Goal: Task Accomplishment & Management: Complete application form

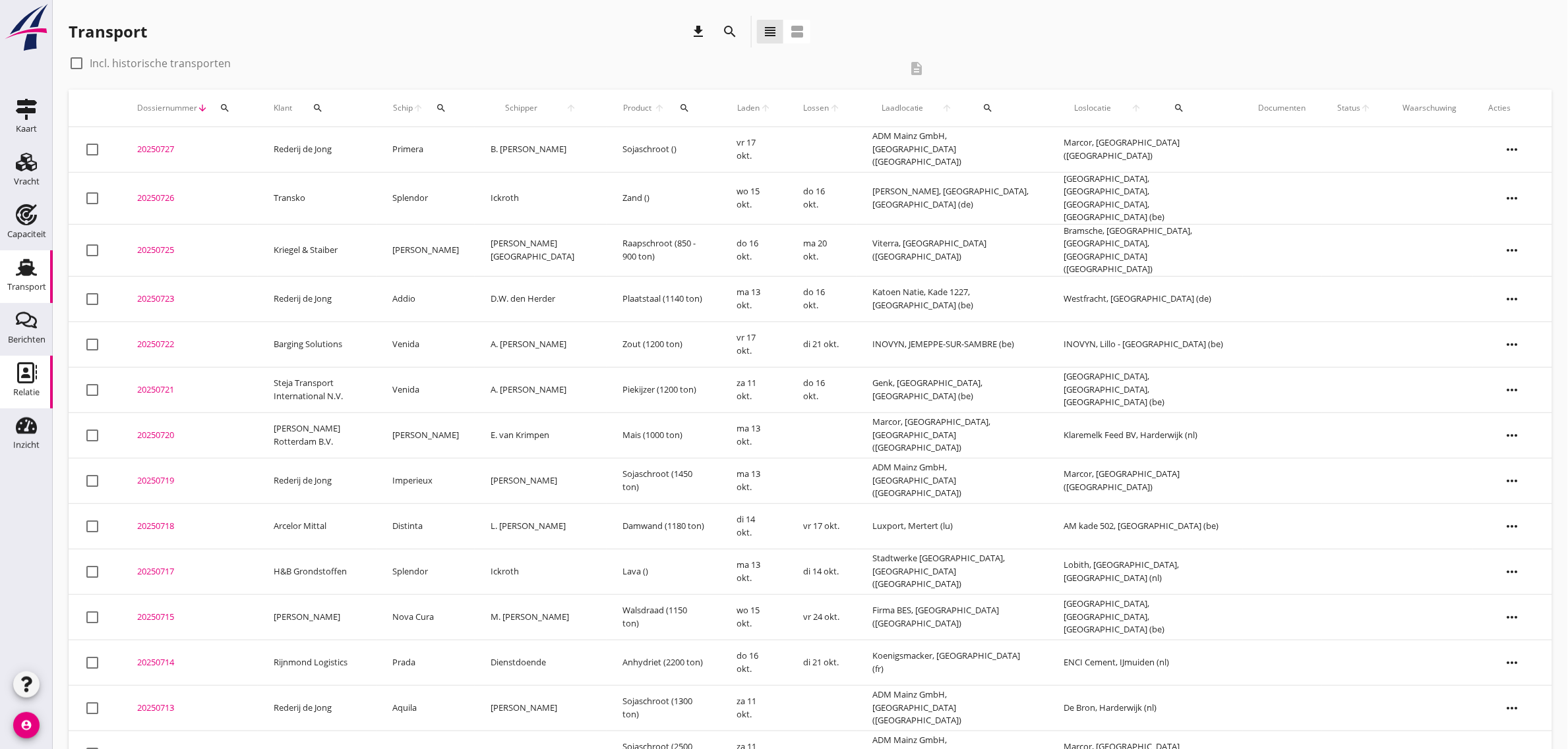
click at [21, 373] on icon "Relatie" at bounding box center [27, 374] width 21 height 21
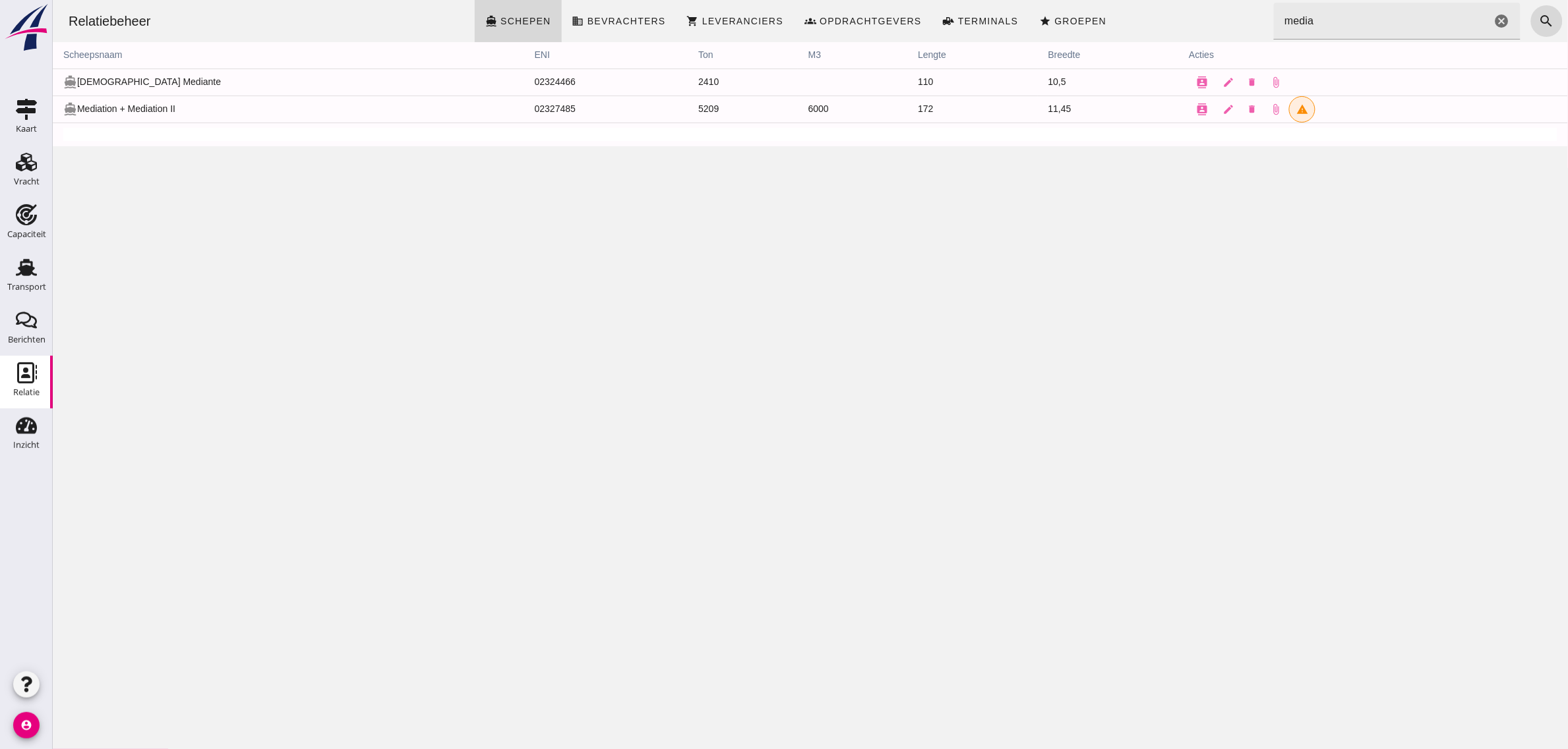
click at [1407, 9] on input "media" at bounding box center [1382, 21] width 218 height 37
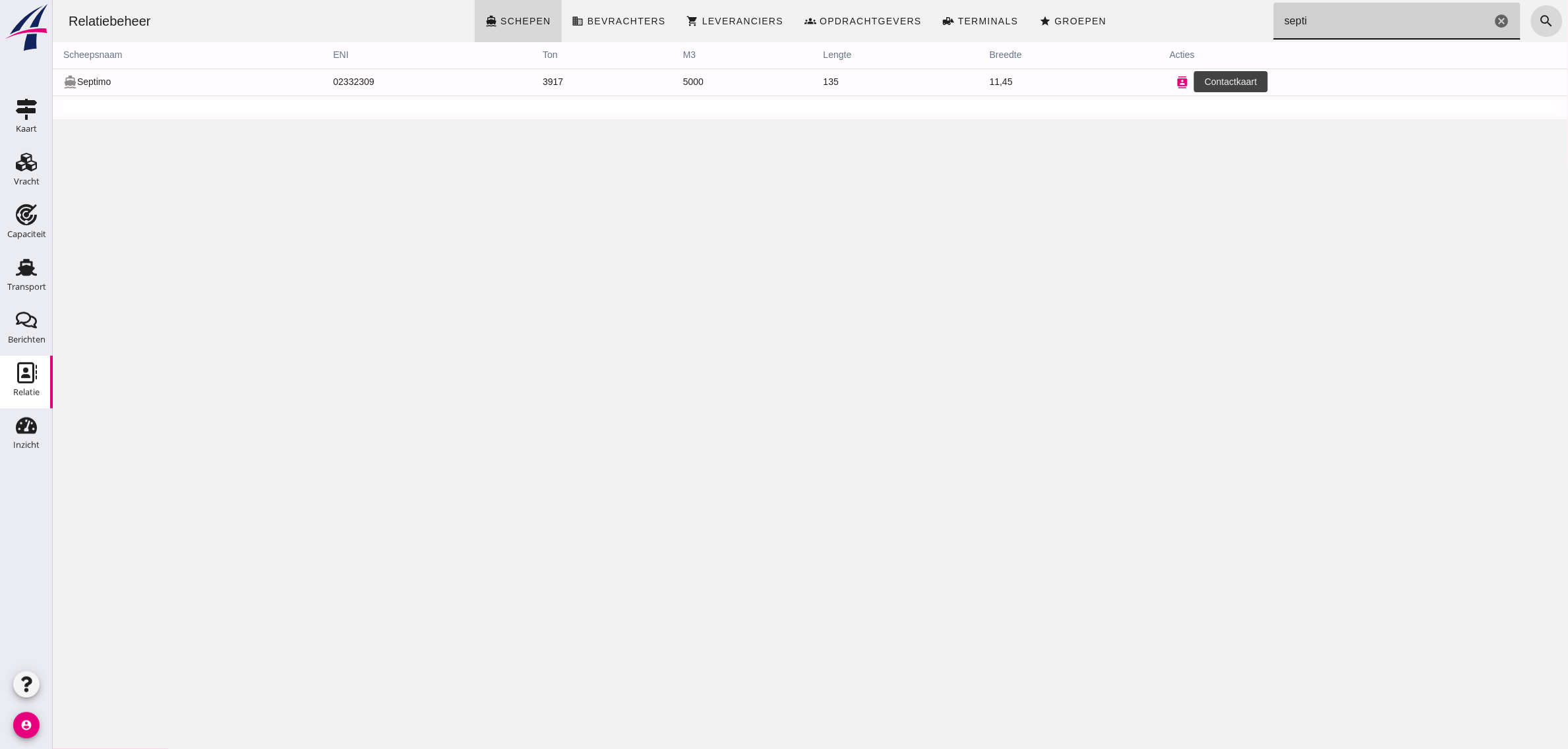
type input "septi"
click at [1176, 84] on icon "contacts" at bounding box center [1182, 82] width 12 height 12
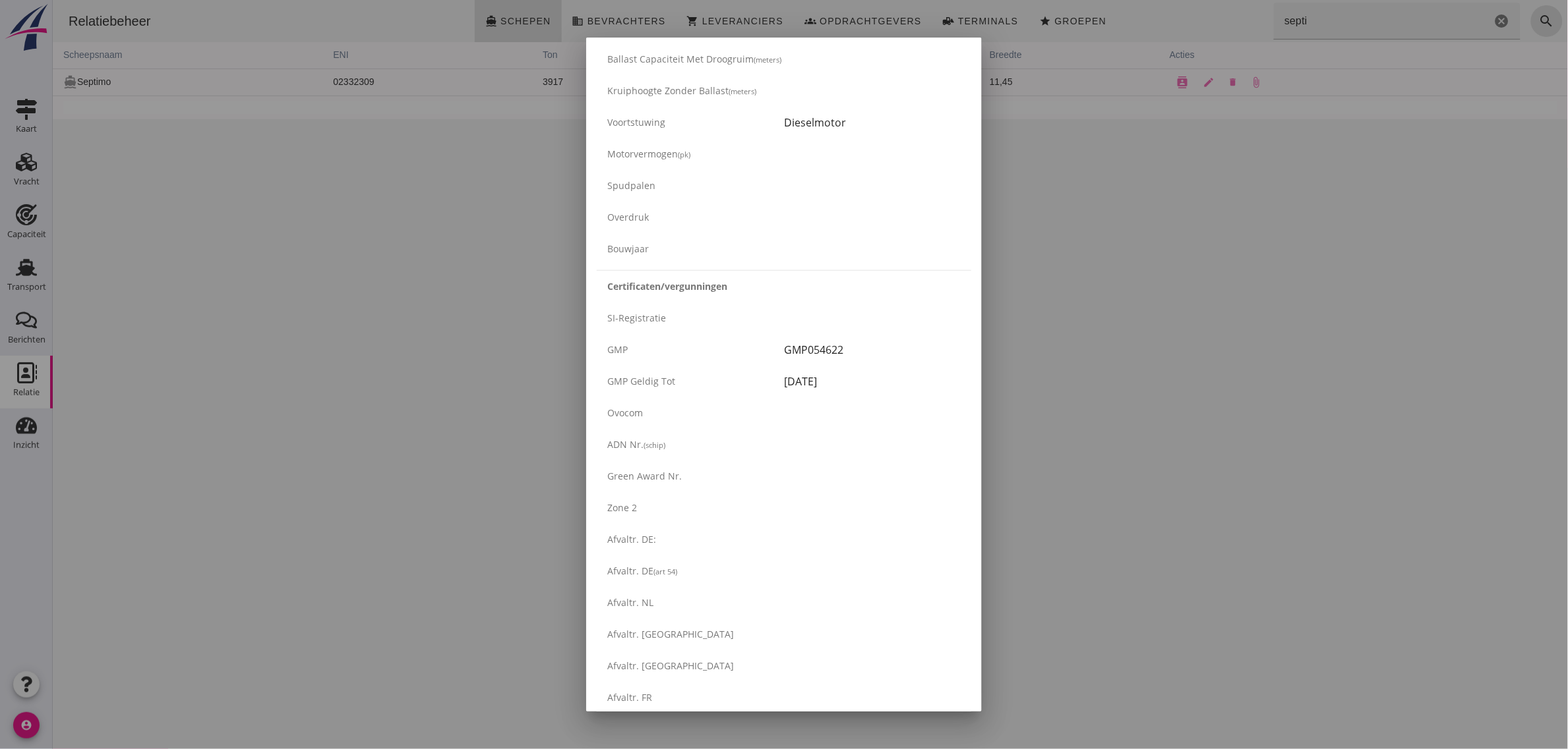
scroll to position [2003, 0]
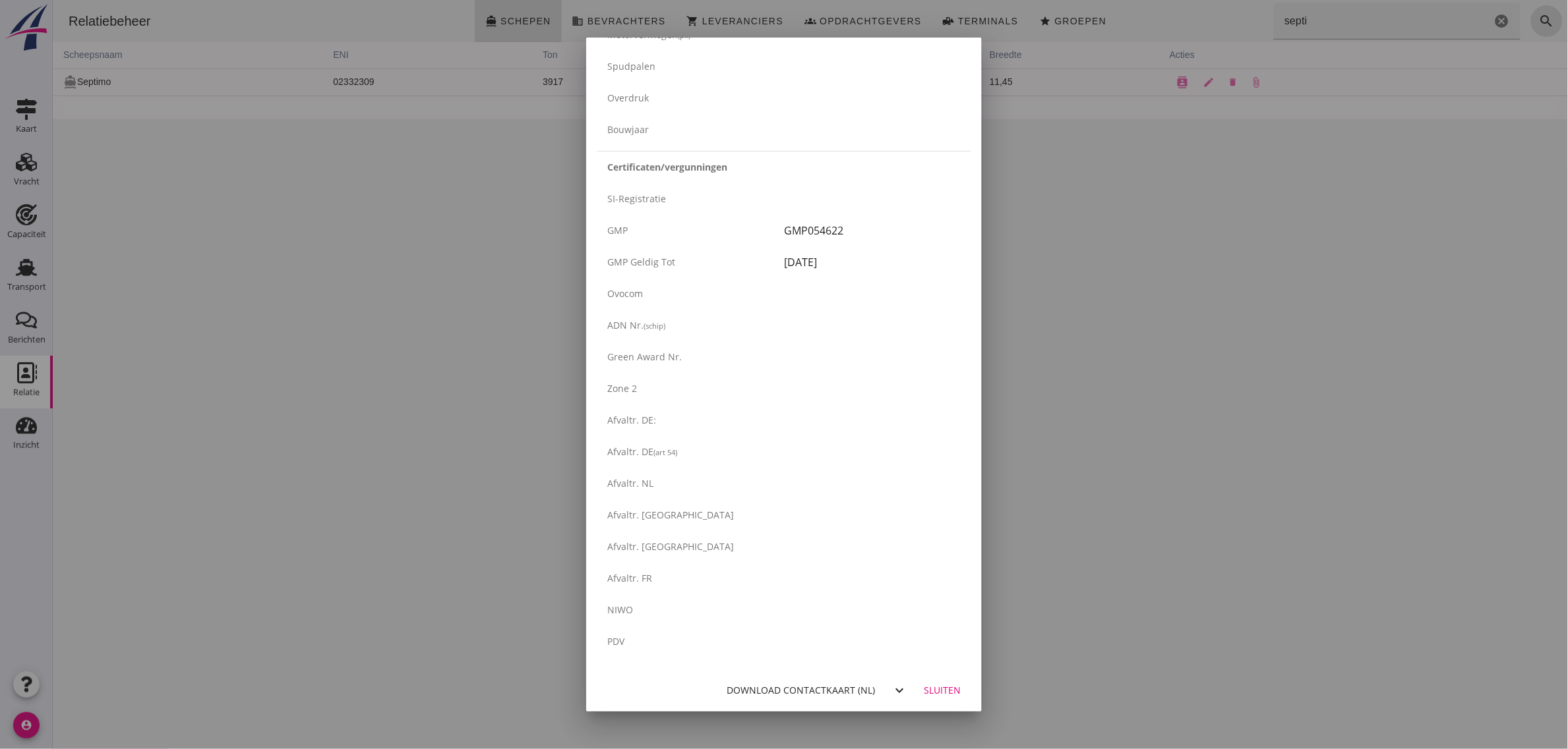
click at [830, 693] on div "Download contactkaart (nl)" at bounding box center [801, 691] width 148 height 14
click at [388, 307] on div at bounding box center [784, 374] width 1568 height 749
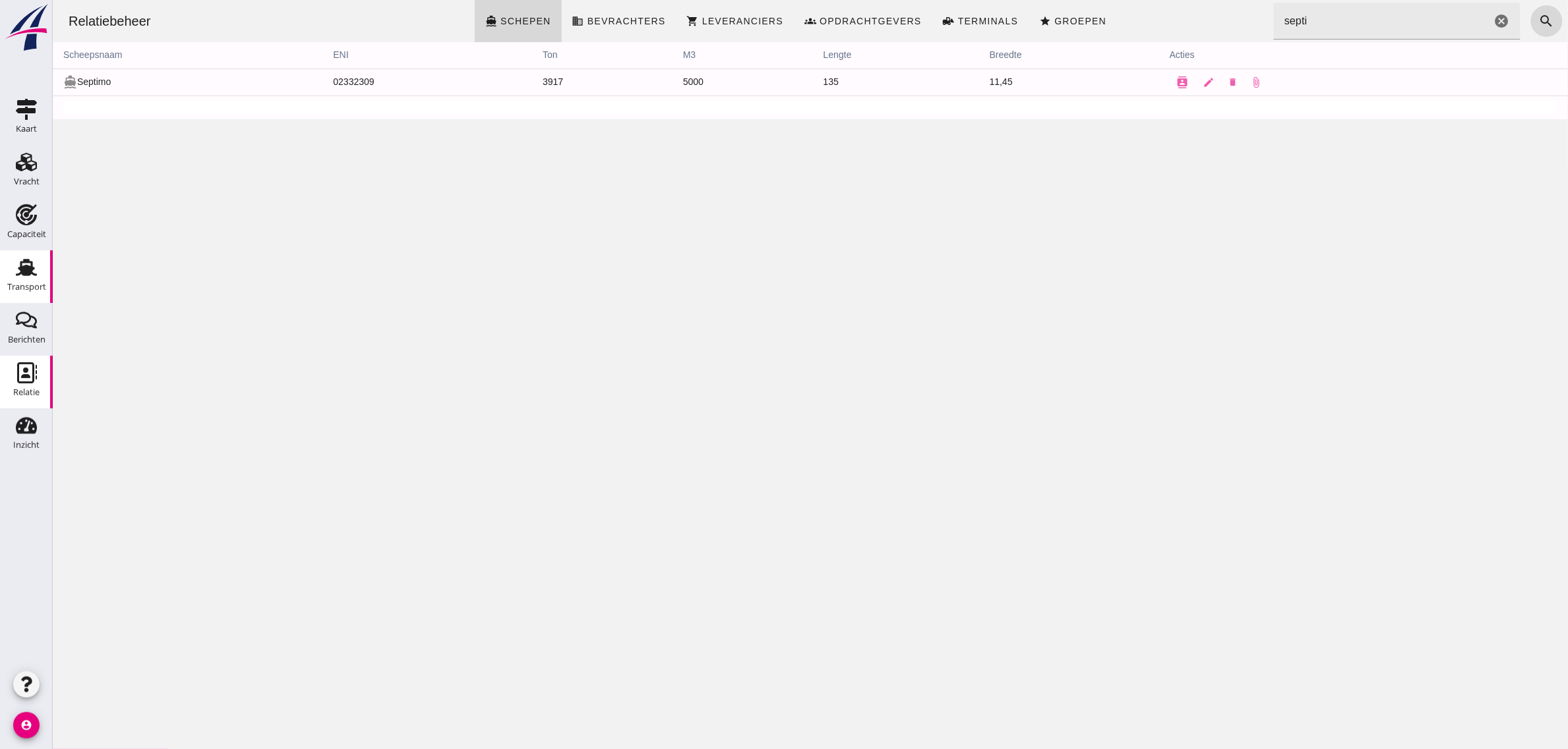
click at [27, 282] on div "Transport" at bounding box center [27, 287] width 39 height 19
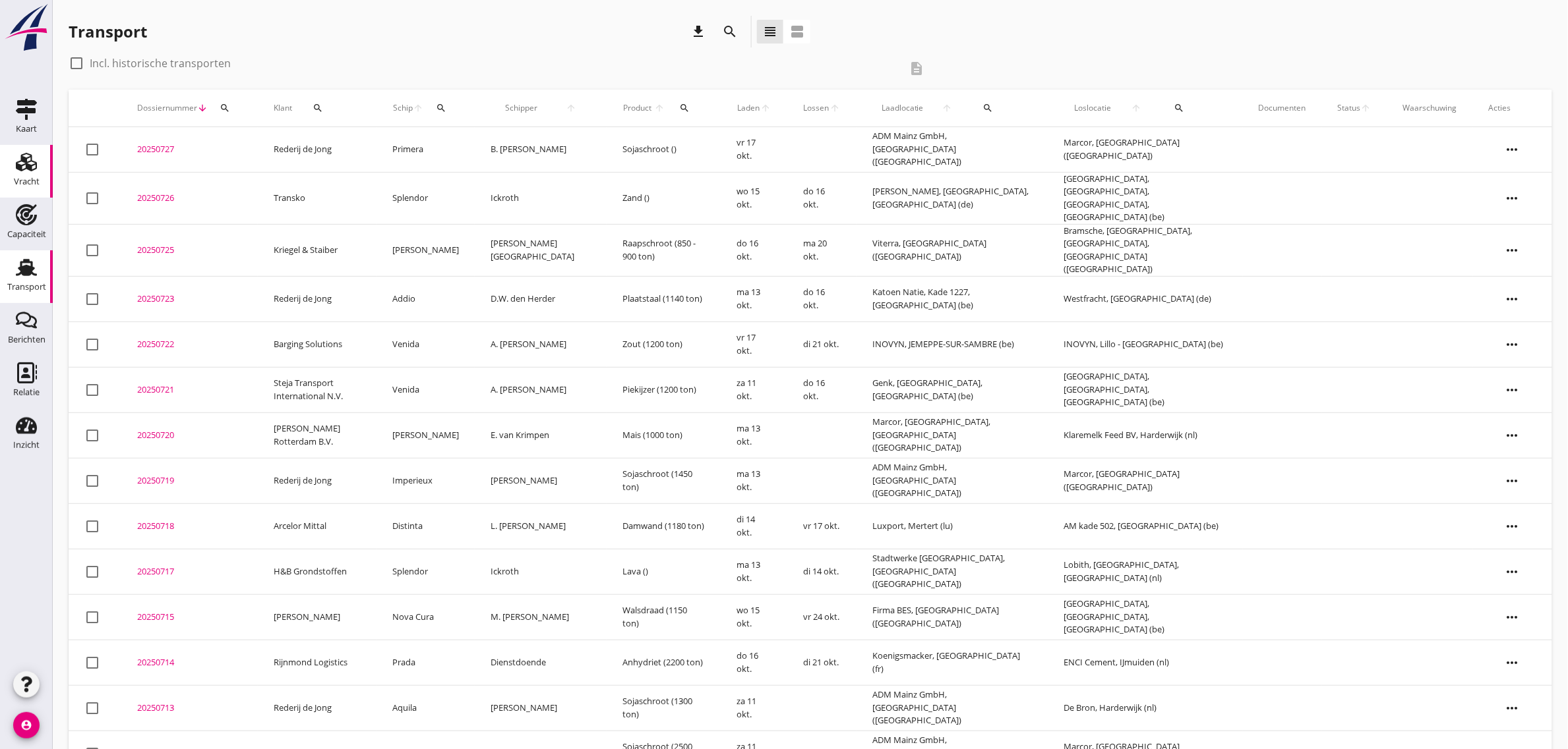
click at [13, 169] on div "Vracht" at bounding box center [26, 162] width 31 height 21
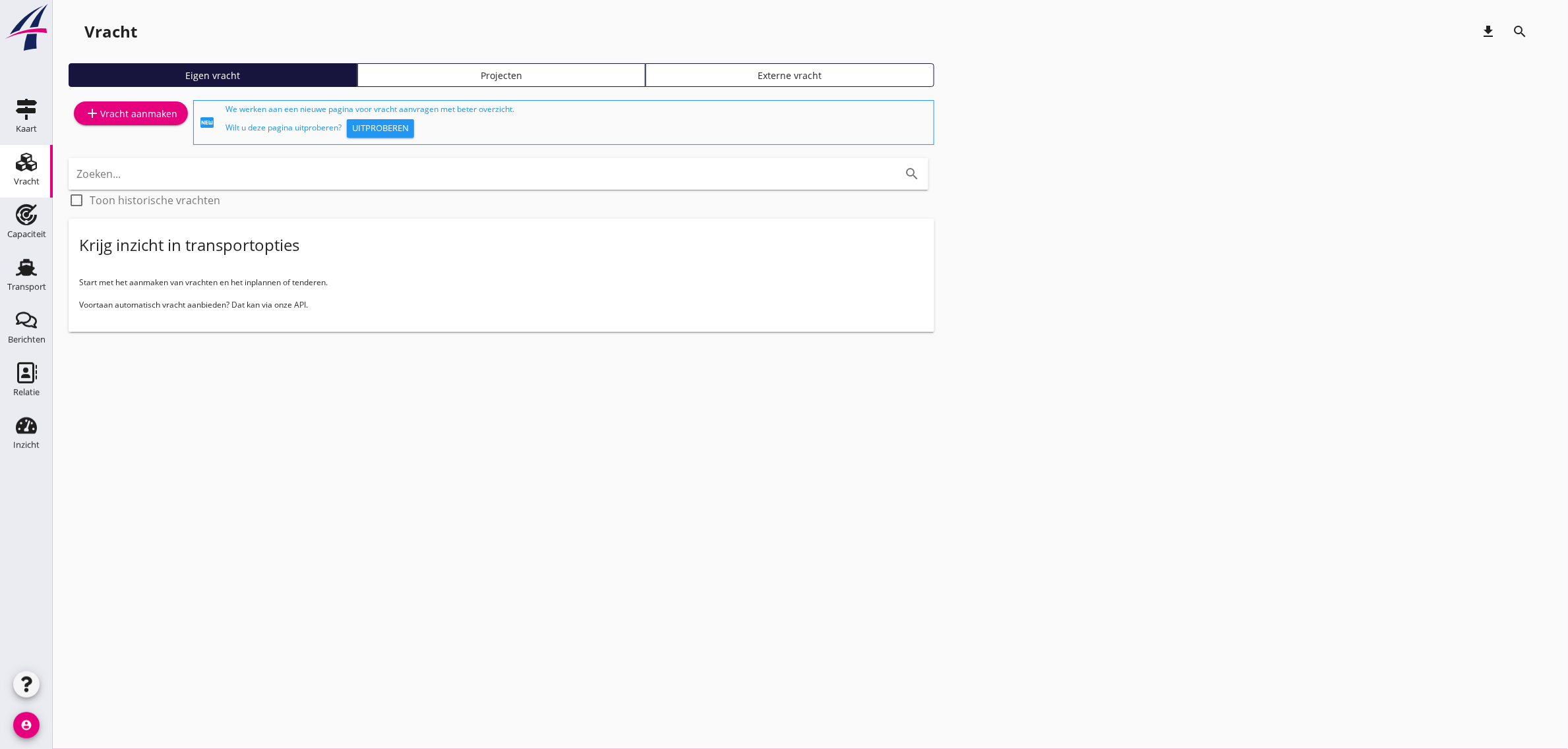
click at [157, 114] on div "add Vracht aanmaken" at bounding box center [131, 113] width 93 height 16
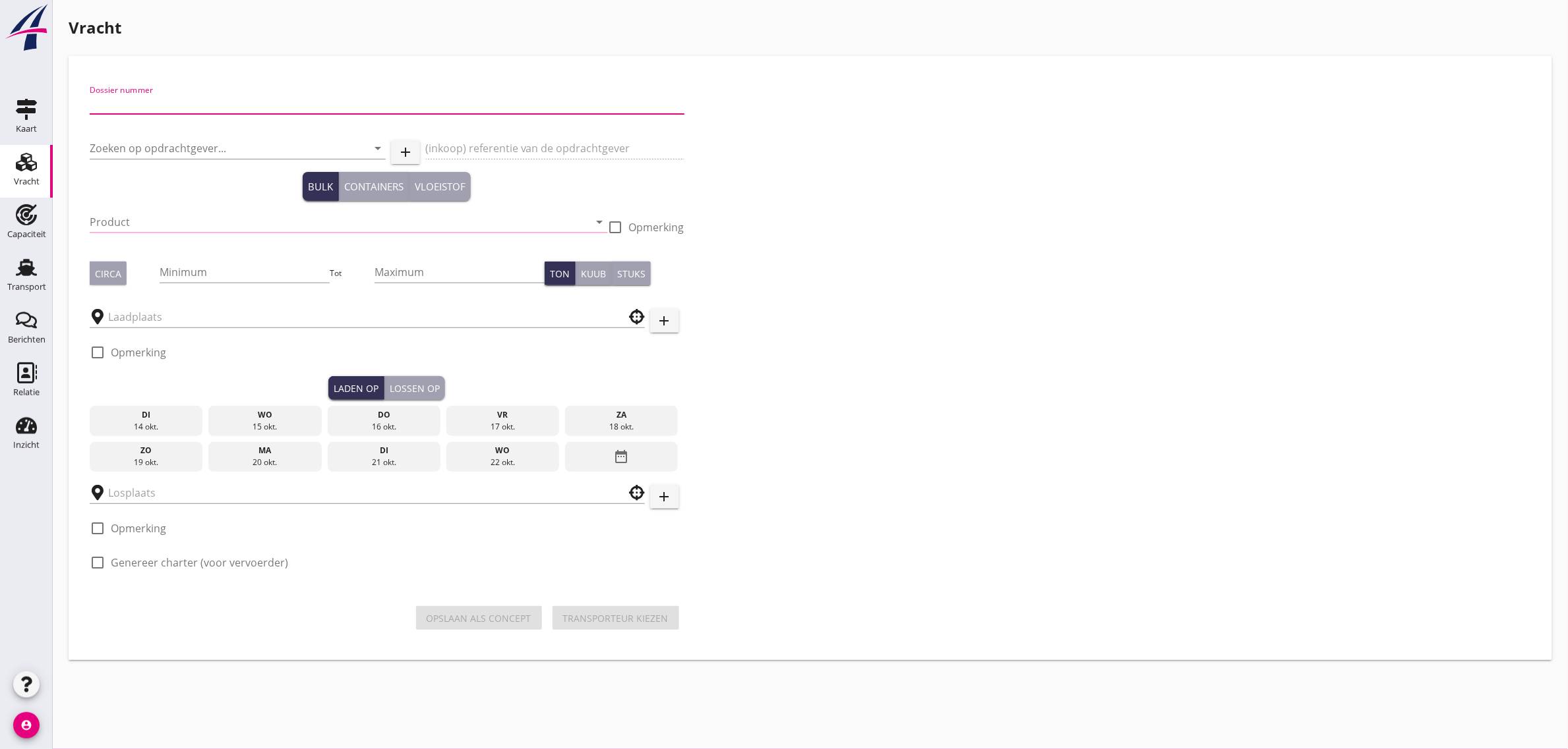
click at [186, 107] on input "Dossier nummer" at bounding box center [387, 103] width 595 height 21
type input "20250729"
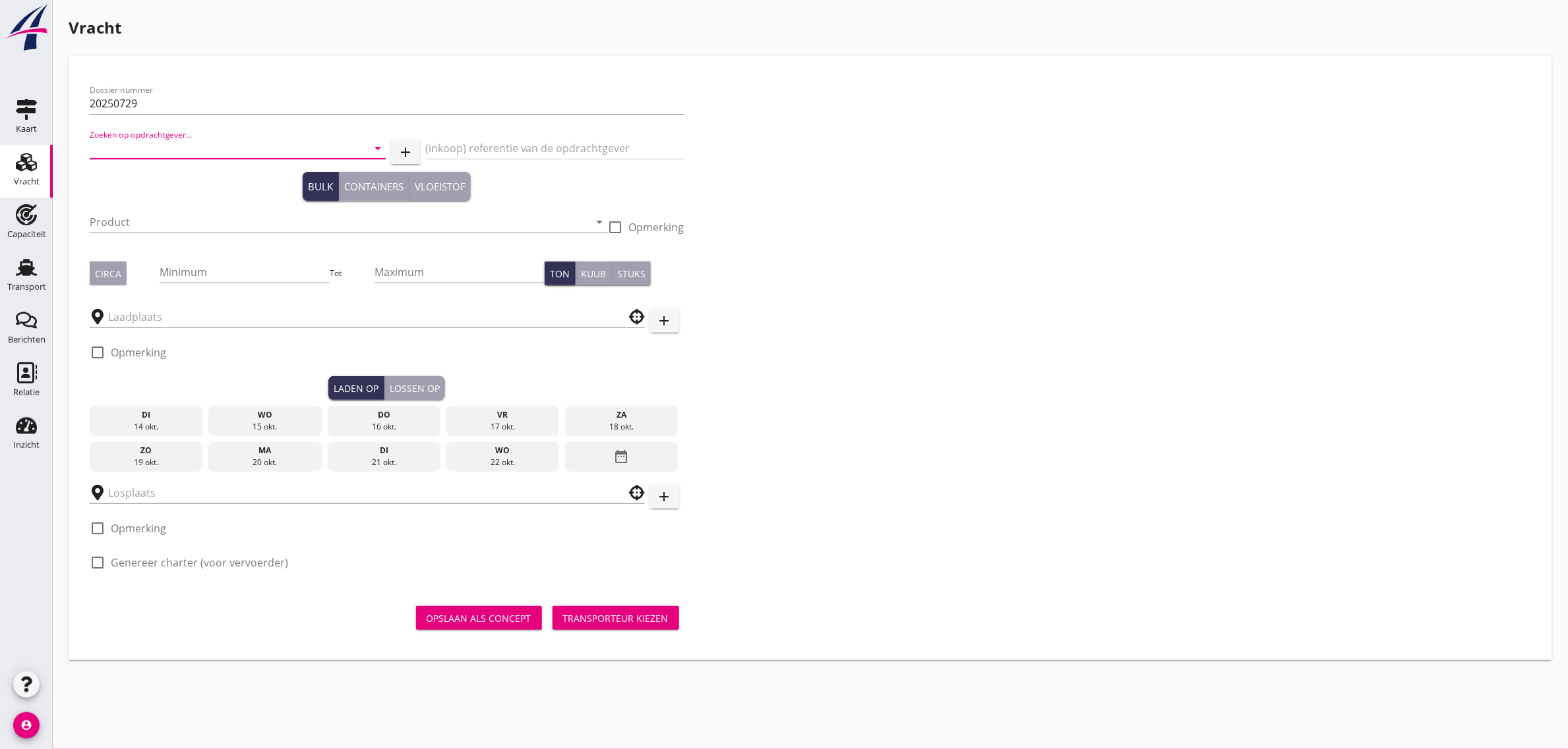
click at [222, 144] on input "Zoeken op opdrachtgever..." at bounding box center [219, 148] width 260 height 21
click at [180, 178] on div "sd befrachtungsservice UG" at bounding box center [237, 181] width 275 height 16
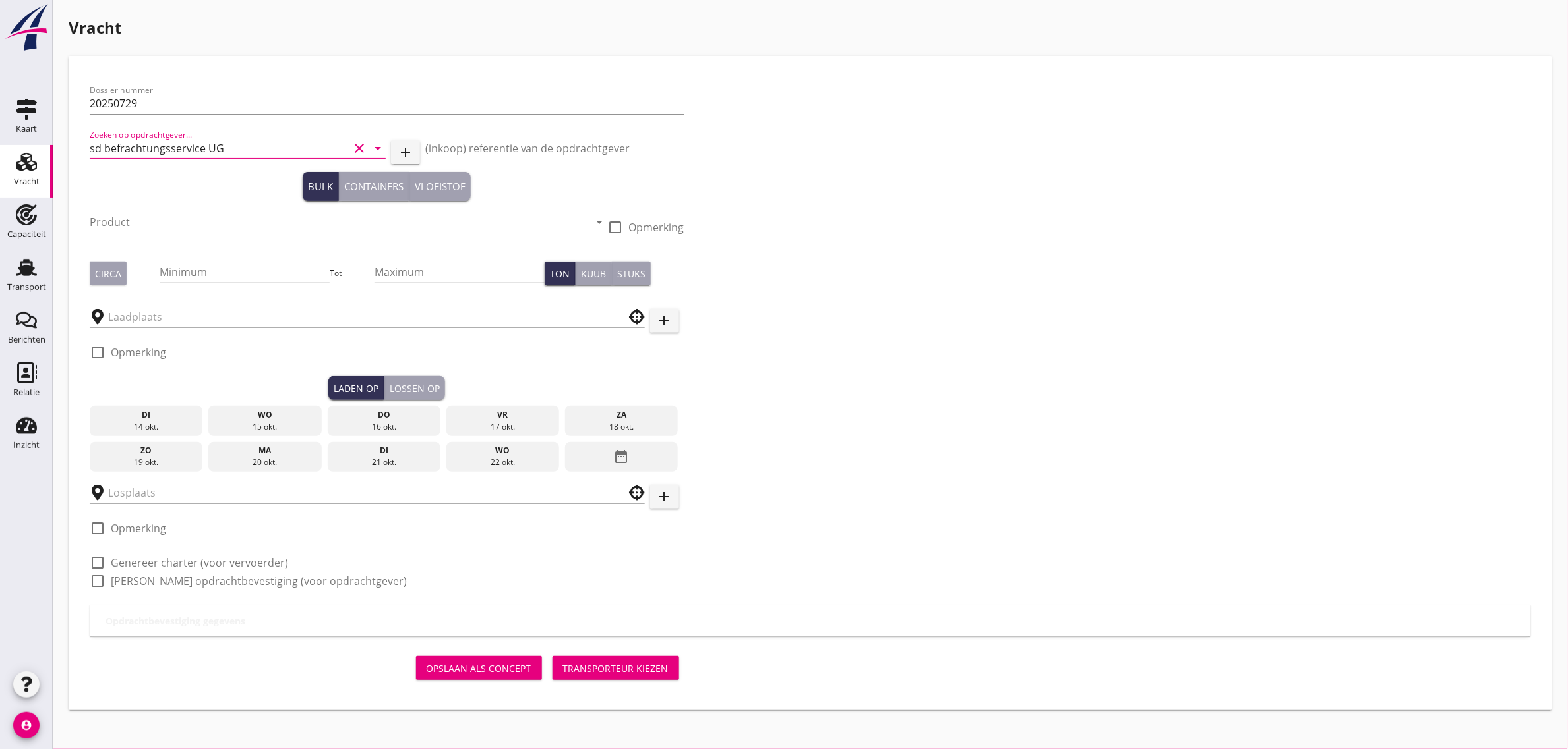
type input "sd befrachtungsservice UG"
click at [152, 219] on input "Product" at bounding box center [340, 222] width 499 height 21
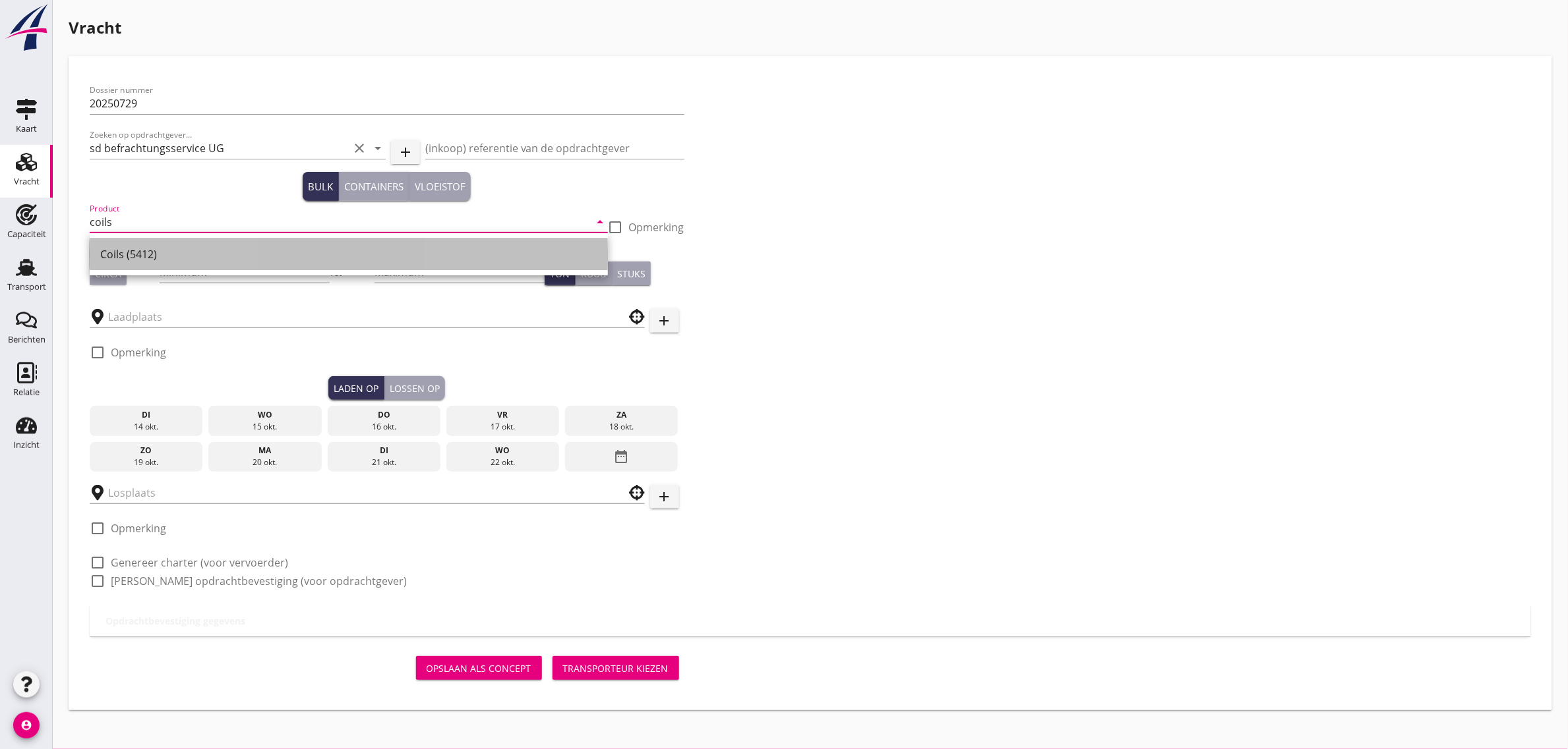
click at [145, 259] on div "Coils (5412)" at bounding box center [348, 254] width 497 height 16
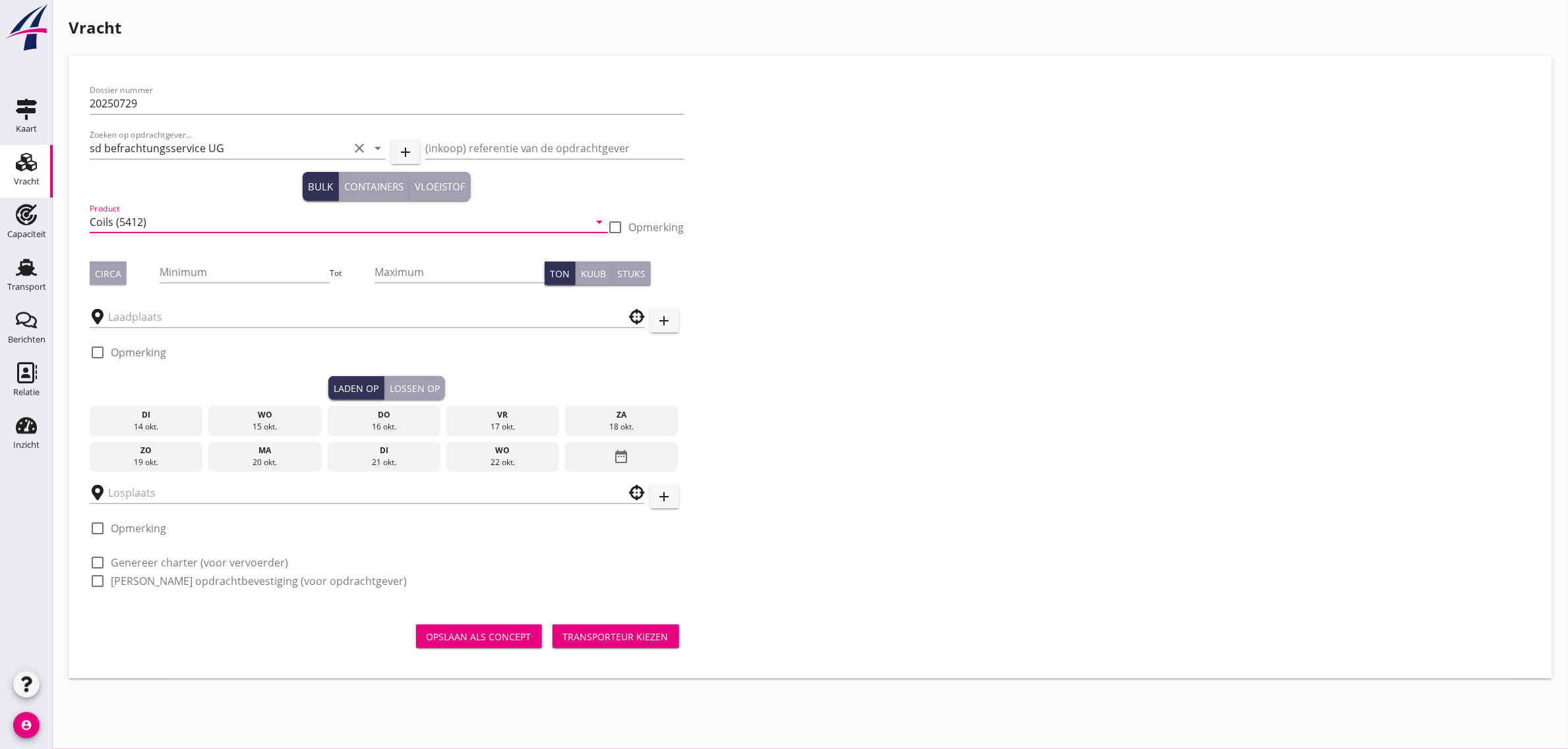
type input "Coils (5412)"
click at [118, 275] on div "Circa" at bounding box center [108, 274] width 27 height 14
click at [196, 276] on input "Minimum" at bounding box center [244, 272] width 170 height 21
type input "1300"
type input "1360"
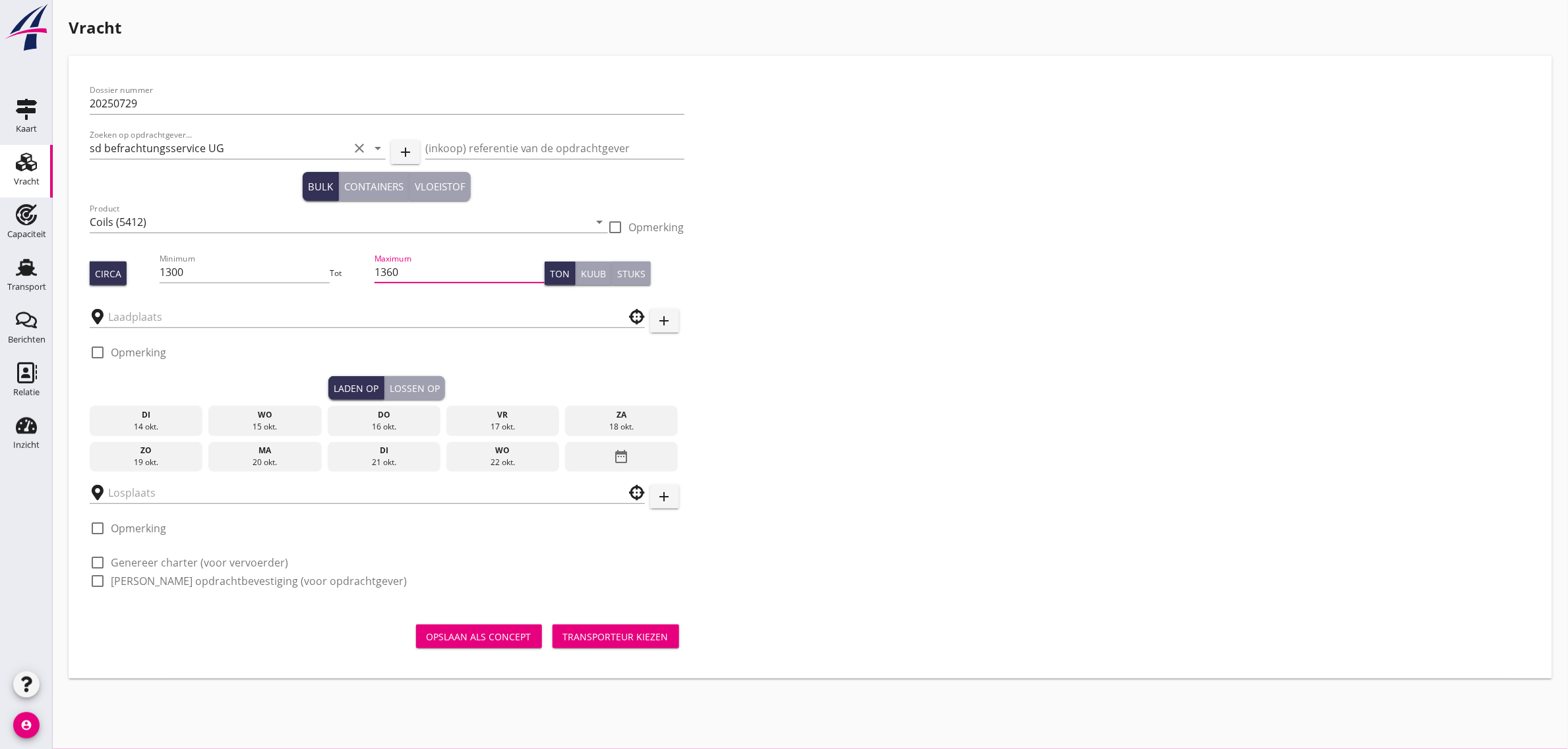
click at [1254, 384] on div "Dossier nummer 20250729 Zoeken op opdrachtgever... sd befrachtungsservice UG cl…" at bounding box center [811, 341] width 1452 height 528
click at [334, 311] on input "text" at bounding box center [358, 317] width 499 height 21
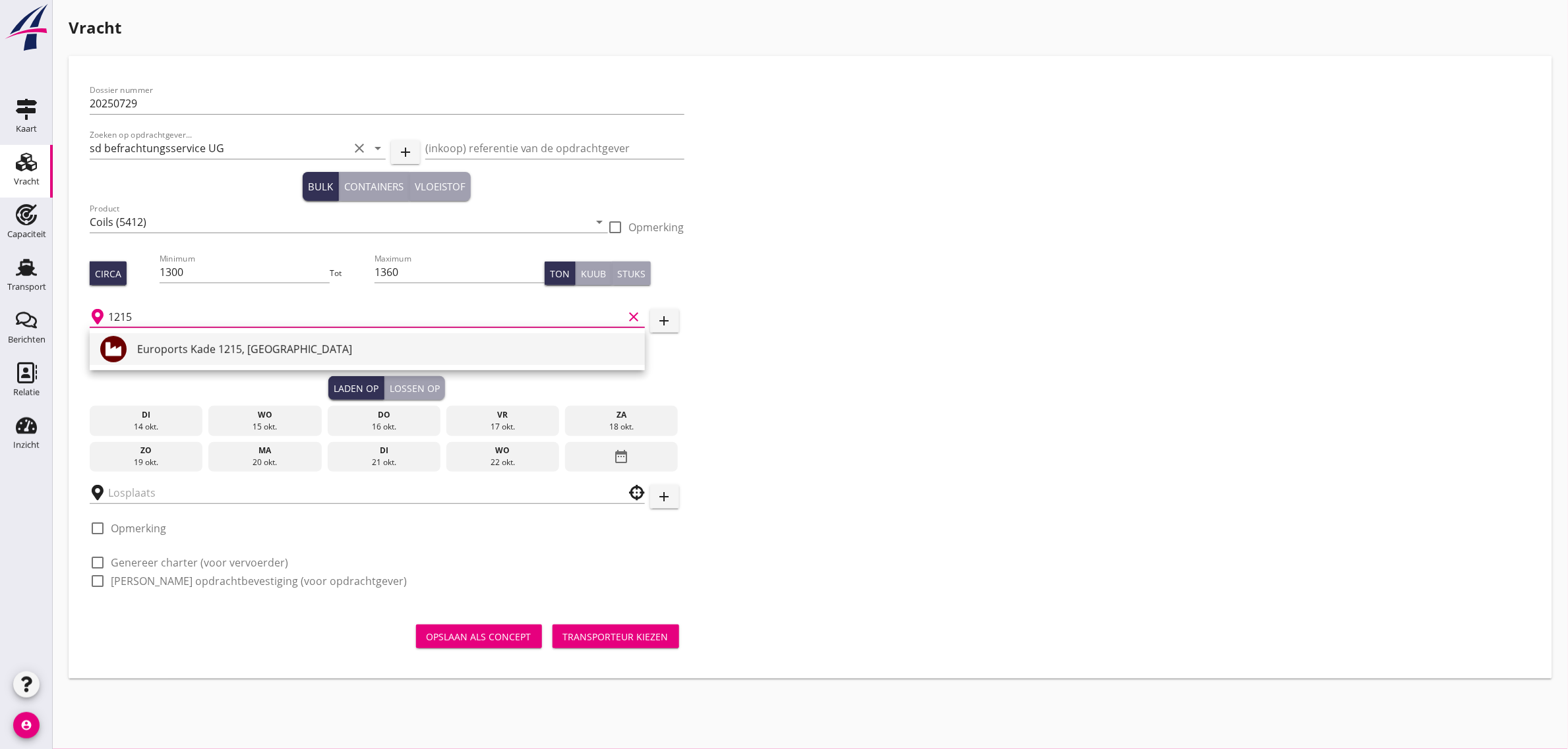
click at [228, 343] on div "Euroports Kade 1215, [GEOGRAPHIC_DATA]" at bounding box center [385, 350] width 497 height 16
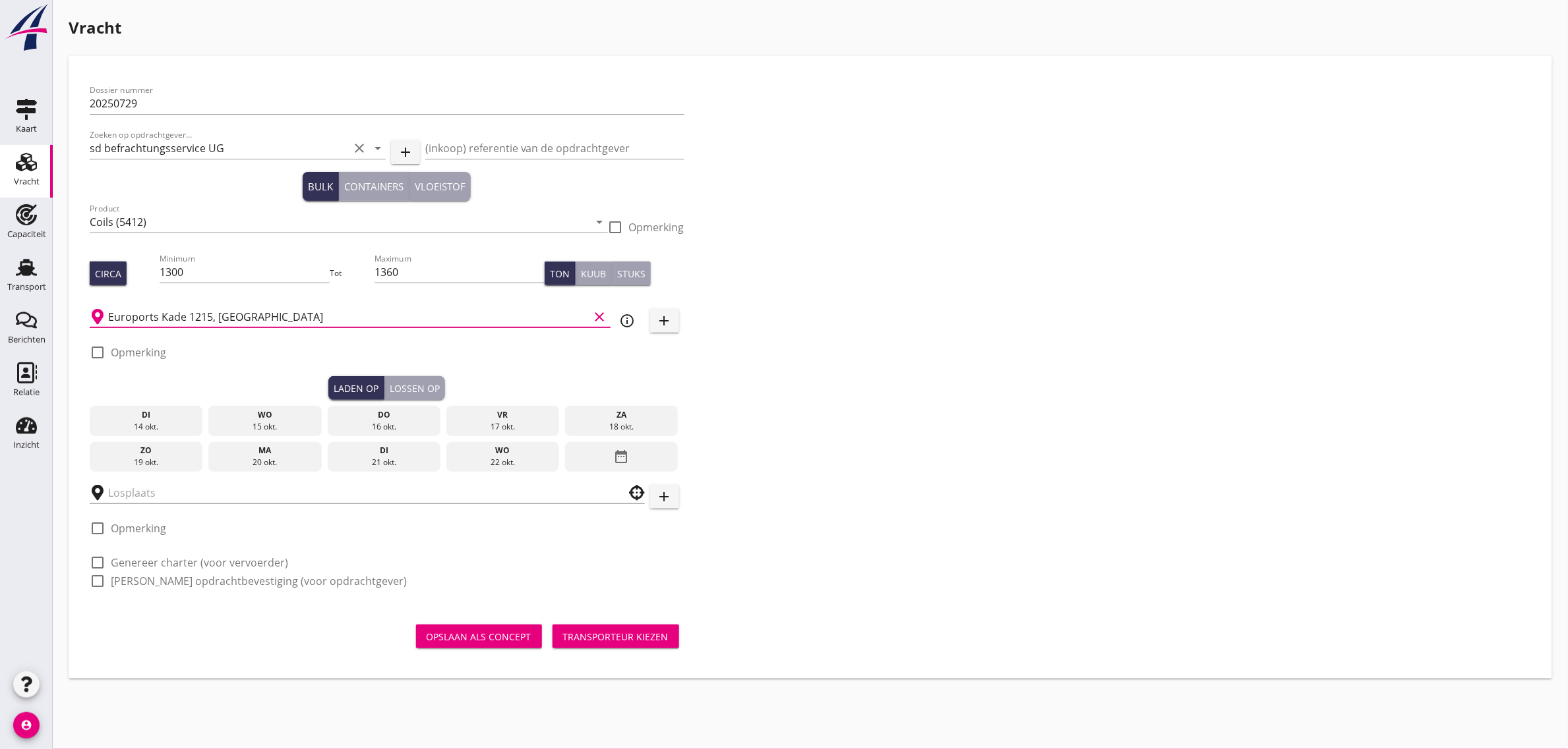
type input "Euroports Kade 1215, [GEOGRAPHIC_DATA]"
click at [396, 418] on div "do" at bounding box center [384, 415] width 107 height 12
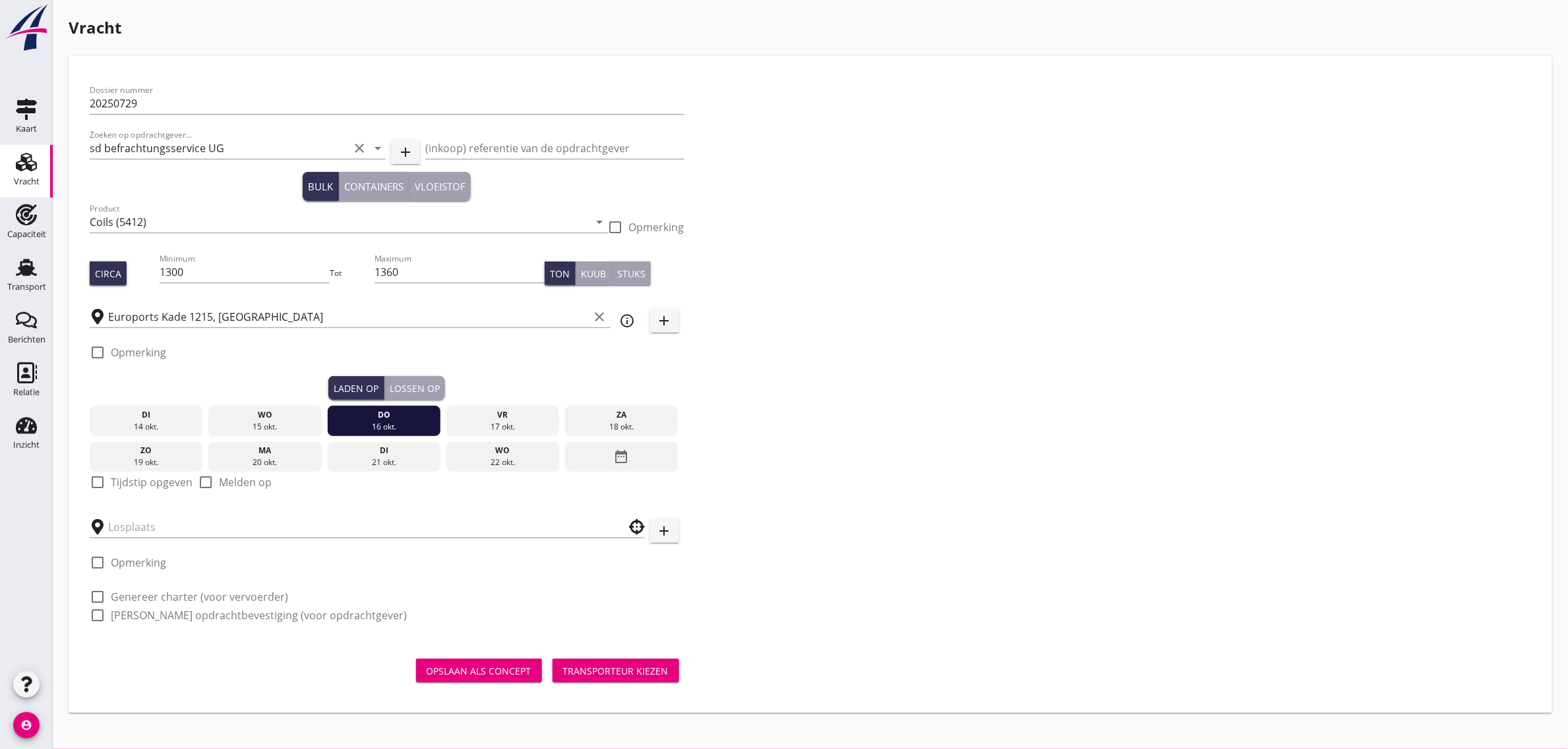
click at [155, 479] on label "Tijdstip opgeven" at bounding box center [152, 482] width 82 height 13
checkbox input "true"
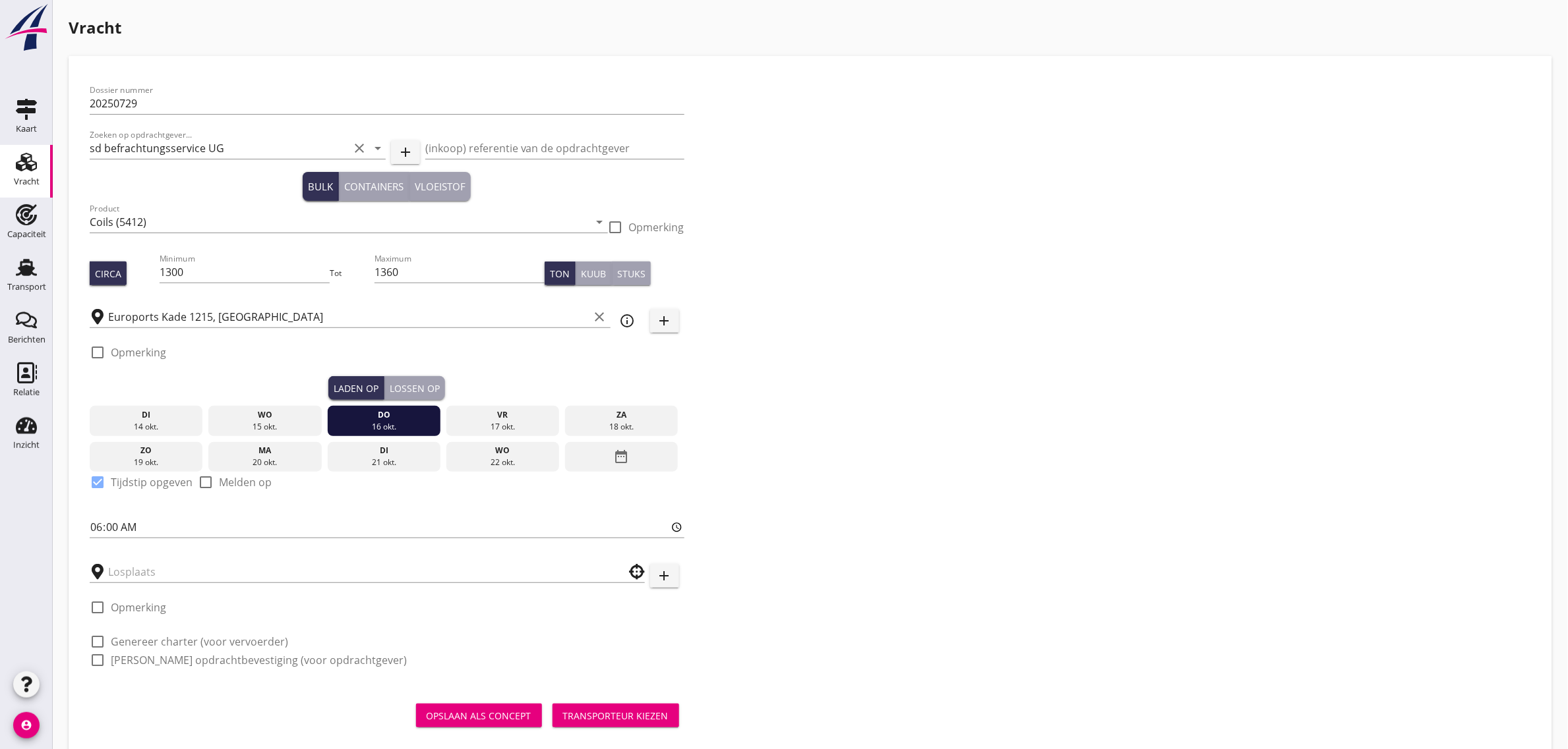
click at [136, 354] on label "Opmerking" at bounding box center [138, 352] width 55 height 13
checkbox input "true"
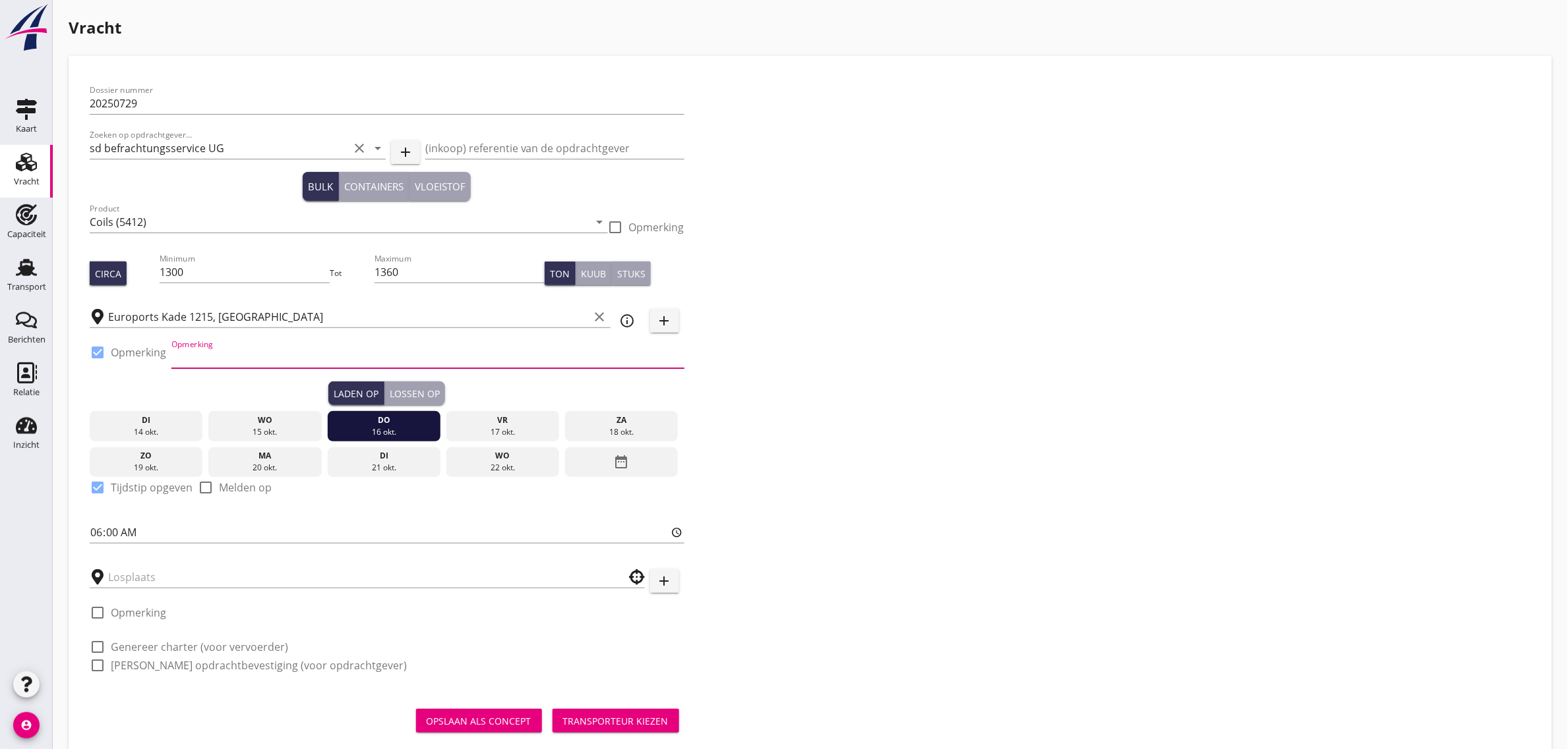
click at [300, 363] on input "Opmerking" at bounding box center [427, 358] width 513 height 21
type input "2e laadplaats Kade 118: [PHONE_NUMBER]"
click at [423, 391] on div "Lossen op" at bounding box center [415, 394] width 50 height 14
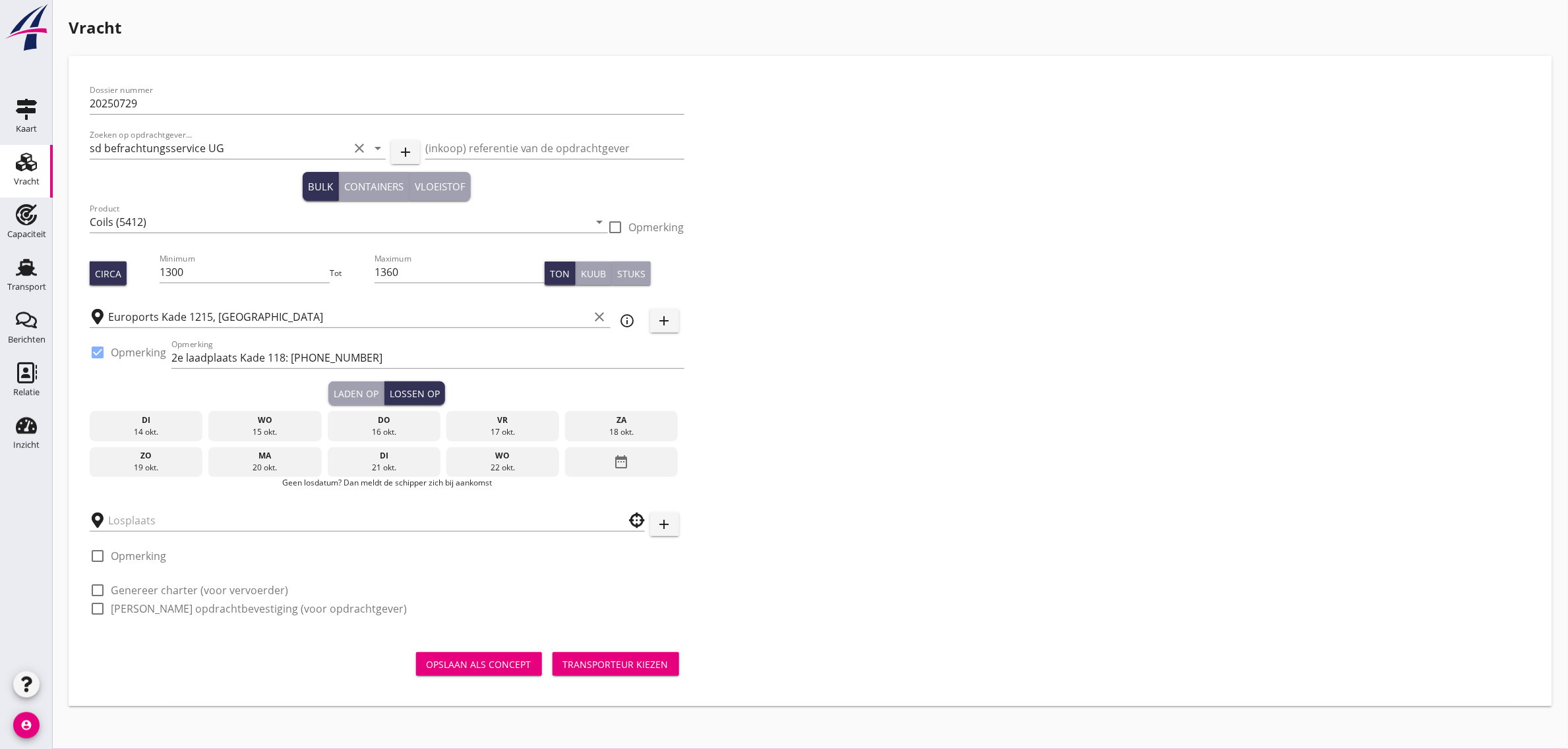
click at [400, 462] on div "21 okt." at bounding box center [384, 467] width 107 height 12
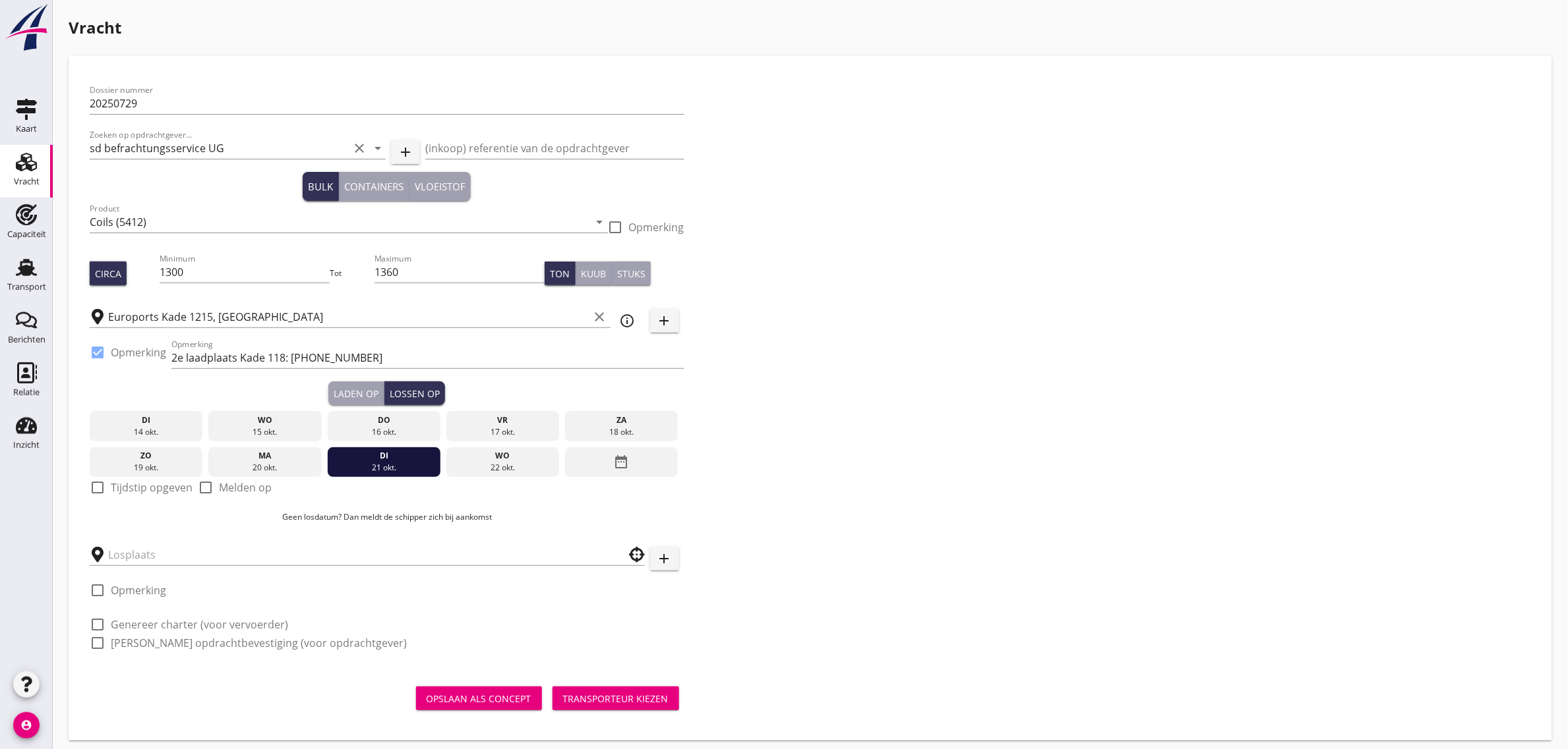
click at [117, 487] on label "Tijdstip opgeven" at bounding box center [152, 488] width 82 height 13
checkbox input "true"
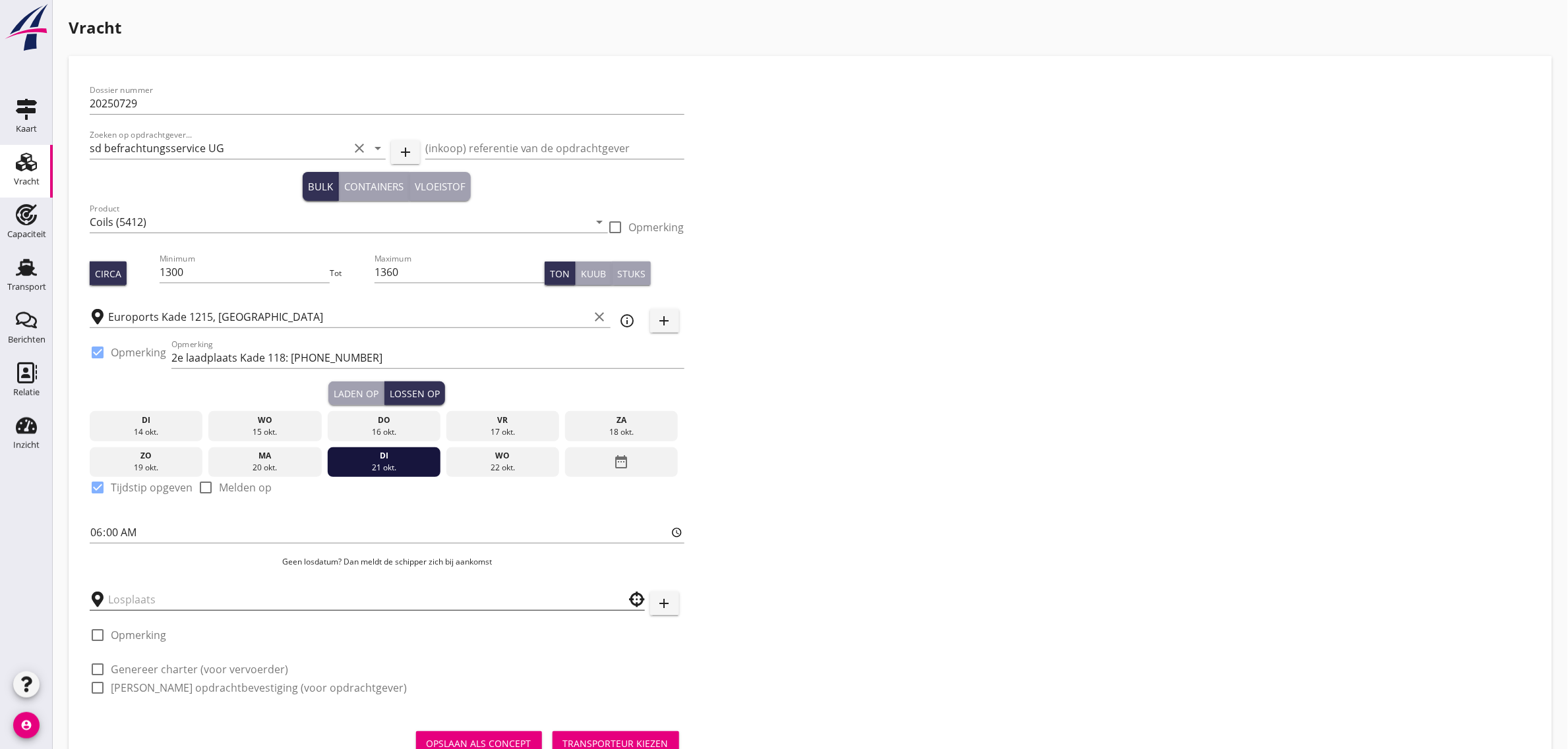
click at [142, 605] on input "text" at bounding box center [358, 600] width 499 height 21
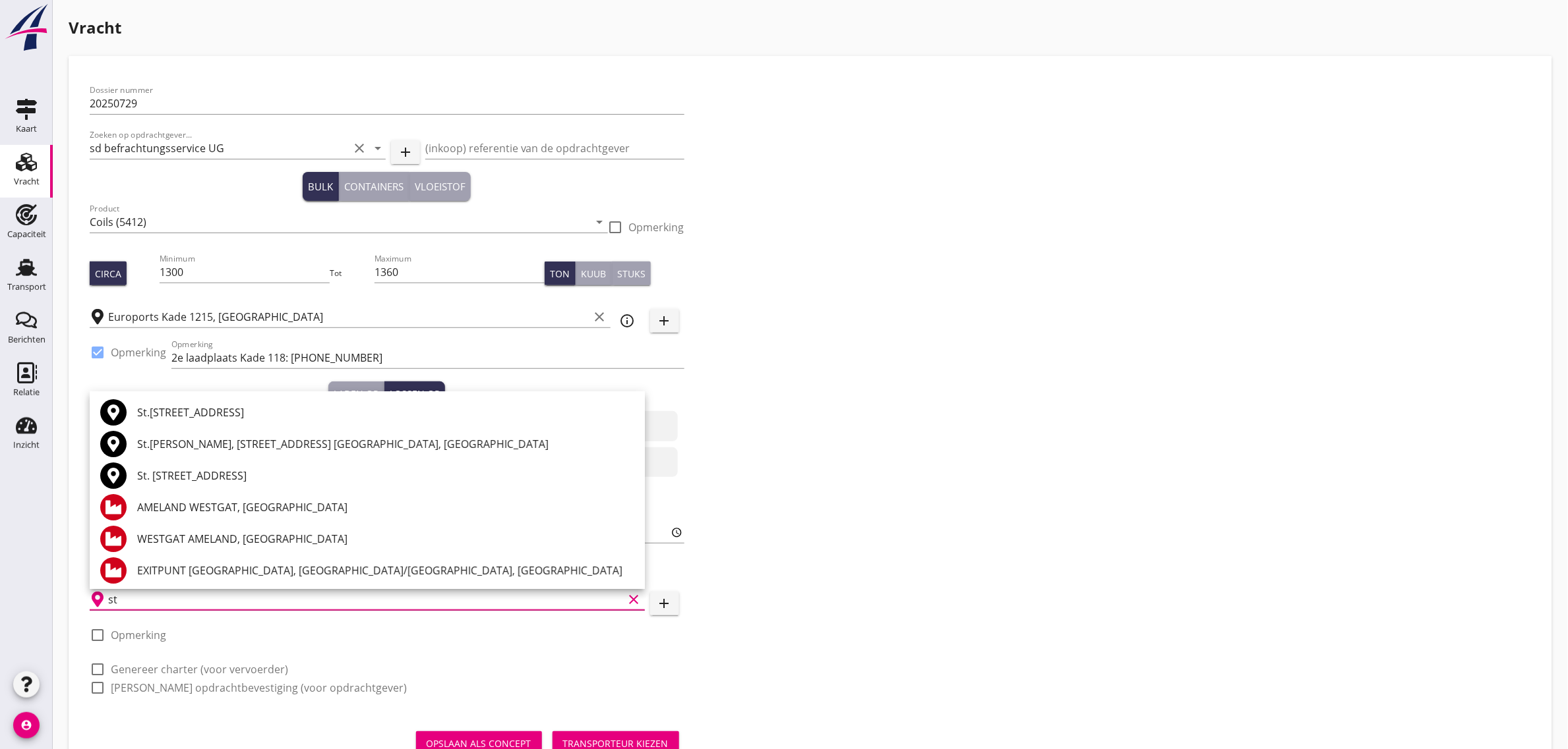
type input "s"
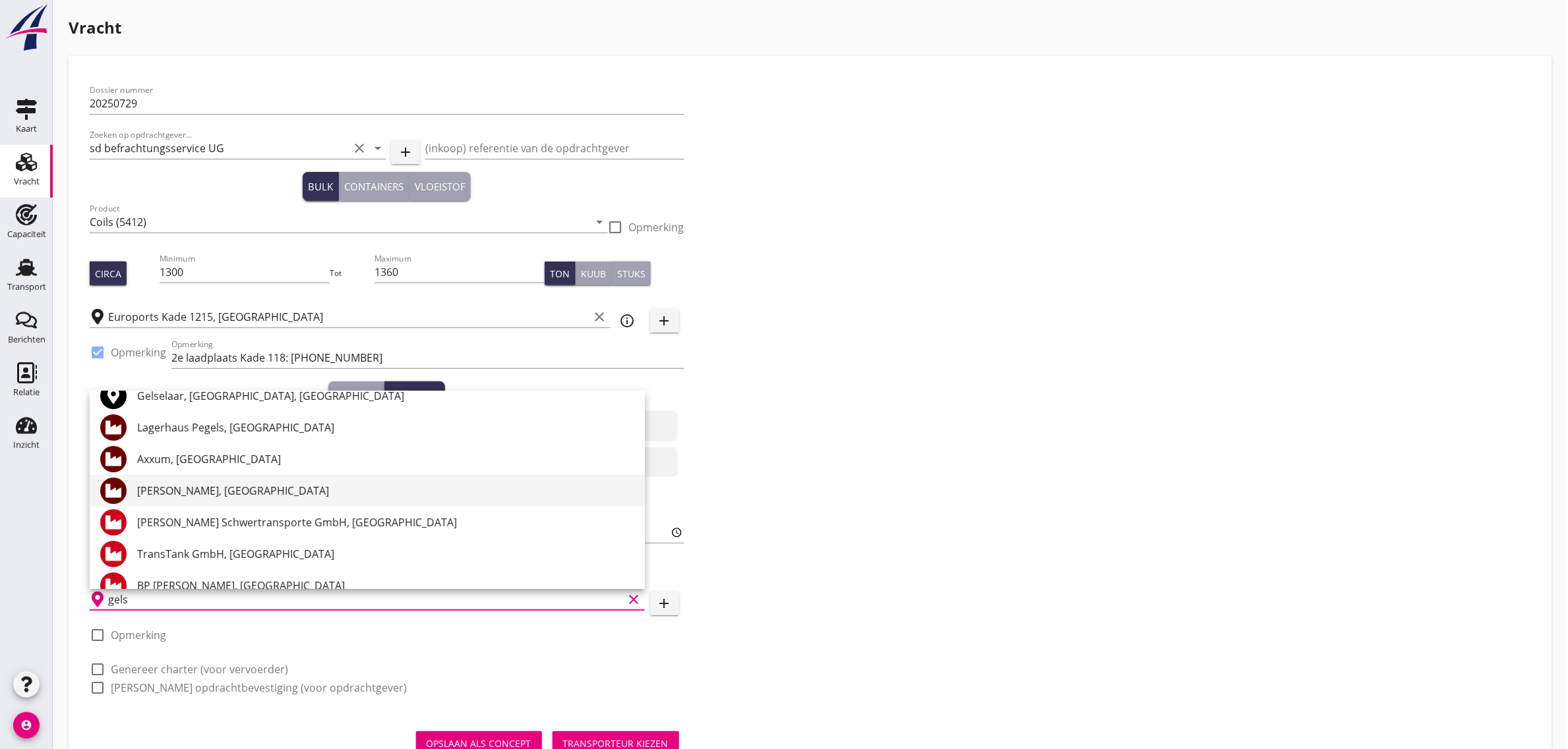
scroll to position [82, 0]
click at [237, 516] on div "[PERSON_NAME] Schwertransporte GmbH, [GEOGRAPHIC_DATA]" at bounding box center [385, 520] width 497 height 16
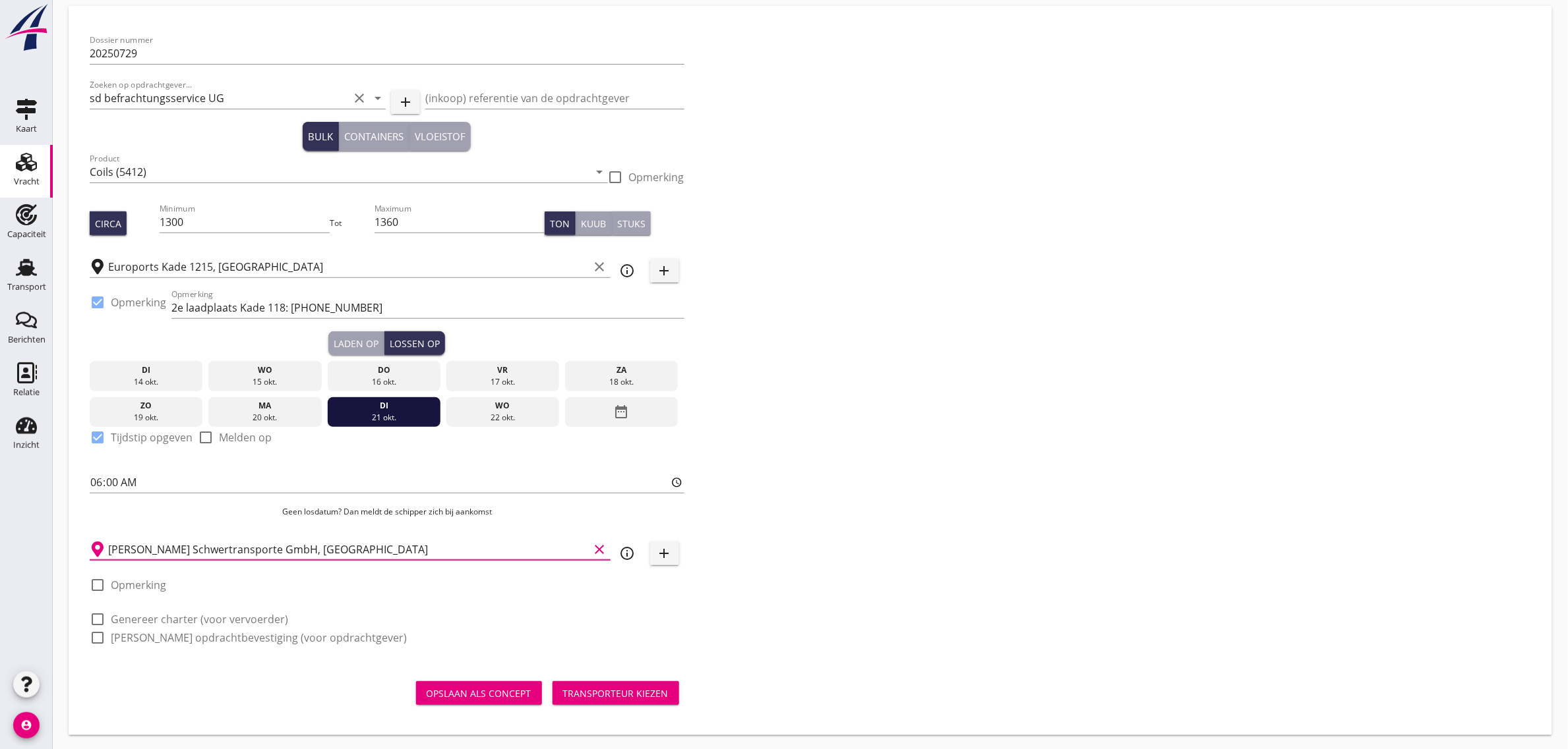
scroll to position [51, 0]
type input "[PERSON_NAME] Schwertransporte GmbH, [GEOGRAPHIC_DATA]"
click at [140, 588] on label "Opmerking" at bounding box center [138, 584] width 55 height 13
checkbox input "true"
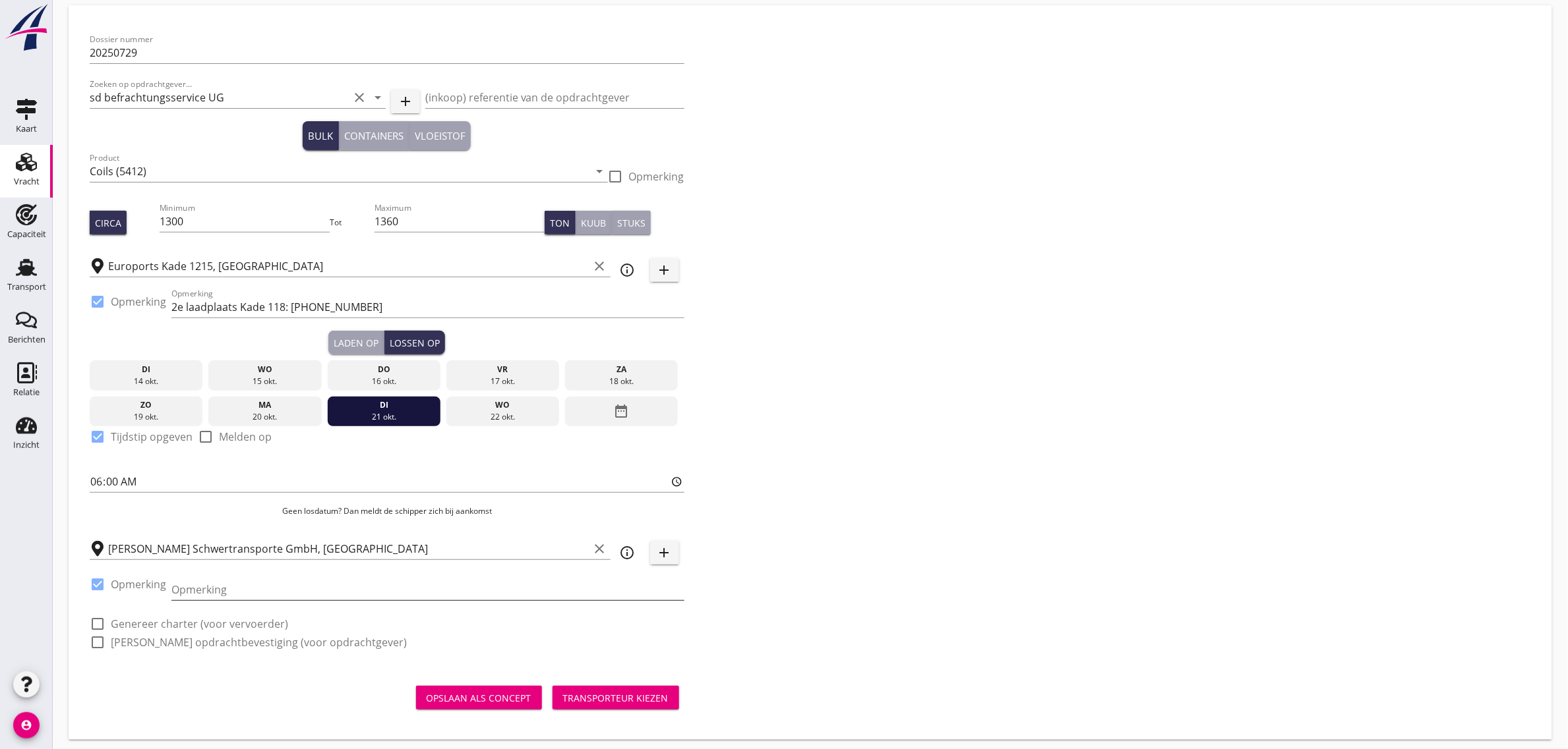
drag, startPoint x: 215, startPoint y: 588, endPoint x: 221, endPoint y: 588, distance: 6.0
click at [215, 588] on input "Opmerking" at bounding box center [427, 590] width 513 height 21
type input "[PHONE_NUMBER]"
click at [906, 433] on div "Dossier nummer 20250729 Zoeken op opdrachtgever... sd befrachtungsservice UG cl…" at bounding box center [811, 347] width 1452 height 640
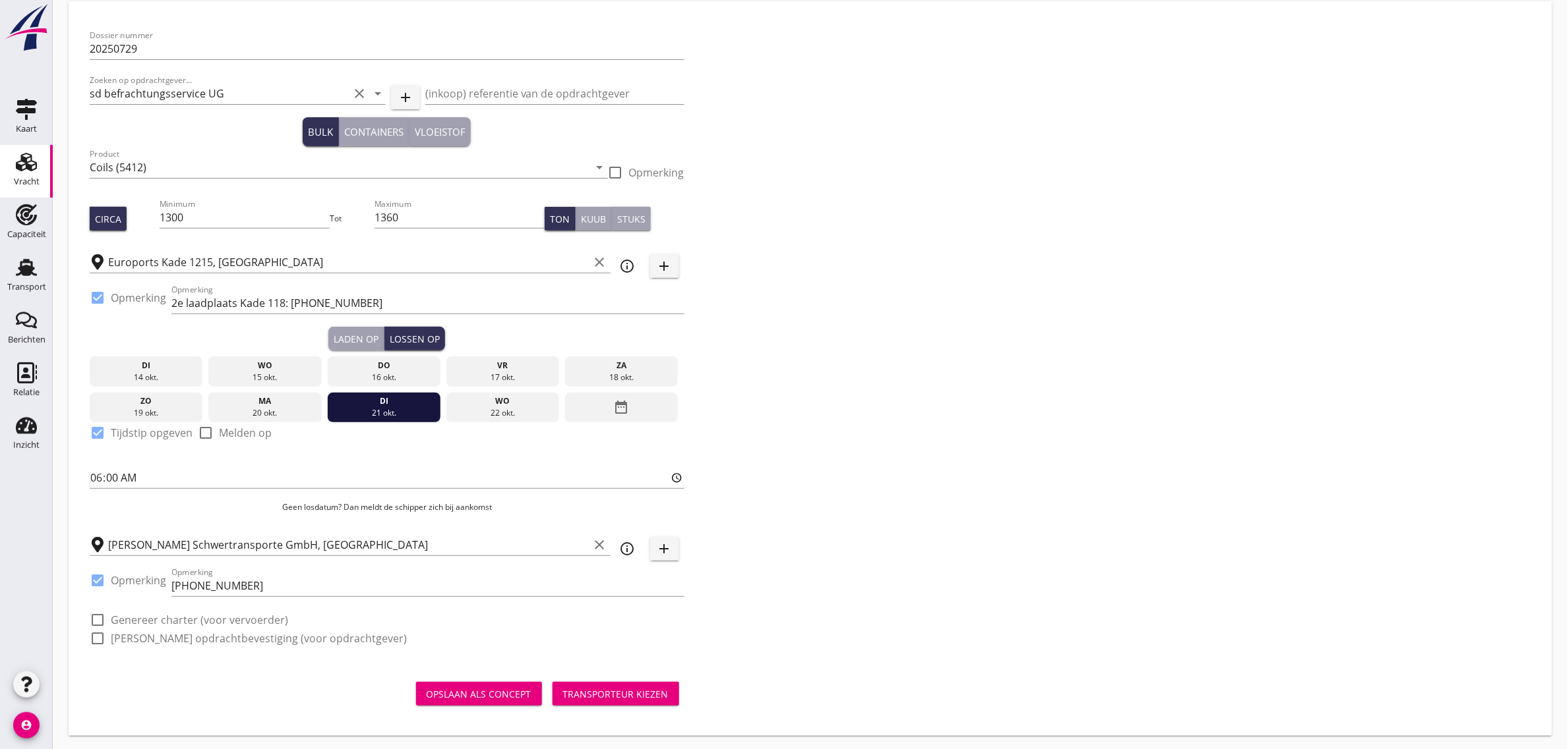
scroll to position [57, 0]
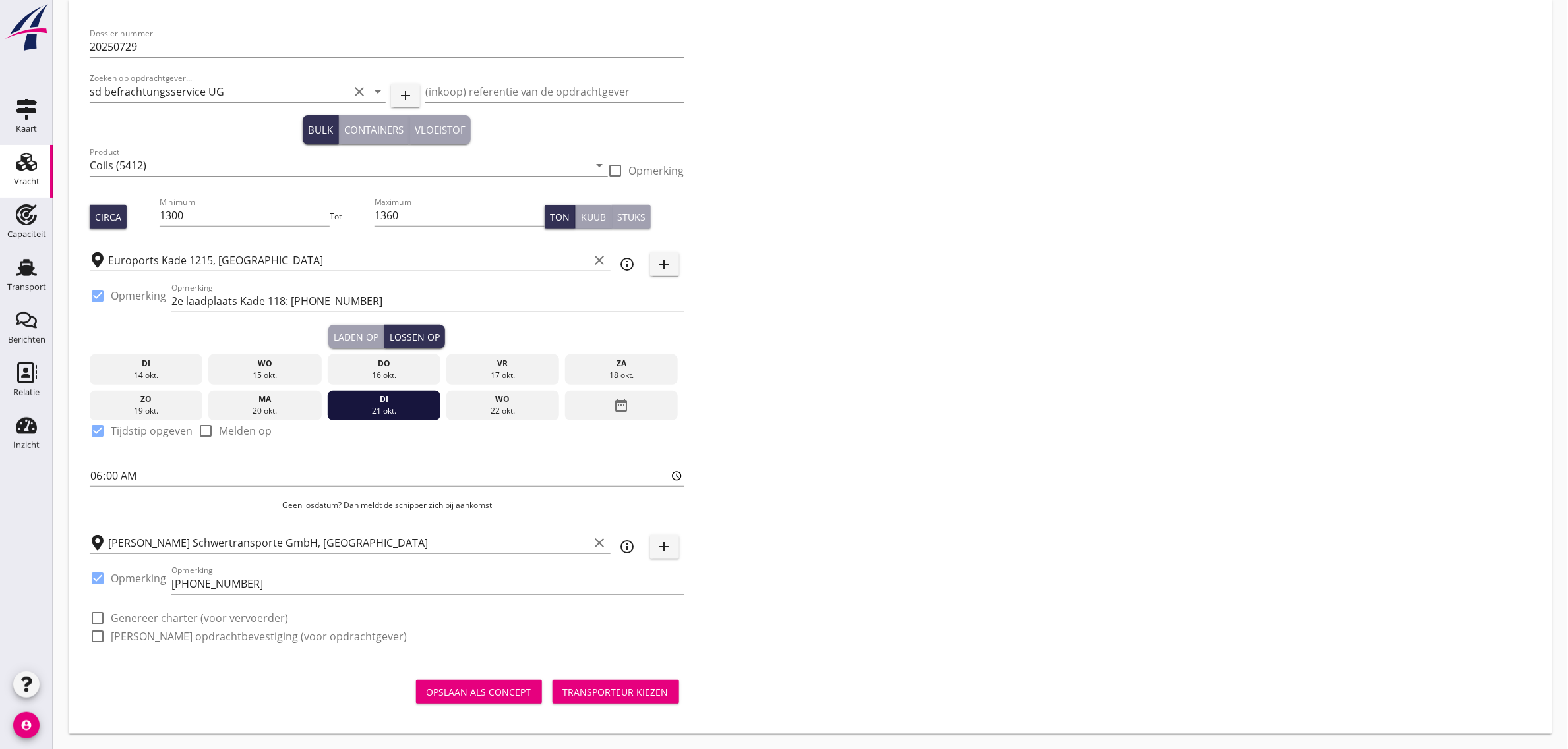
click at [1088, 440] on div "Dossier nummer 20250729 Zoeken op opdrachtgever... sd befrachtungsservice UG cl…" at bounding box center [811, 341] width 1452 height 640
click at [208, 621] on label "Genereer charter (voor vervoerder)" at bounding box center [199, 618] width 177 height 13
checkbox input "true"
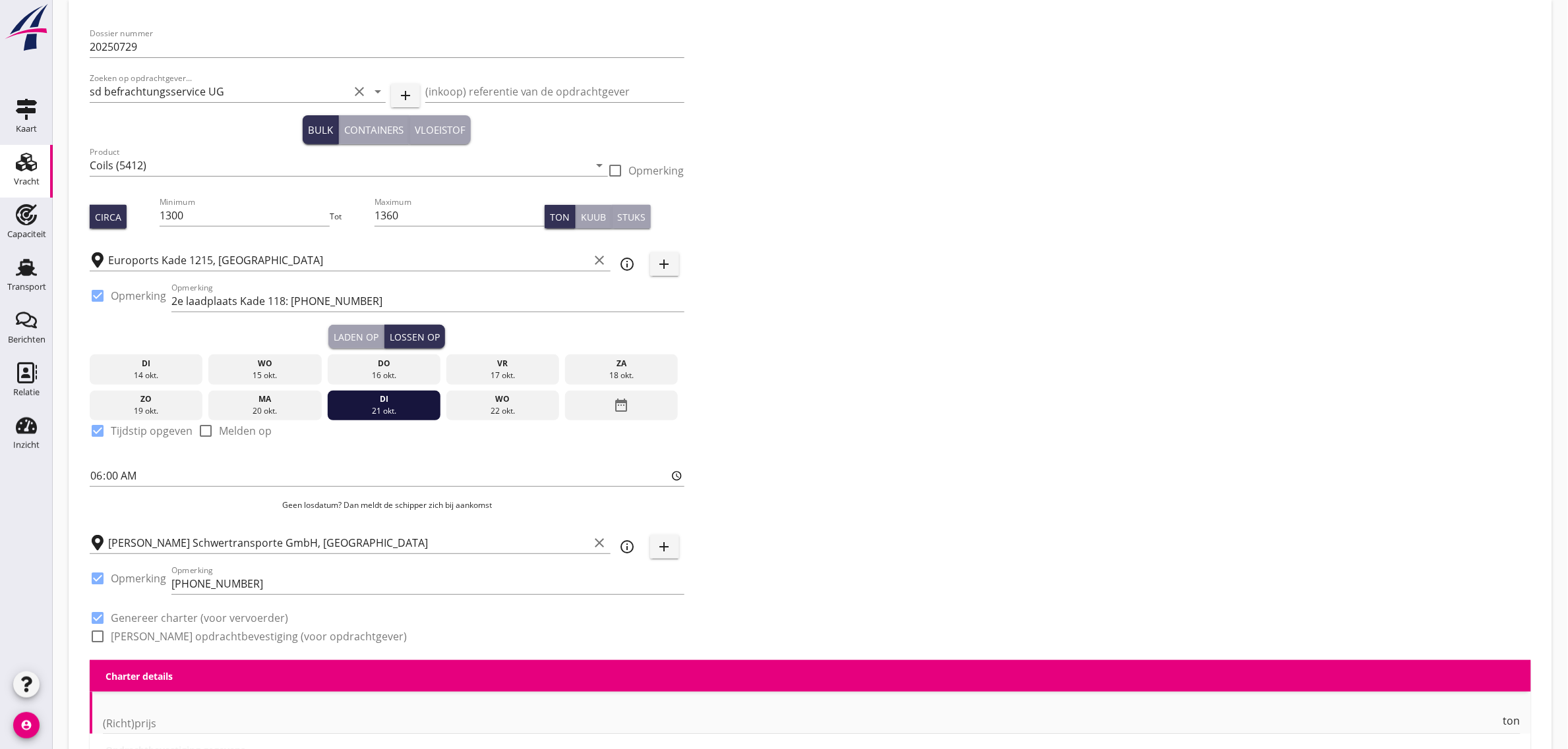
click at [202, 638] on label "[PERSON_NAME] opdrachtbevestiging (voor opdrachtgever)" at bounding box center [259, 637] width 296 height 13
checkbox input "true"
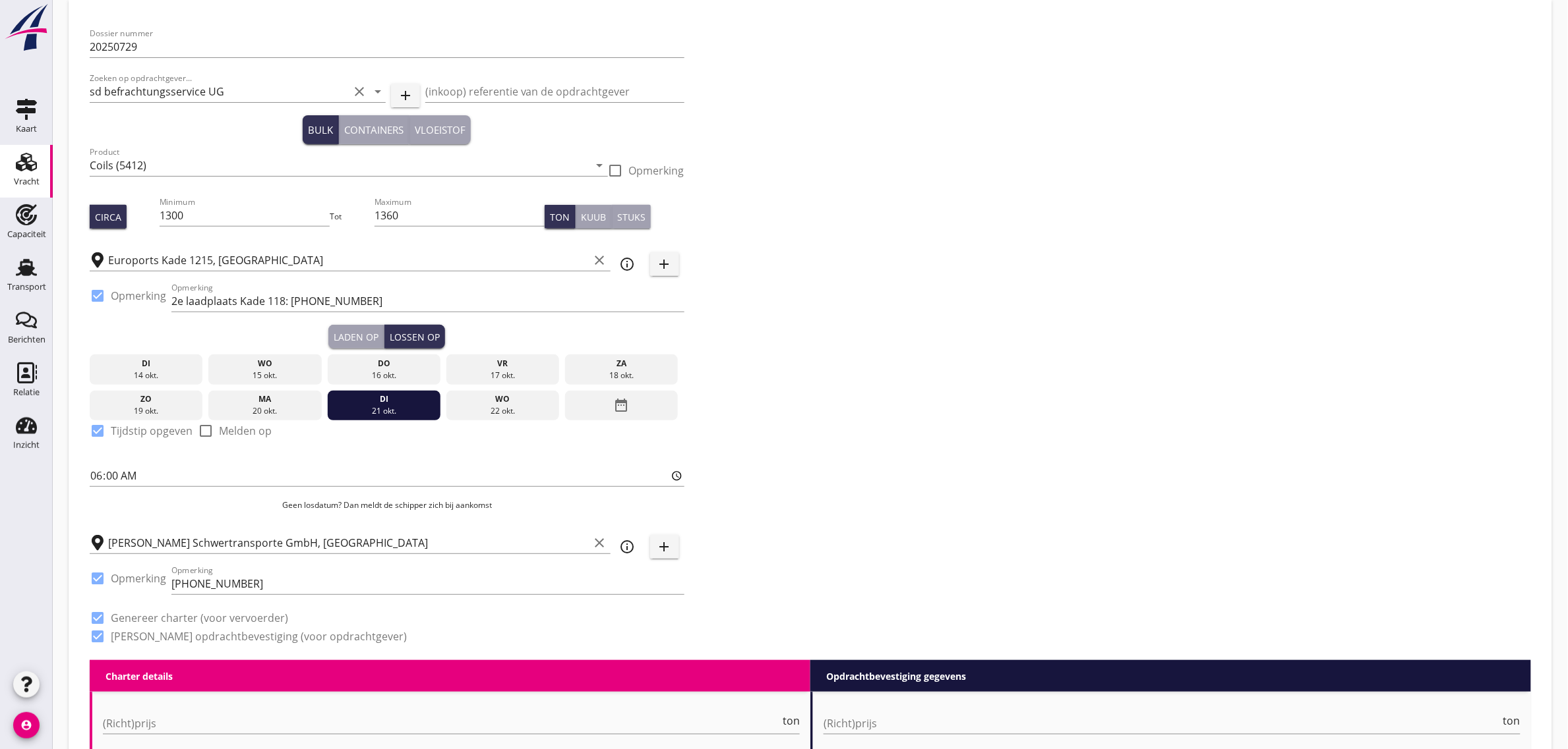
scroll to position [614, 0]
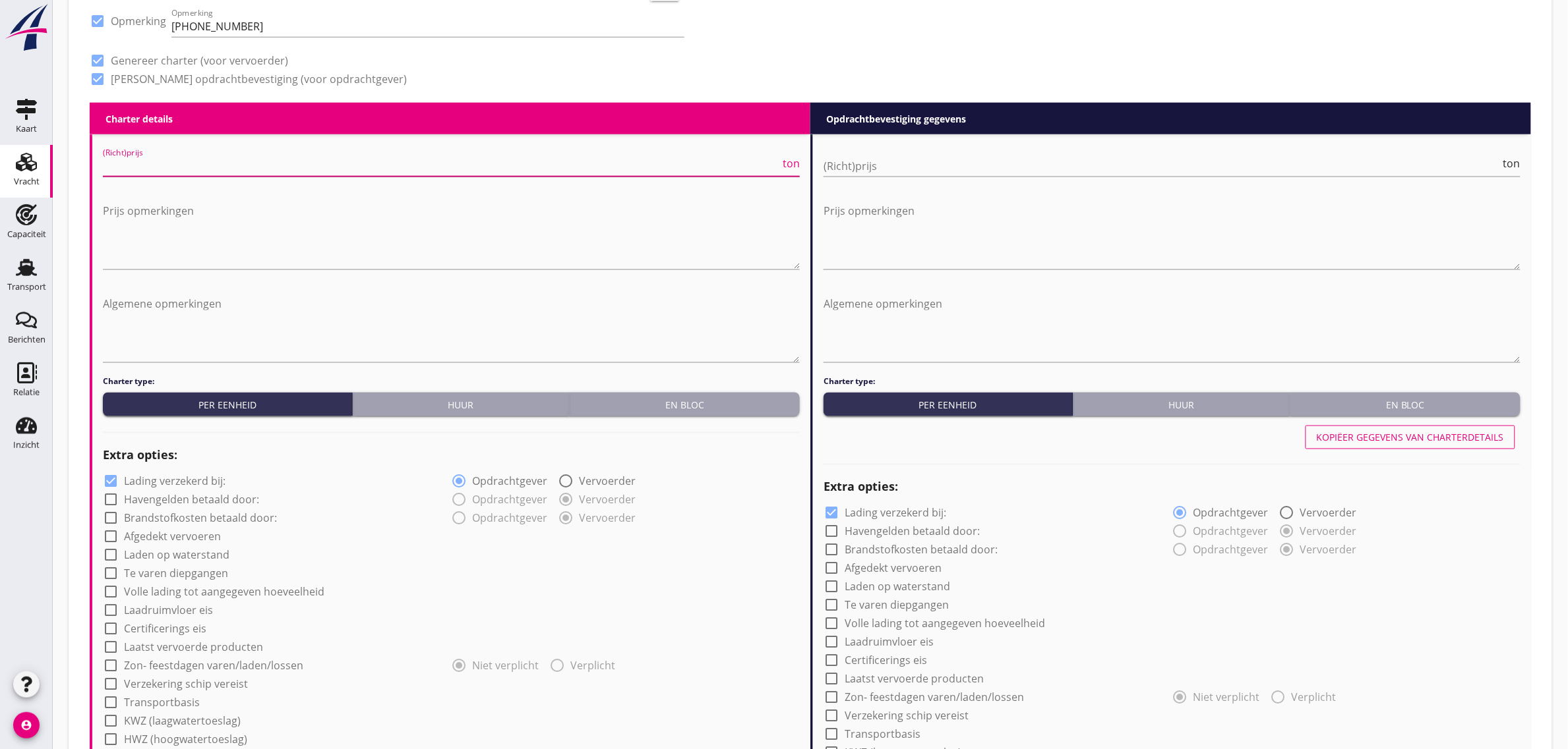
click at [176, 161] on input "(Richt)prijs" at bounding box center [441, 166] width 677 height 21
type input "7"
type input "7.50"
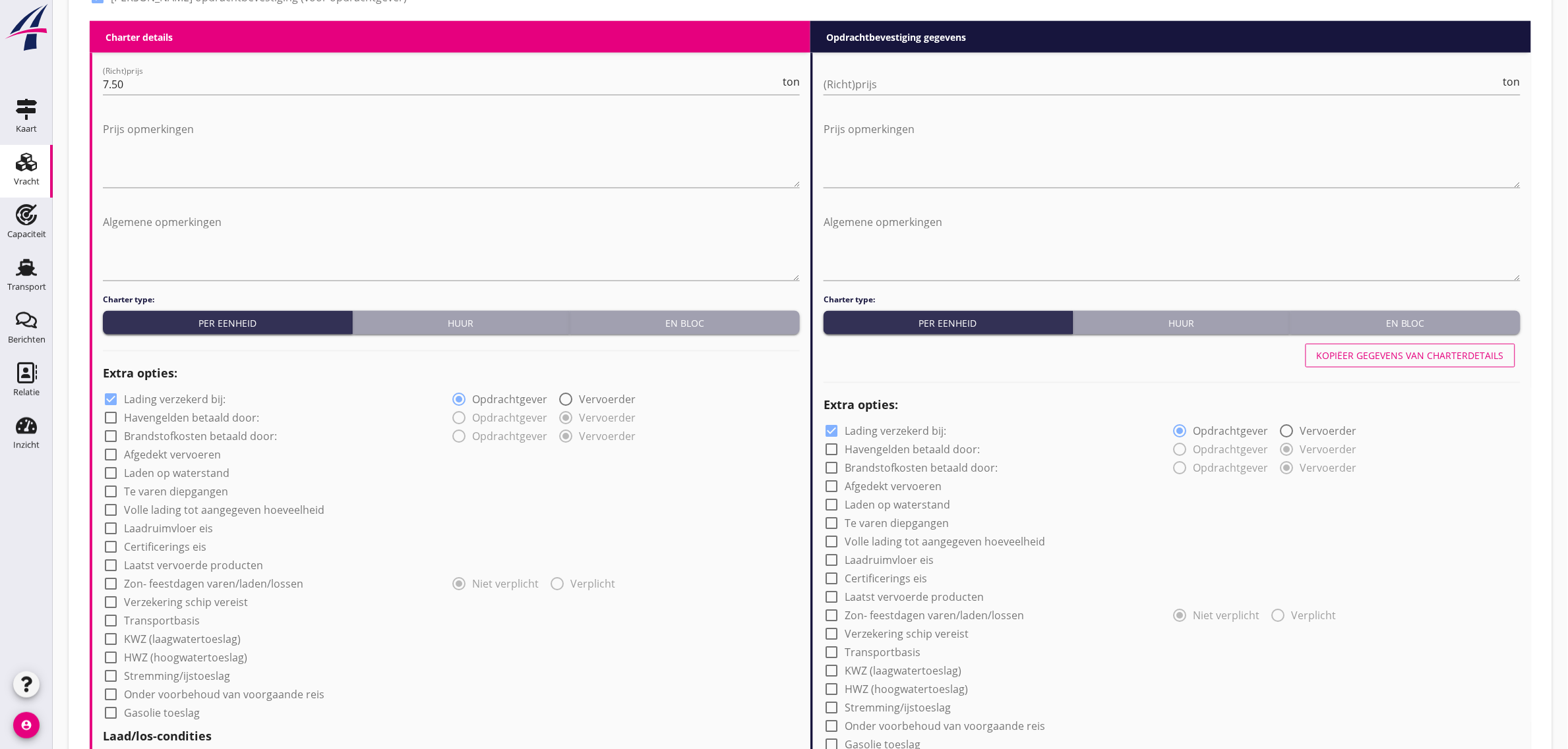
scroll to position [696, 0]
click at [189, 454] on label "Afgedekt vervoeren" at bounding box center [172, 455] width 97 height 13
checkbox input "true"
click at [178, 476] on label "Laden op waterstand" at bounding box center [177, 473] width 105 height 13
checkbox input "true"
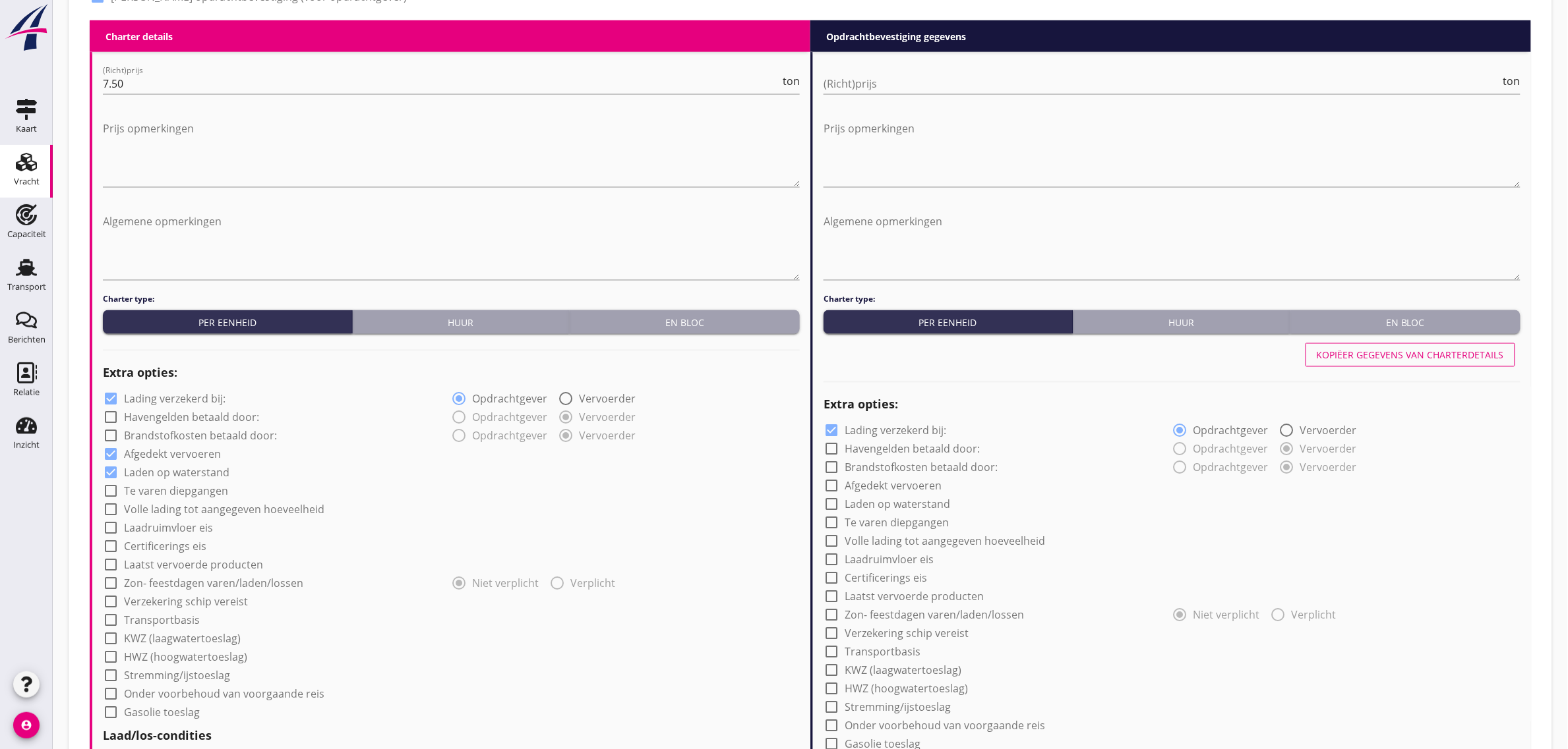
click at [170, 529] on label "Laadruimvloer eis" at bounding box center [169, 528] width 89 height 13
checkbox input "true"
click at [160, 548] on div at bounding box center [442, 558] width 679 height 21
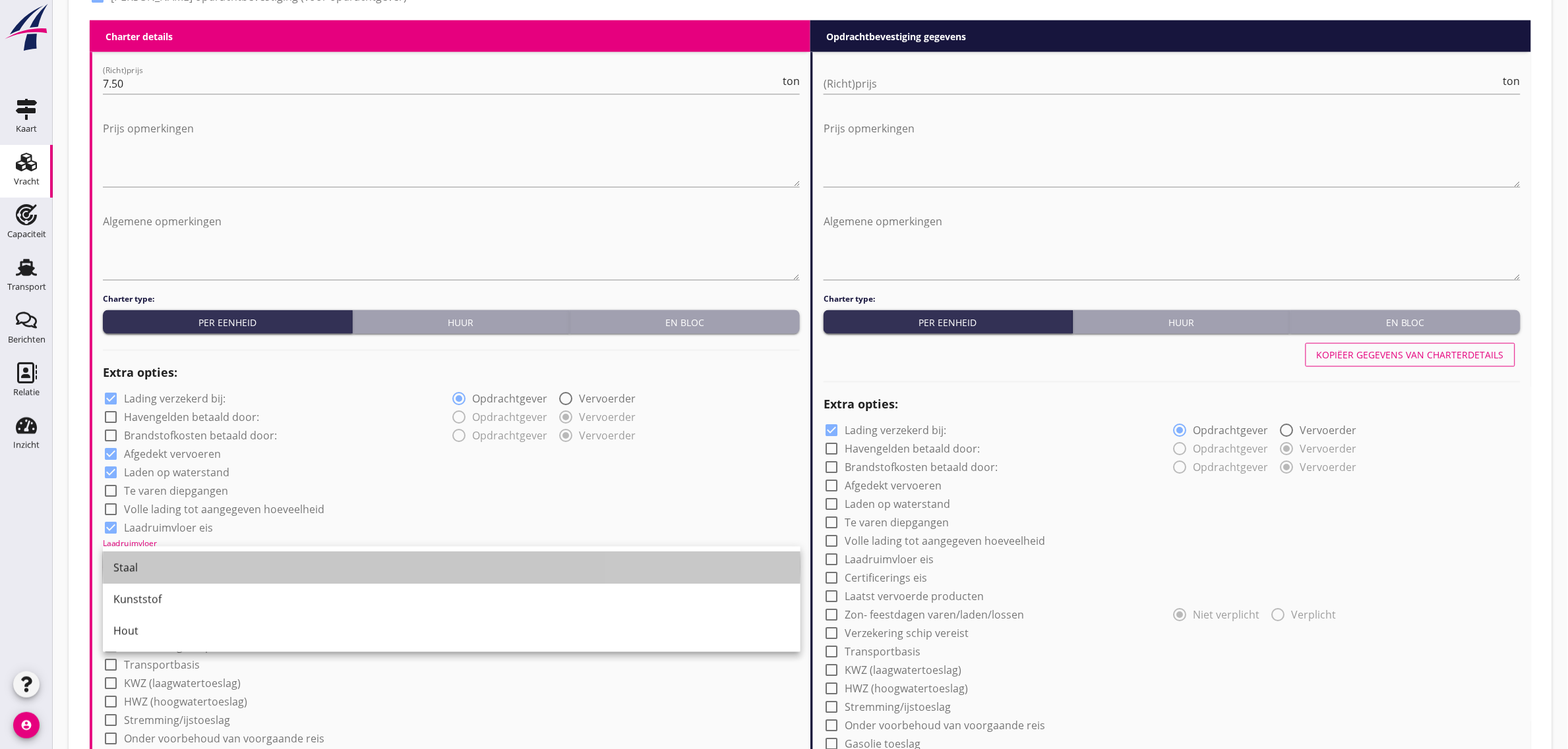
drag, startPoint x: 155, startPoint y: 564, endPoint x: 387, endPoint y: 502, distance: 240.1
click at [155, 565] on div "Staal" at bounding box center [451, 568] width 676 height 16
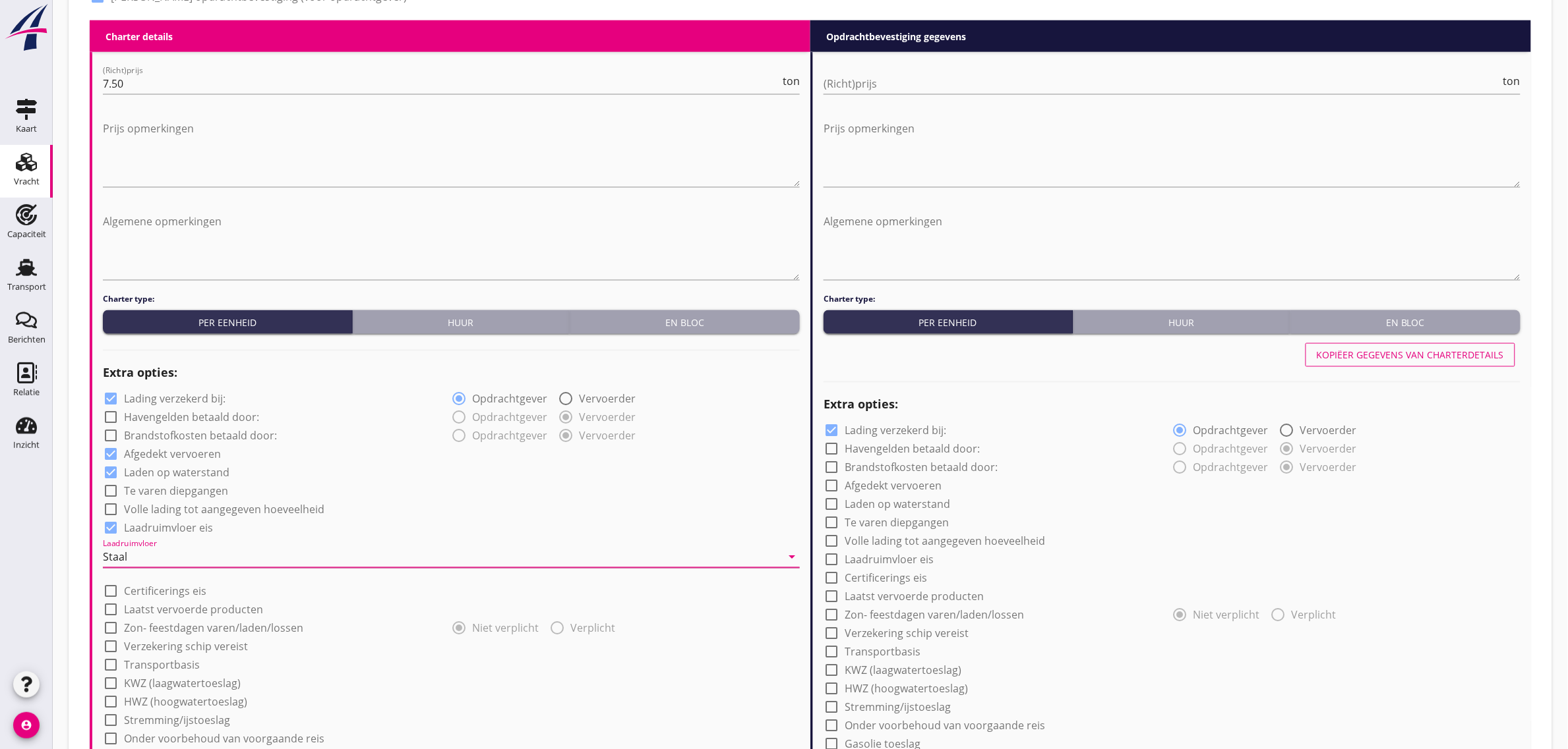
click at [394, 499] on div "check_box_outline_blank Volle lading tot aangegeven hoeveelheid" at bounding box center [450, 508] width 697 height 19
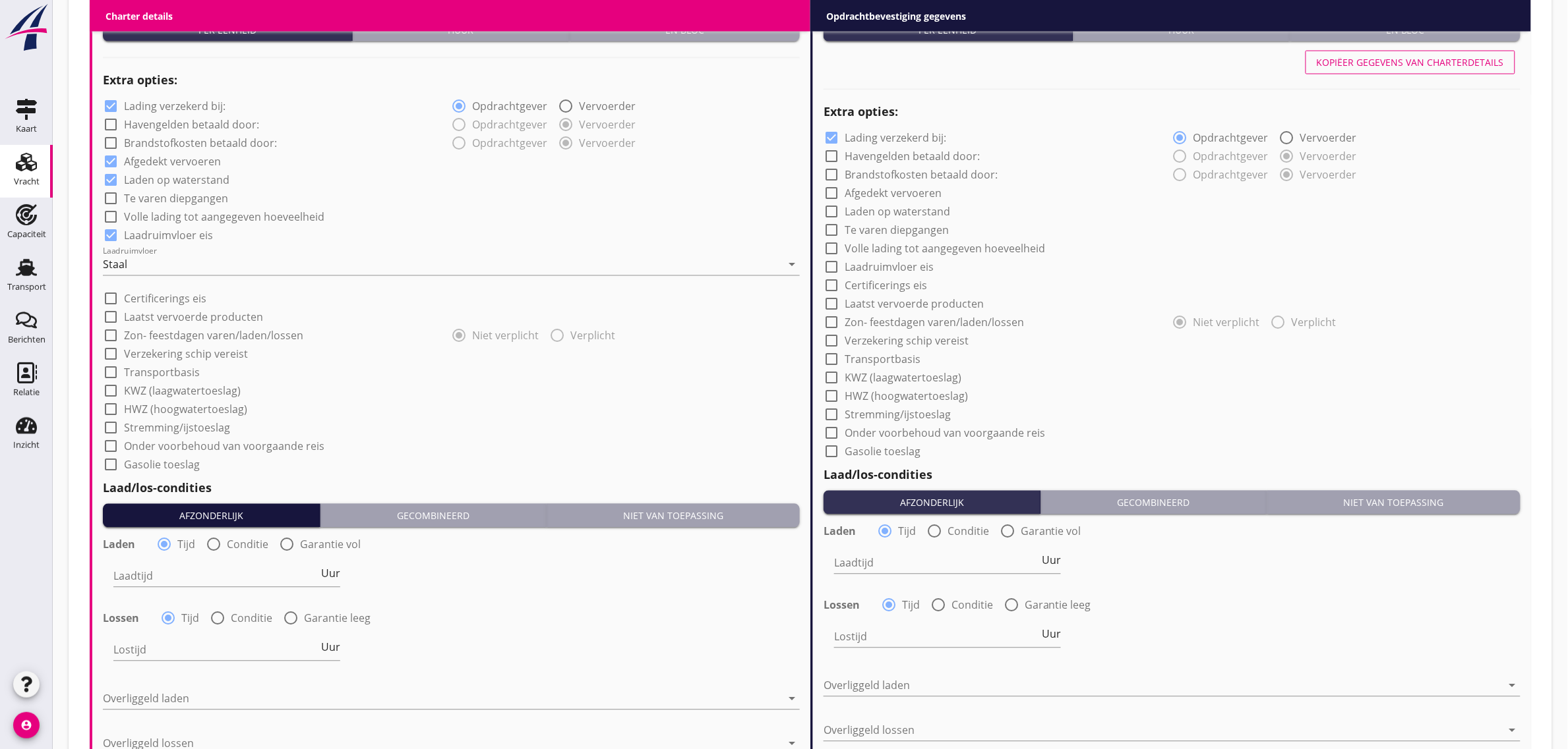
scroll to position [1026, 0]
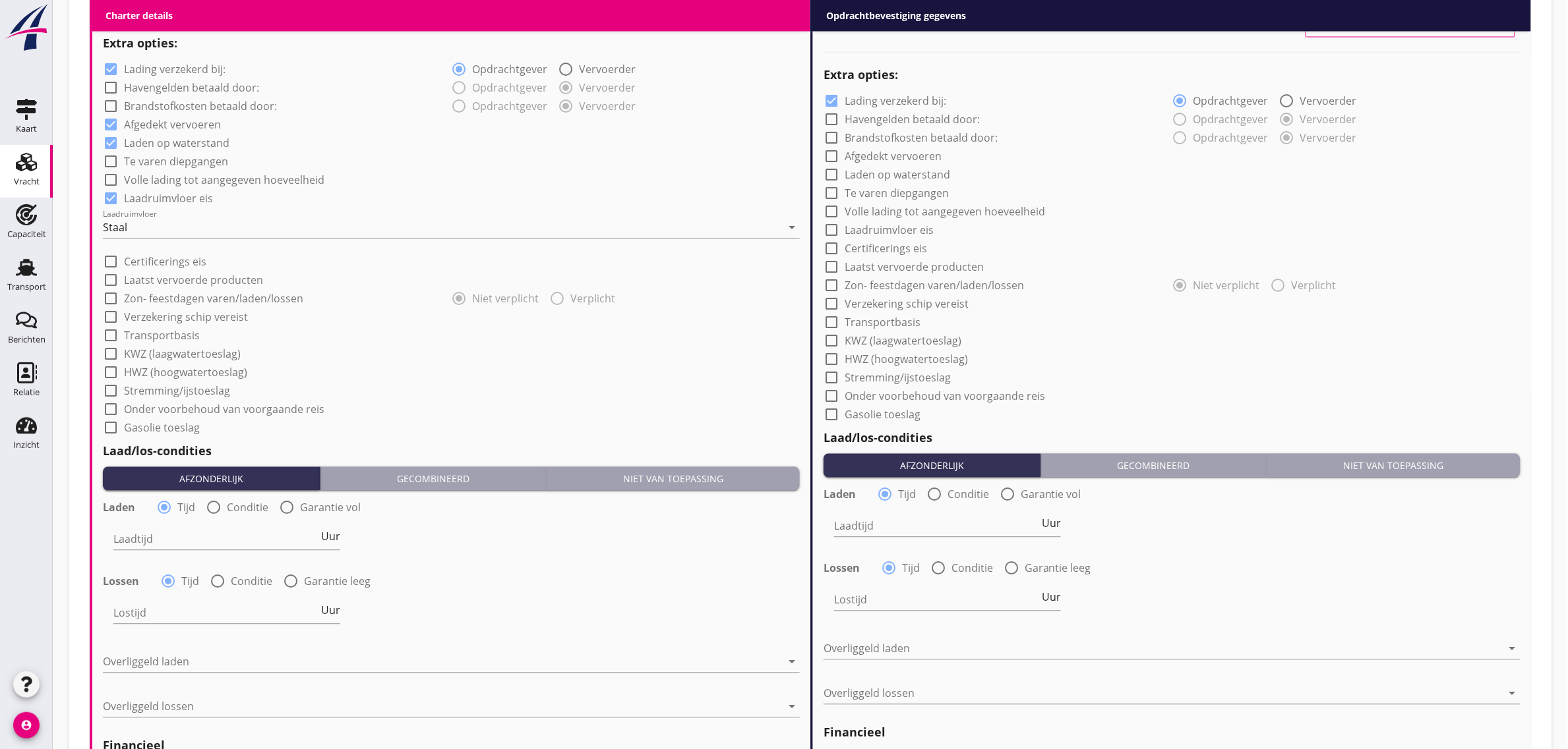
click at [170, 338] on label "Transportbasis" at bounding box center [161, 336] width 76 height 13
checkbox input "true"
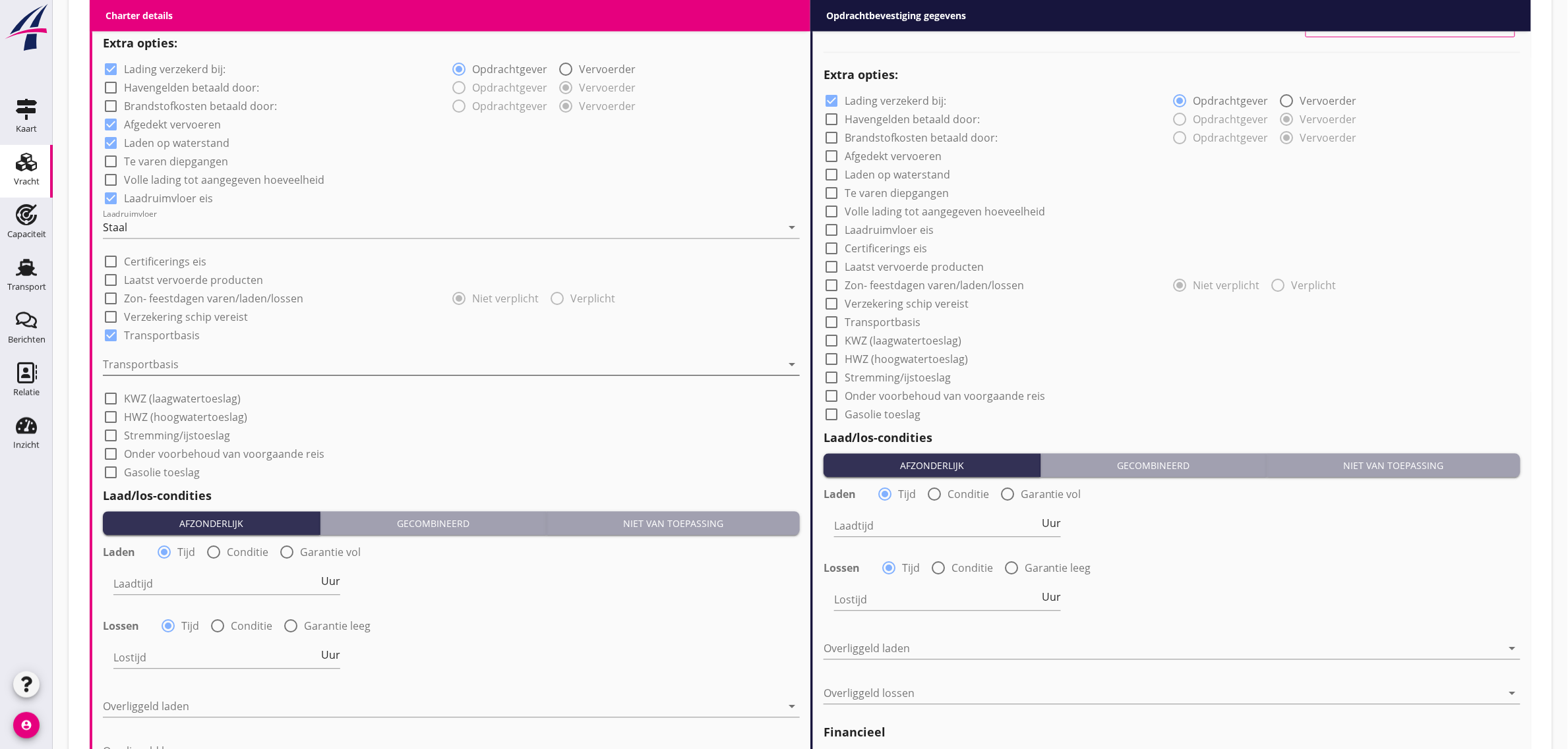
click at [166, 363] on div at bounding box center [442, 366] width 679 height 21
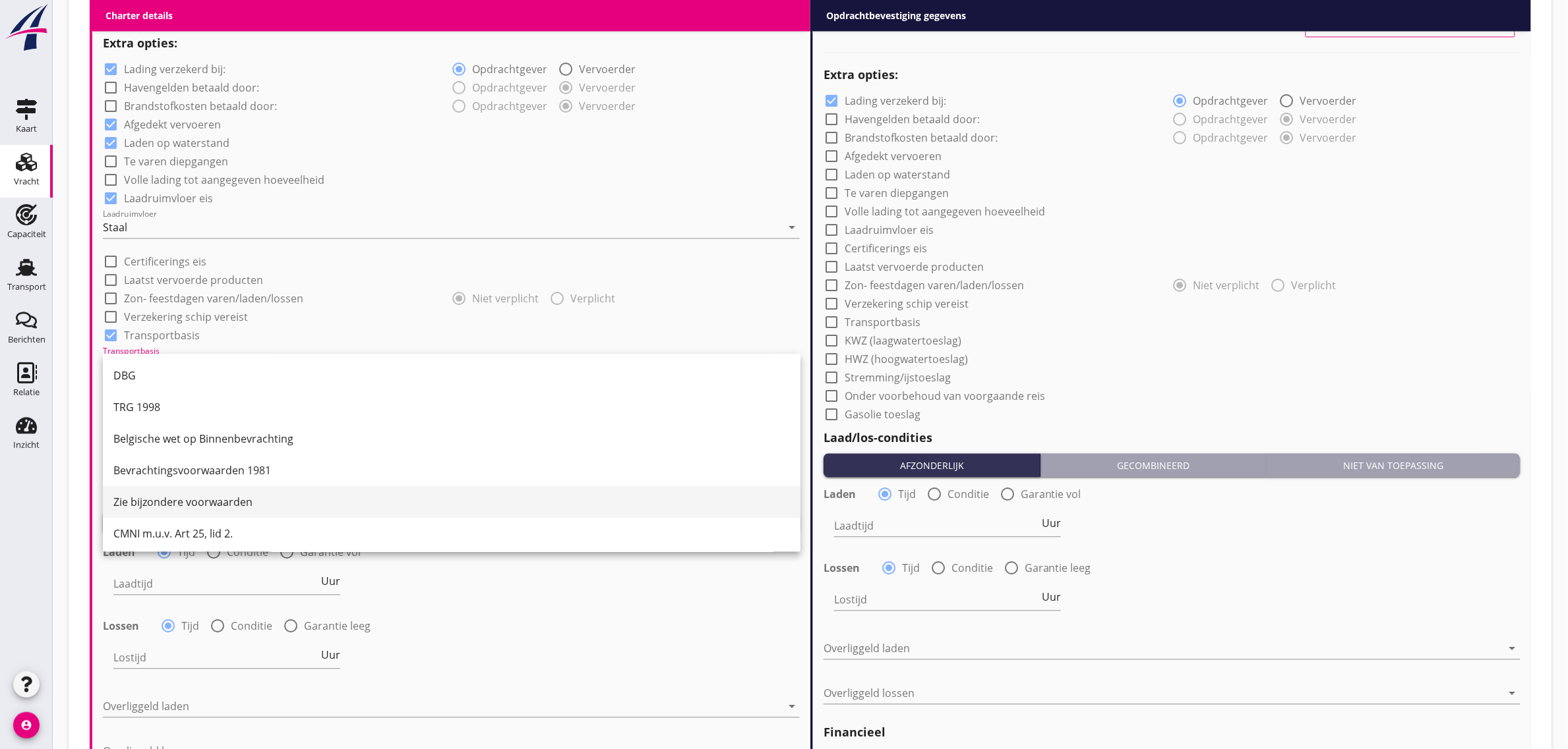
scroll to position [34, 0]
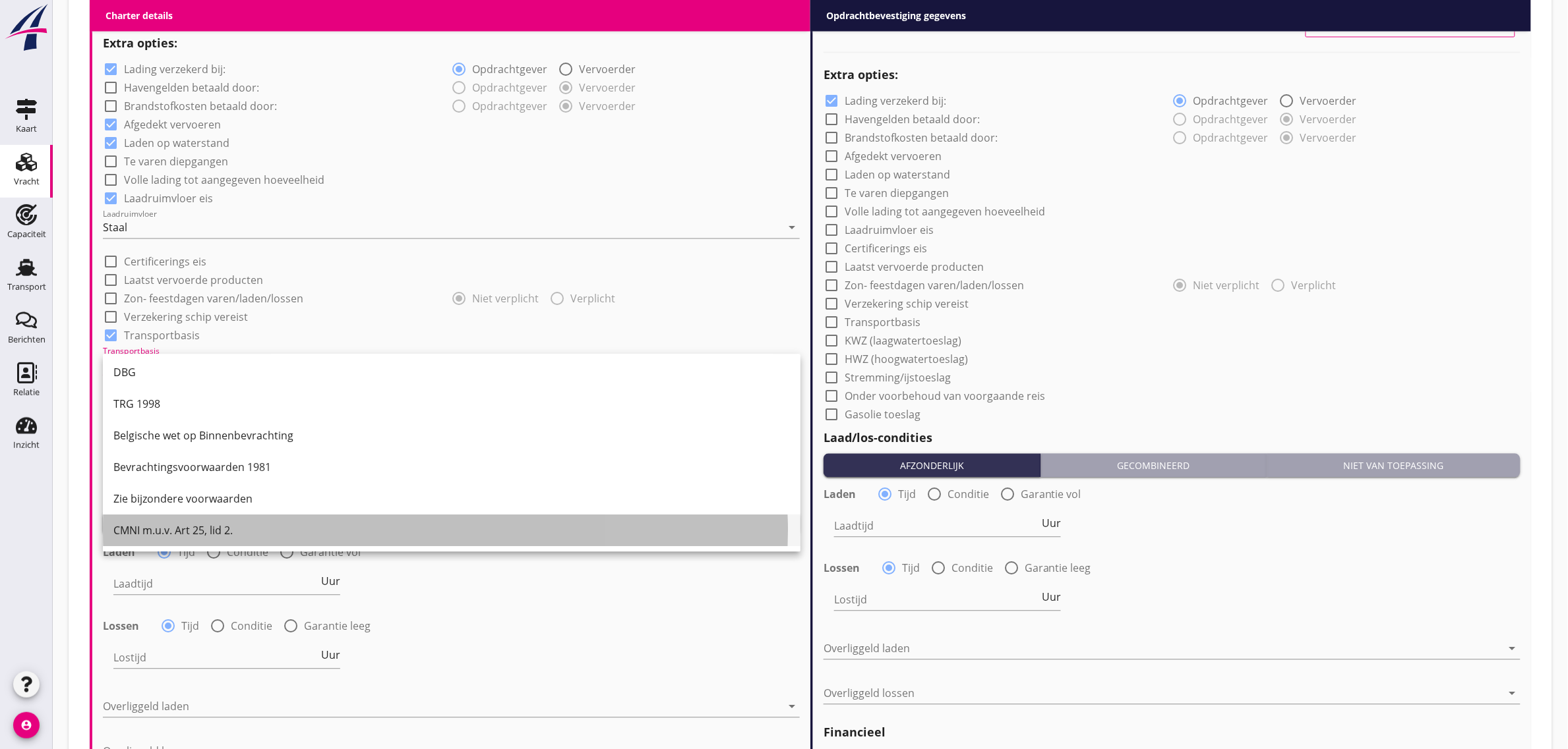
click at [231, 532] on div "CMNI m.u.v. Art 25, lid 2." at bounding box center [451, 531] width 676 height 16
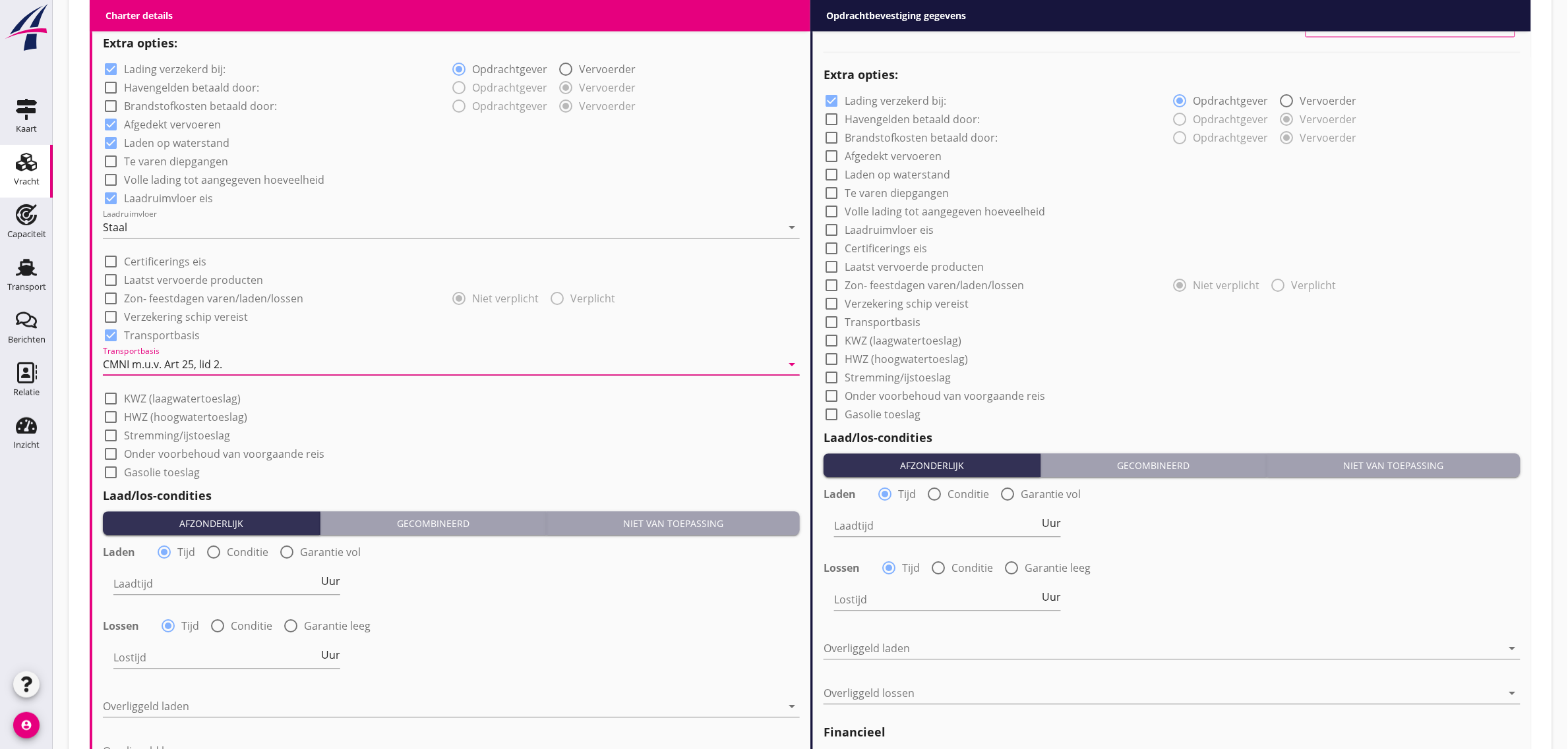
click at [340, 555] on label "Garantie vol" at bounding box center [330, 553] width 61 height 13
radio input "false"
radio input "true"
click at [722, 575] on div "date_range" at bounding box center [749, 584] width 101 height 42
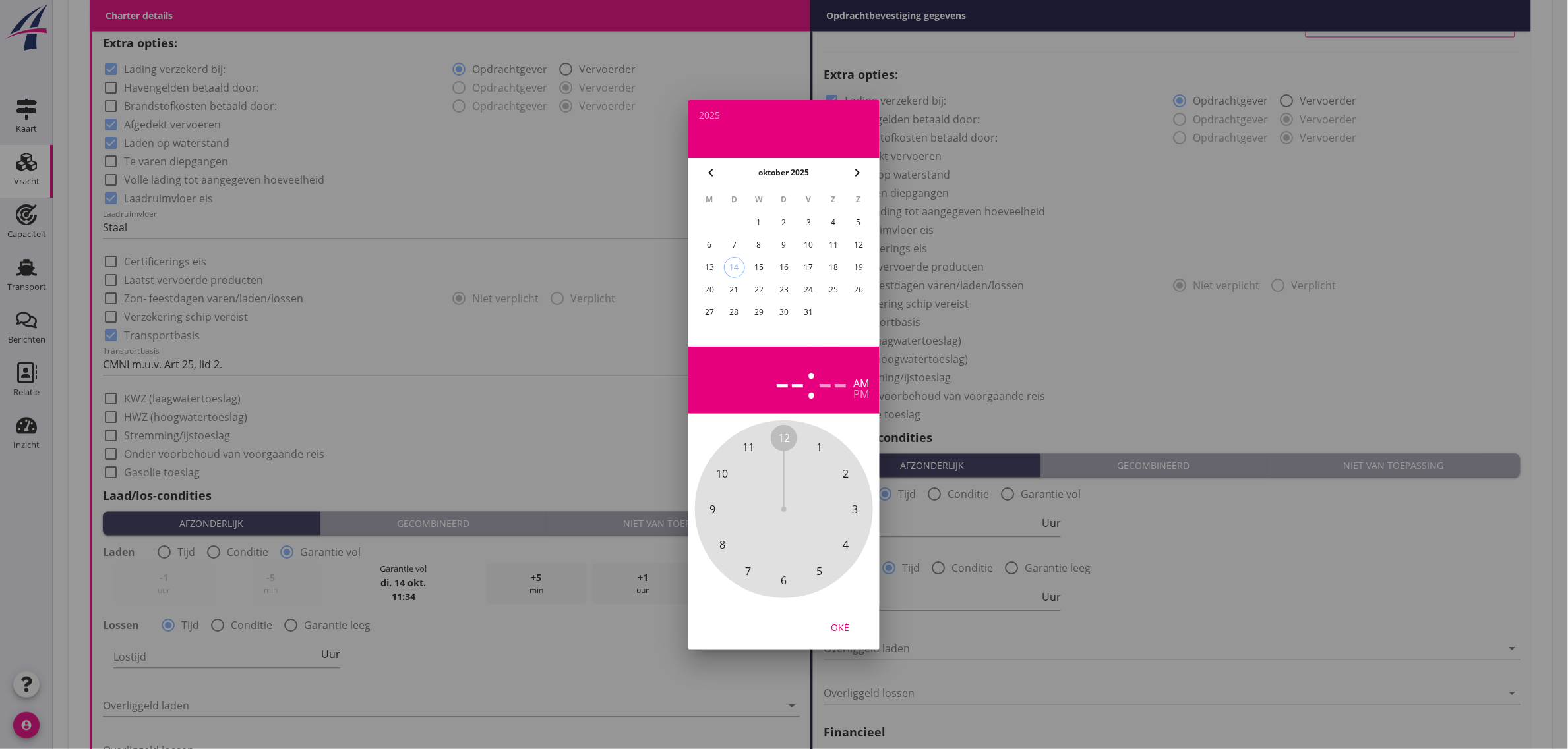
click at [814, 267] on div "17" at bounding box center [809, 268] width 21 height 21
click at [858, 391] on div "pm" at bounding box center [862, 394] width 16 height 11
click at [756, 446] on span "11" at bounding box center [748, 448] width 27 height 27
click at [776, 439] on div "00 05 10 15 20 25 30 35 40 45 50 55" at bounding box center [784, 510] width 143 height 143
click at [829, 621] on div "Oké" at bounding box center [839, 628] width 37 height 14
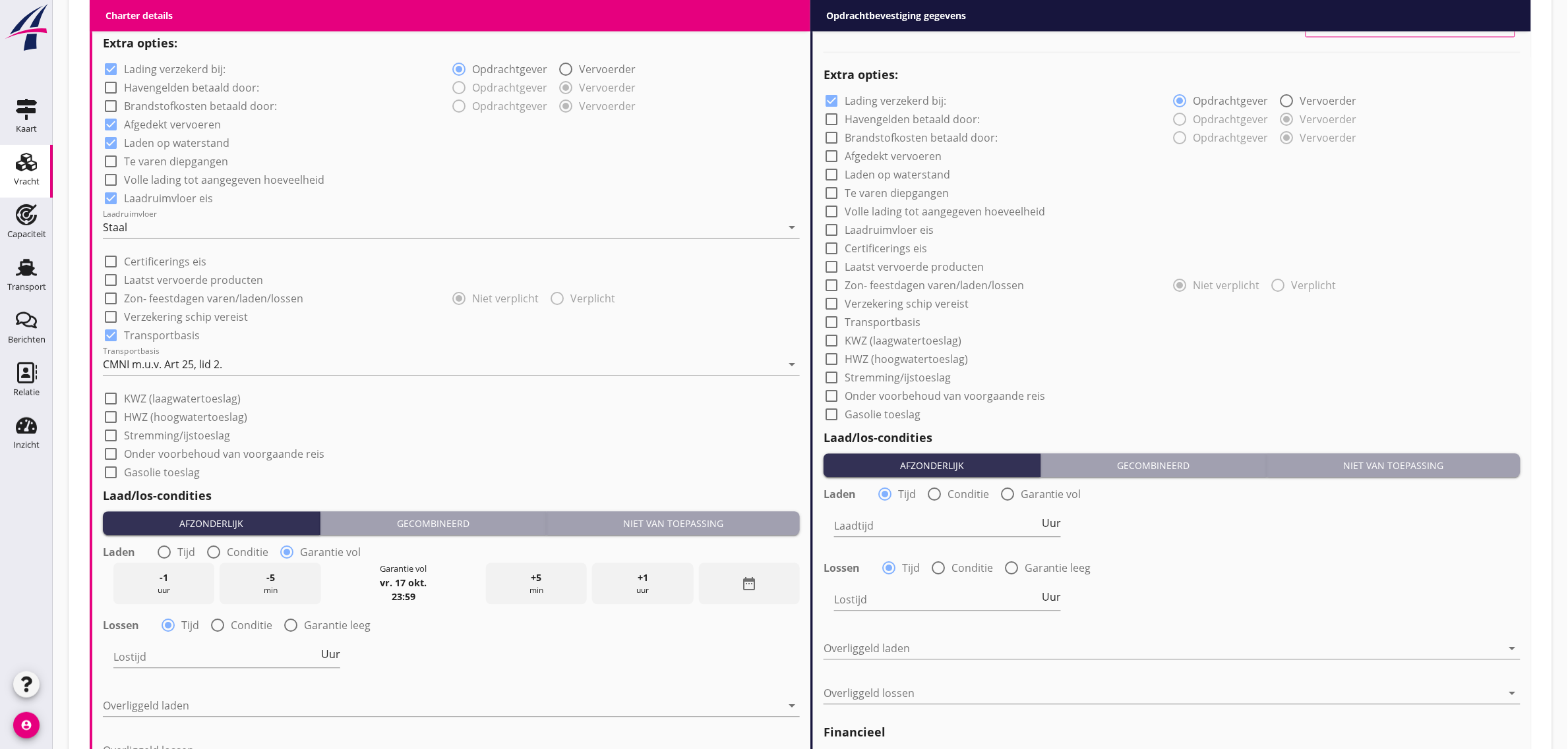
click at [474, 445] on div "check_box_outline_blank Onder voorbehoud van voorgaande reis" at bounding box center [450, 453] width 697 height 19
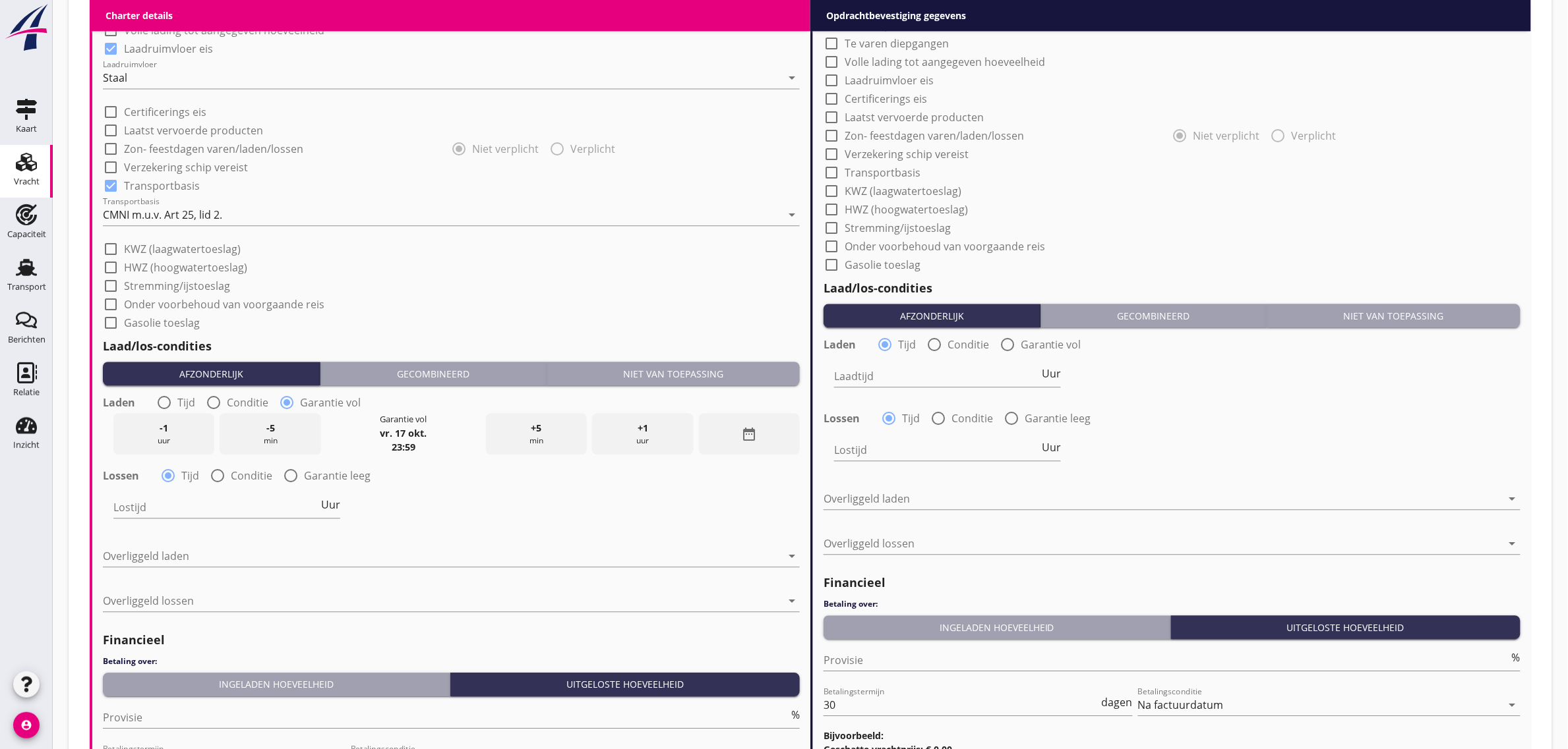
scroll to position [1191, 0]
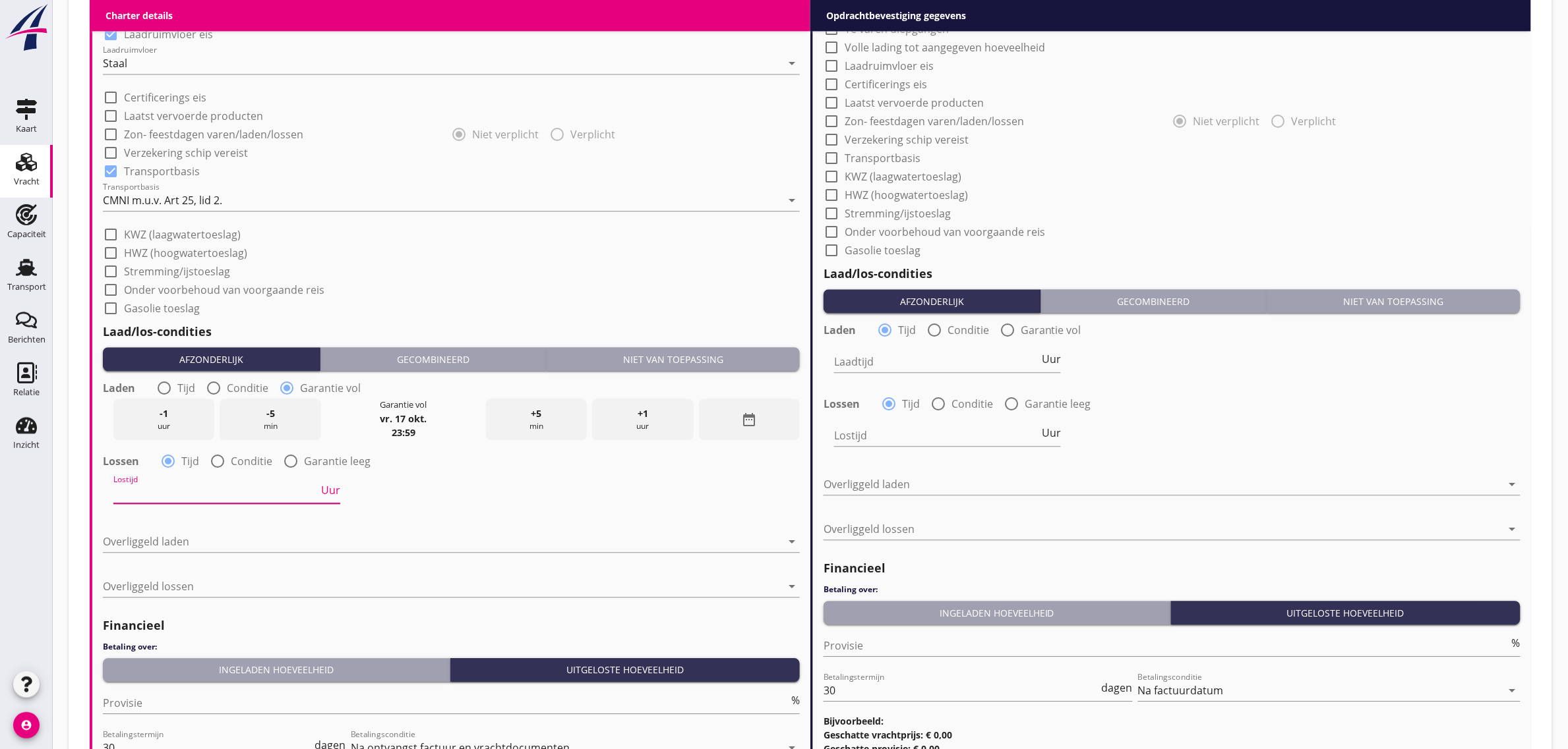
click at [194, 487] on input "Lostijd" at bounding box center [216, 493] width 205 height 21
type input "24"
click at [618, 496] on div "Lostijd 24 Uur" at bounding box center [451, 494] width 699 height 47
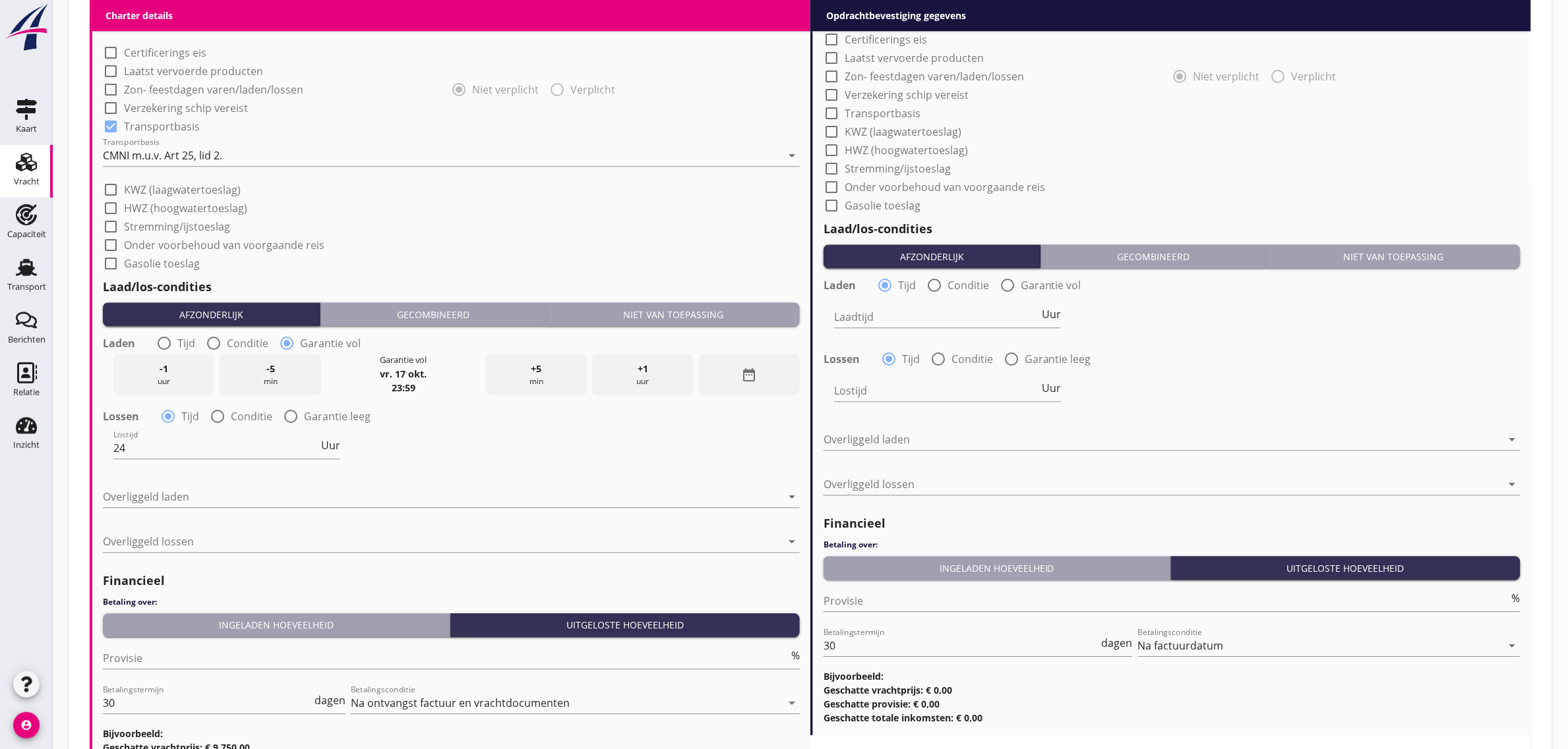
scroll to position [1356, 0]
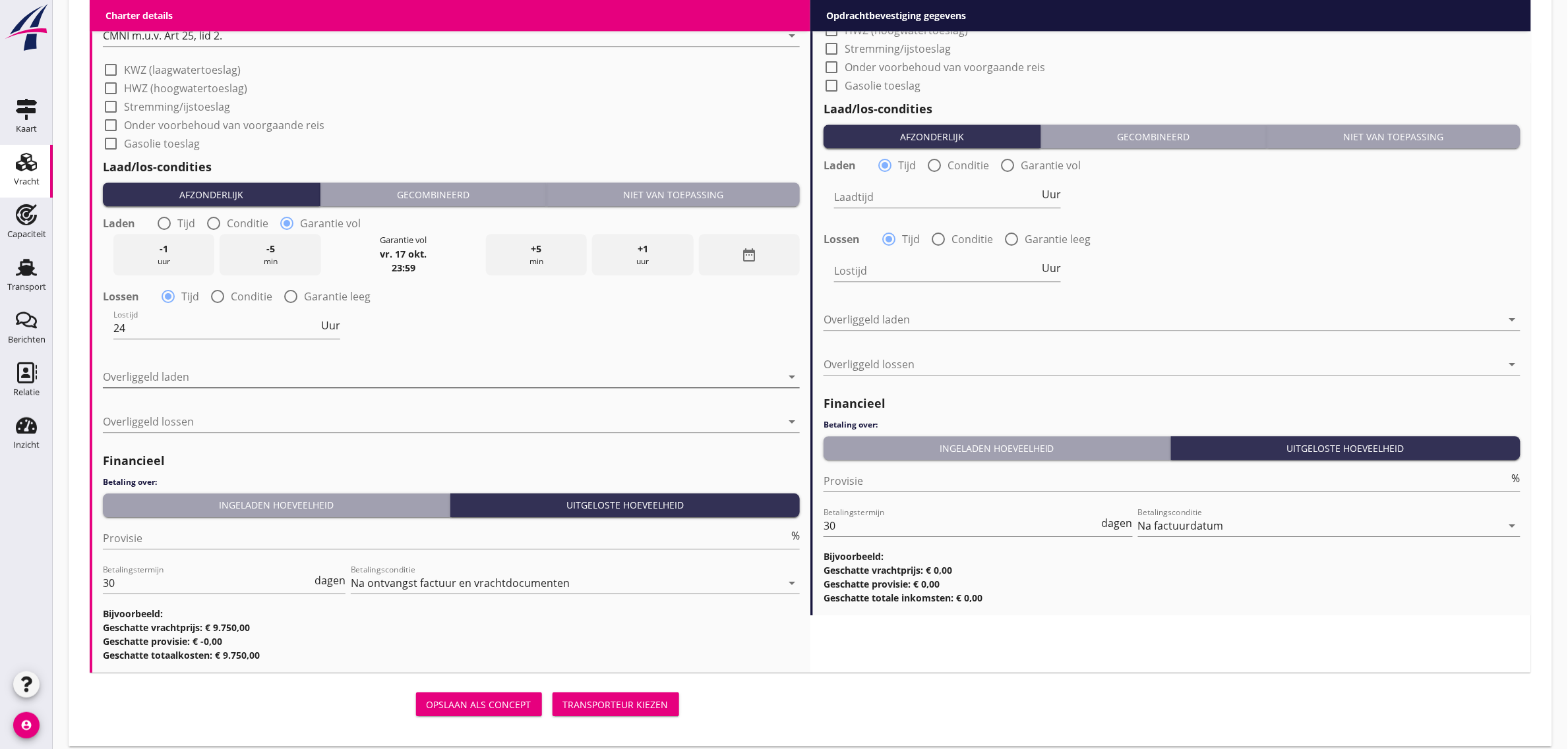
click at [186, 379] on div at bounding box center [442, 377] width 679 height 21
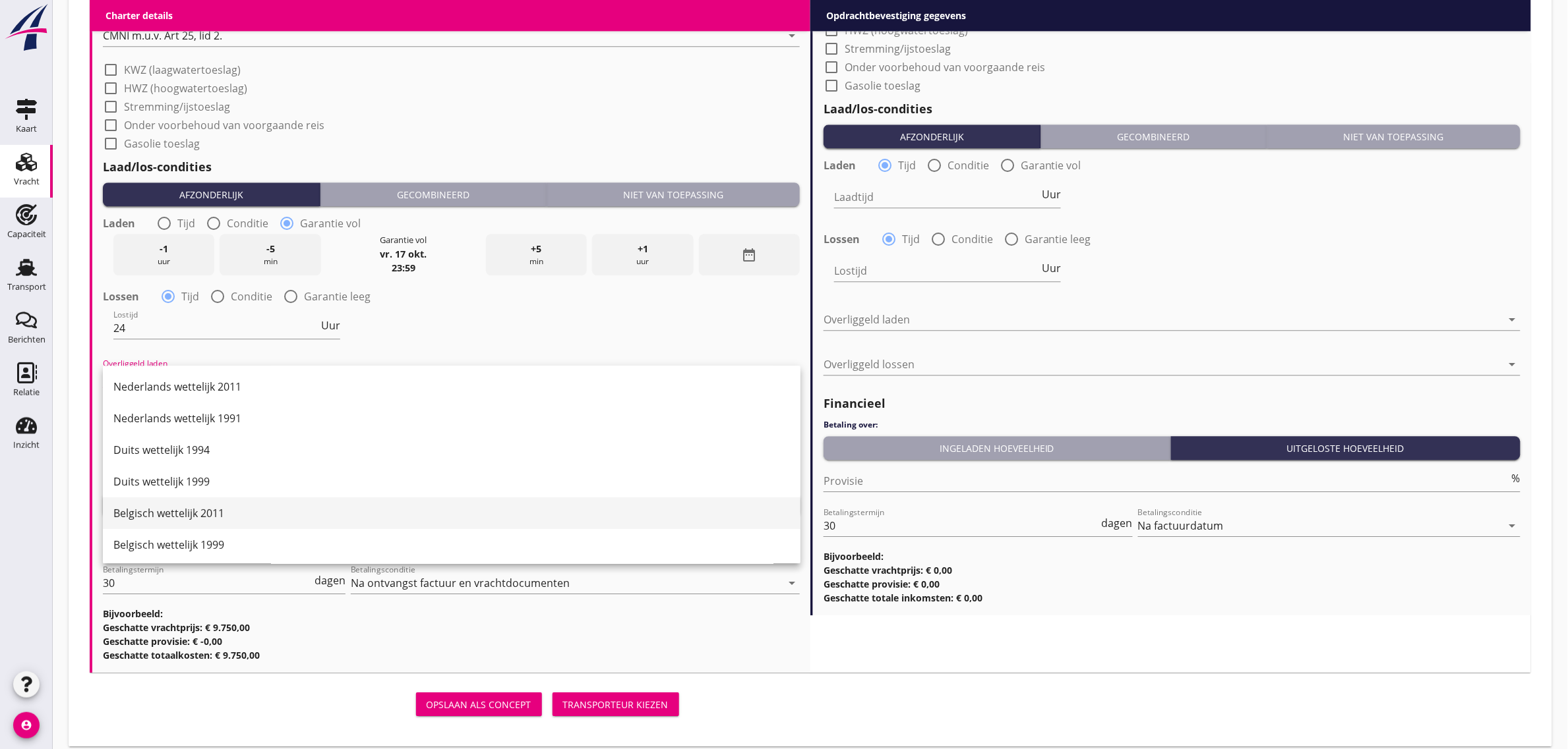
click at [206, 516] on div "Belgisch wettelijk 2011" at bounding box center [451, 514] width 676 height 16
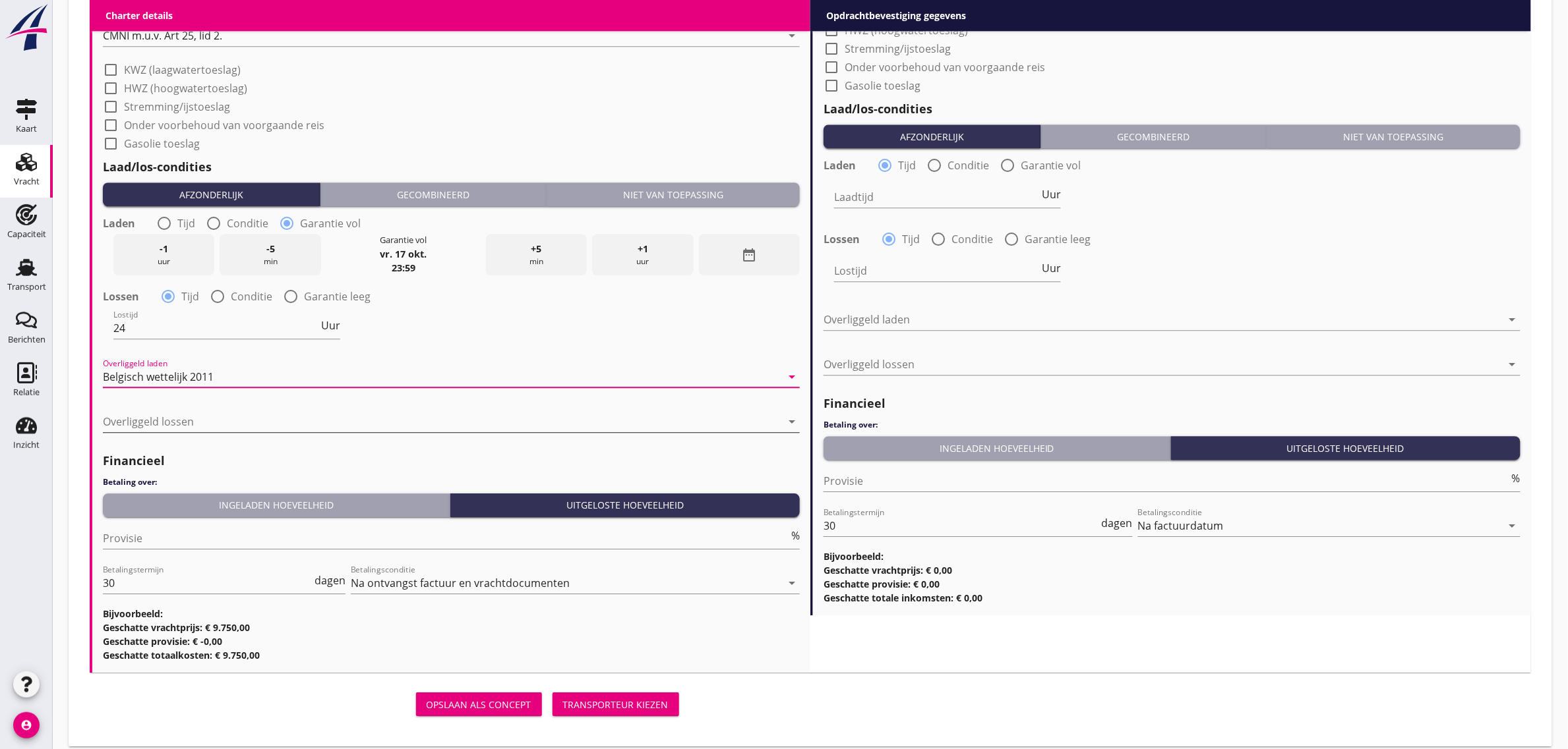
click at [153, 425] on div at bounding box center [442, 422] width 679 height 21
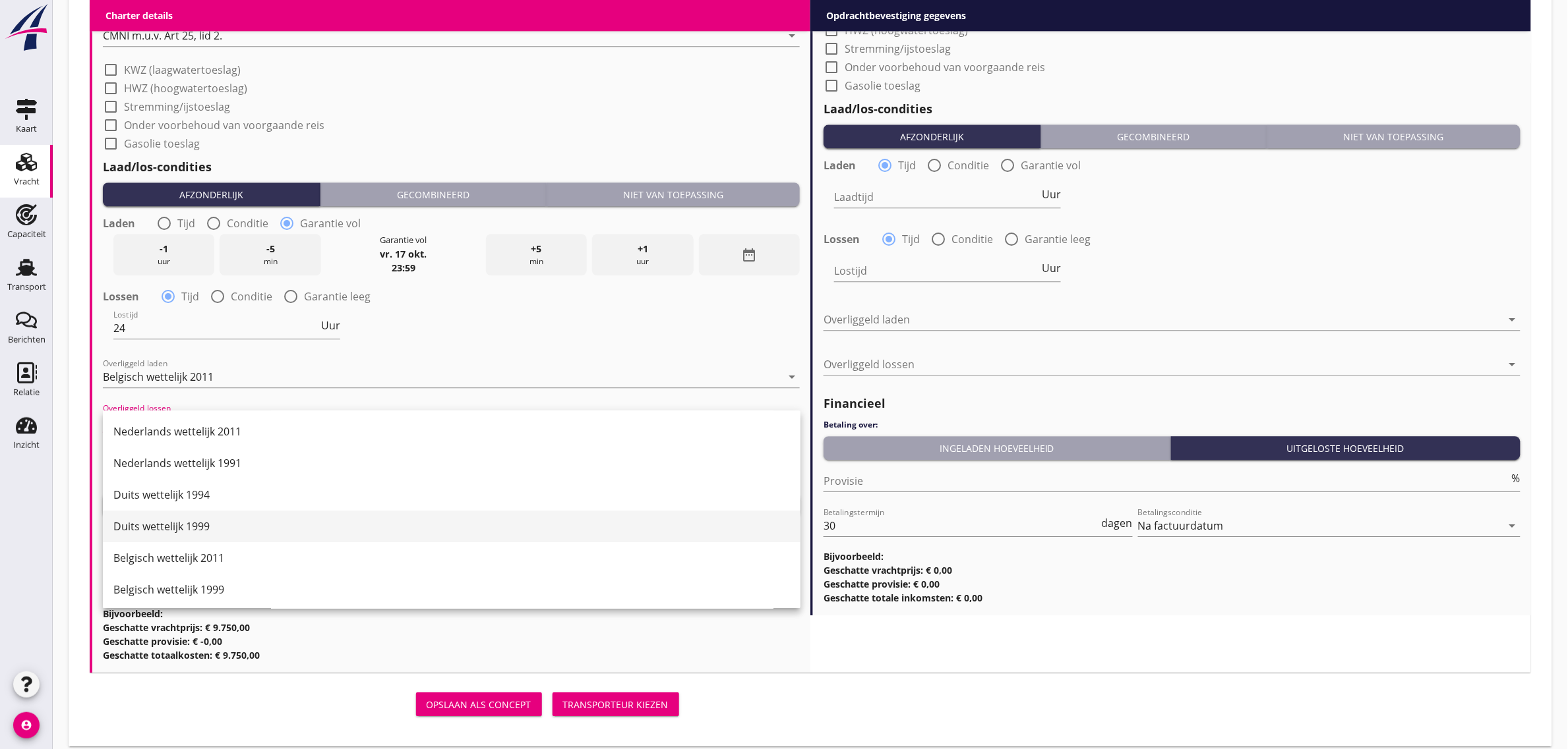
click at [232, 534] on div "Duits wettelijk 1999" at bounding box center [451, 527] width 676 height 16
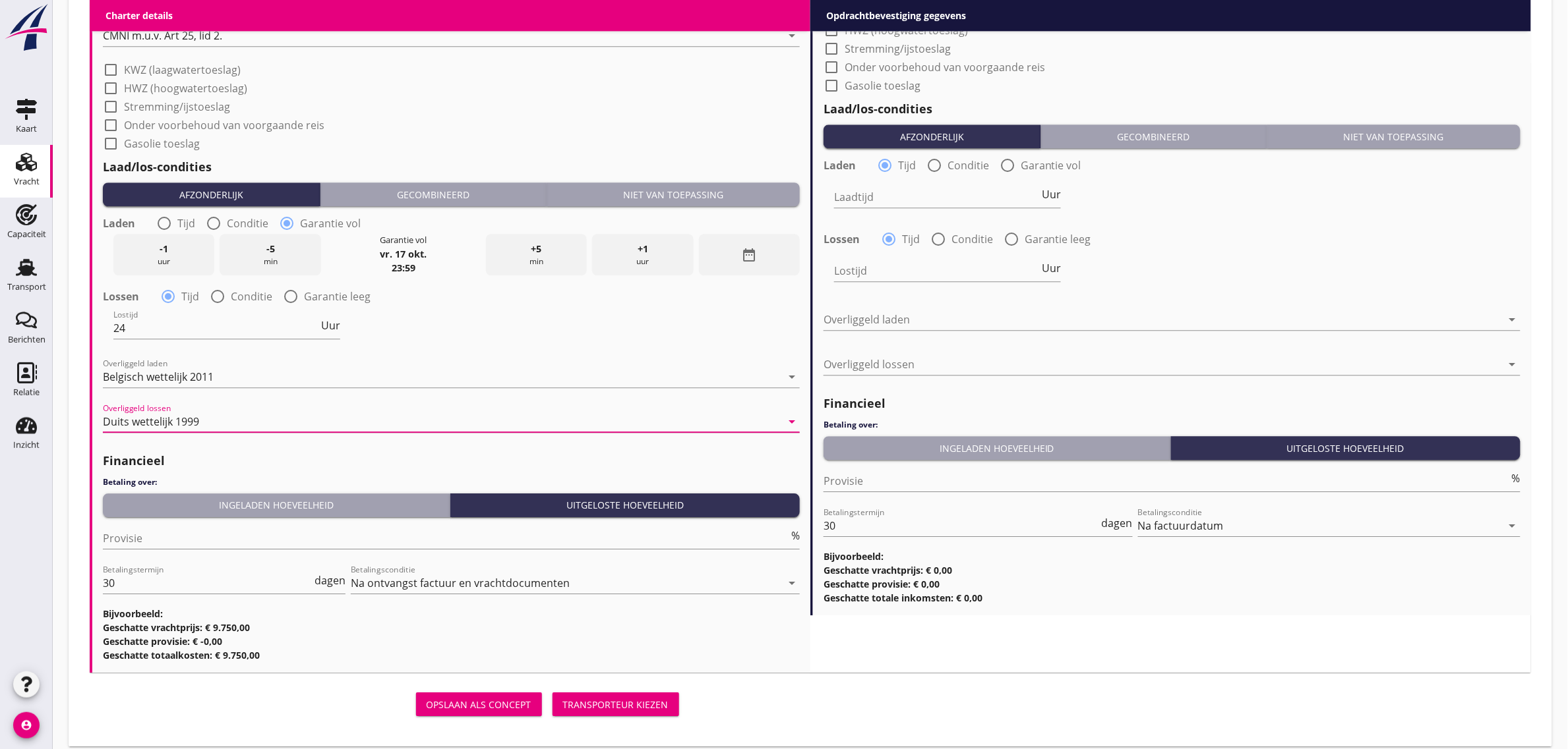
click at [206, 514] on button "Ingeladen hoeveelheid" at bounding box center [276, 506] width 348 height 24
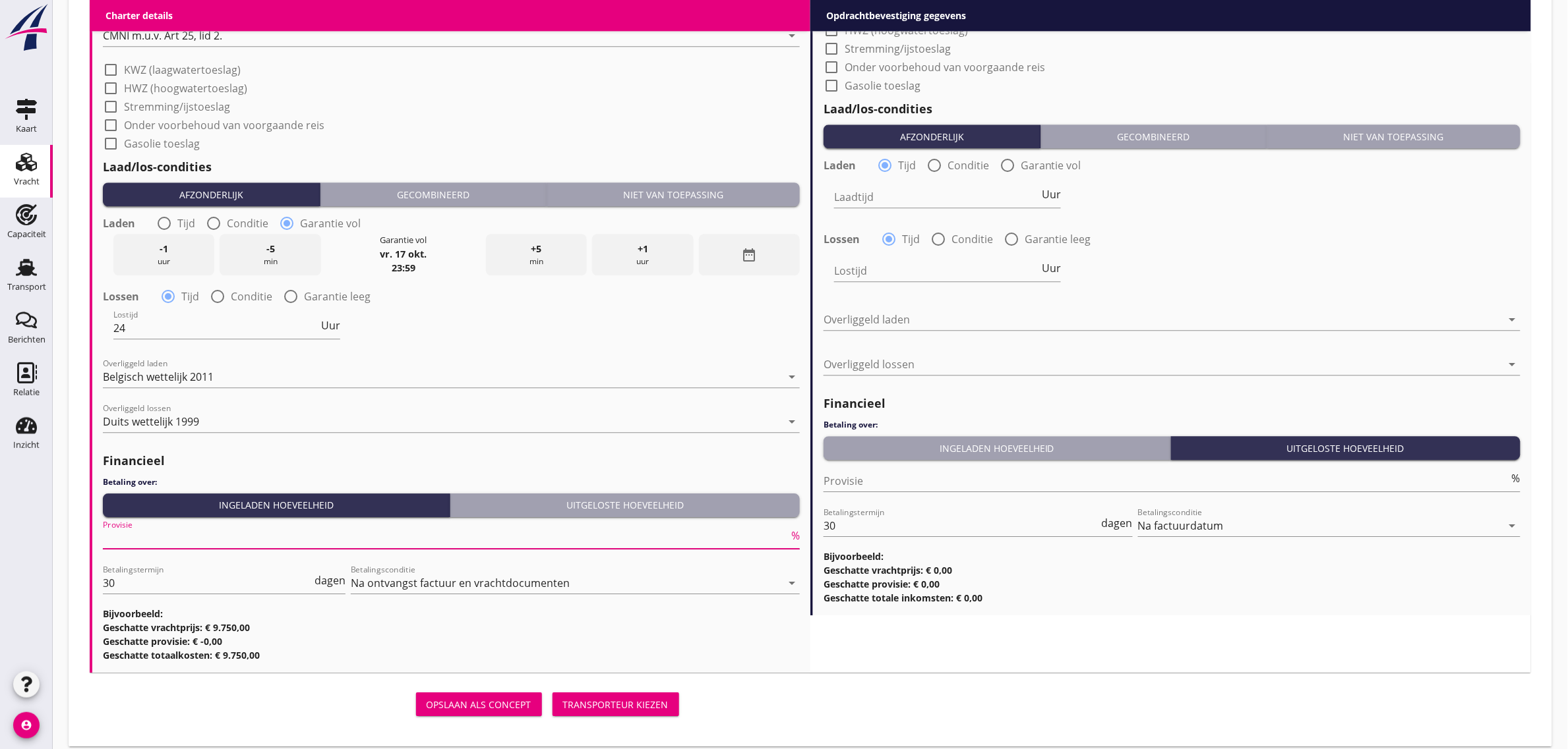
click at [112, 537] on input "Provisie" at bounding box center [445, 539] width 686 height 21
type input "5"
click at [649, 342] on div "Lostijd 24 Uur" at bounding box center [451, 329] width 699 height 47
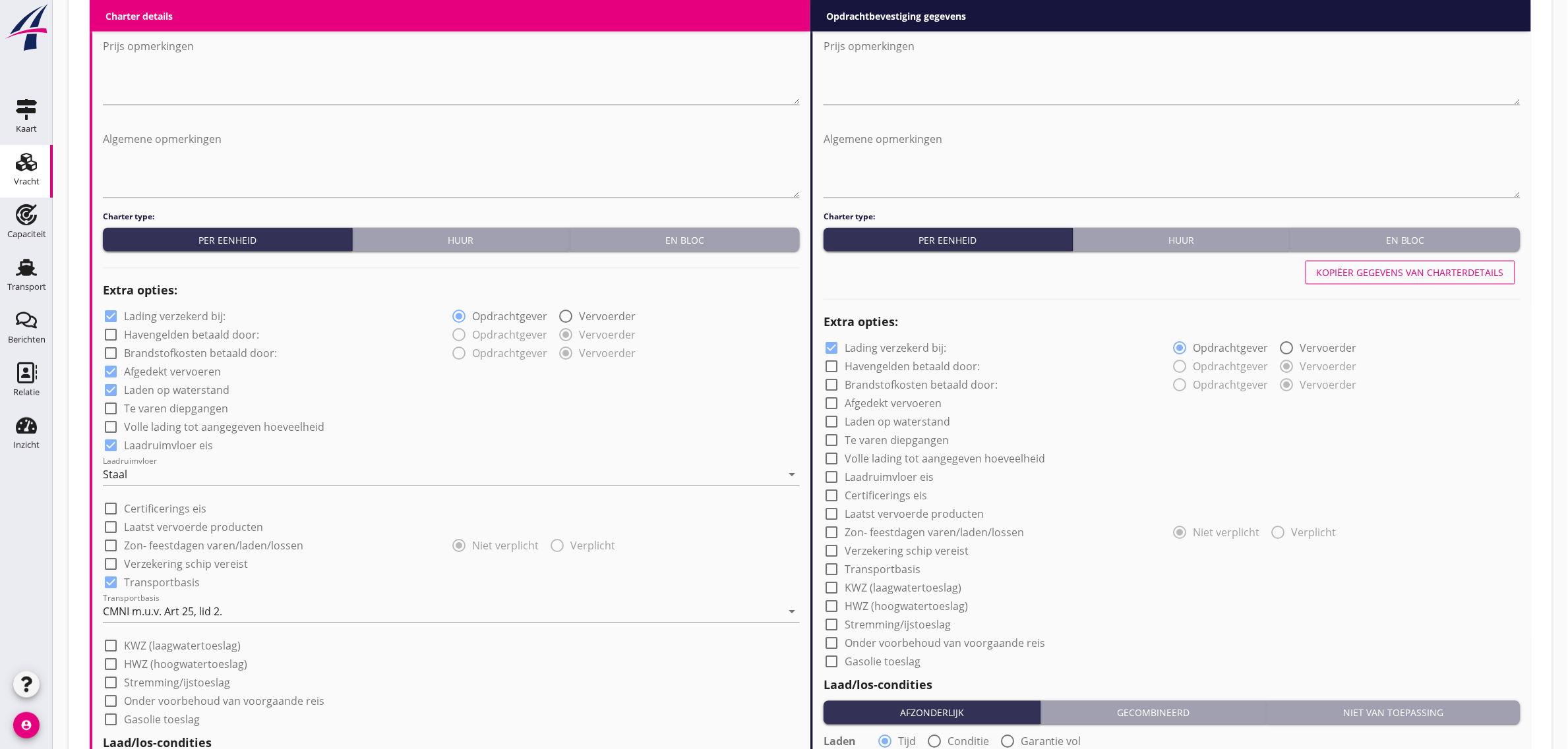
click at [1382, 270] on div "Kopiëer gegevens van charterdetails" at bounding box center [1410, 274] width 187 height 14
checkbox input "true"
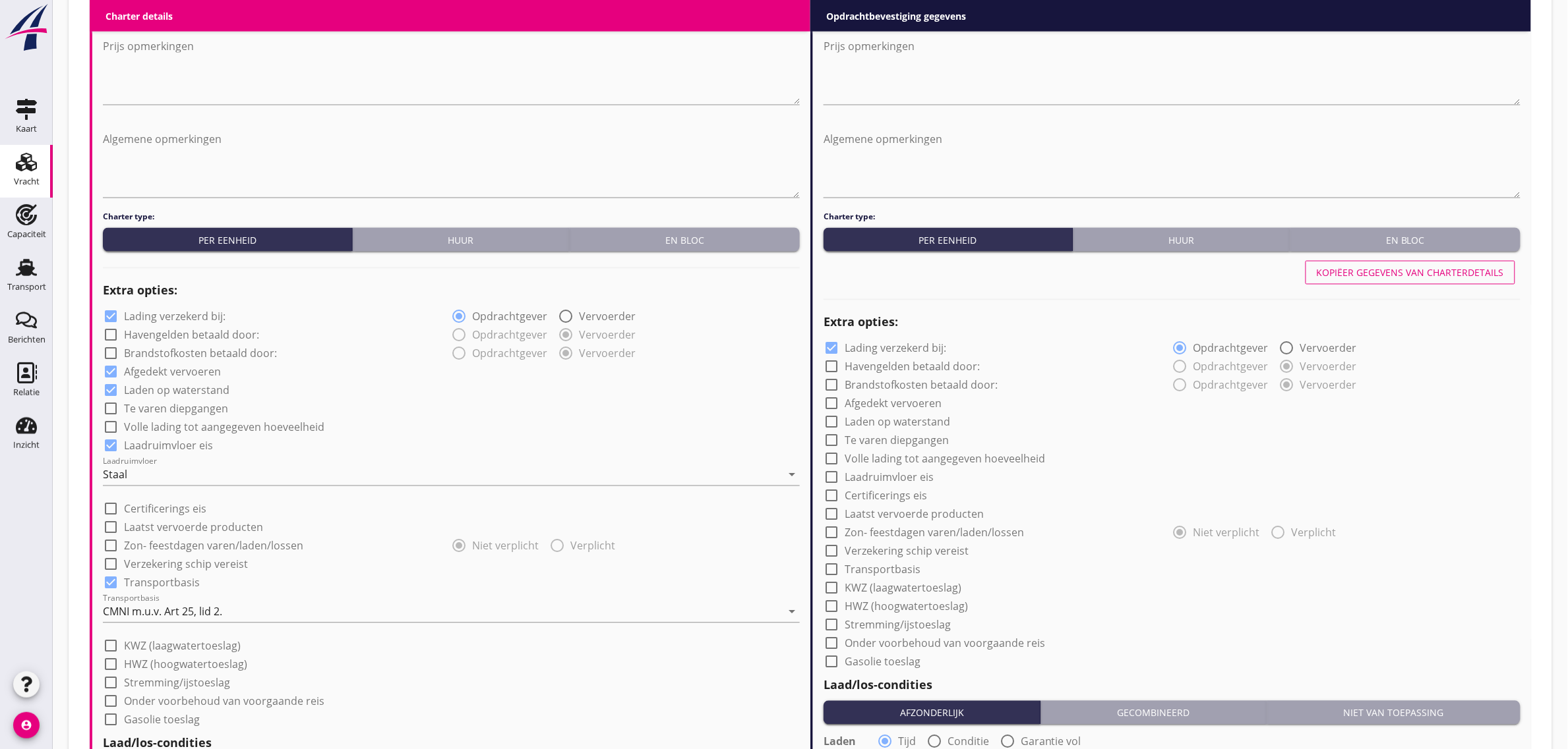
radio input "false"
radio input "true"
type input "24"
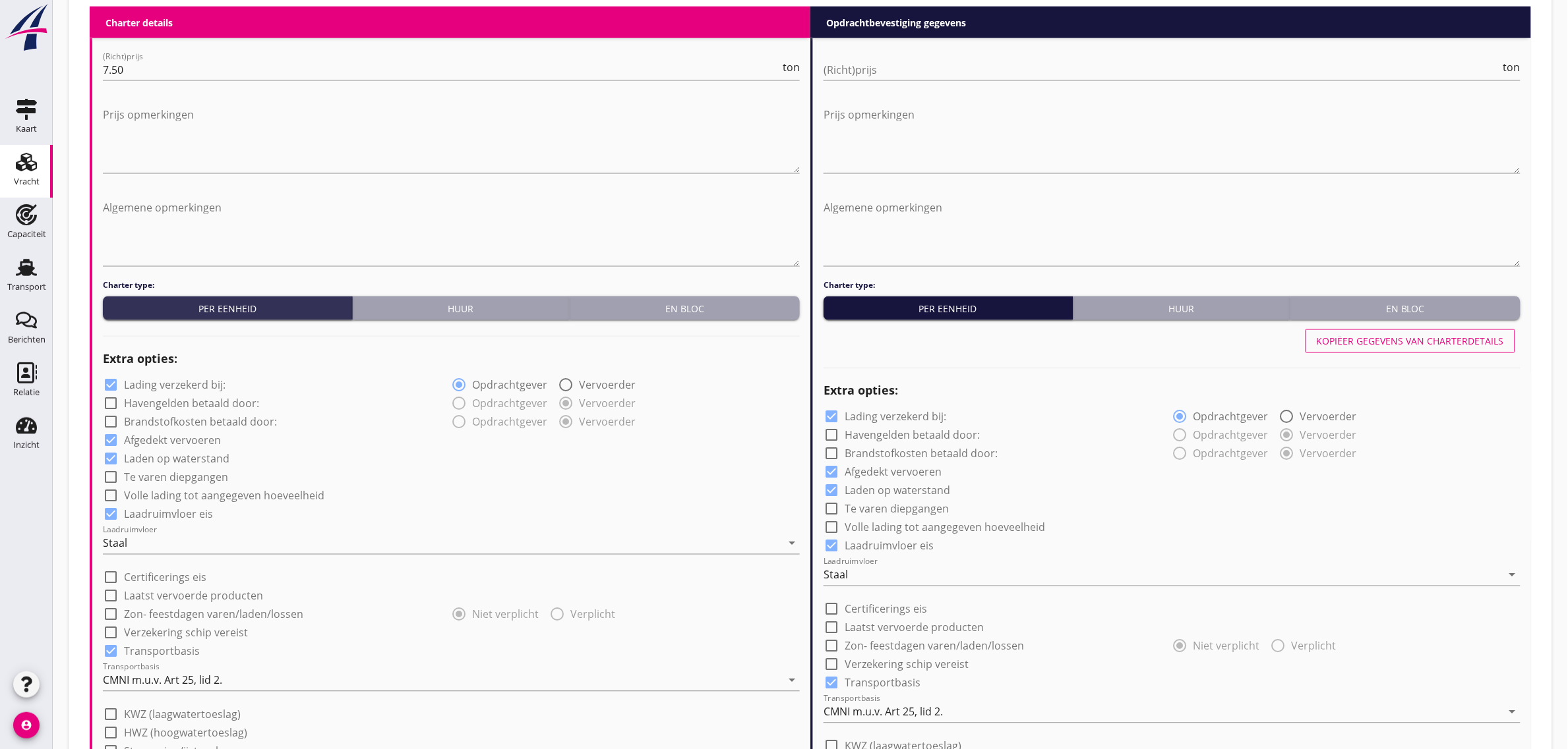
scroll to position [696, 0]
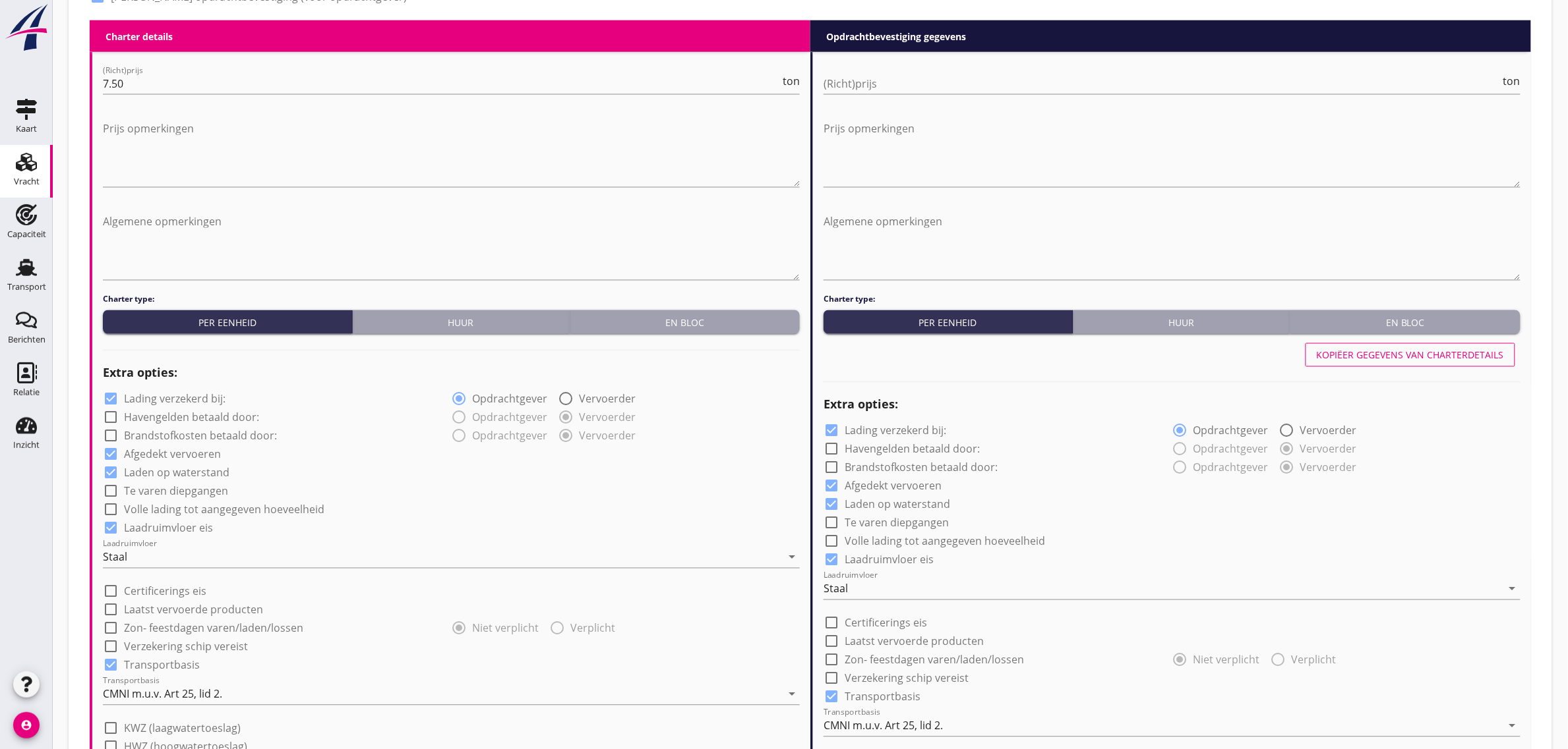
click at [882, 95] on div "(Richt)prijs ton" at bounding box center [1171, 90] width 697 height 34
click at [873, 85] on input "(Richt)prijs" at bounding box center [1161, 84] width 677 height 21
type input "7"
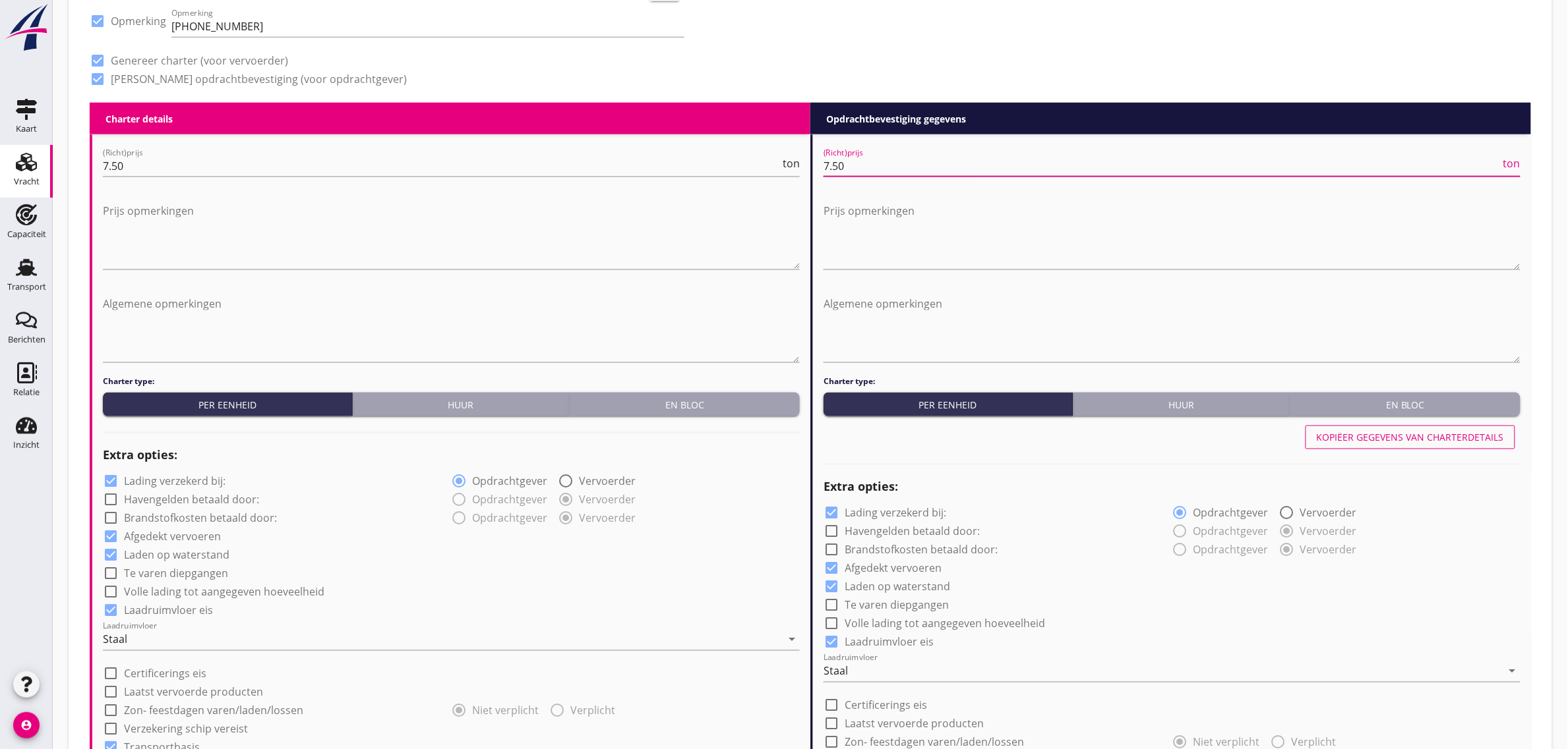
type input "7.50"
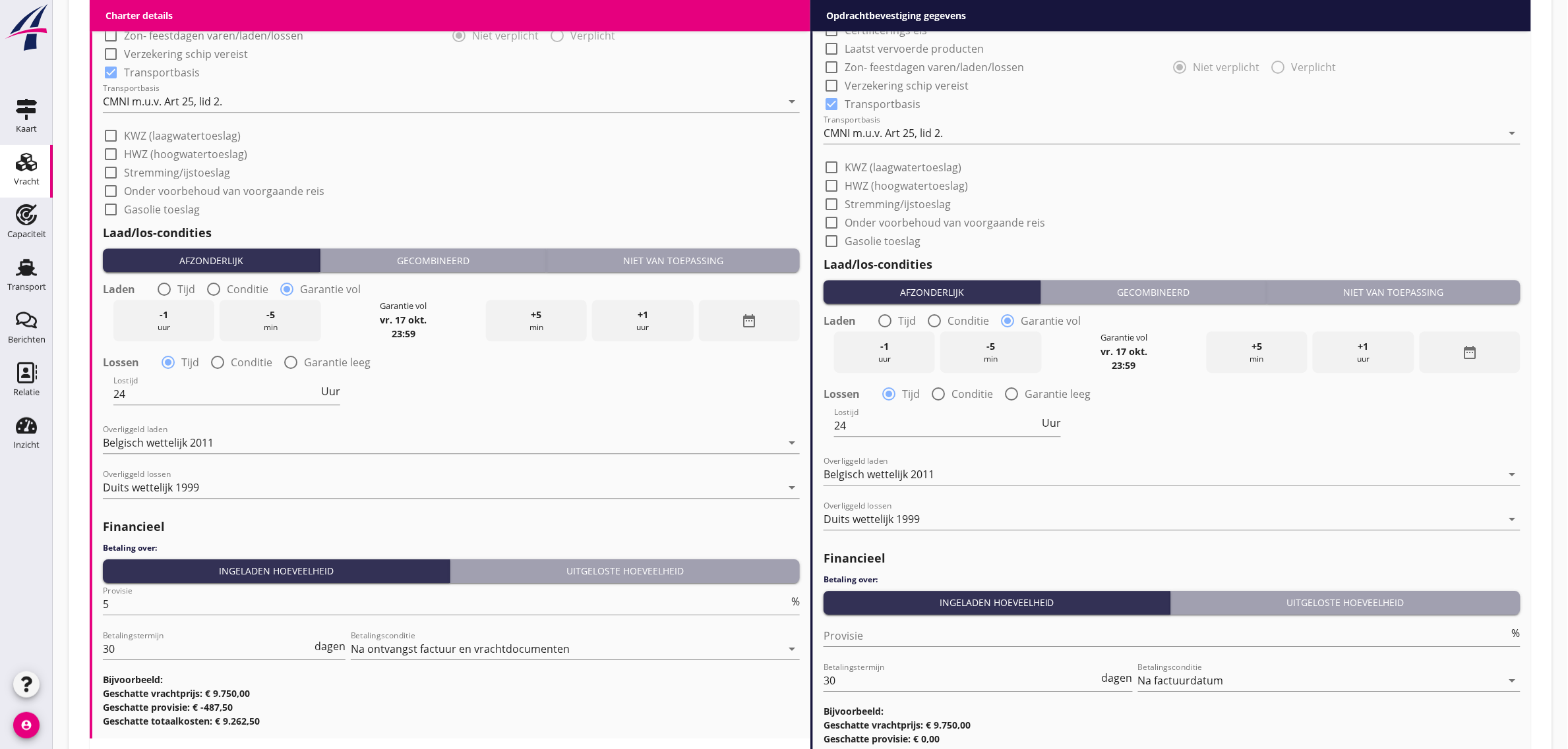
scroll to position [1399, 0]
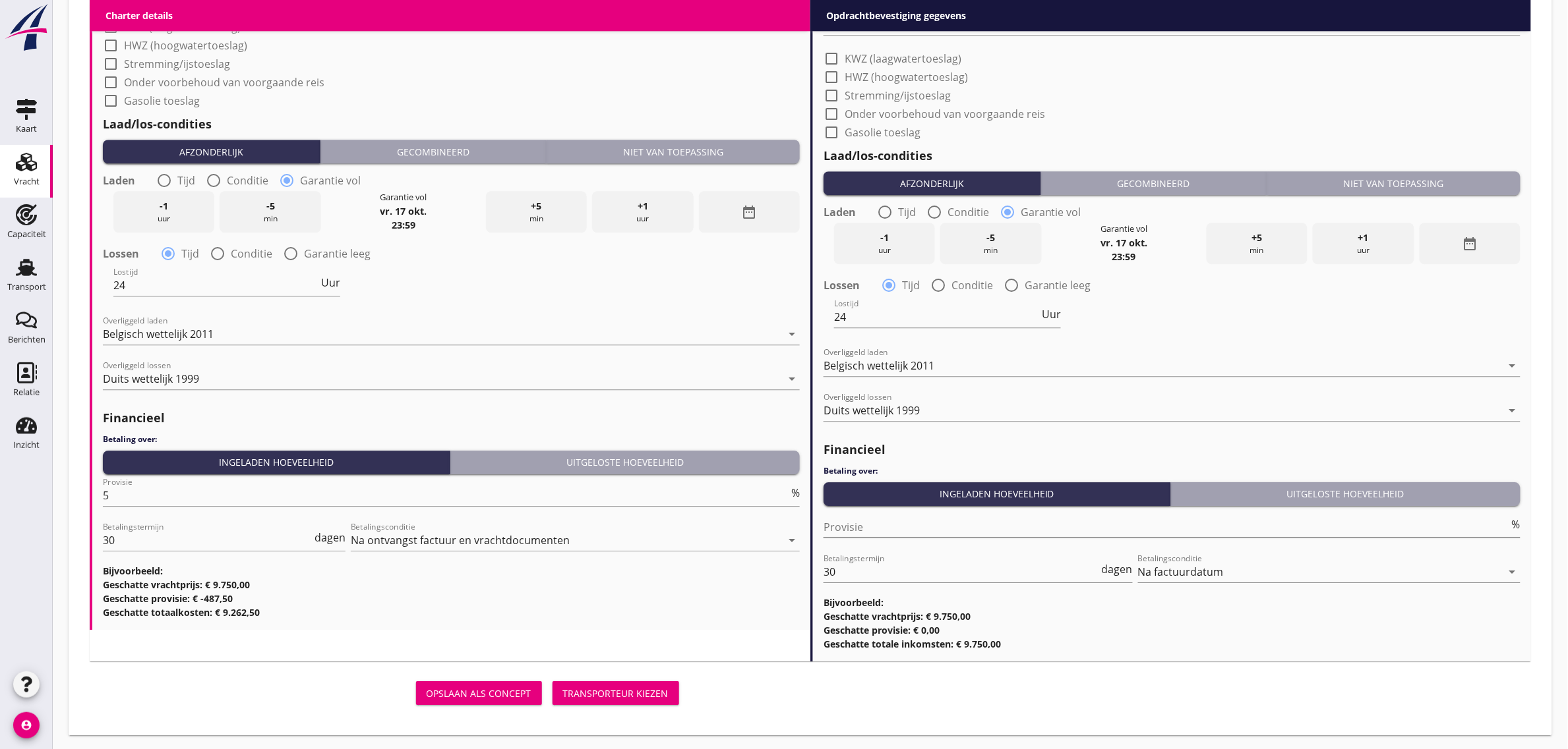
click at [869, 531] on input "Provisie" at bounding box center [1166, 528] width 686 height 21
type input "0"
click at [1227, 324] on div "Lostijd 24 Uur" at bounding box center [1172, 317] width 699 height 47
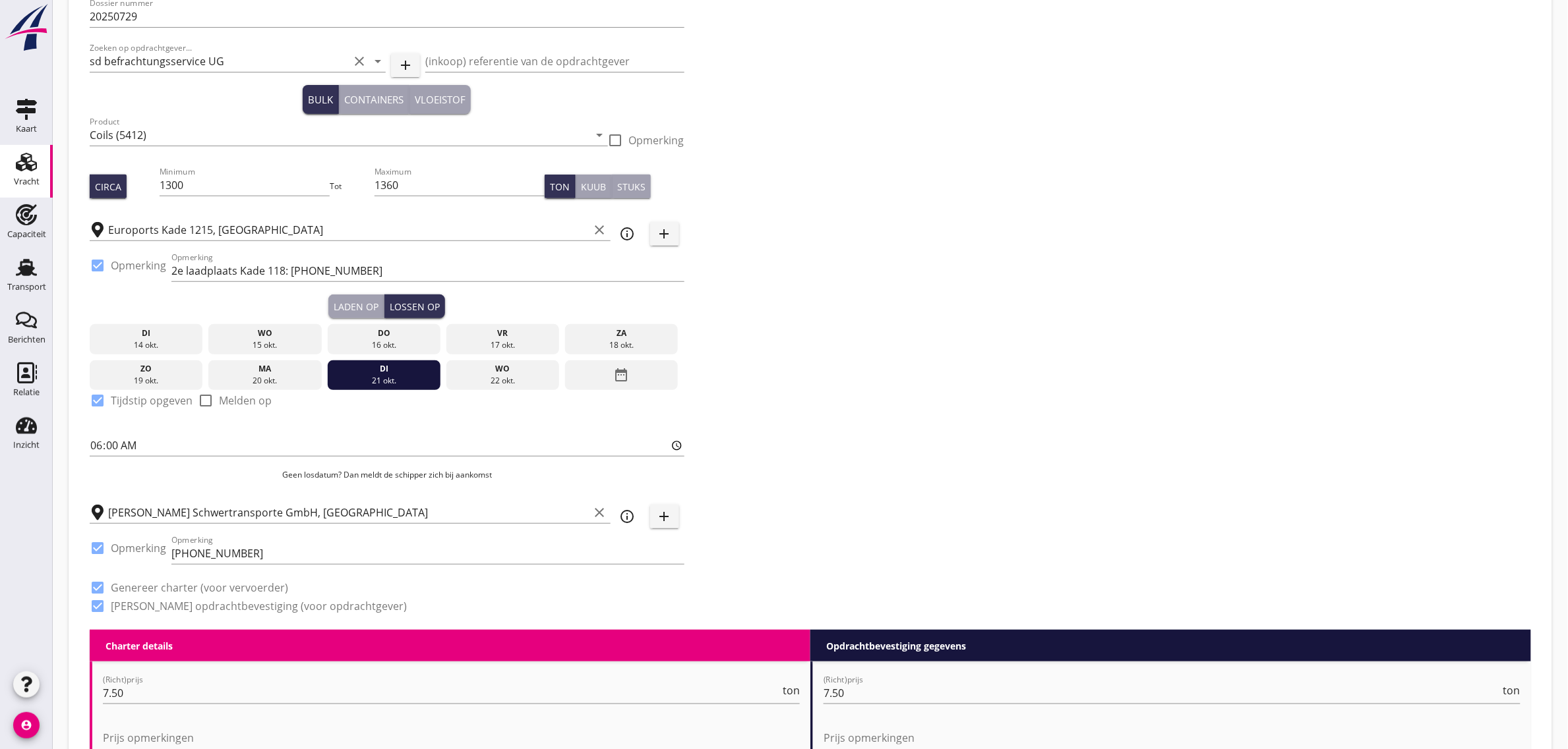
scroll to position [80, 0]
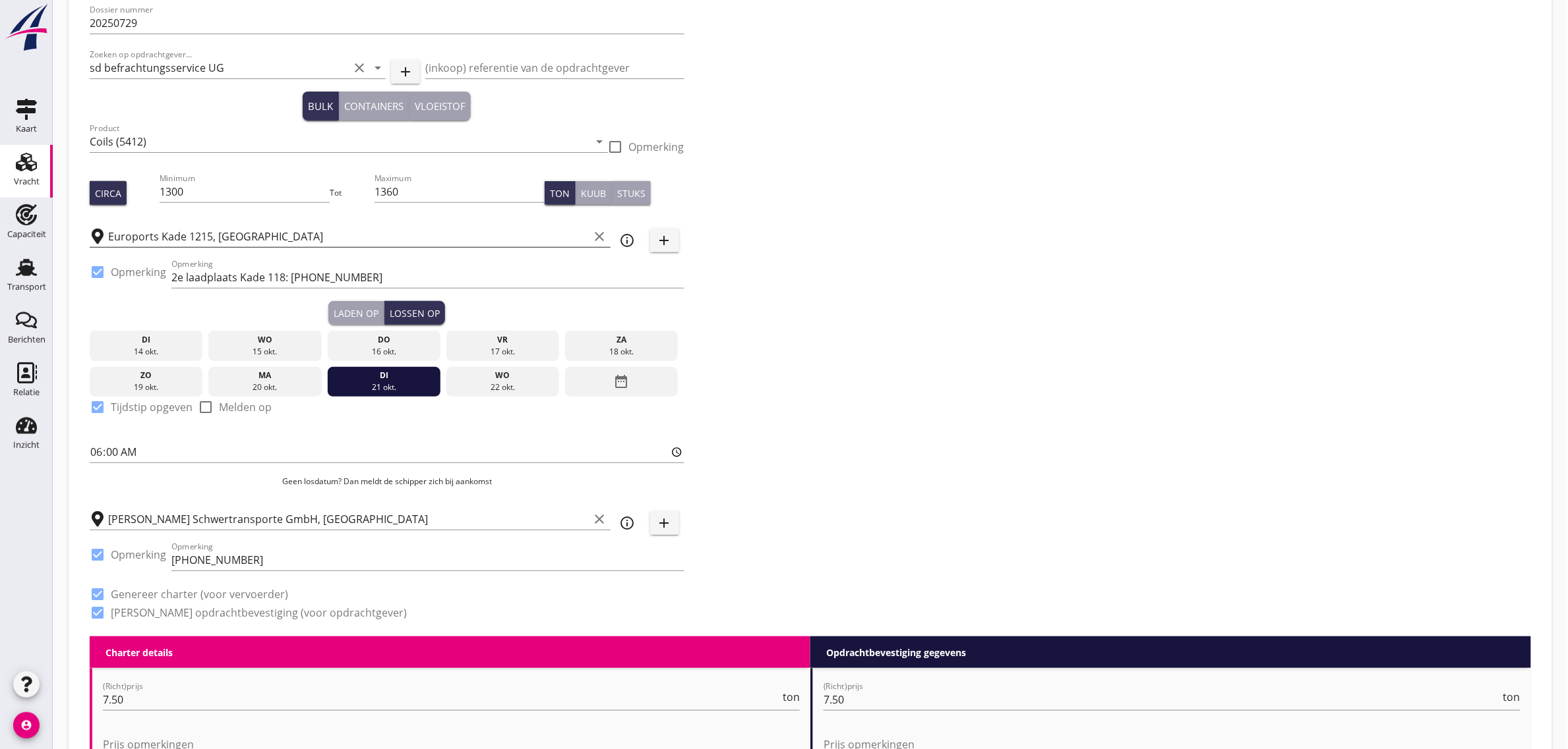
click at [236, 231] on input "Euroports Kade 1215, [GEOGRAPHIC_DATA]" at bounding box center [349, 237] width 482 height 21
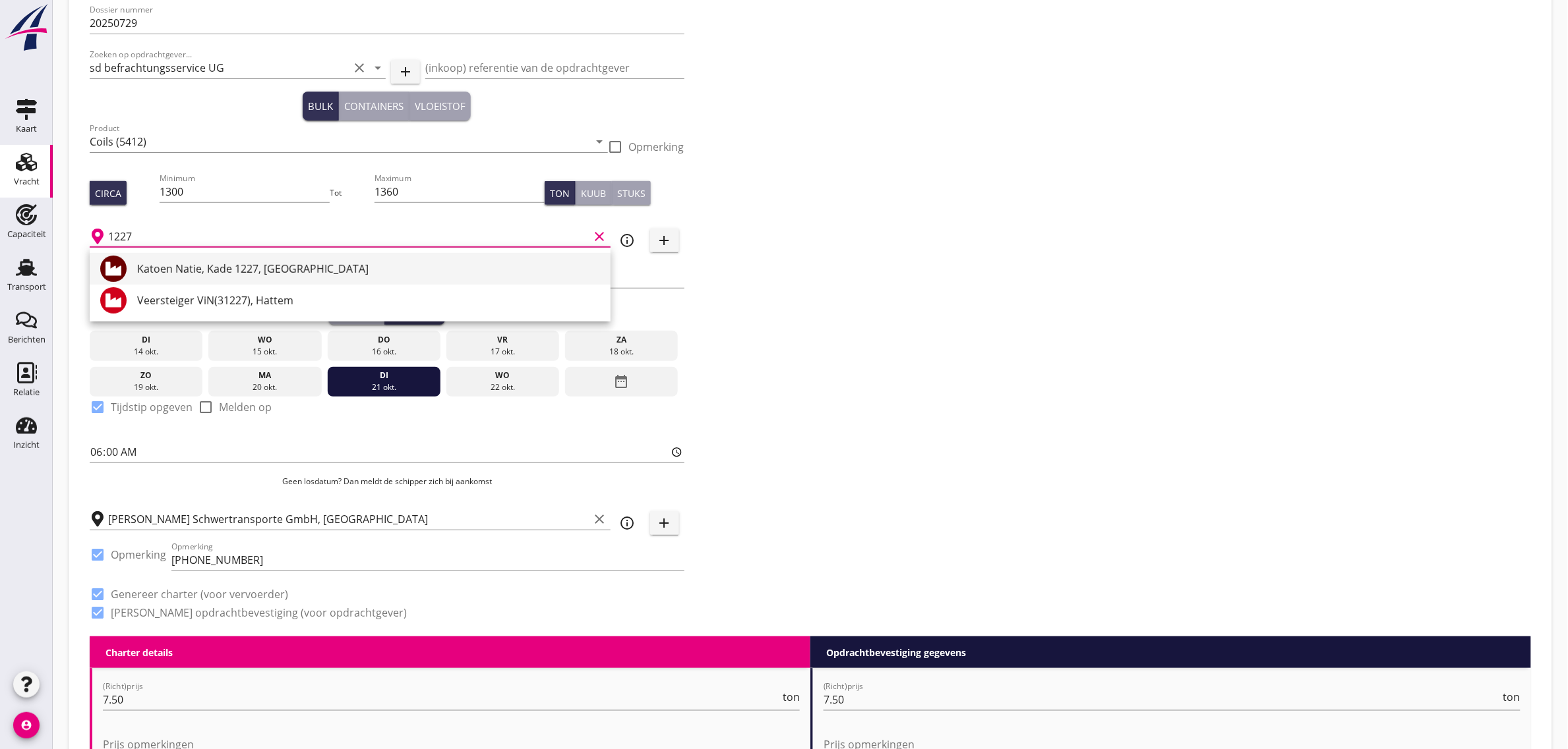
click at [226, 261] on div "Katoen Natie, Kade 1227, [GEOGRAPHIC_DATA]" at bounding box center [368, 269] width 463 height 16
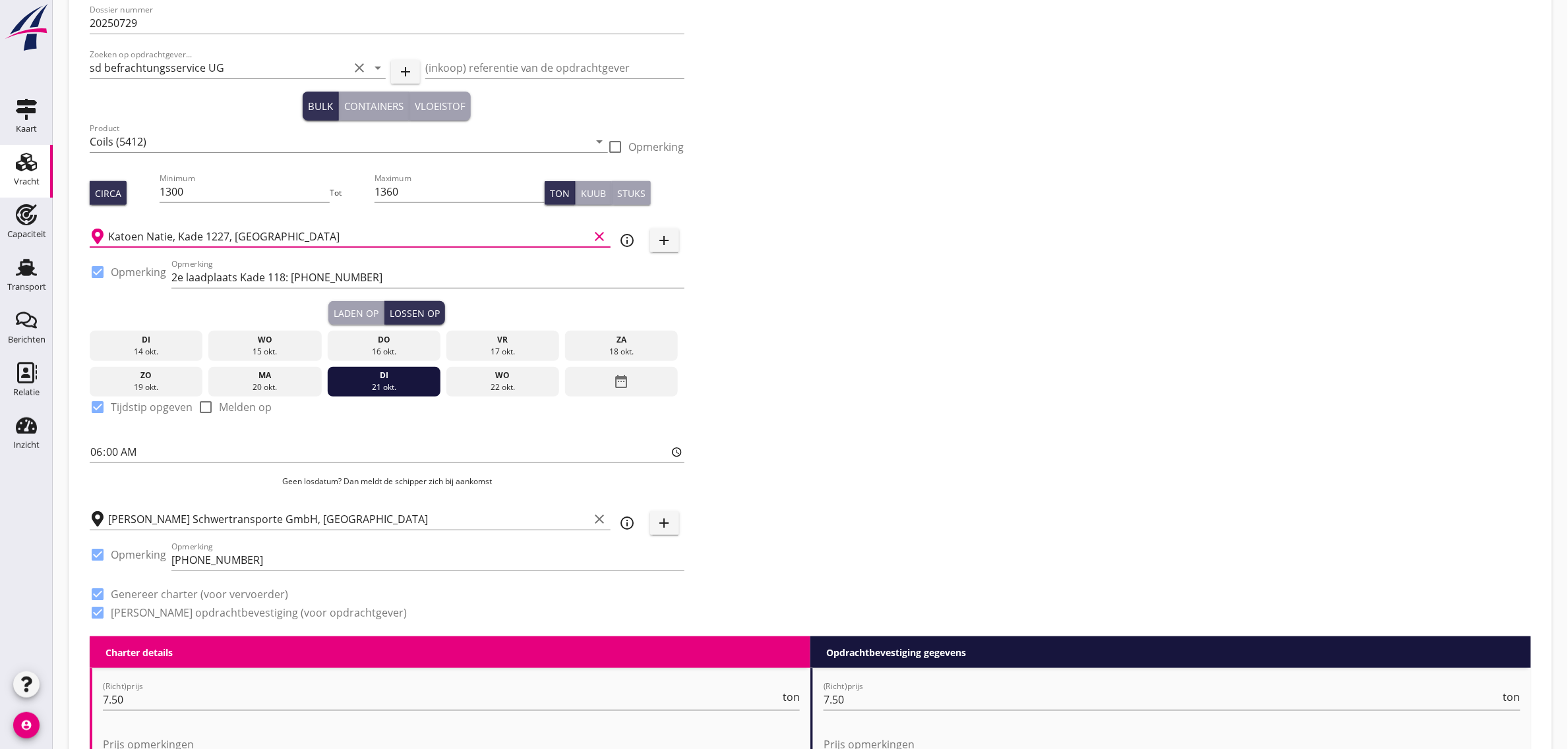
click at [793, 307] on div "Dossier nummer 20250729 Zoeken op opdrachtgever... sd befrachtungsservice UG cl…" at bounding box center [811, 317] width 1452 height 640
click at [182, 236] on input "Katoen Natie, Kade 1227, [GEOGRAPHIC_DATA]" at bounding box center [349, 237] width 482 height 21
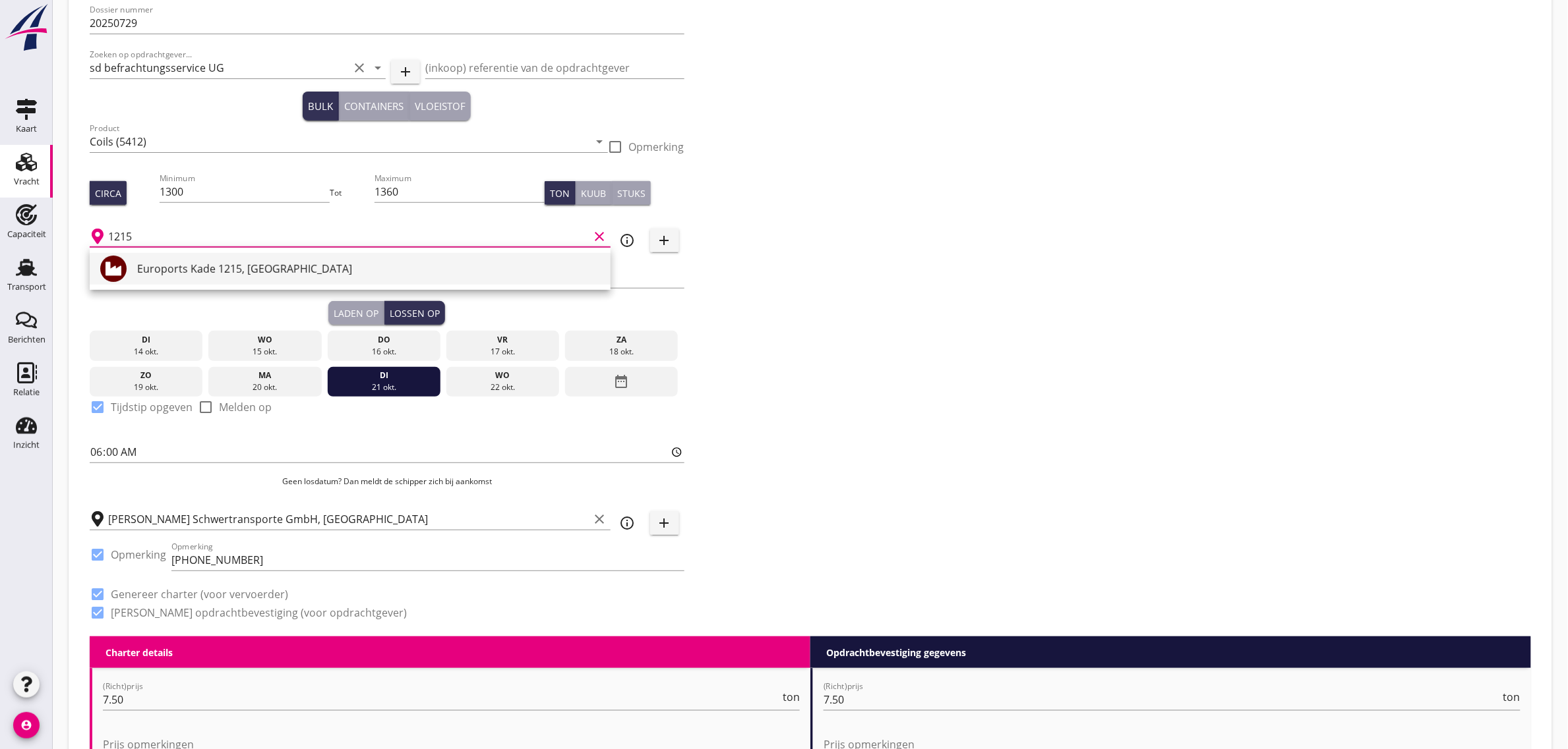
click at [212, 267] on div "Euroports Kade 1215, [GEOGRAPHIC_DATA]" at bounding box center [368, 269] width 463 height 16
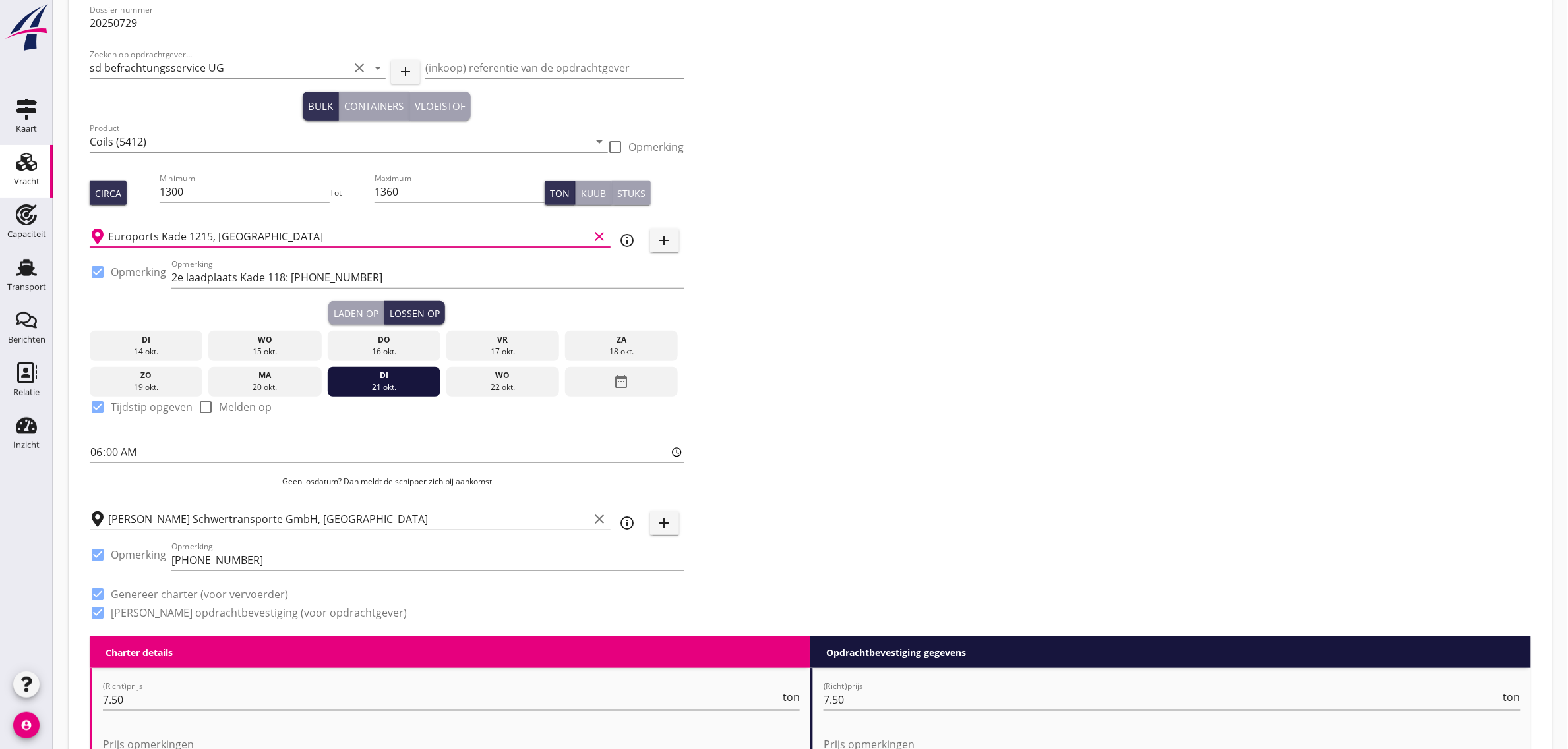
type input "Euroports Kade 1215, [GEOGRAPHIC_DATA]"
click at [1000, 336] on div "Dossier nummer 20250729 Zoeken op opdrachtgever... sd befrachtungsservice UG cl…" at bounding box center [811, 317] width 1452 height 640
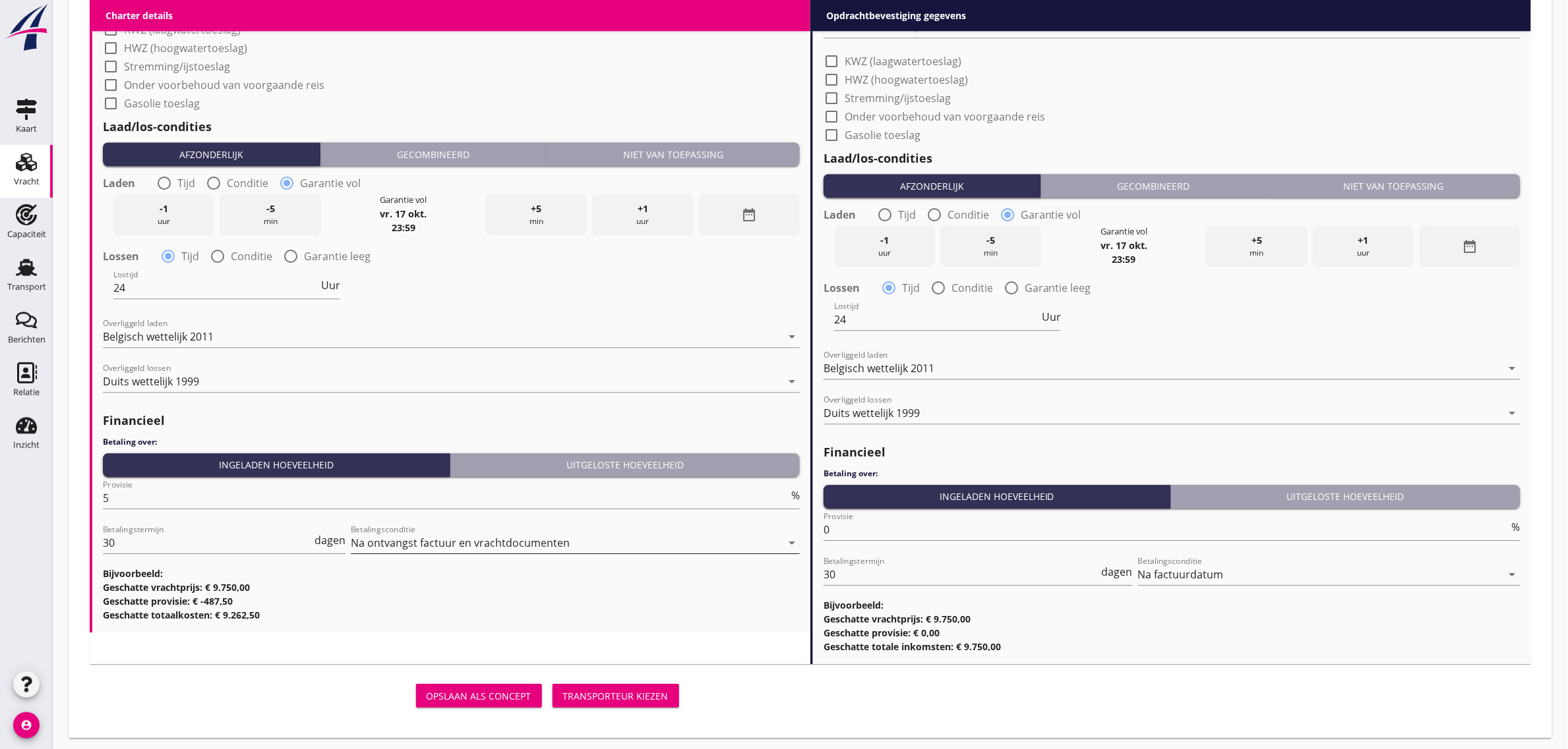
scroll to position [1399, 0]
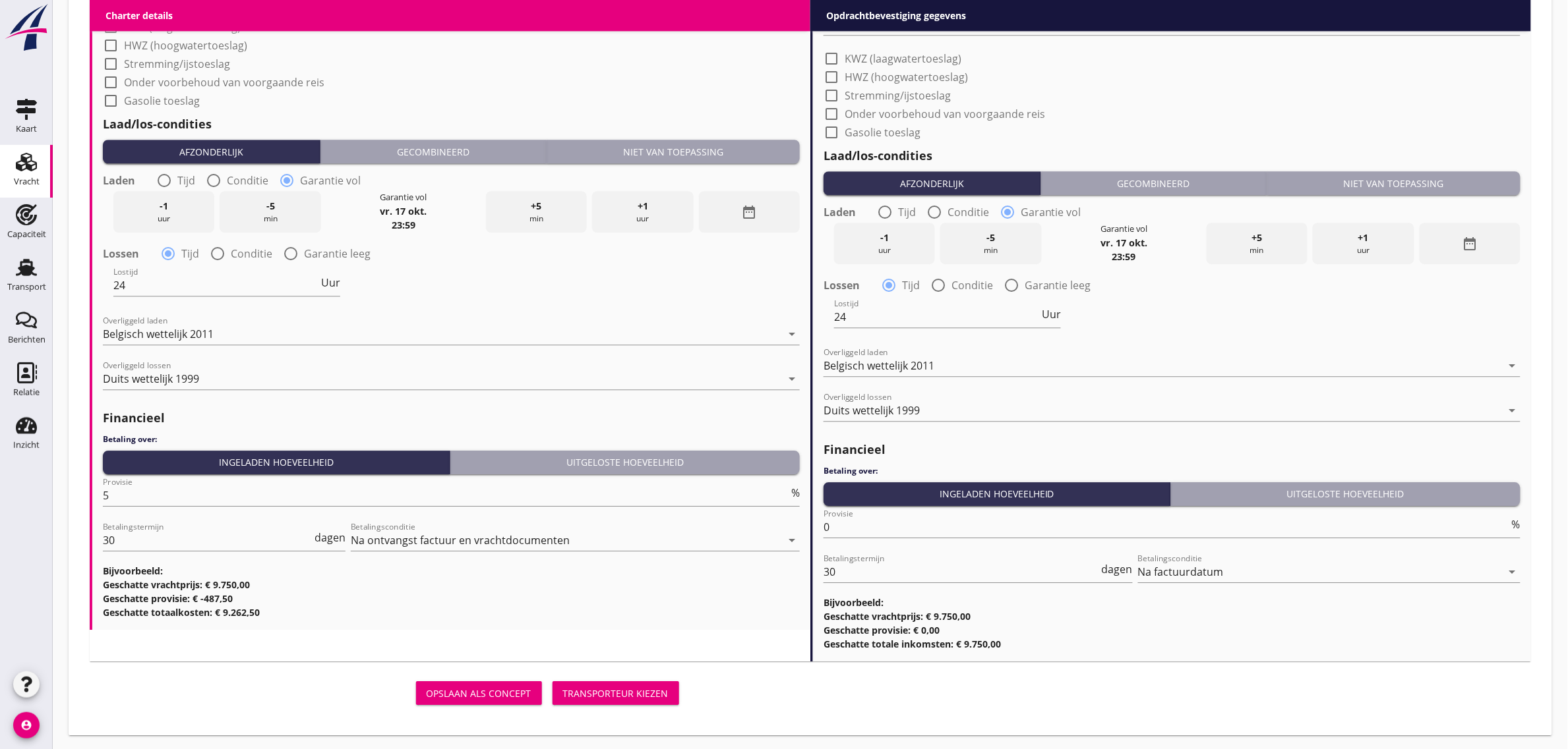
click at [631, 690] on div "Transporteur kiezen" at bounding box center [615, 694] width 105 height 14
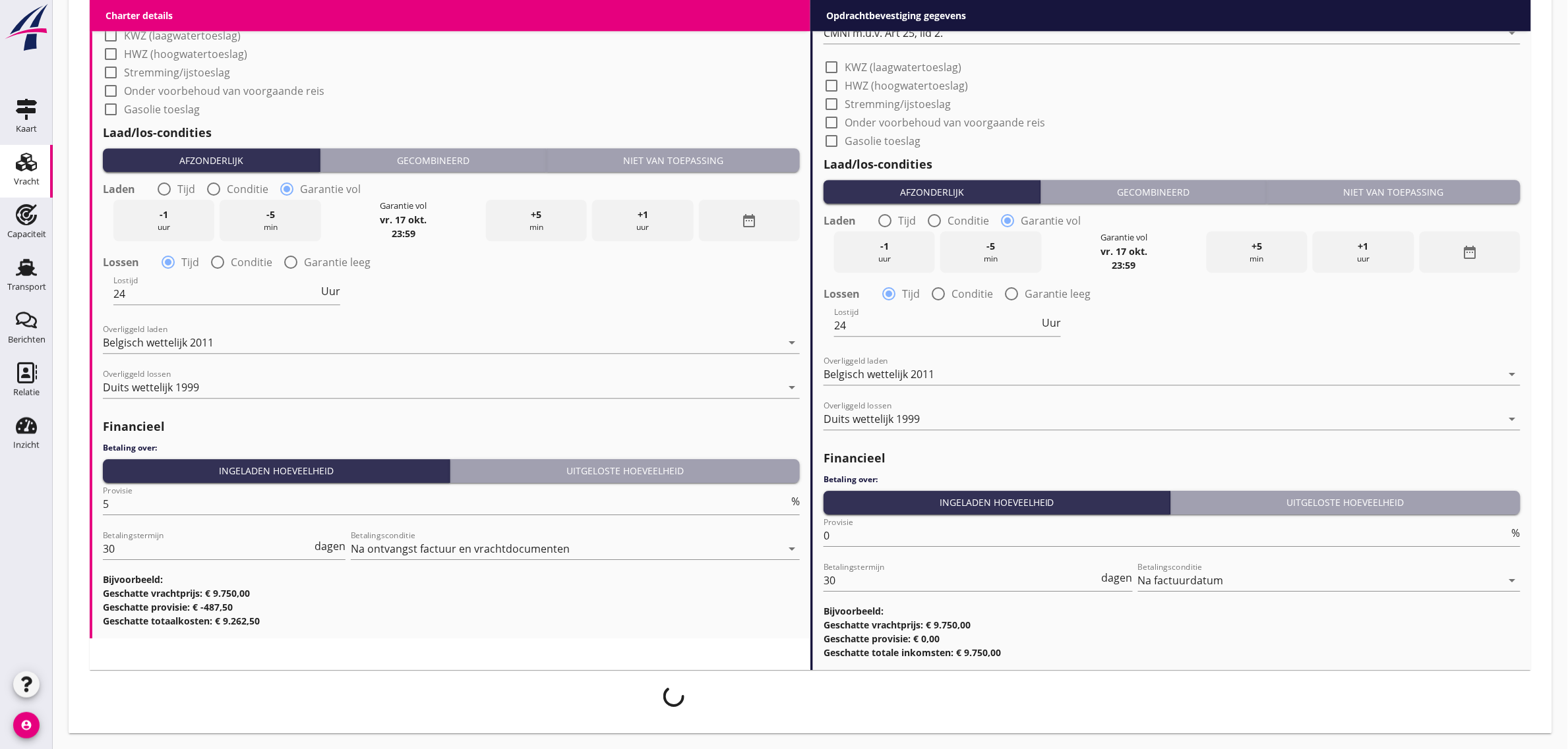
scroll to position [1388, 0]
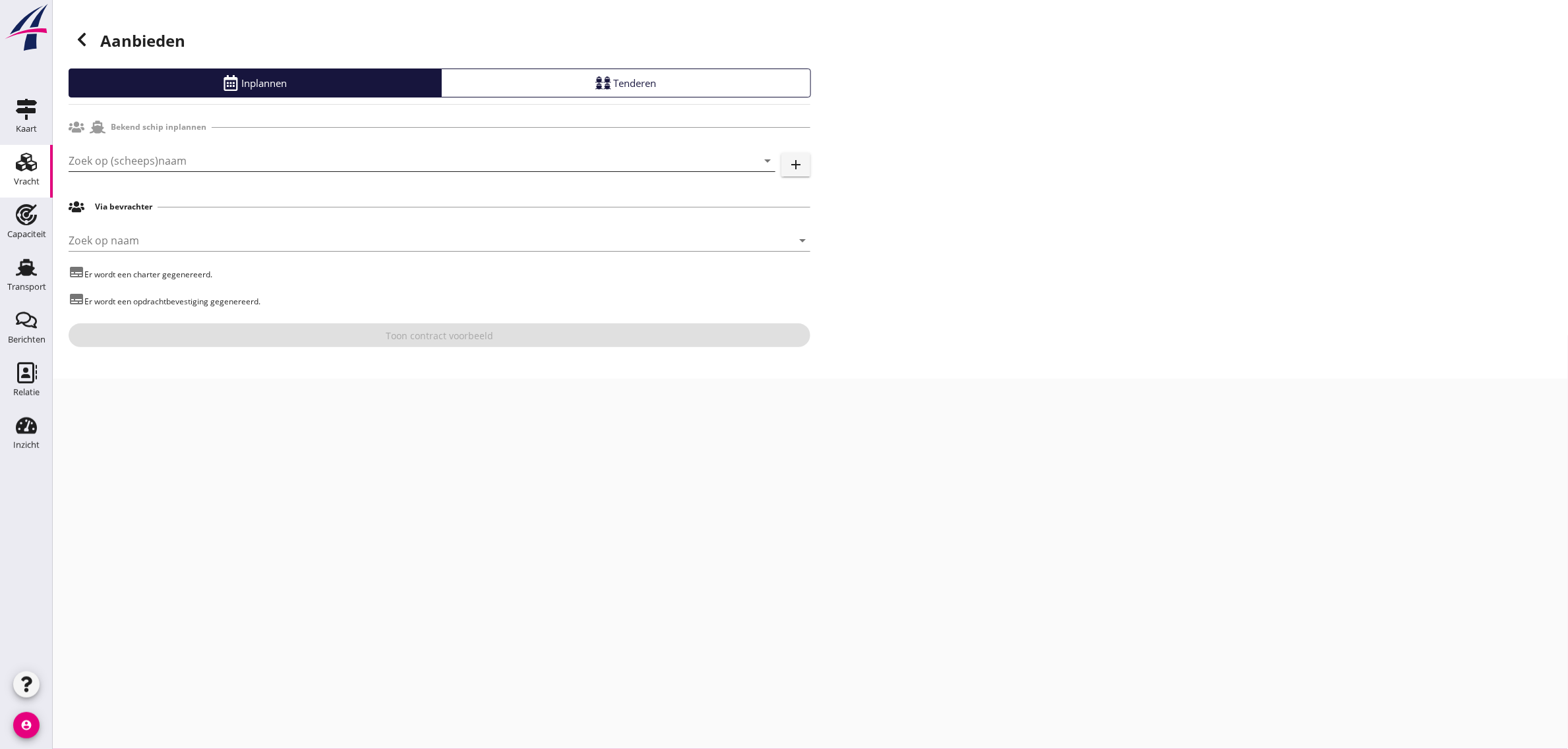
click at [186, 166] on input "Zoek op (scheeps)naam" at bounding box center [403, 161] width 670 height 21
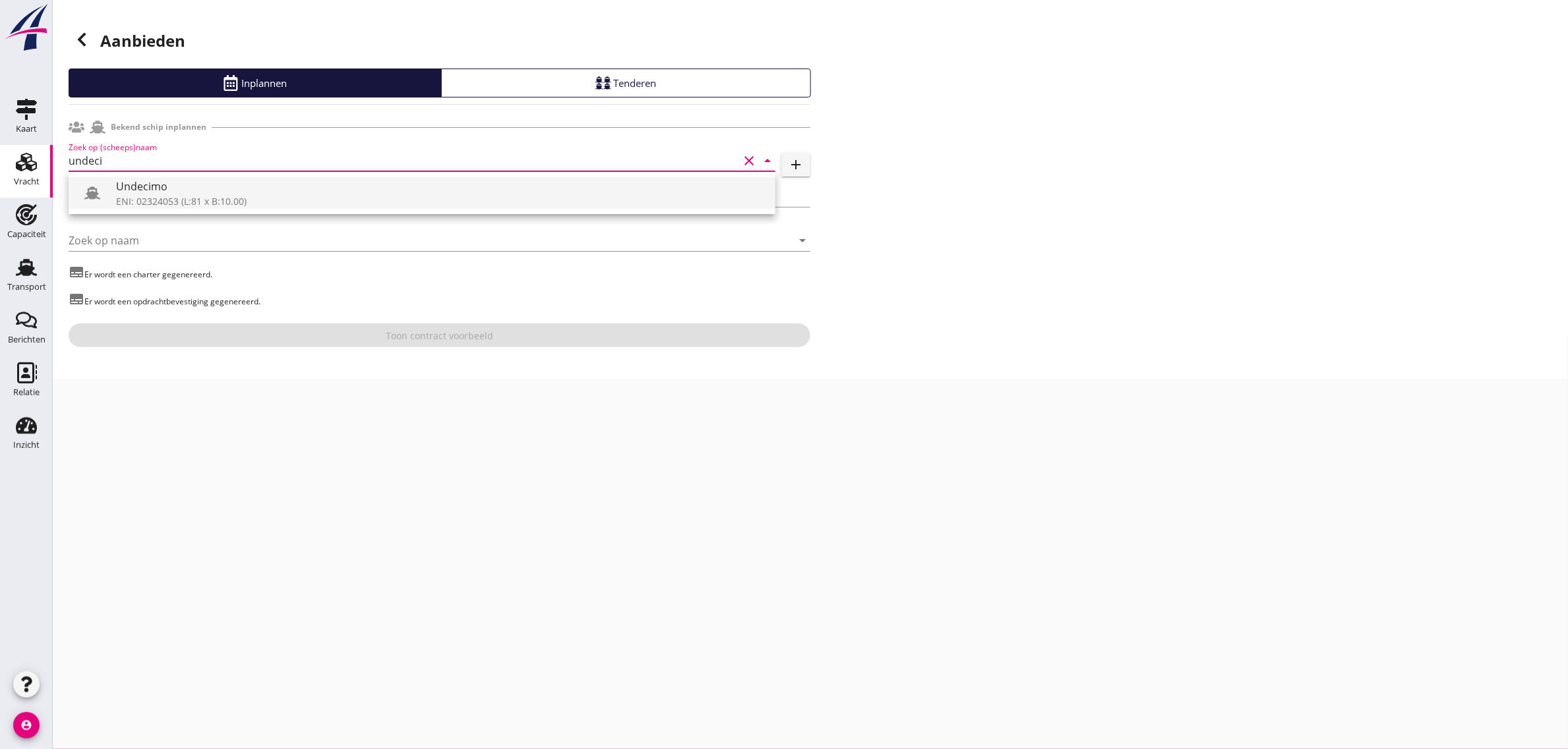
click at [178, 186] on div "Undecimo" at bounding box center [440, 186] width 648 height 16
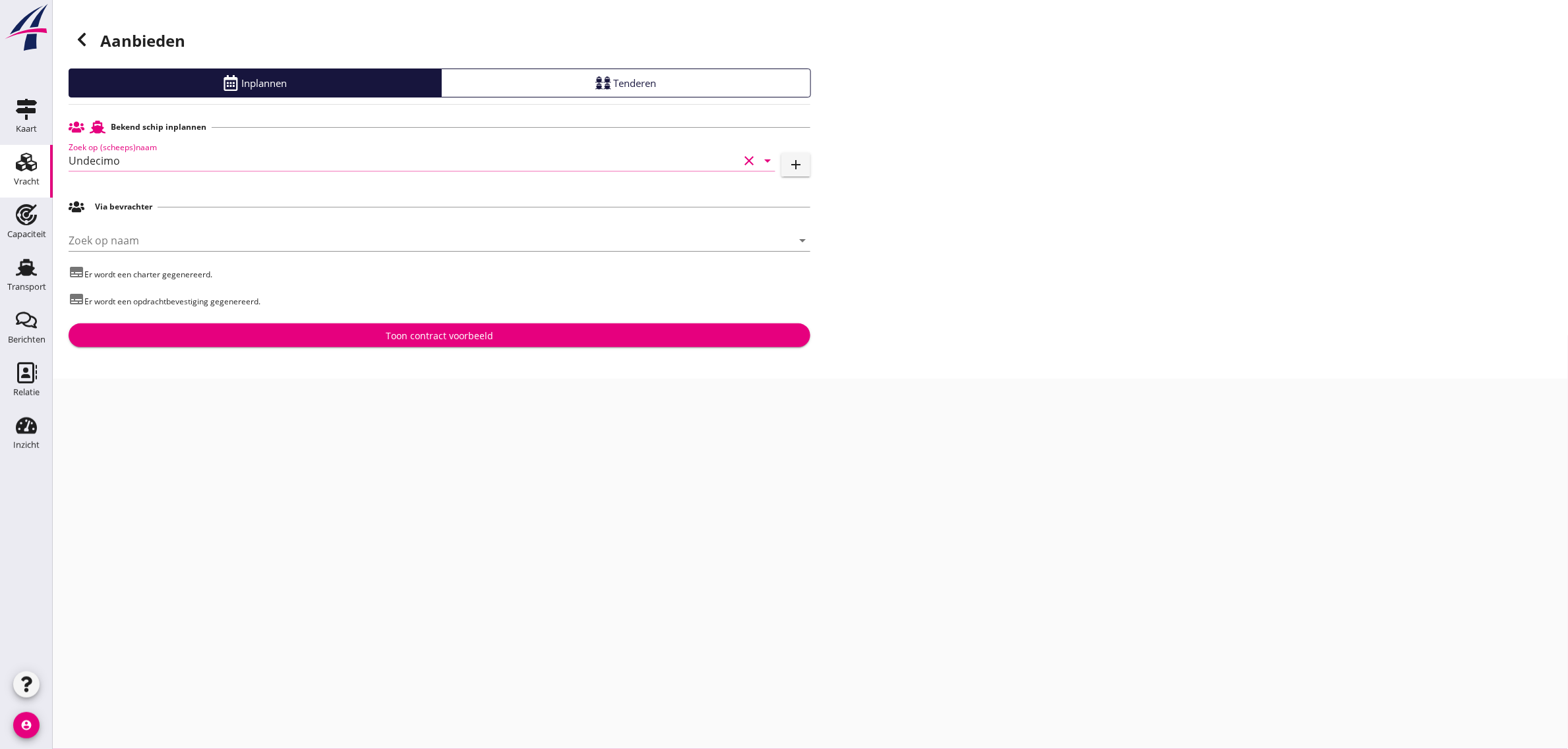
type input "Undecimo"
click at [310, 342] on div "Toon contract voorbeeld" at bounding box center [440, 336] width 721 height 14
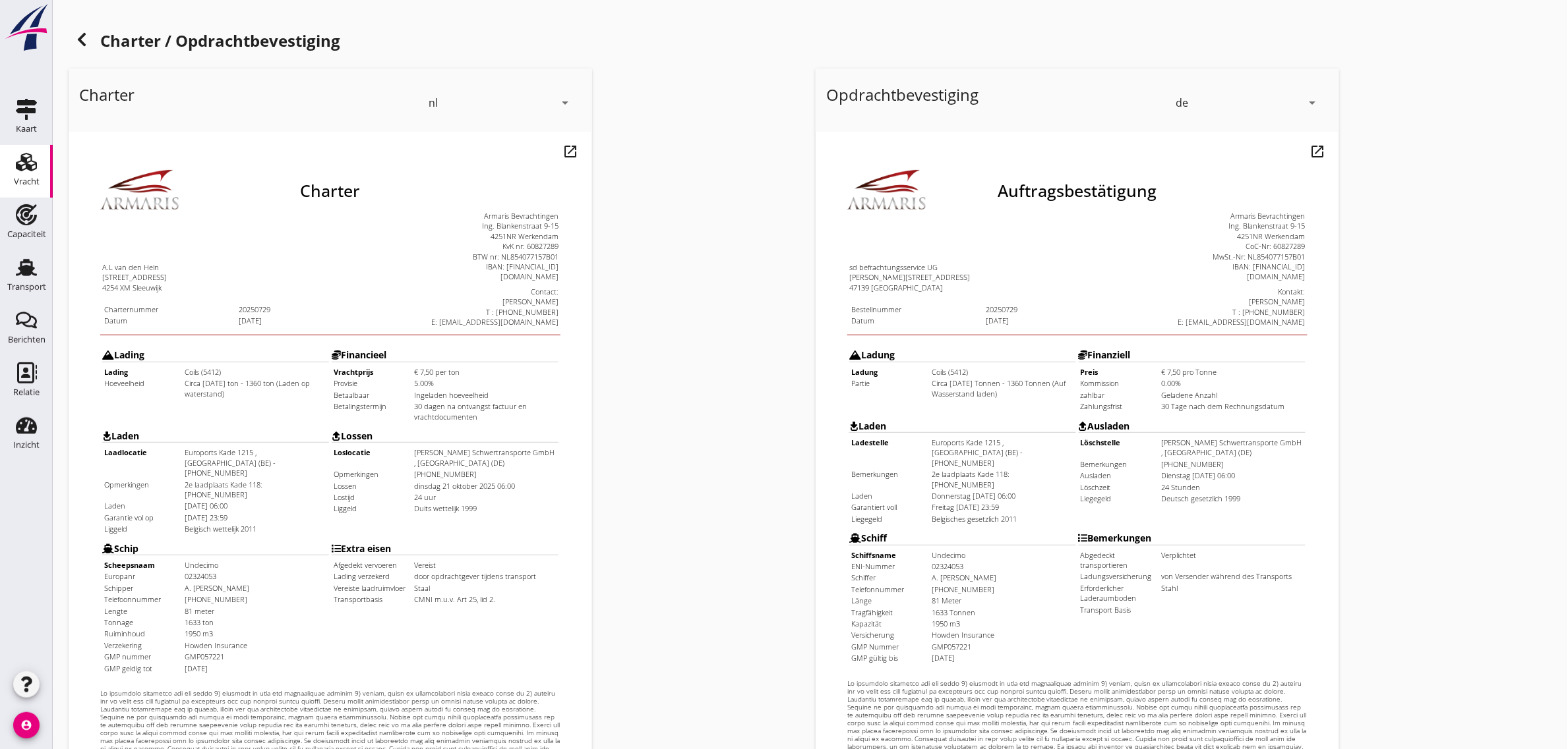
click at [1193, 104] on div "de" at bounding box center [1238, 103] width 126 height 21
click at [1193, 104] on div "nl" at bounding box center [1249, 100] width 139 height 16
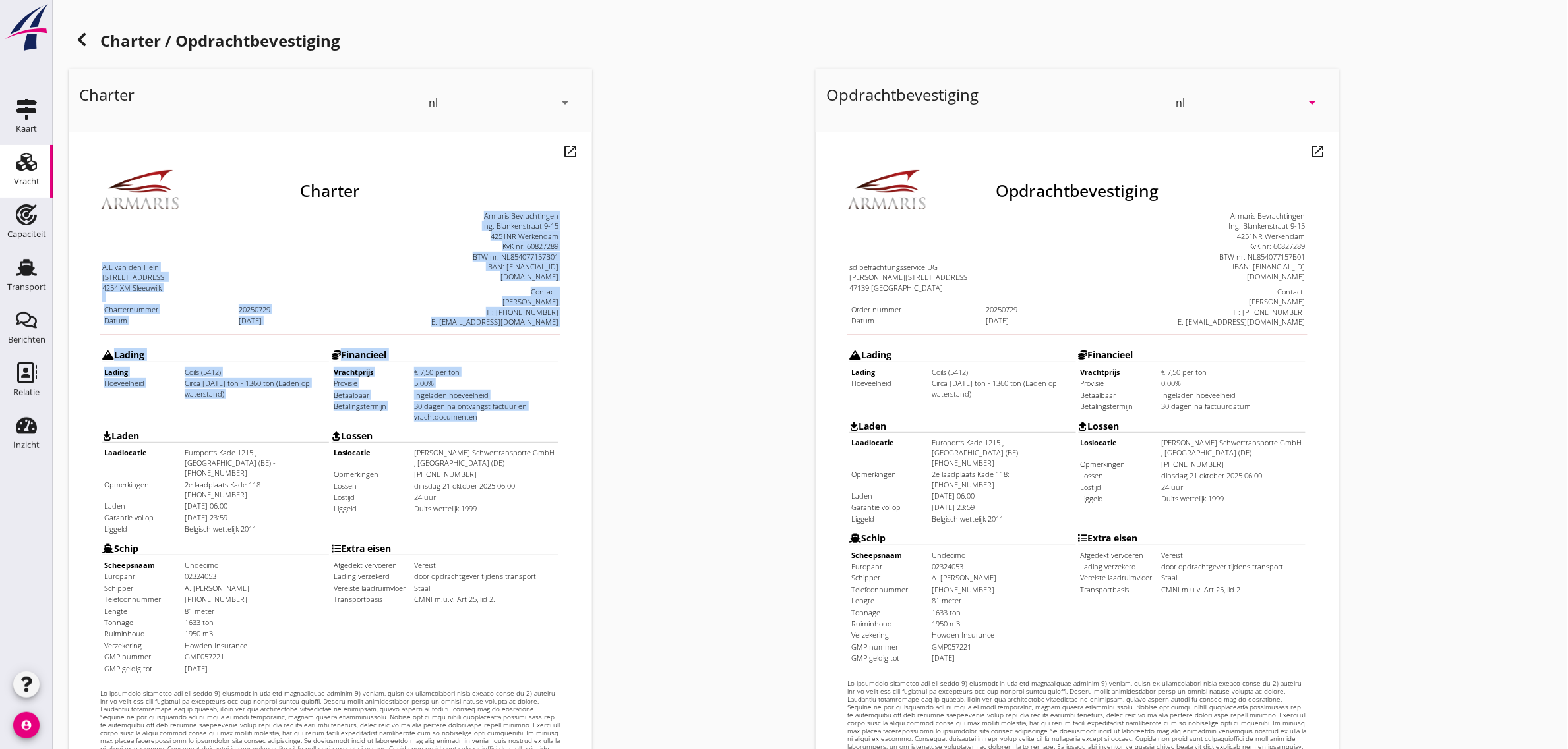
drag, startPoint x: 72, startPoint y: 235, endPoint x: 524, endPoint y: 382, distance: 475.3
click at [524, 382] on html "Charter A.L van den Heln [STREET_ADDRESS] Charternummer 20250729 Datum [DATE]" at bounding box center [303, 478] width 471 height 694
click at [524, 382] on td "30 dagen na ontvangst factuur en vrachtdocumenten" at bounding box center [458, 377] width 144 height 21
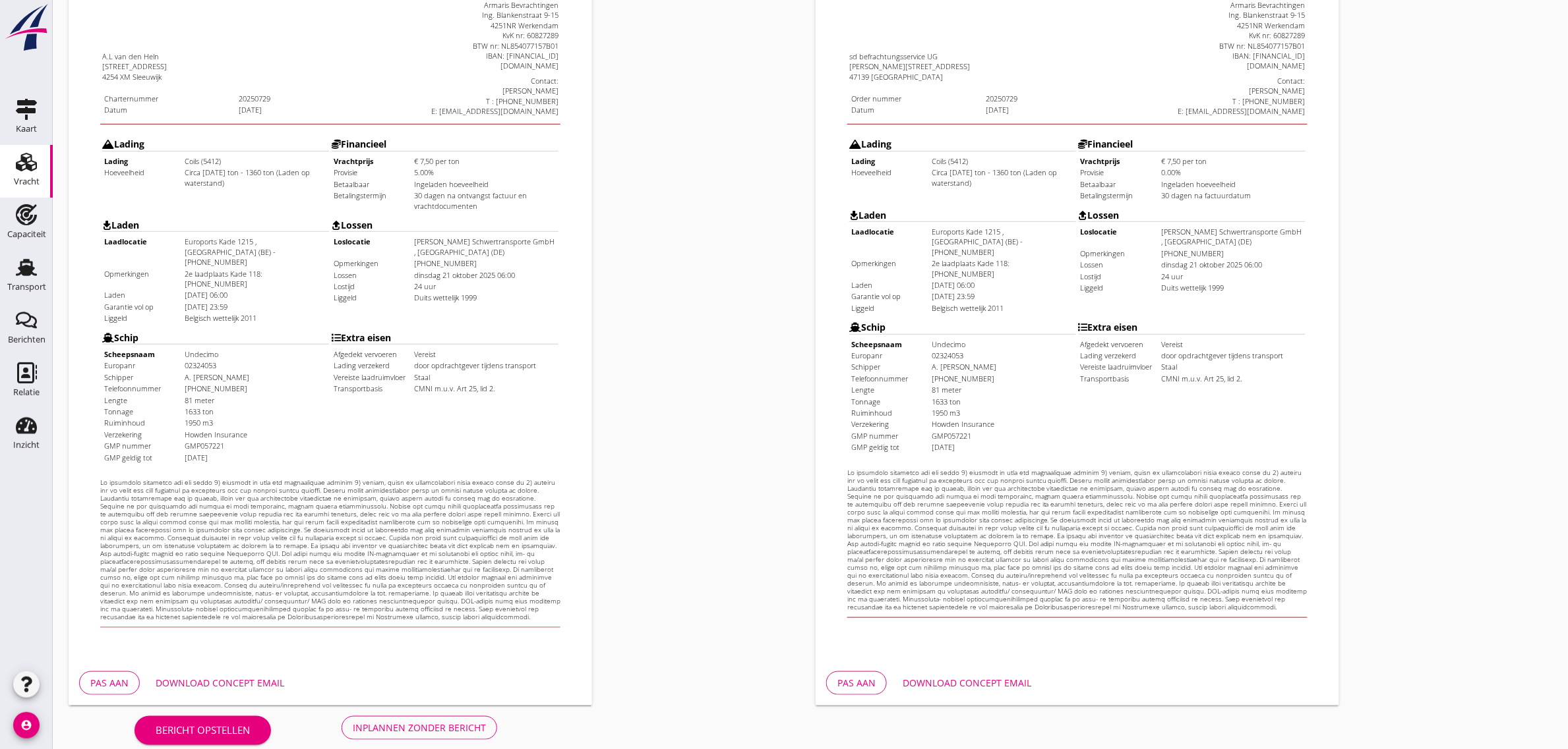
scroll to position [226, 0]
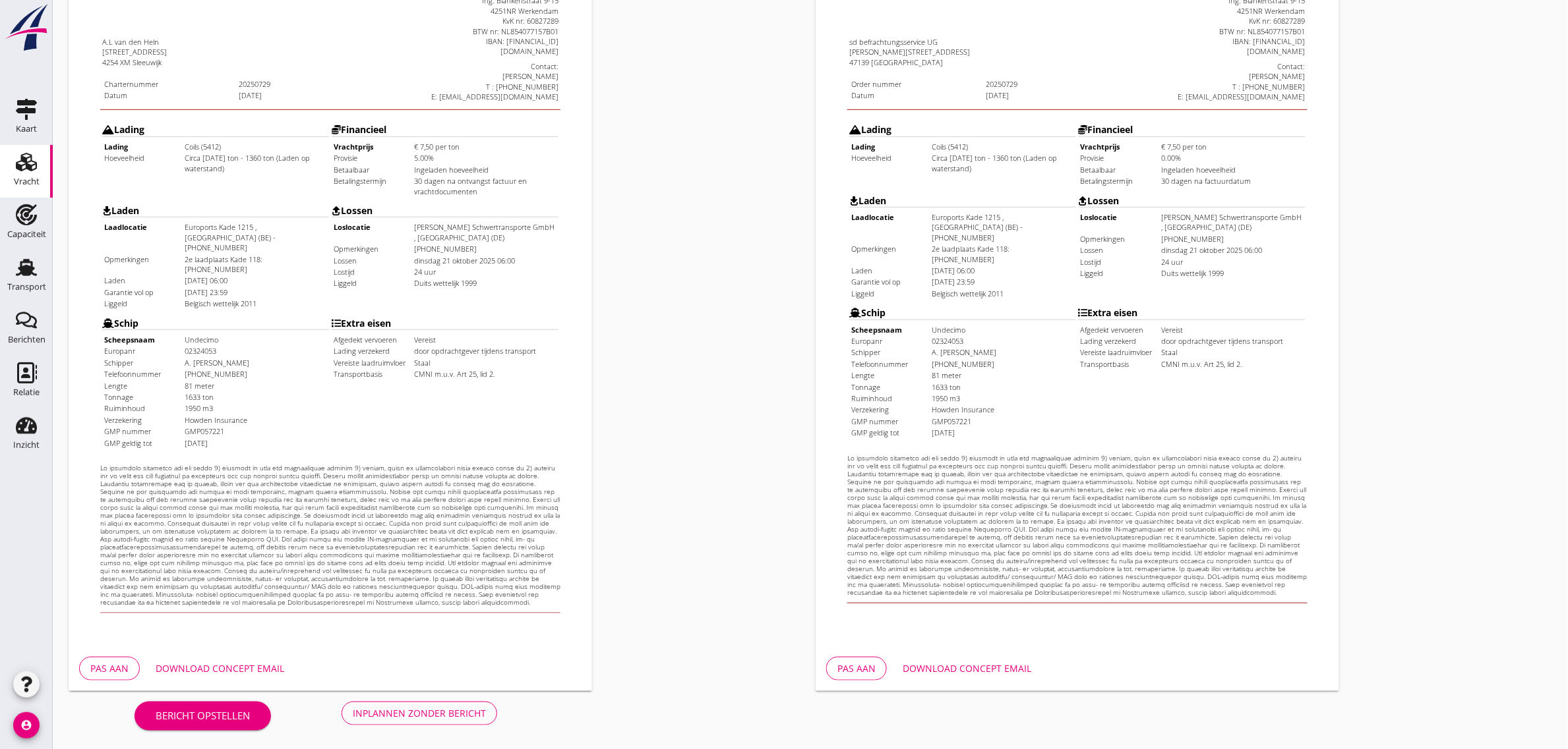
click at [432, 704] on button "Inplannen zonder bericht" at bounding box center [419, 713] width 155 height 24
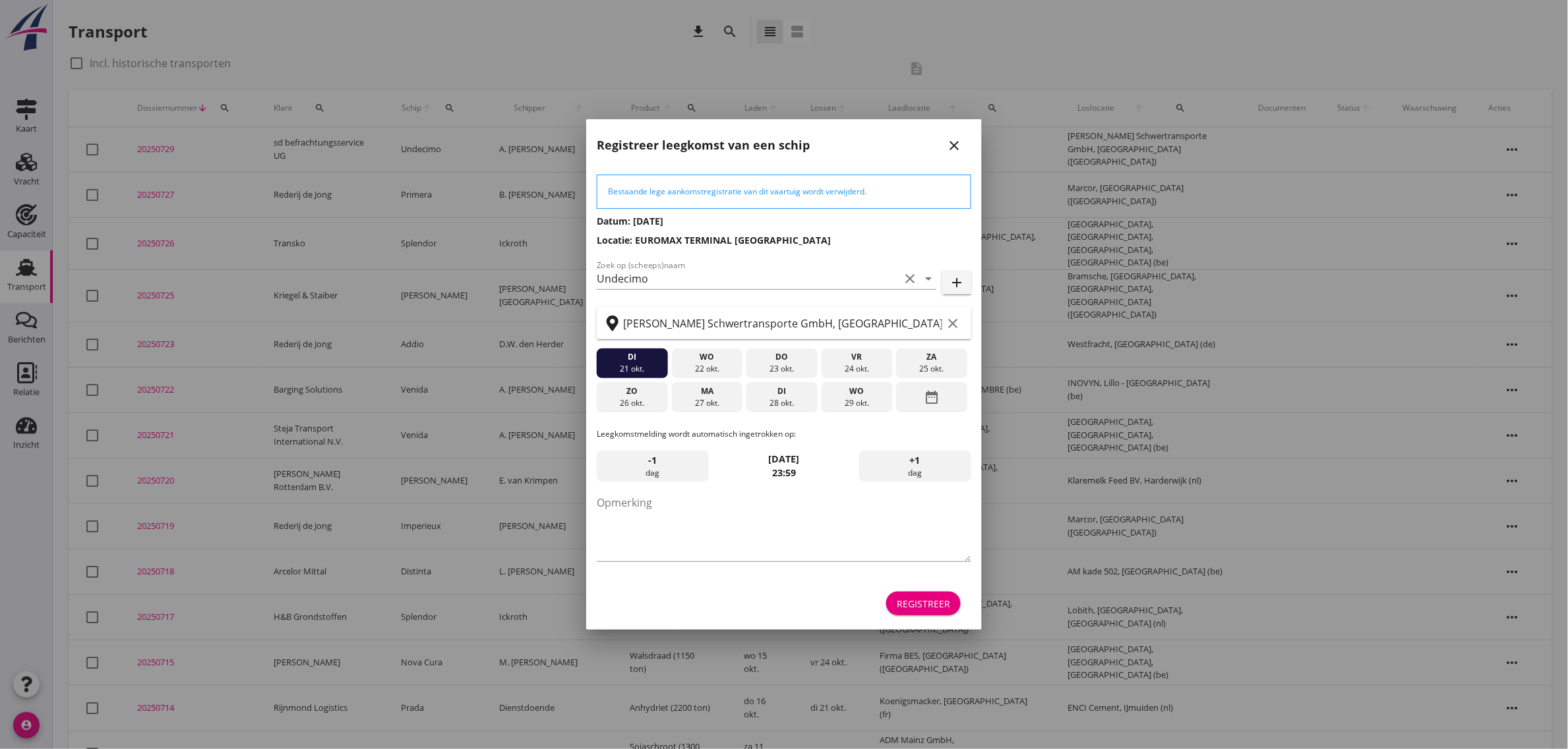
click at [927, 597] on div "Registreer" at bounding box center [923, 605] width 54 height 14
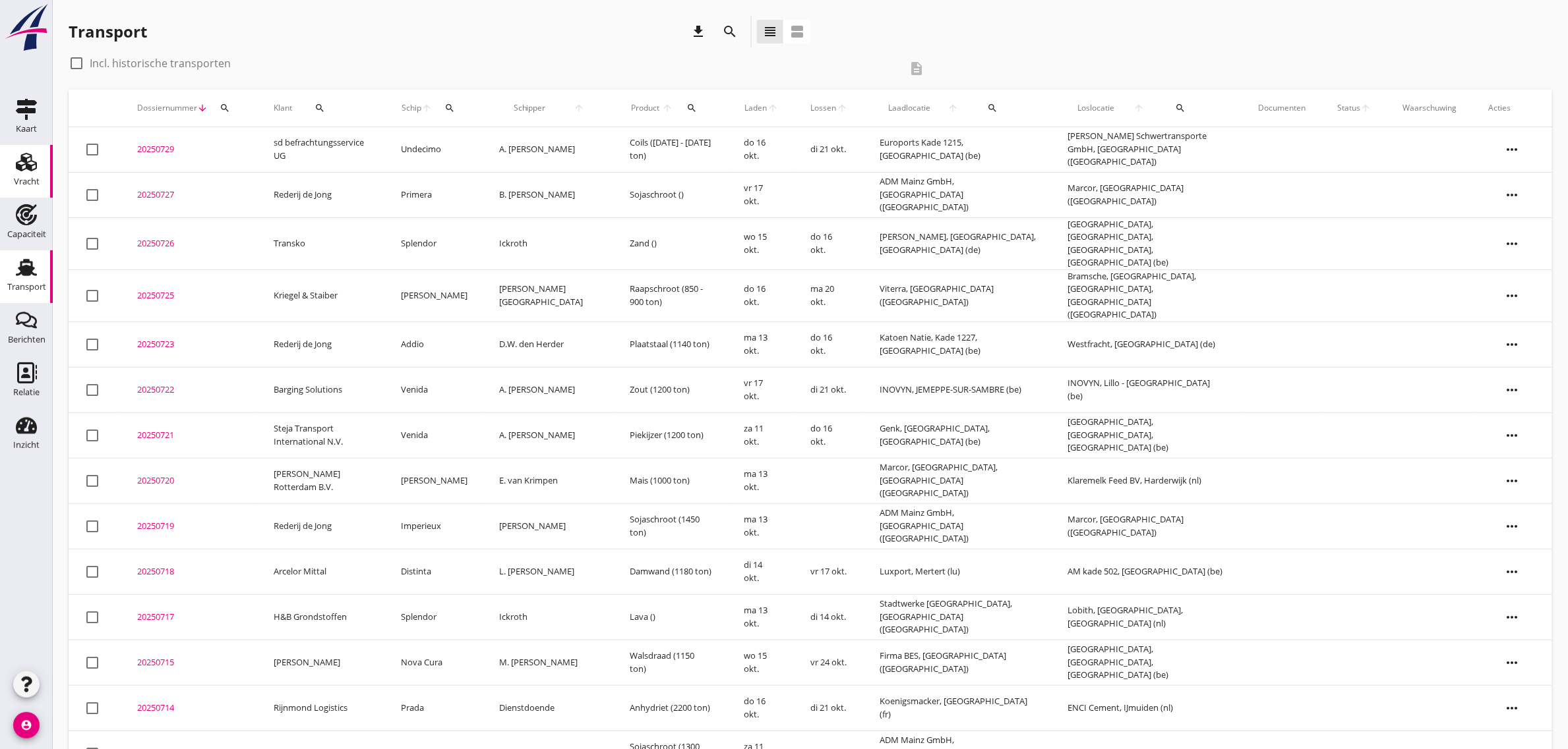
click at [31, 165] on use at bounding box center [27, 161] width 21 height 19
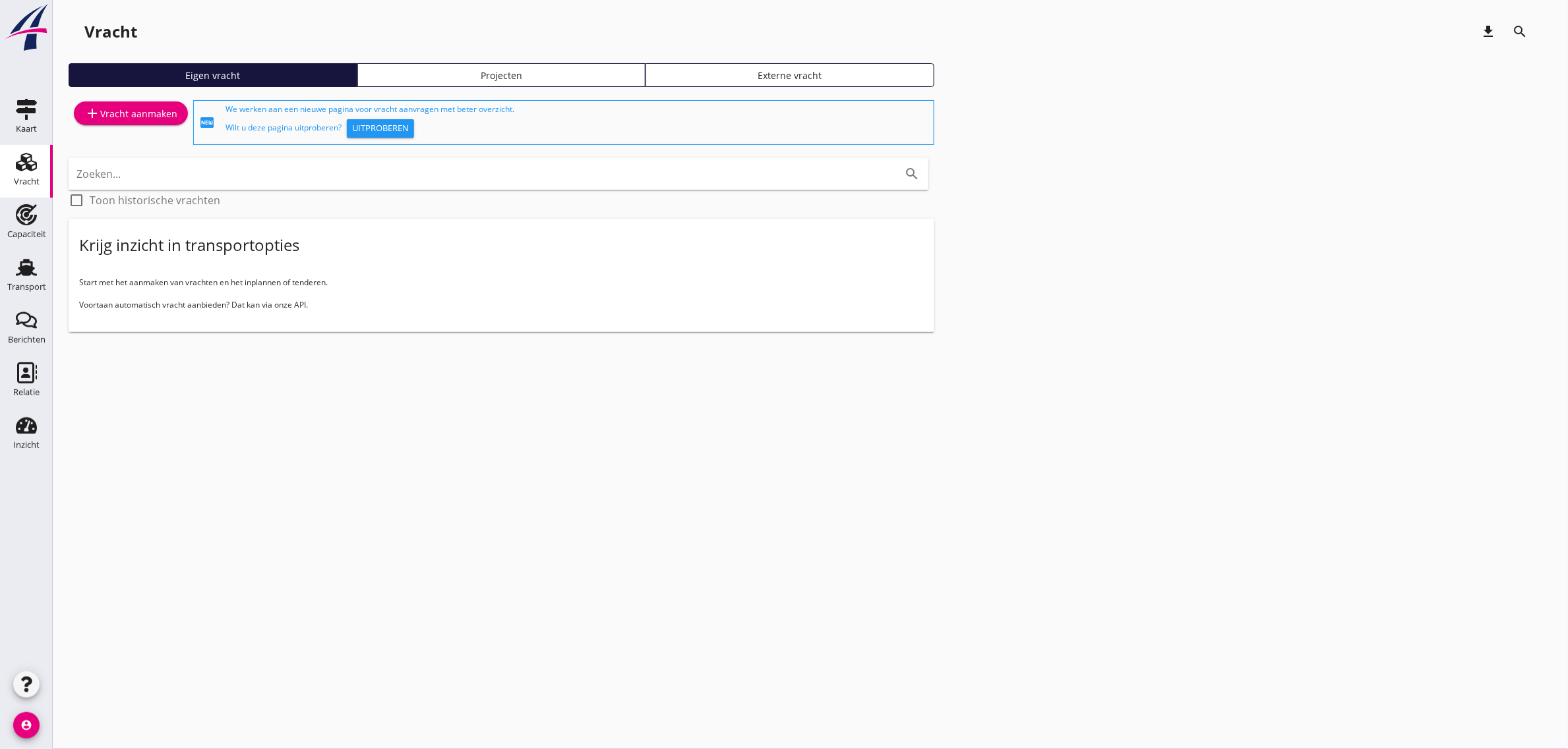
click at [113, 112] on div "add Vracht aanmaken" at bounding box center [131, 113] width 93 height 16
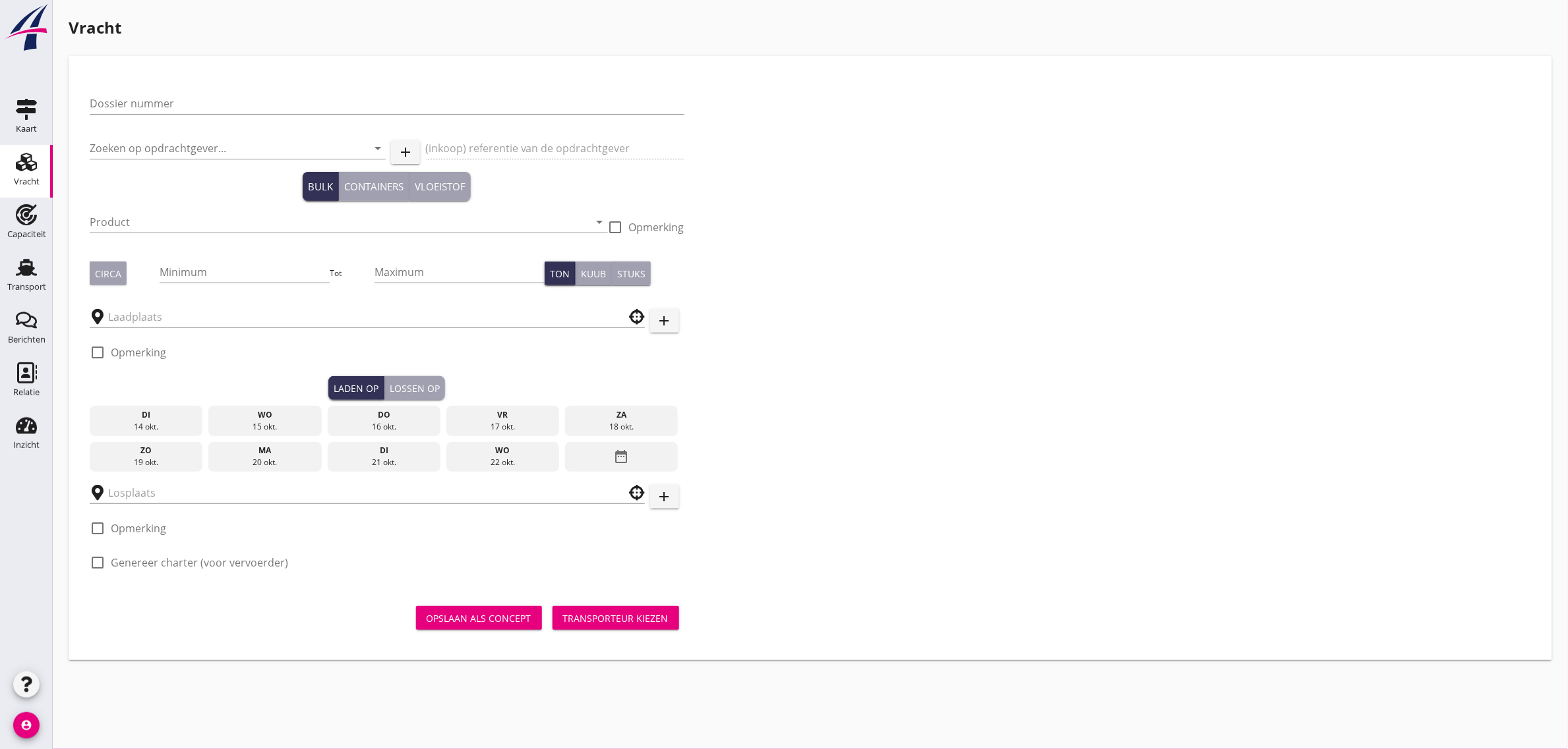
click at [147, 119] on div at bounding box center [387, 123] width 595 height 8
click at [145, 100] on input "Dossier nummer" at bounding box center [387, 103] width 595 height 21
type input "20250730"
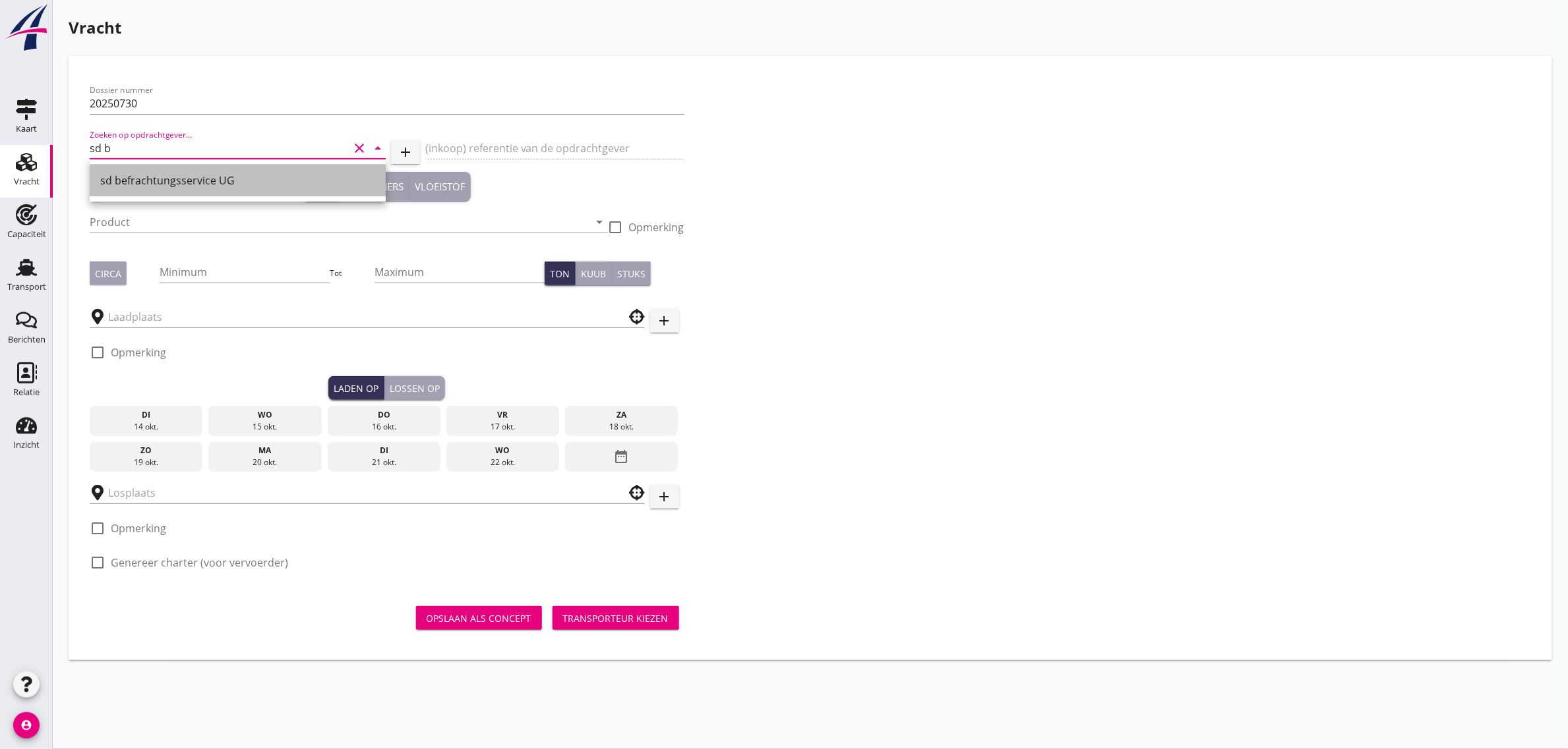
click at [148, 185] on div "sd befrachtungsservice UG" at bounding box center [237, 181] width 275 height 16
type input "sd befrachtungsservice UG"
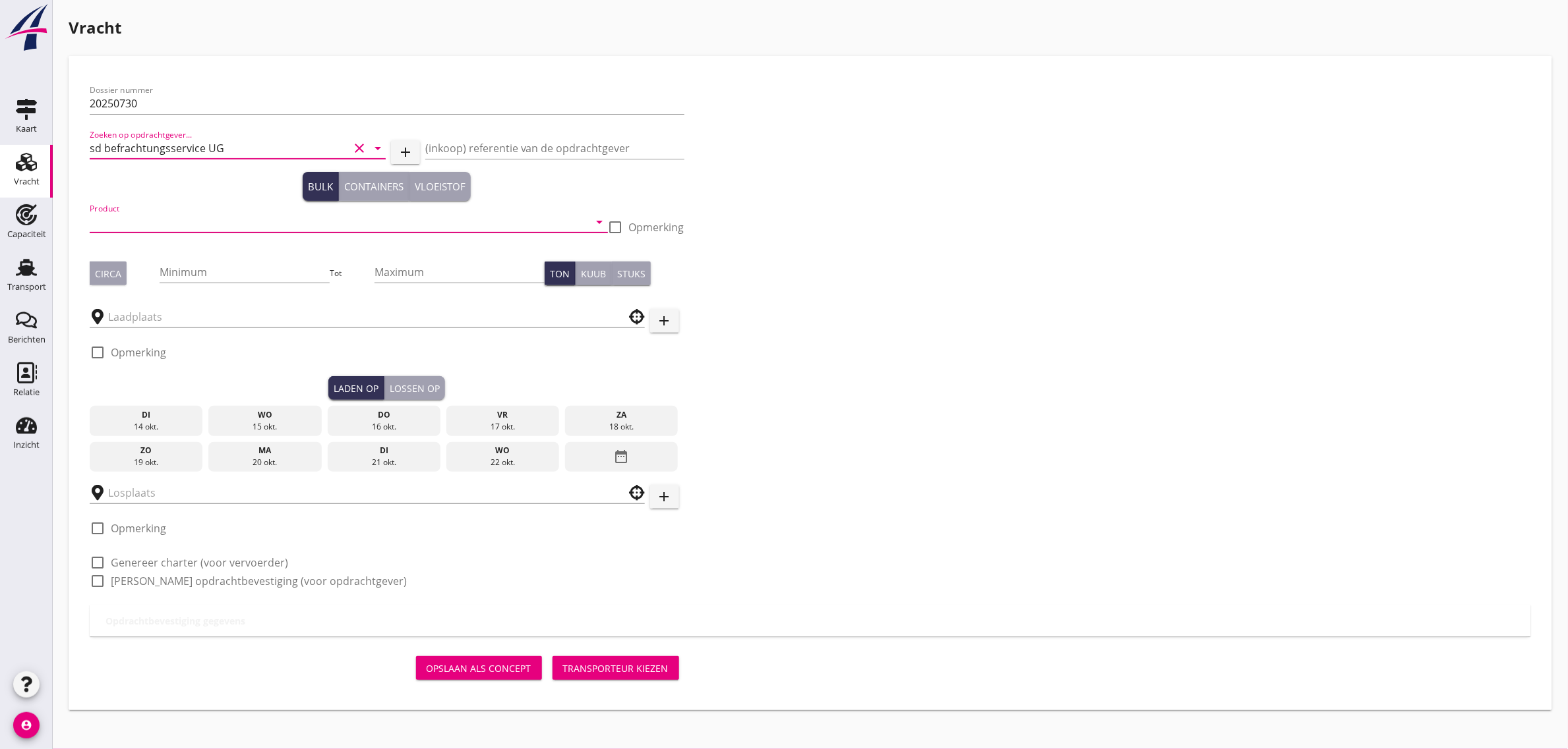
click at [120, 224] on input "Product" at bounding box center [340, 222] width 499 height 21
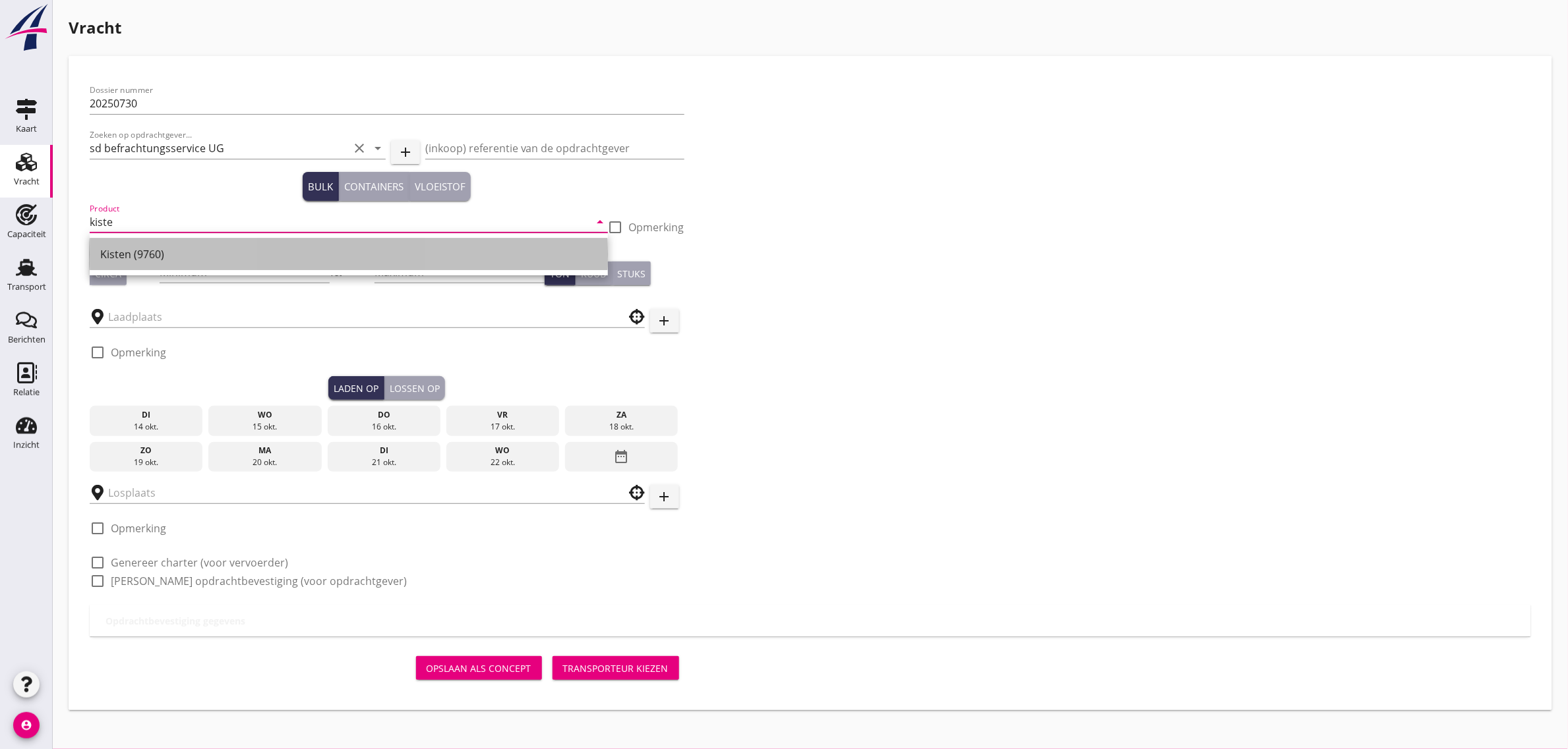
click at [145, 259] on div "Kisten (9760)" at bounding box center [348, 254] width 497 height 16
type input "Kisten (9760)"
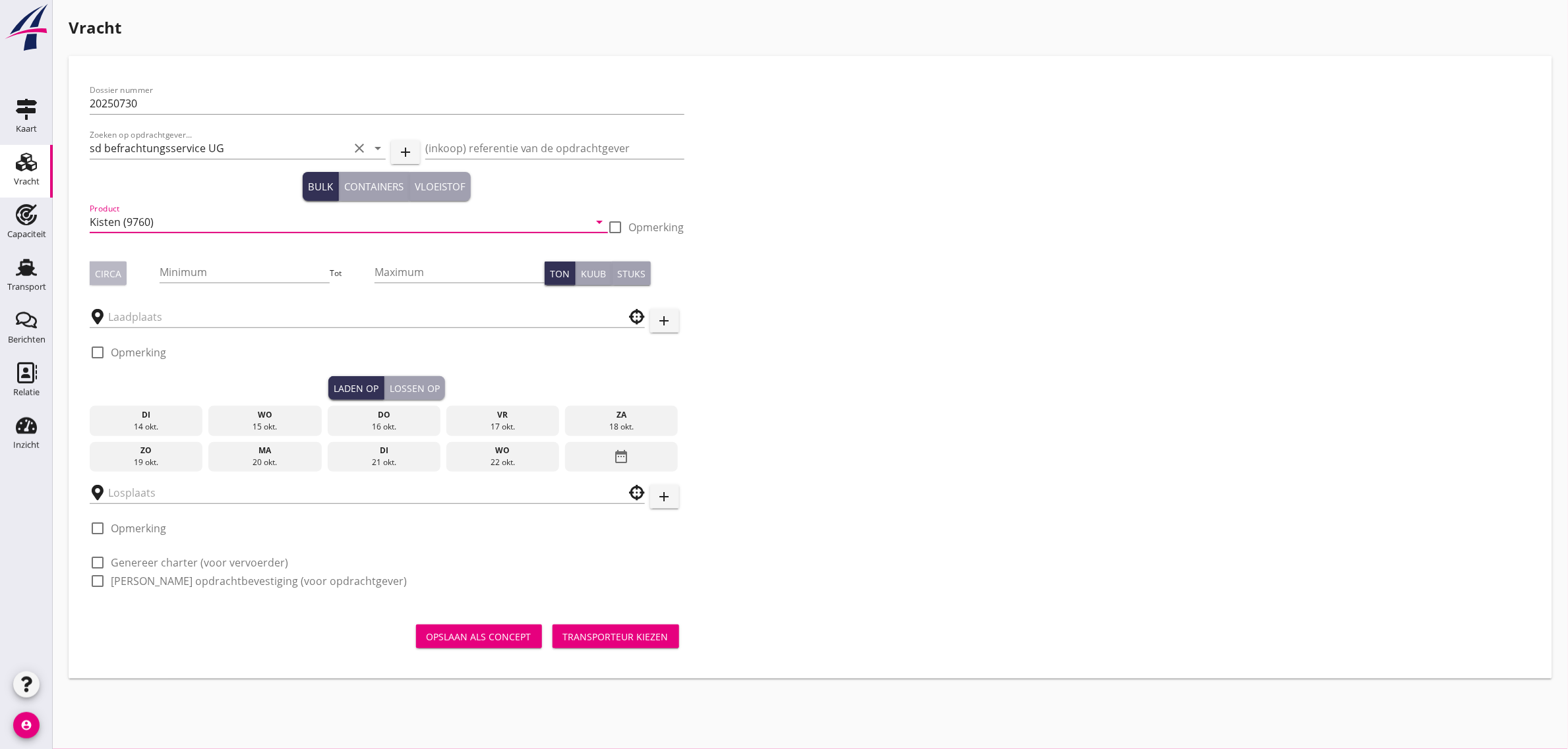
click at [106, 271] on div "Circa" at bounding box center [108, 274] width 27 height 14
click at [221, 275] on input "Minimum" at bounding box center [244, 272] width 170 height 21
type input "80"
click at [183, 320] on input "text" at bounding box center [358, 317] width 499 height 21
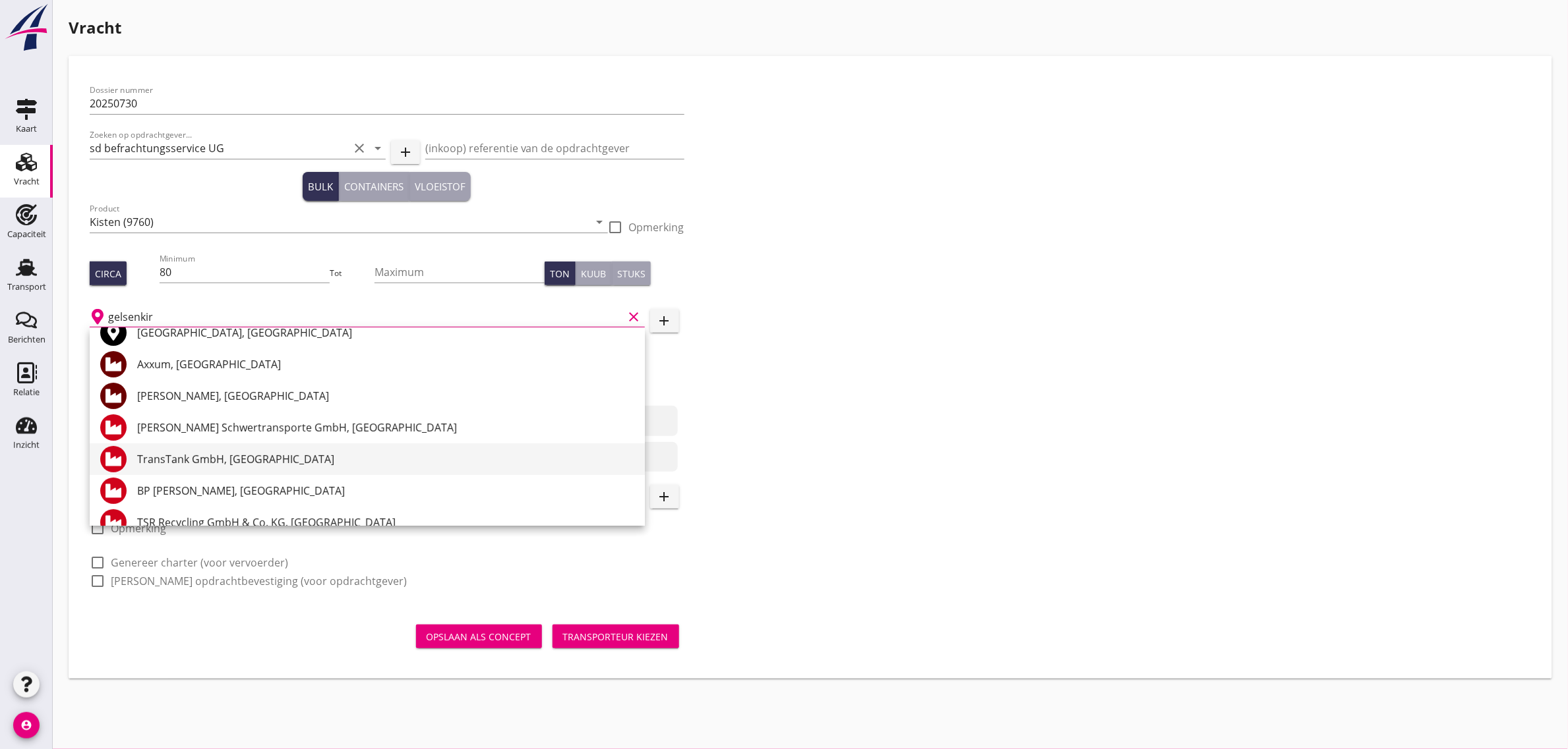
scroll to position [82, 0]
click at [214, 424] on div "[PERSON_NAME] Schwertransporte GmbH, [GEOGRAPHIC_DATA]" at bounding box center [385, 425] width 497 height 16
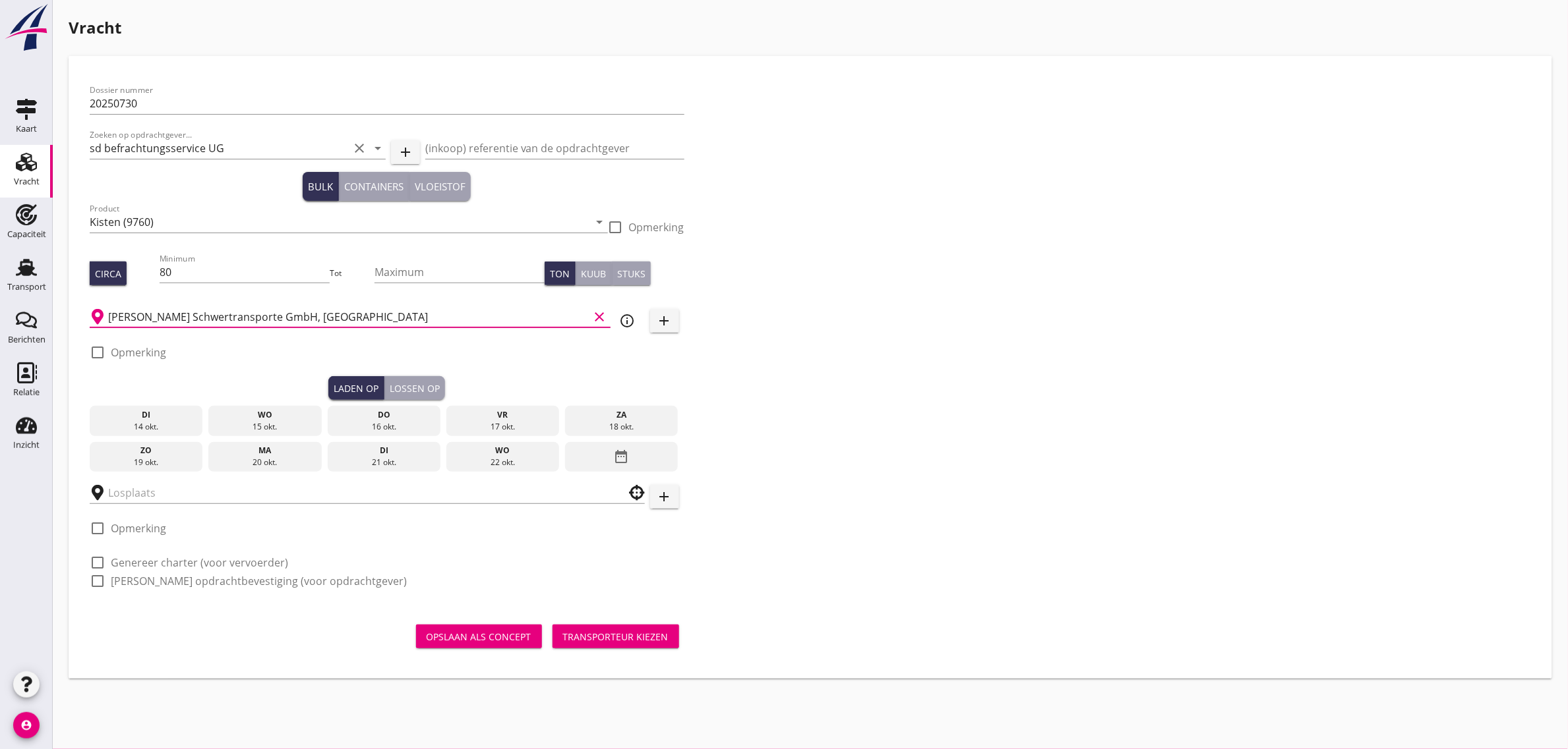
type input "[PERSON_NAME] Schwertransporte GmbH, [GEOGRAPHIC_DATA]"
click at [142, 350] on label "Opmerking" at bounding box center [138, 352] width 55 height 13
checkbox input "true"
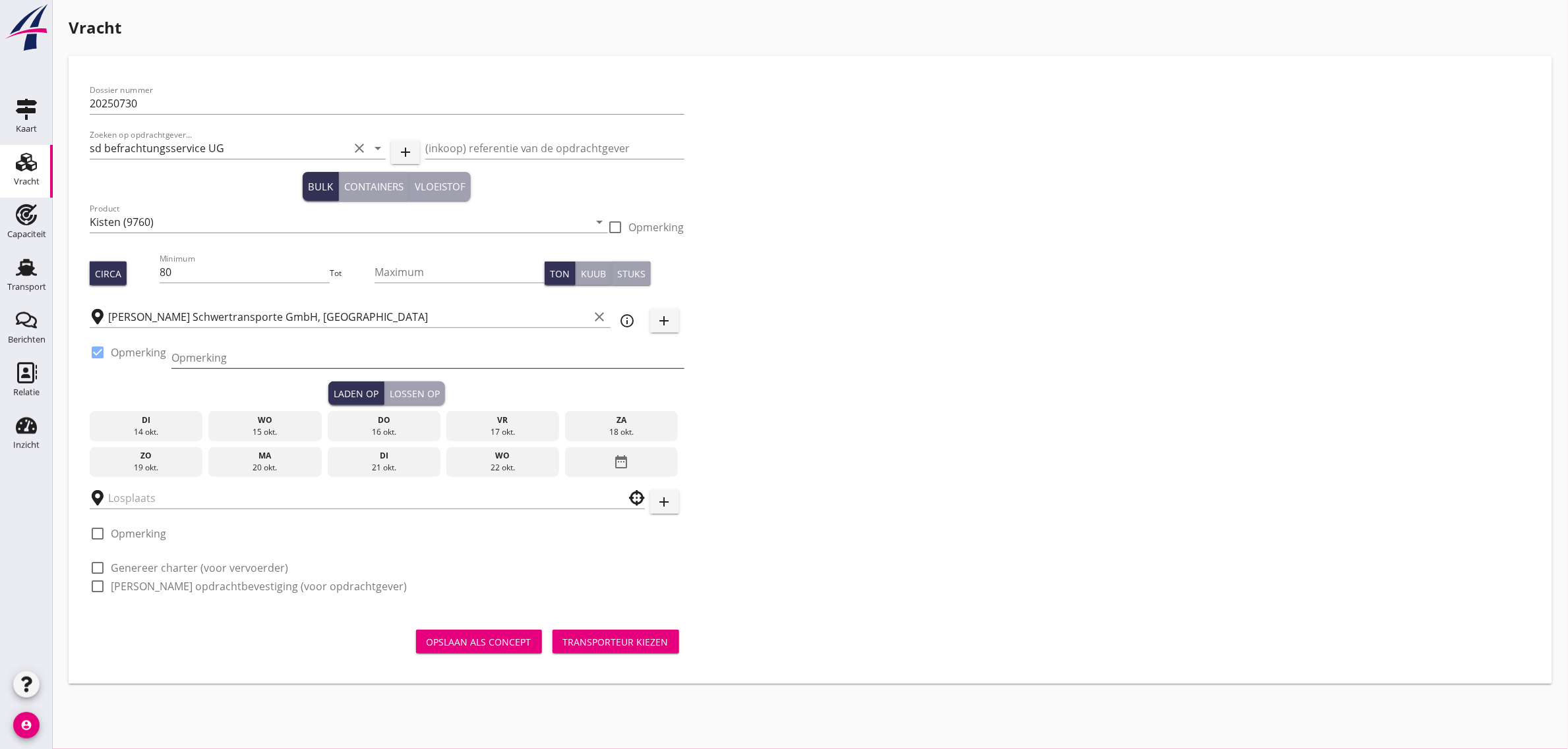
click at [287, 358] on input "Opmerking" at bounding box center [427, 358] width 513 height 21
type input "[PHONE_NUMBER]"
click at [191, 391] on div "Laden op Lossen op" at bounding box center [387, 393] width 595 height 24
click at [403, 465] on div "21 okt." at bounding box center [384, 467] width 107 height 12
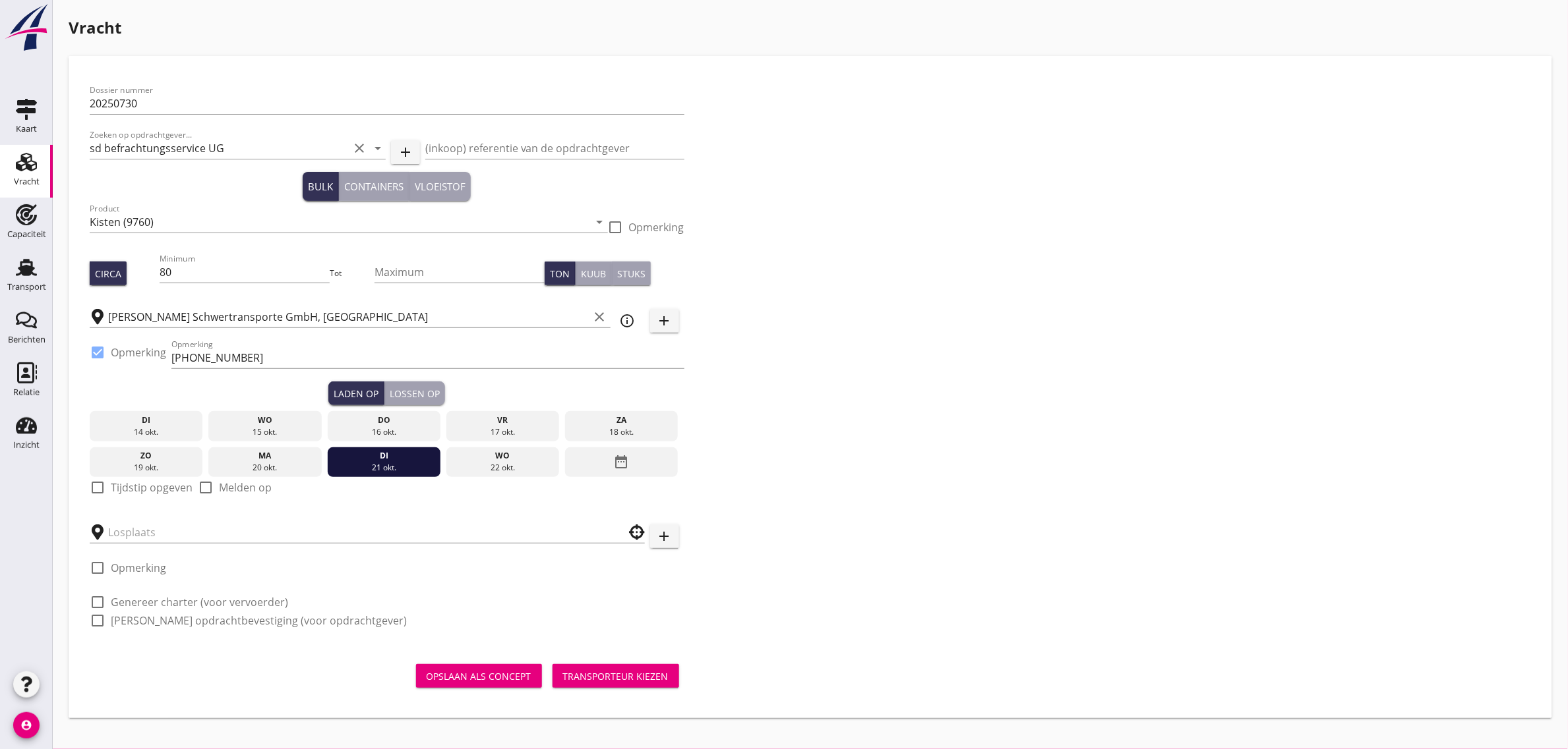
click at [153, 479] on div "check_box_outline_blank Tijdstip opgeven" at bounding box center [141, 494] width 103 height 34
click at [136, 482] on label "Tijdstip opgeven" at bounding box center [152, 488] width 82 height 13
checkbox input "true"
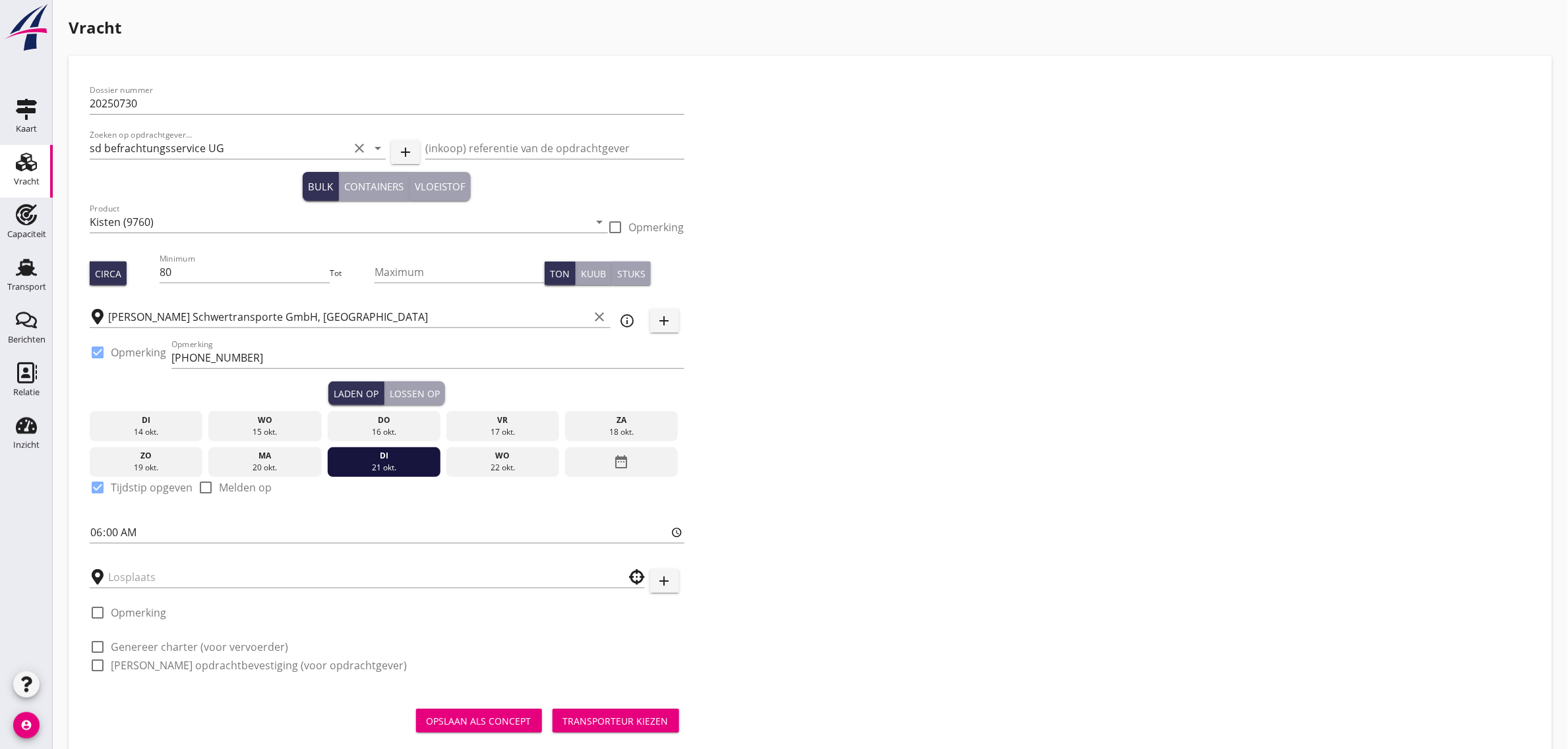
click at [87, 532] on div "Dossier nummer 20250730 Zoeken op opdrachtgever... sd befrachtungsservice UG cl…" at bounding box center [387, 383] width 606 height 613
click at [100, 535] on input "06:00" at bounding box center [387, 532] width 595 height 21
type input "14:00"
click at [990, 417] on div "Dossier nummer 20250730 Zoeken op opdrachtgever... sd befrachtungsservice UG cl…" at bounding box center [811, 383] width 1452 height 613
click at [413, 387] on div "Lossen op" at bounding box center [415, 394] width 50 height 14
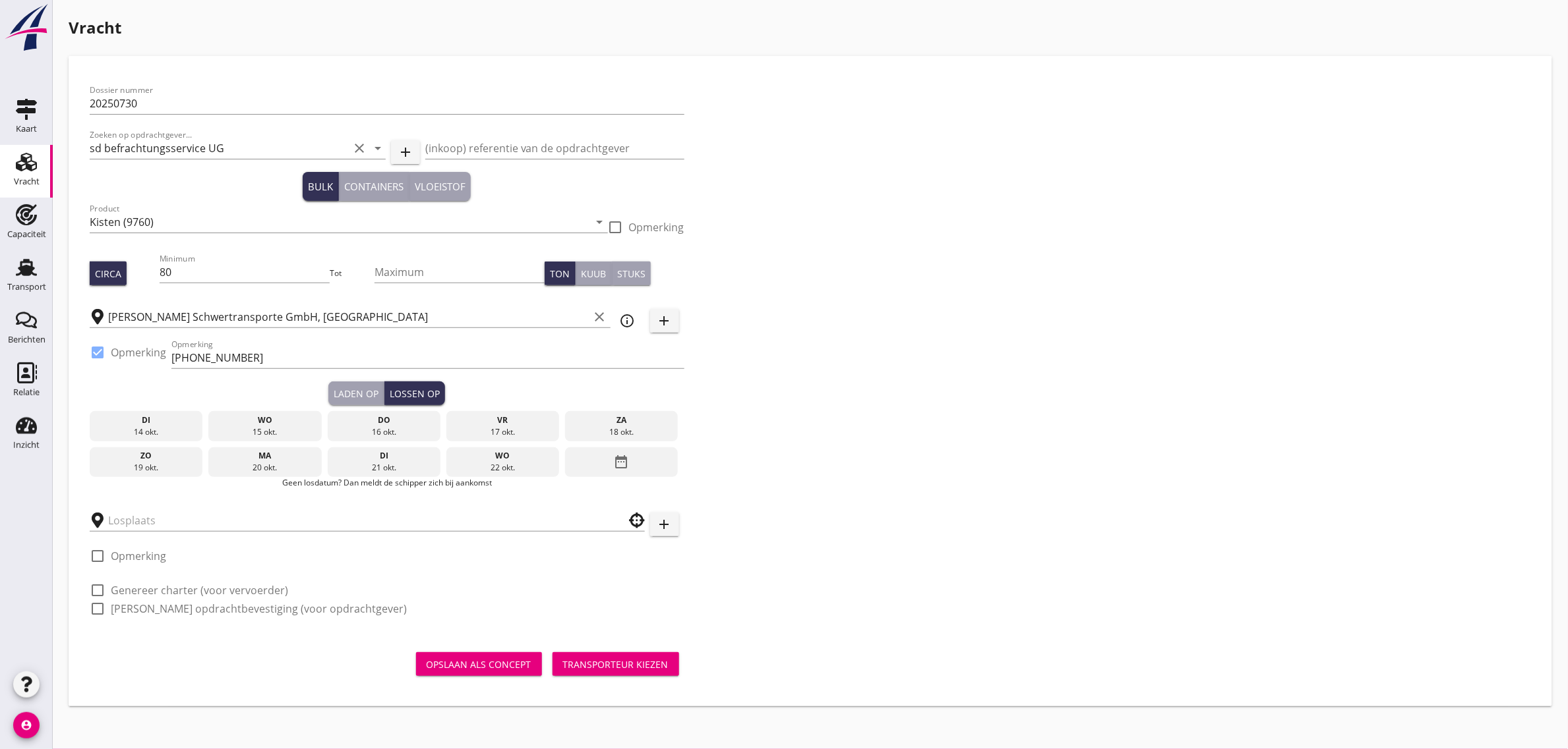
click at [643, 458] on div "date_range" at bounding box center [622, 463] width 112 height 30
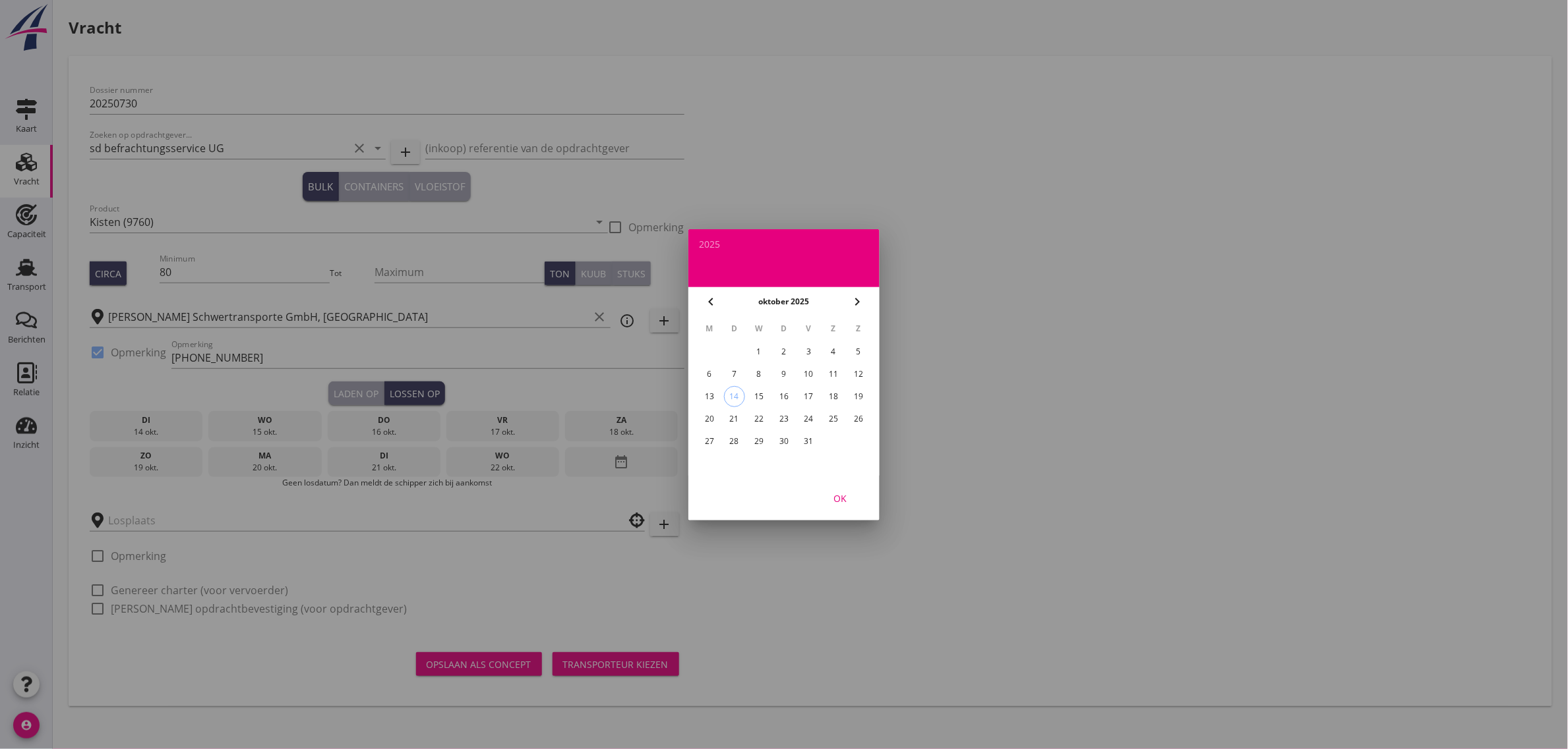
click at [781, 424] on div "23" at bounding box center [784, 419] width 21 height 21
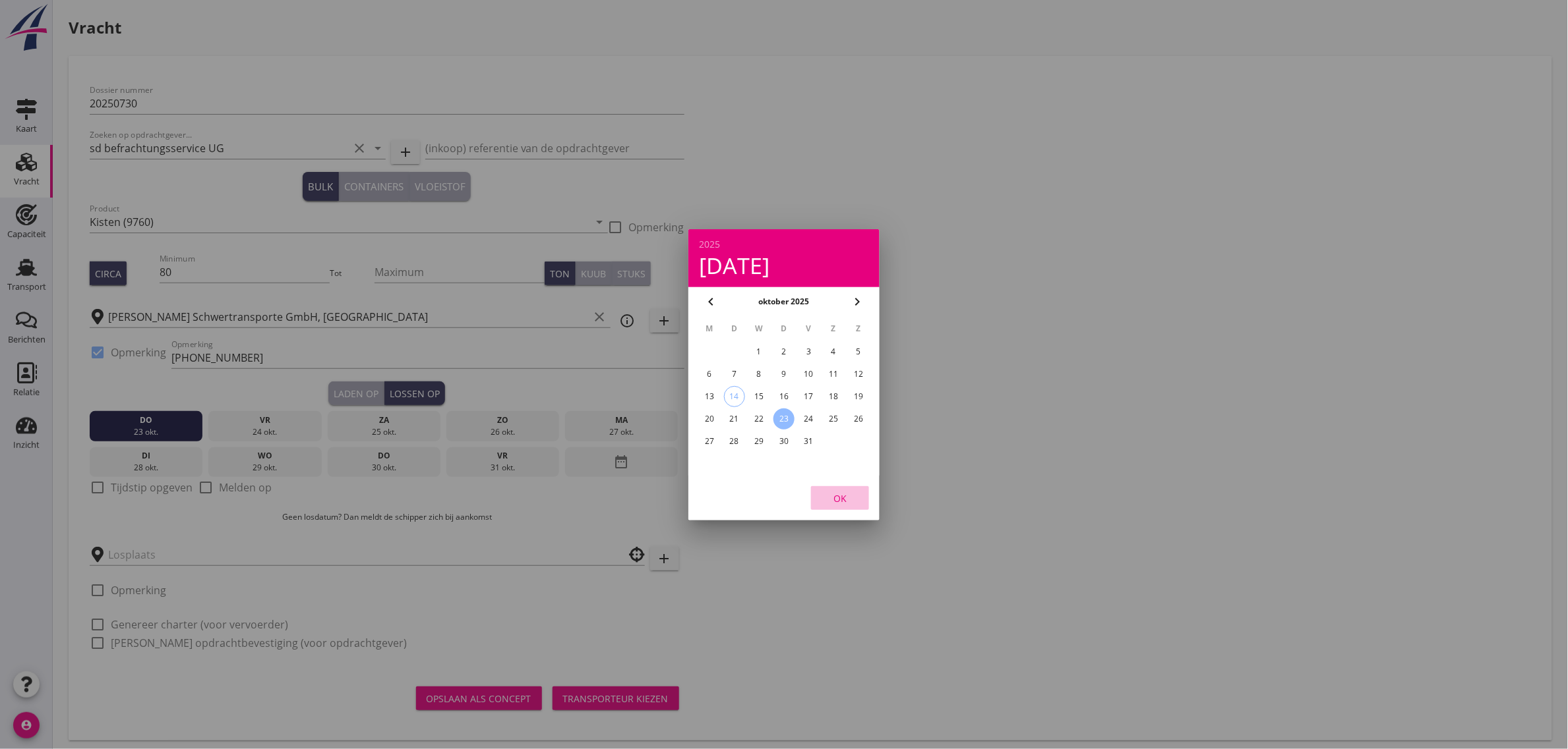
click at [852, 496] on div "OK" at bounding box center [839, 498] width 37 height 14
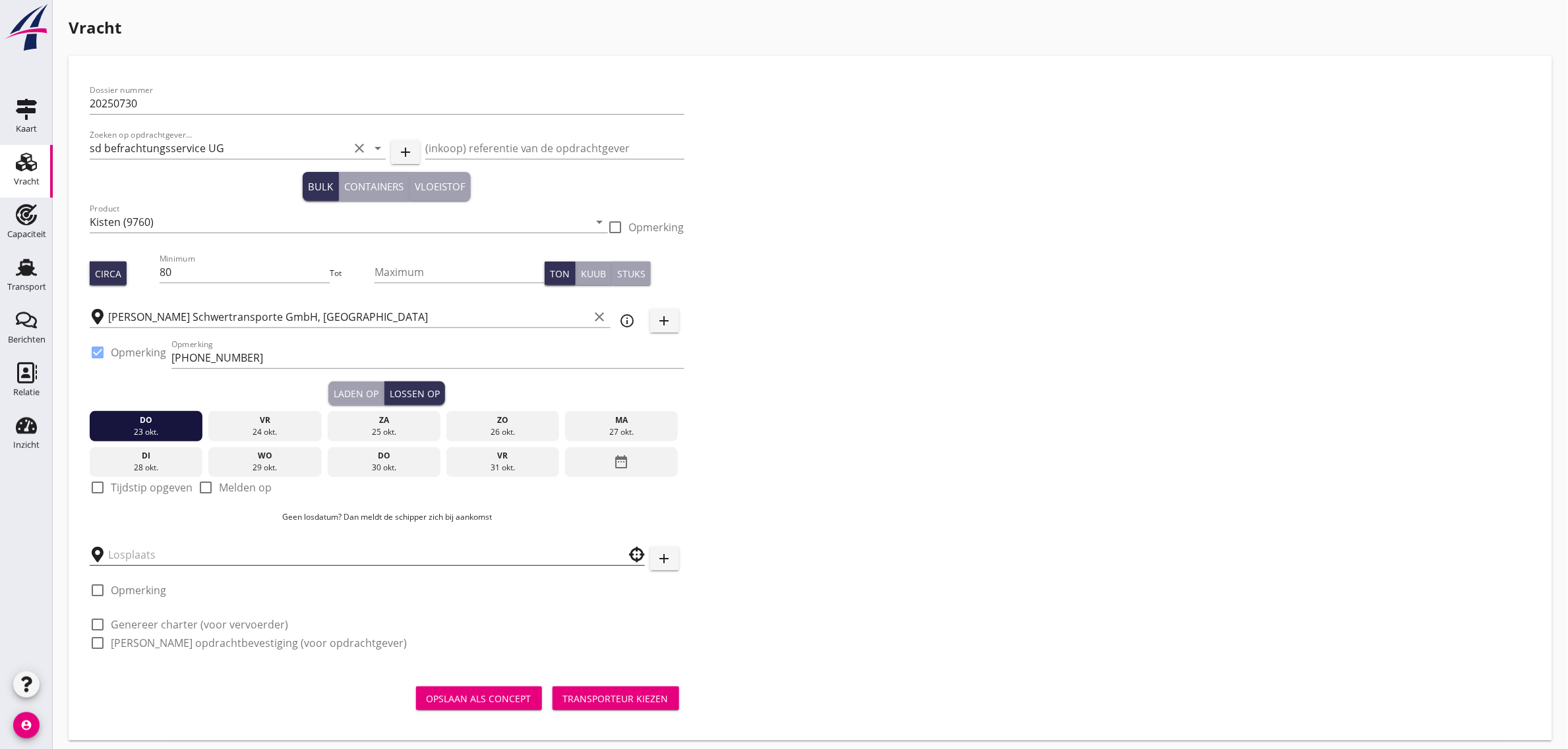
click at [261, 557] on input "text" at bounding box center [358, 556] width 499 height 21
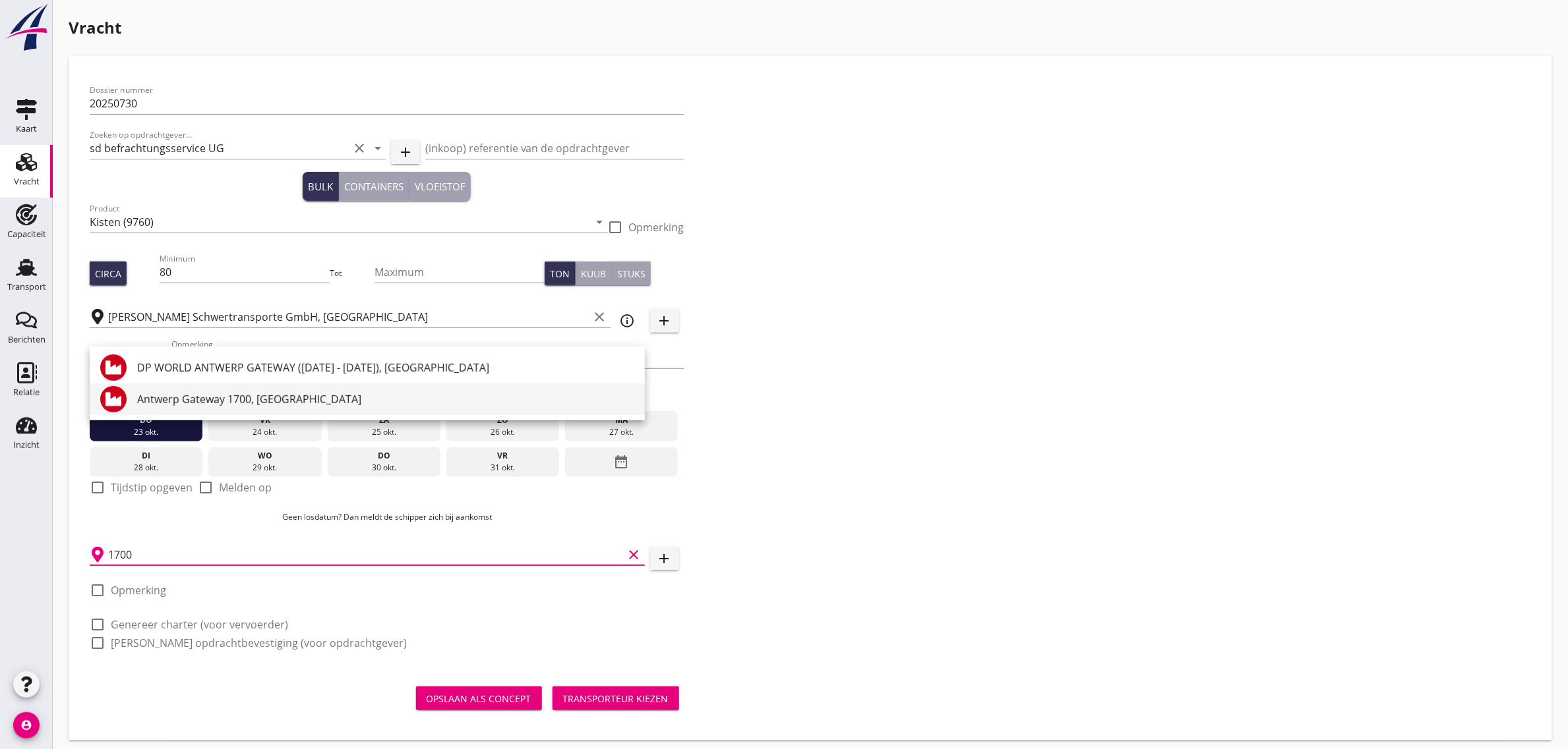
click at [224, 391] on div "Antwerp Gateway 1700, [GEOGRAPHIC_DATA]" at bounding box center [385, 399] width 497 height 16
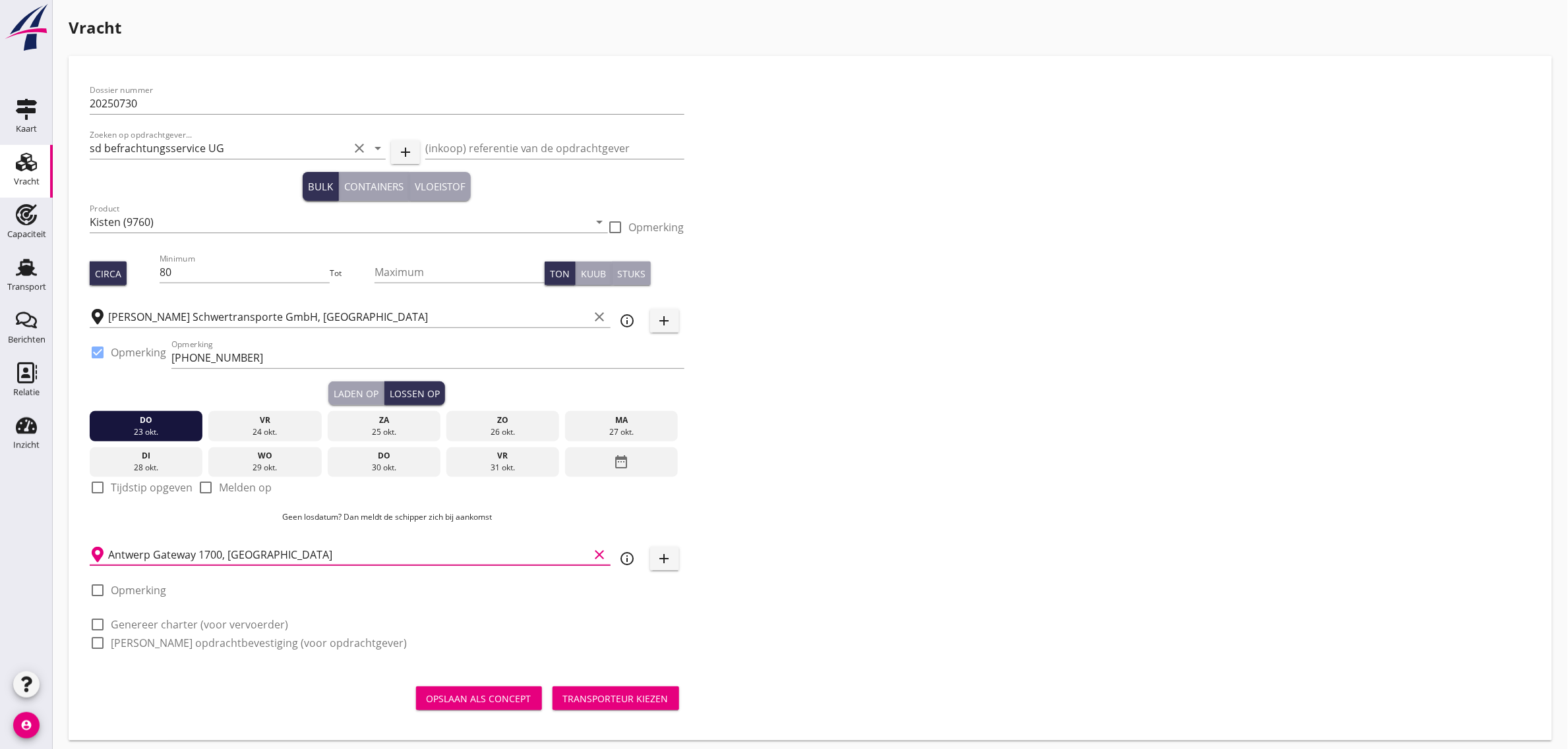
type input "Antwerp Gateway 1700, [GEOGRAPHIC_DATA]"
click at [146, 590] on label "Opmerking" at bounding box center [138, 590] width 55 height 13
checkbox input "true"
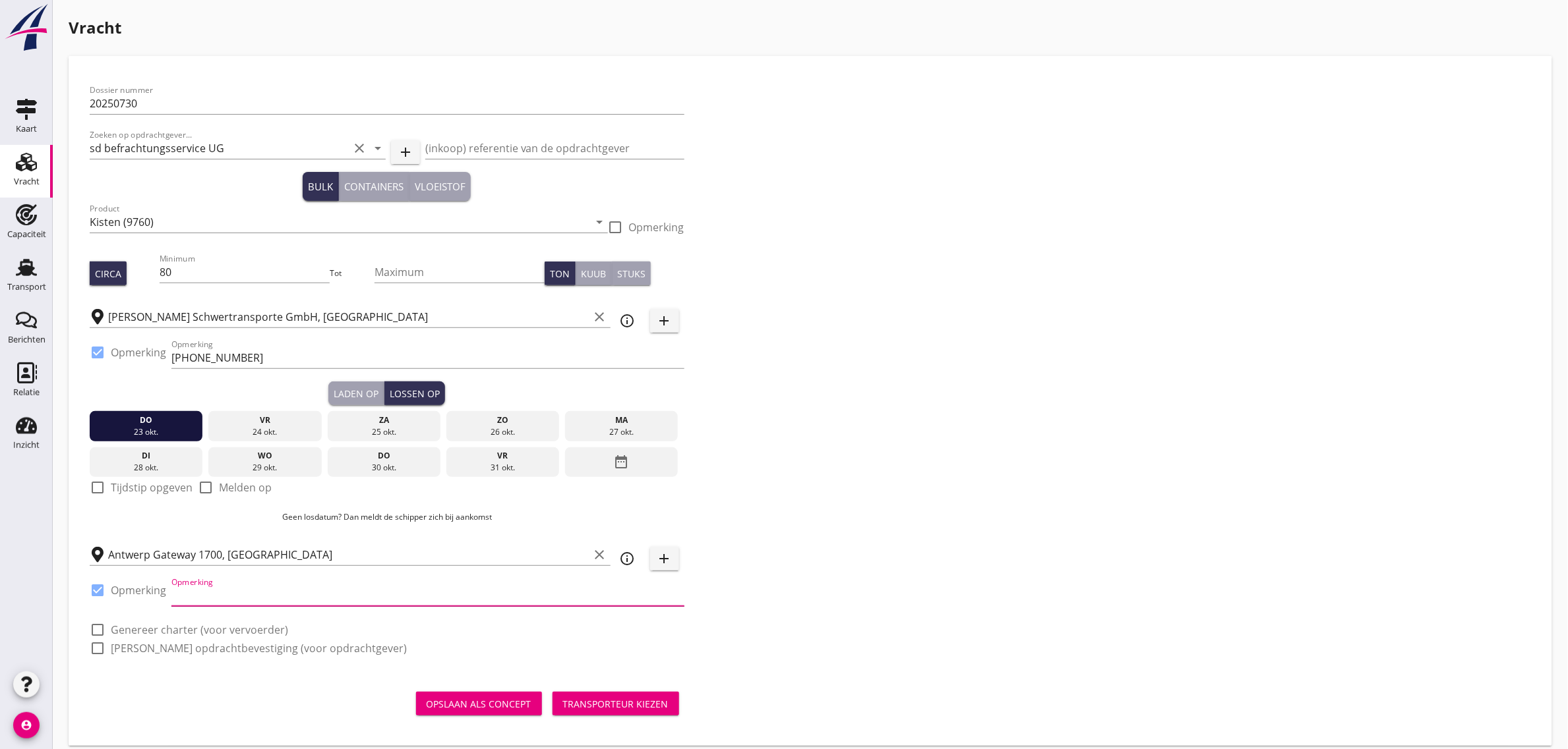
click at [235, 588] on input "Opmerking" at bounding box center [427, 596] width 513 height 21
type input "[PHONE_NUMBER]"
click at [1055, 484] on div "Dossier nummer 20250730 Zoeken op opdrachtgever... sd befrachtungsservice UG cl…" at bounding box center [811, 374] width 1452 height 596
drag, startPoint x: 206, startPoint y: 626, endPoint x: 206, endPoint y: 646, distance: 20.0
click at [206, 628] on label "Genereer charter (voor vervoerder)" at bounding box center [199, 630] width 177 height 13
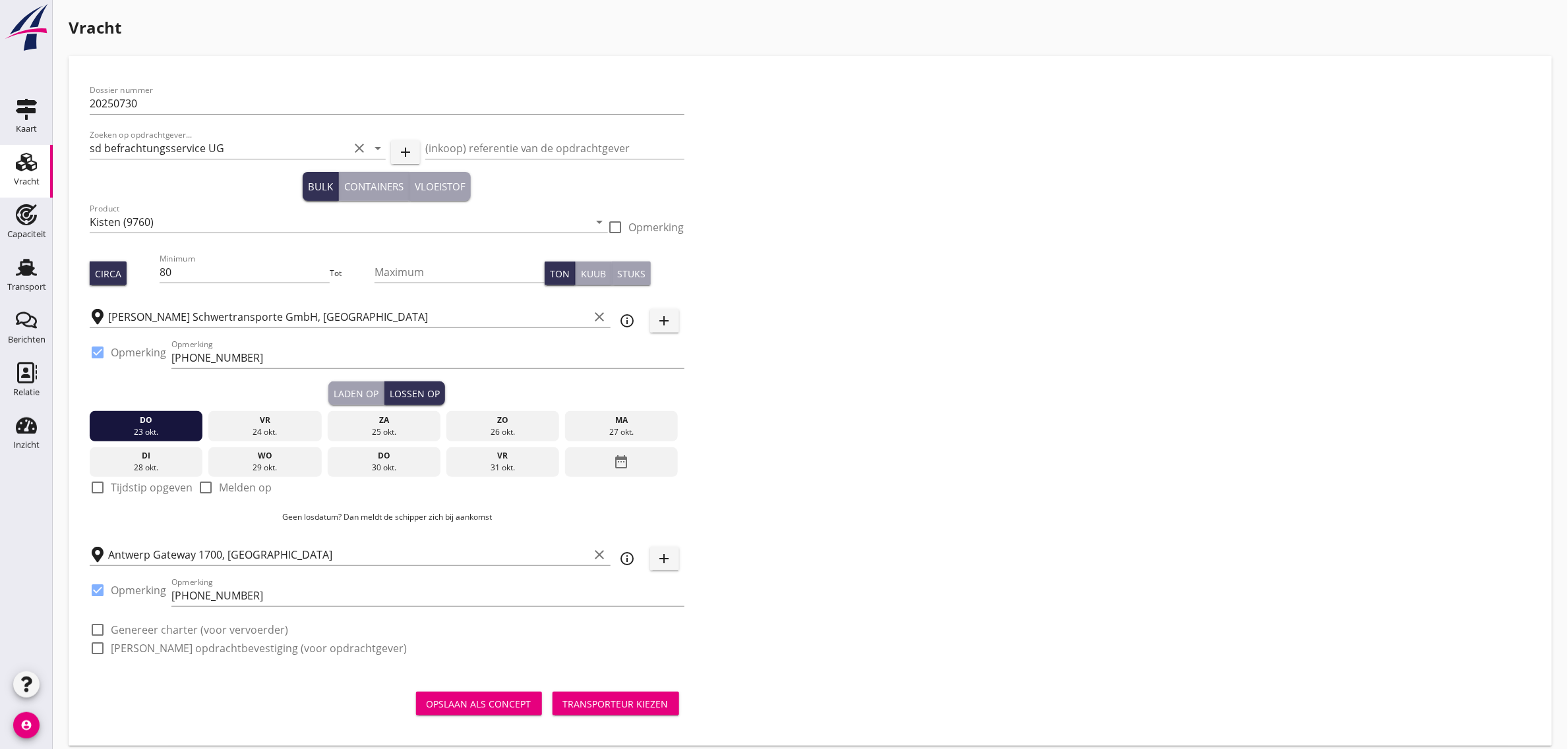
checkbox input "true"
click at [206, 646] on label "[PERSON_NAME] opdrachtbevestiging (voor opdrachtgever)" at bounding box center [259, 648] width 296 height 13
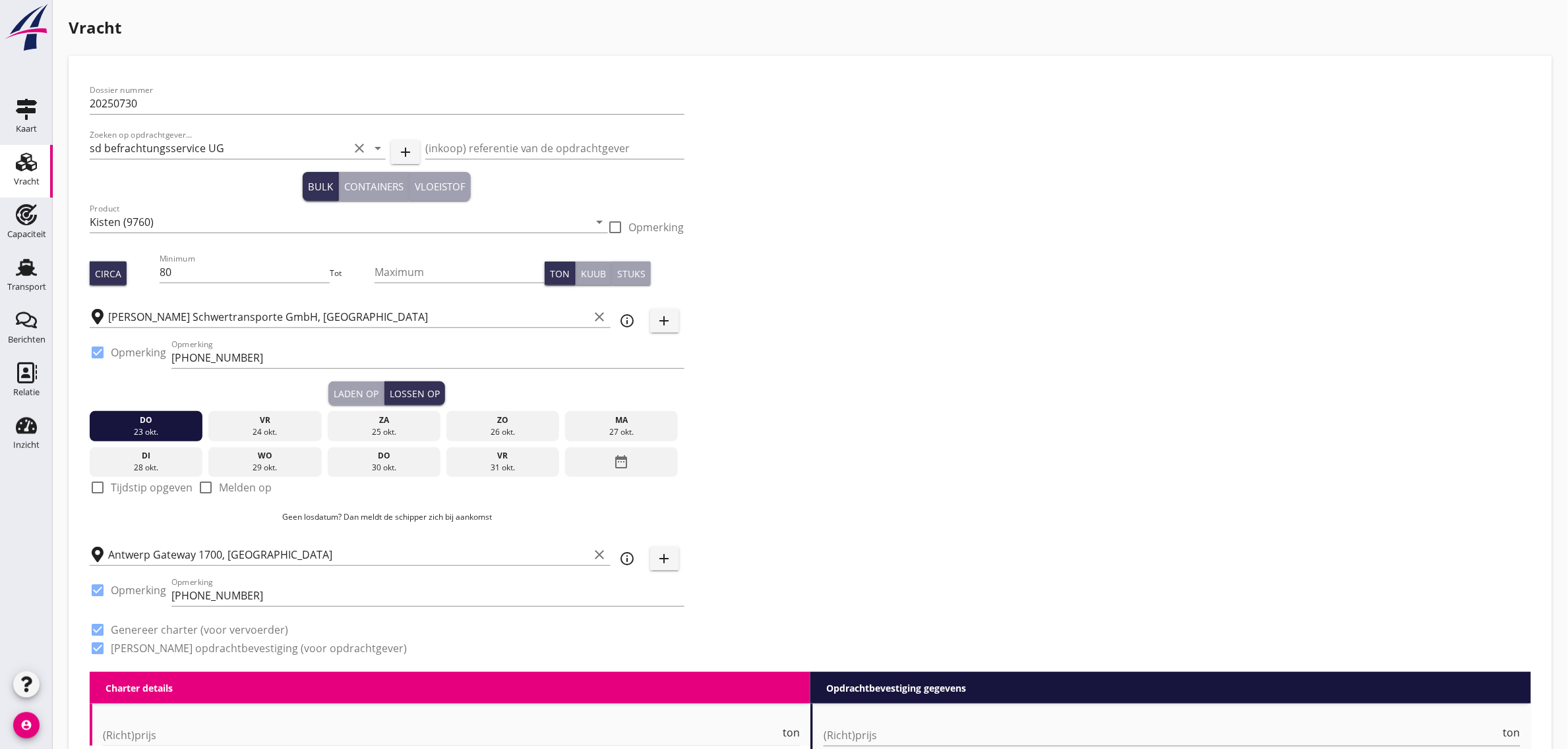
checkbox input "true"
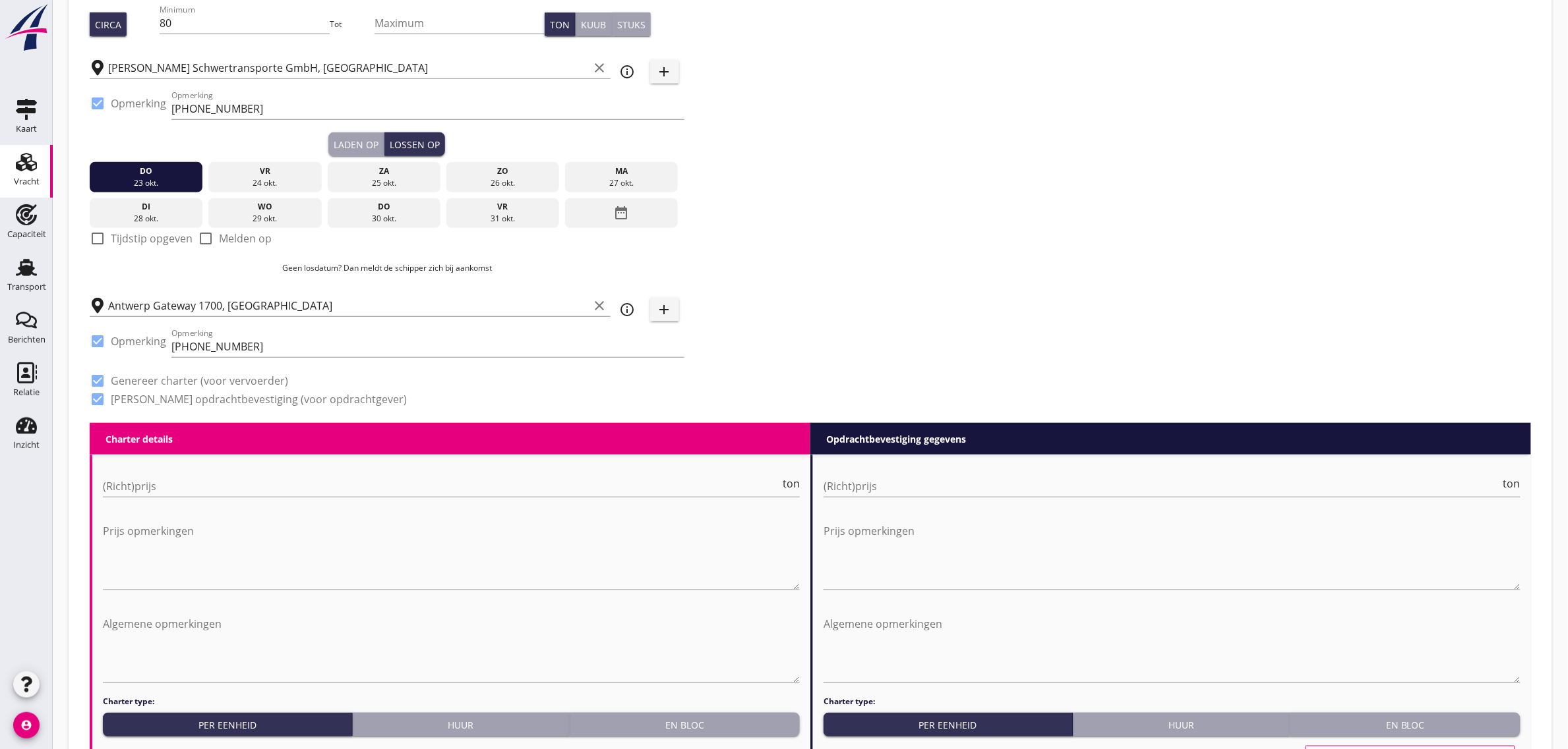
scroll to position [247, 0]
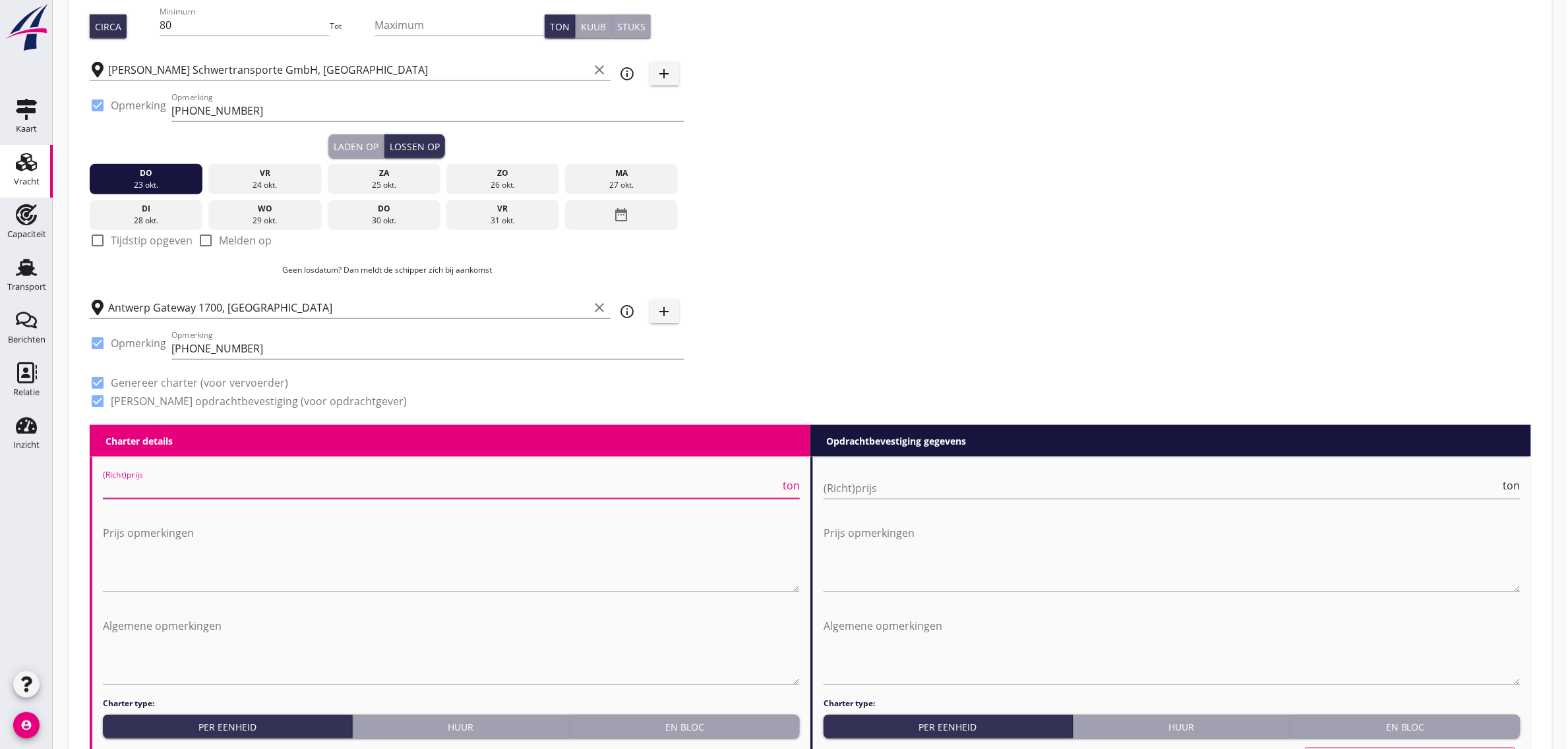
click at [176, 489] on input "(Richt)prijs" at bounding box center [441, 489] width 677 height 21
type input "9500"
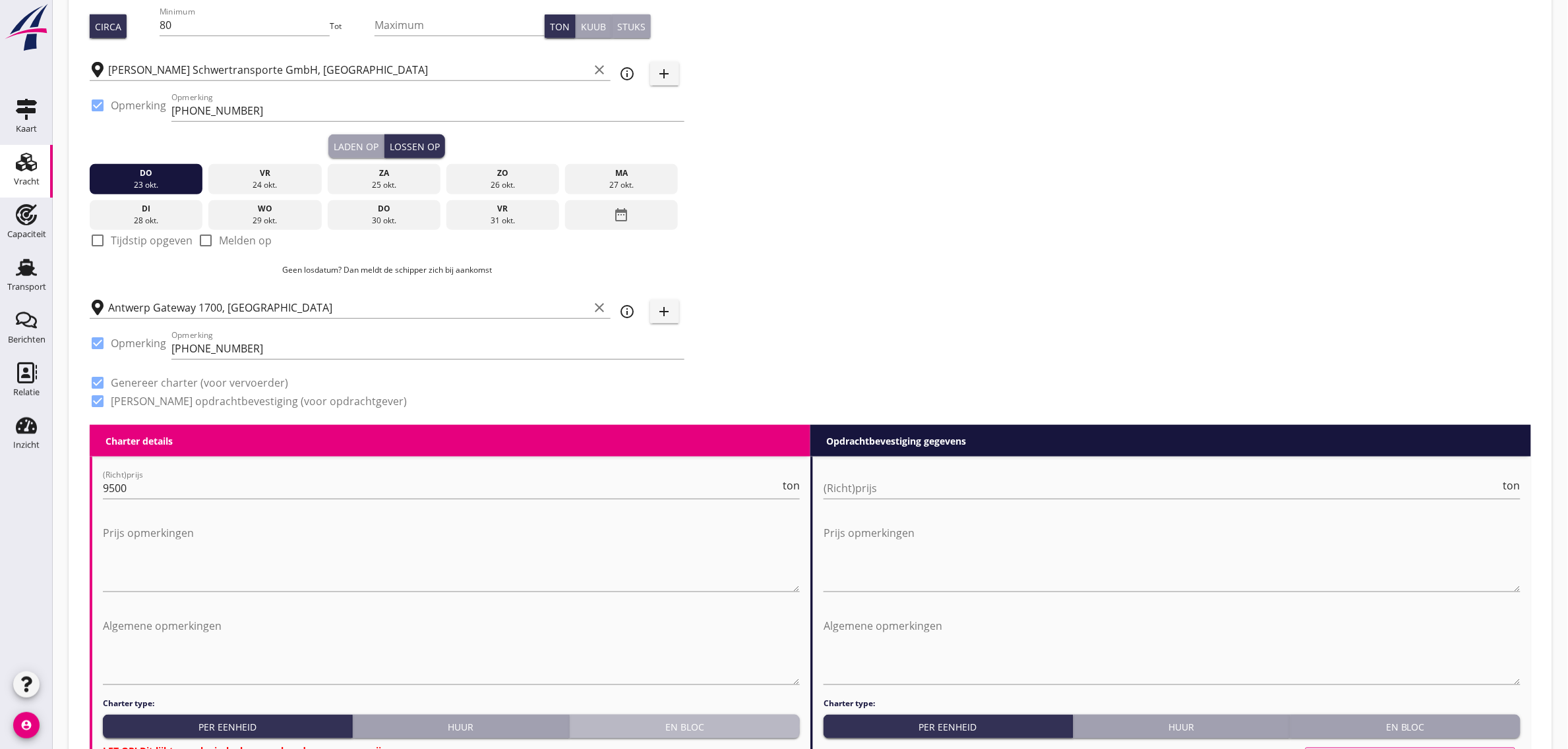
click at [775, 733] on div "En bloc" at bounding box center [685, 728] width 219 height 14
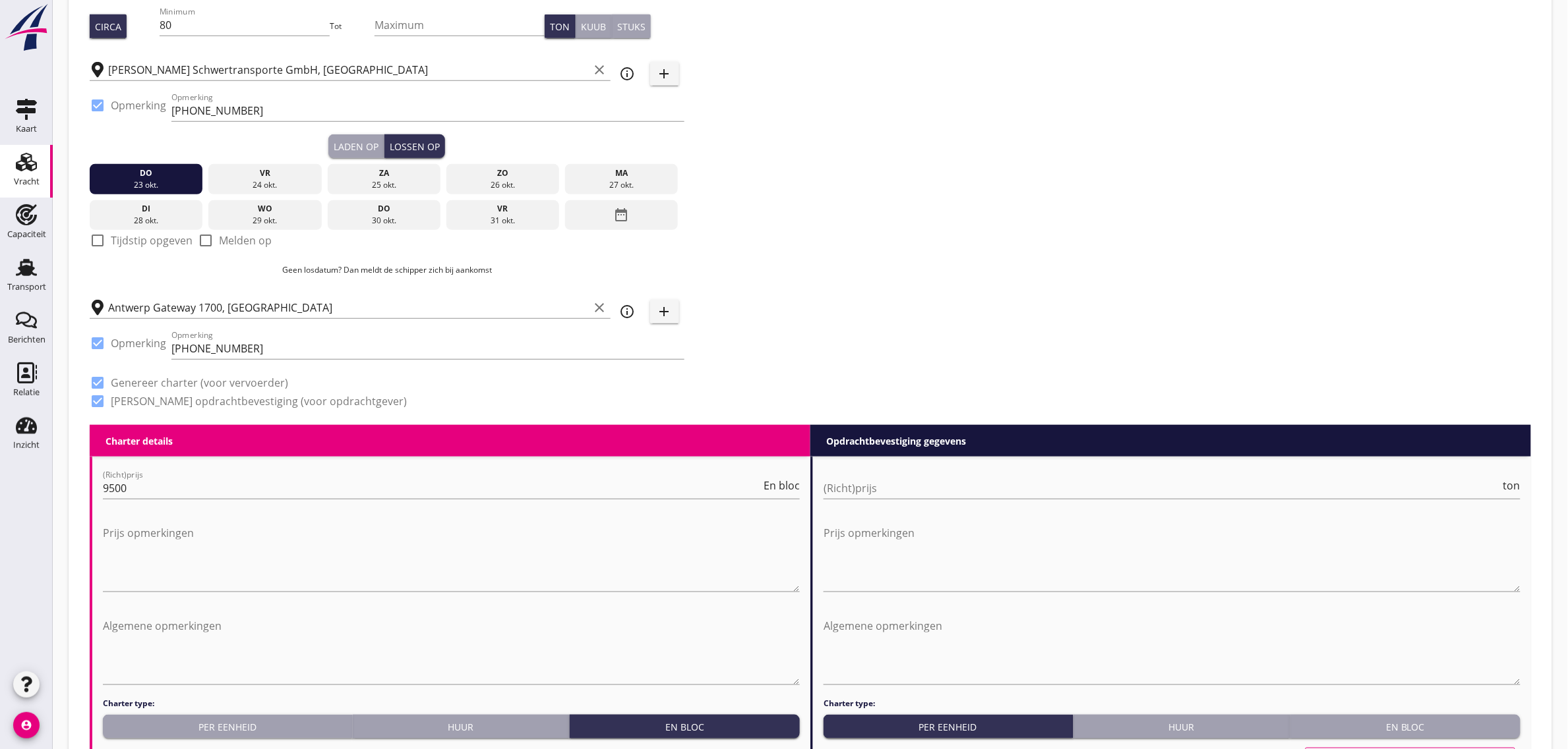
click at [846, 325] on div "Dossier nummer 20250730 Zoeken op opdrachtgever... sd befrachtungsservice UG cl…" at bounding box center [811, 128] width 1452 height 596
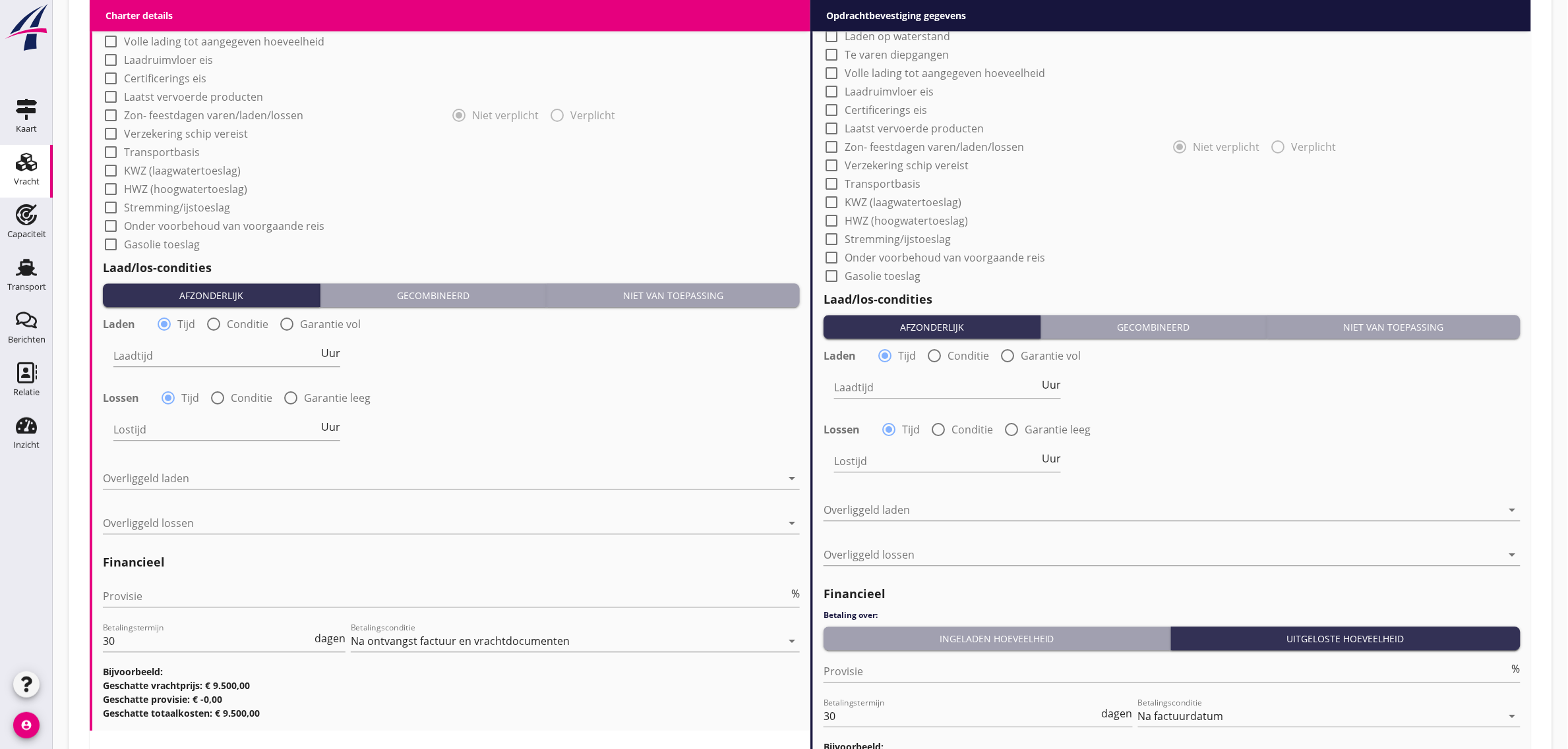
scroll to position [1154, 0]
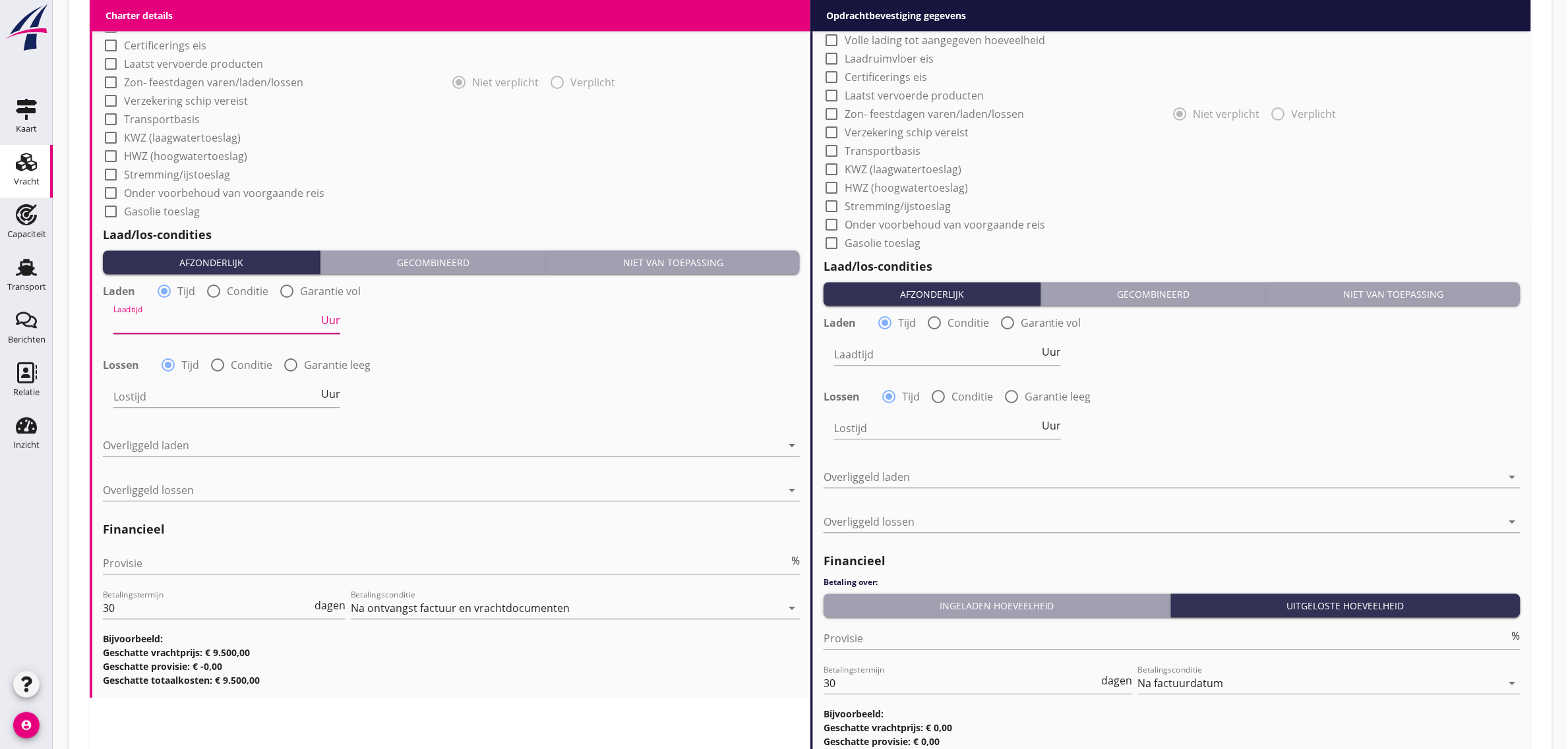
click at [159, 320] on input "Laadtijd" at bounding box center [216, 323] width 205 height 21
type input "24"
click at [169, 450] on div at bounding box center [442, 446] width 679 height 21
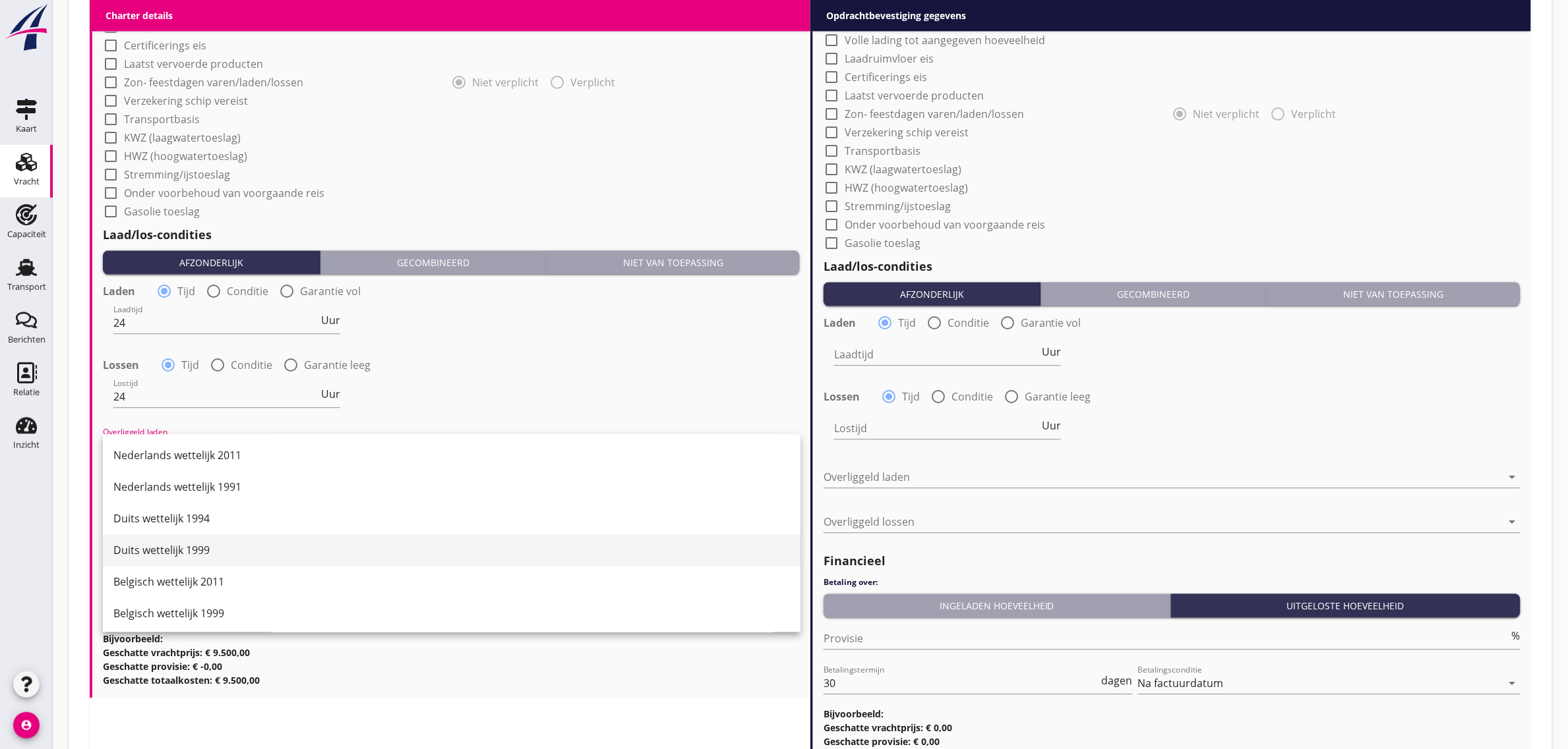
click at [219, 539] on div "Duits wettelijk 1999" at bounding box center [451, 550] width 676 height 31
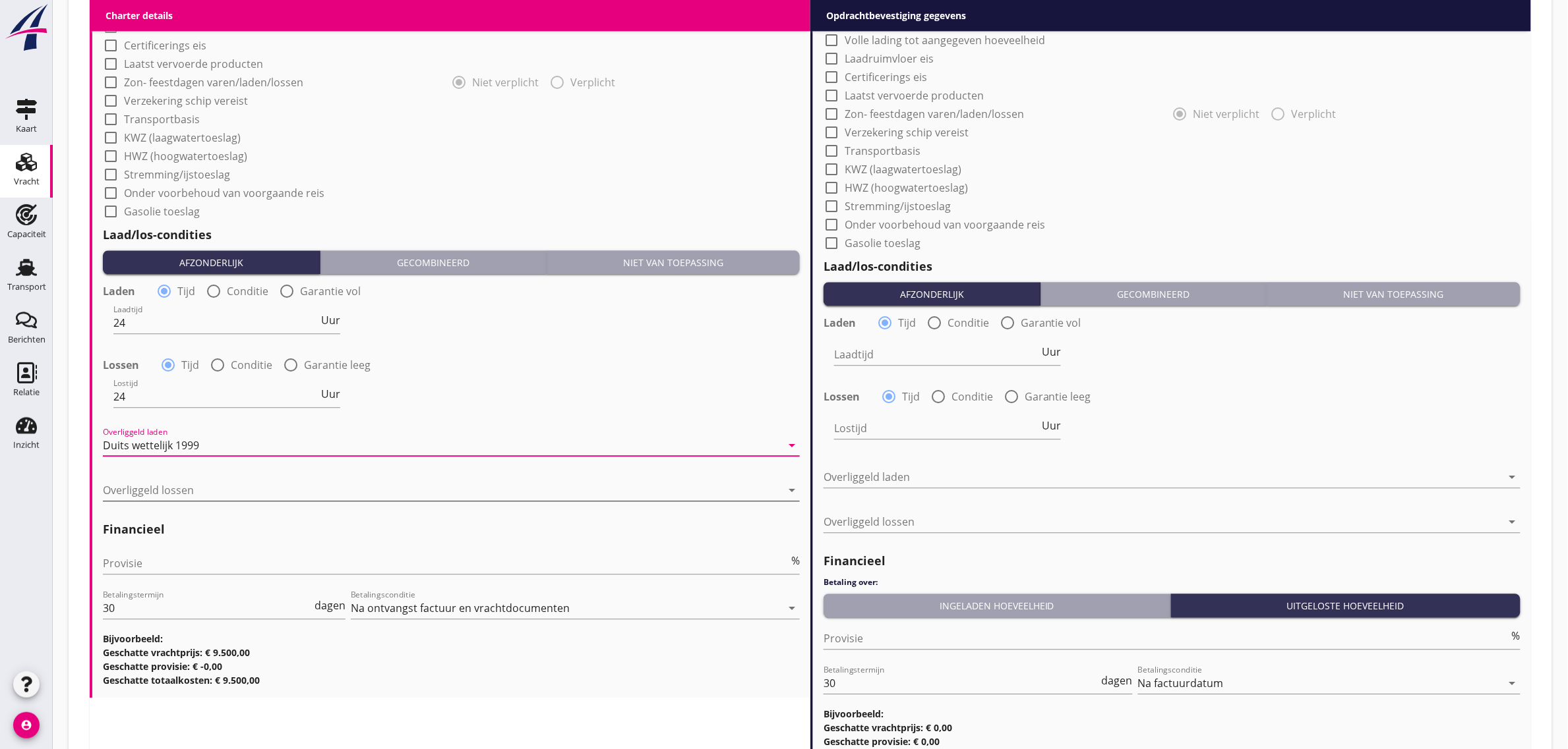
click at [195, 482] on div at bounding box center [442, 490] width 679 height 21
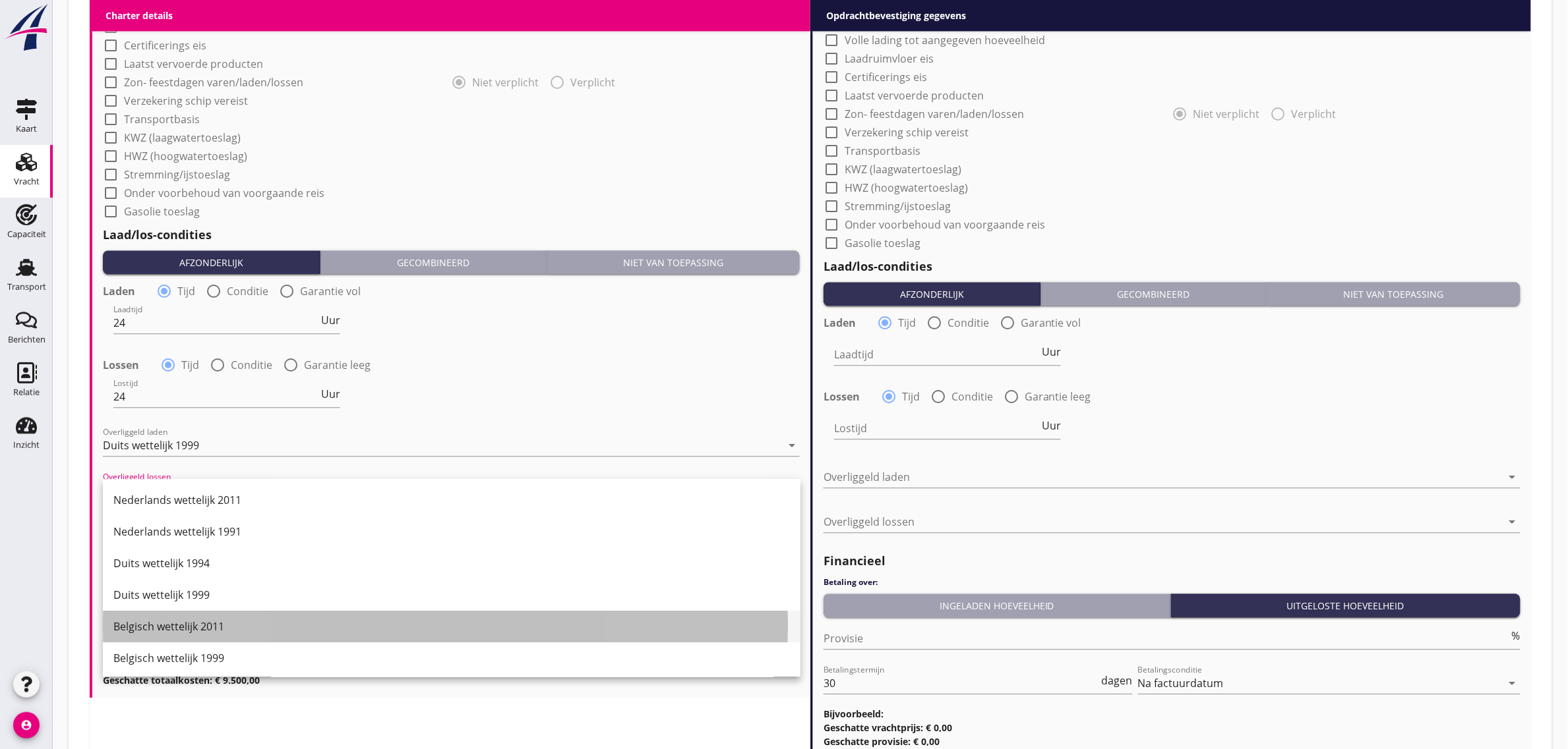
click at [206, 626] on div "Belgisch wettelijk 2011" at bounding box center [451, 627] width 676 height 16
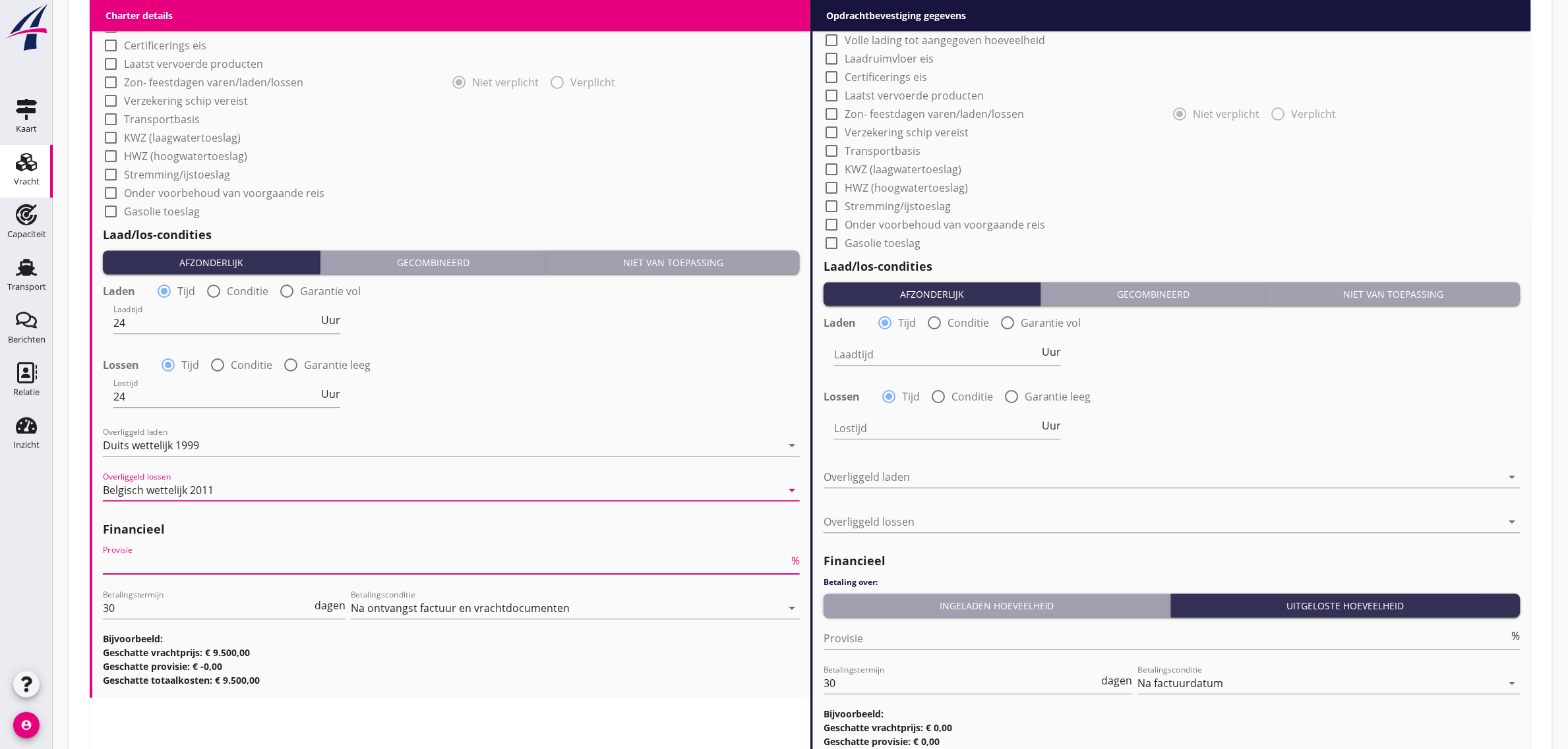
click at [153, 568] on input "Provisie" at bounding box center [445, 564] width 686 height 21
type input "5"
click at [575, 348] on div "Laden radio_button_checked Tijd radio_button_unchecked Conditie radio_button_un…" at bounding box center [450, 350] width 697 height 143
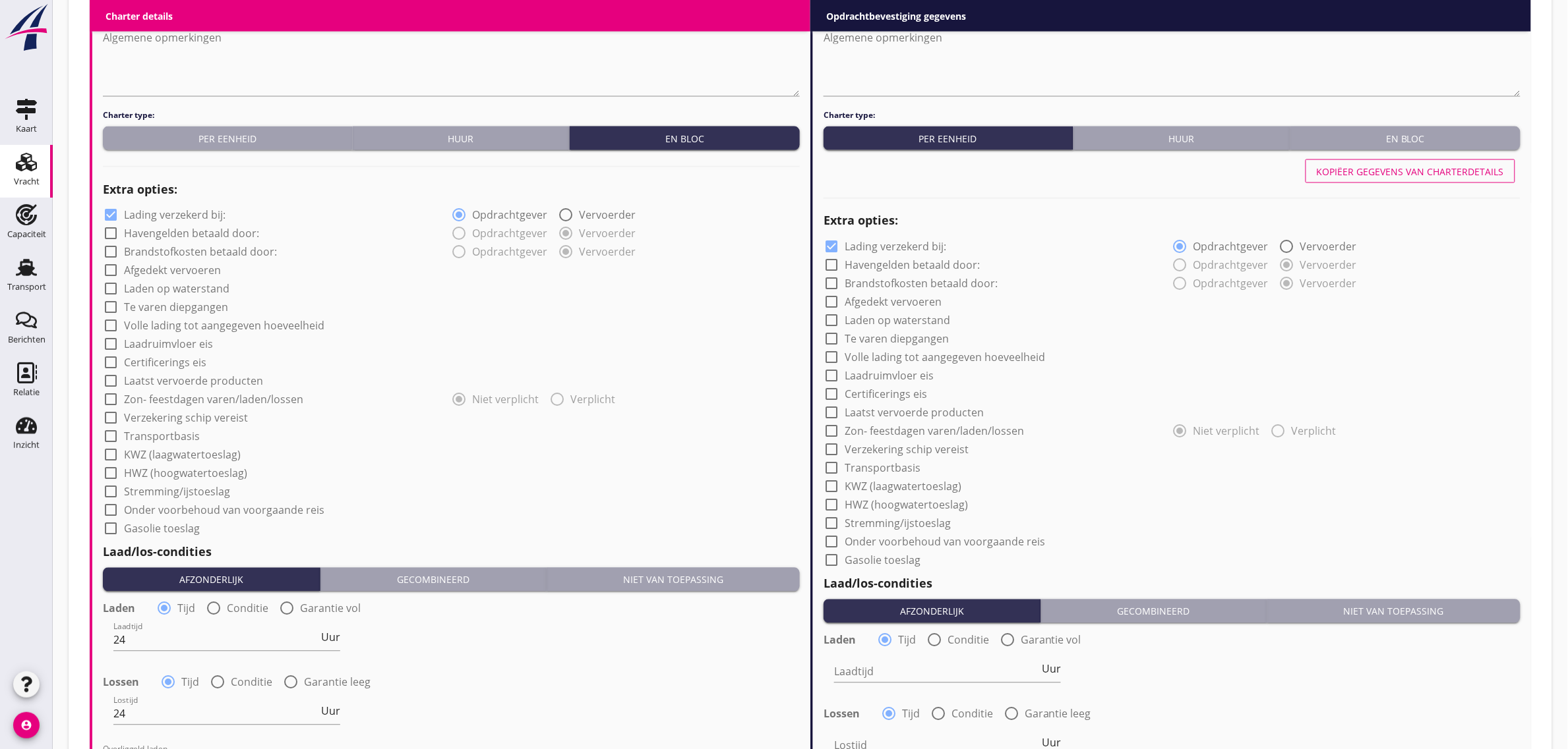
scroll to position [824, 0]
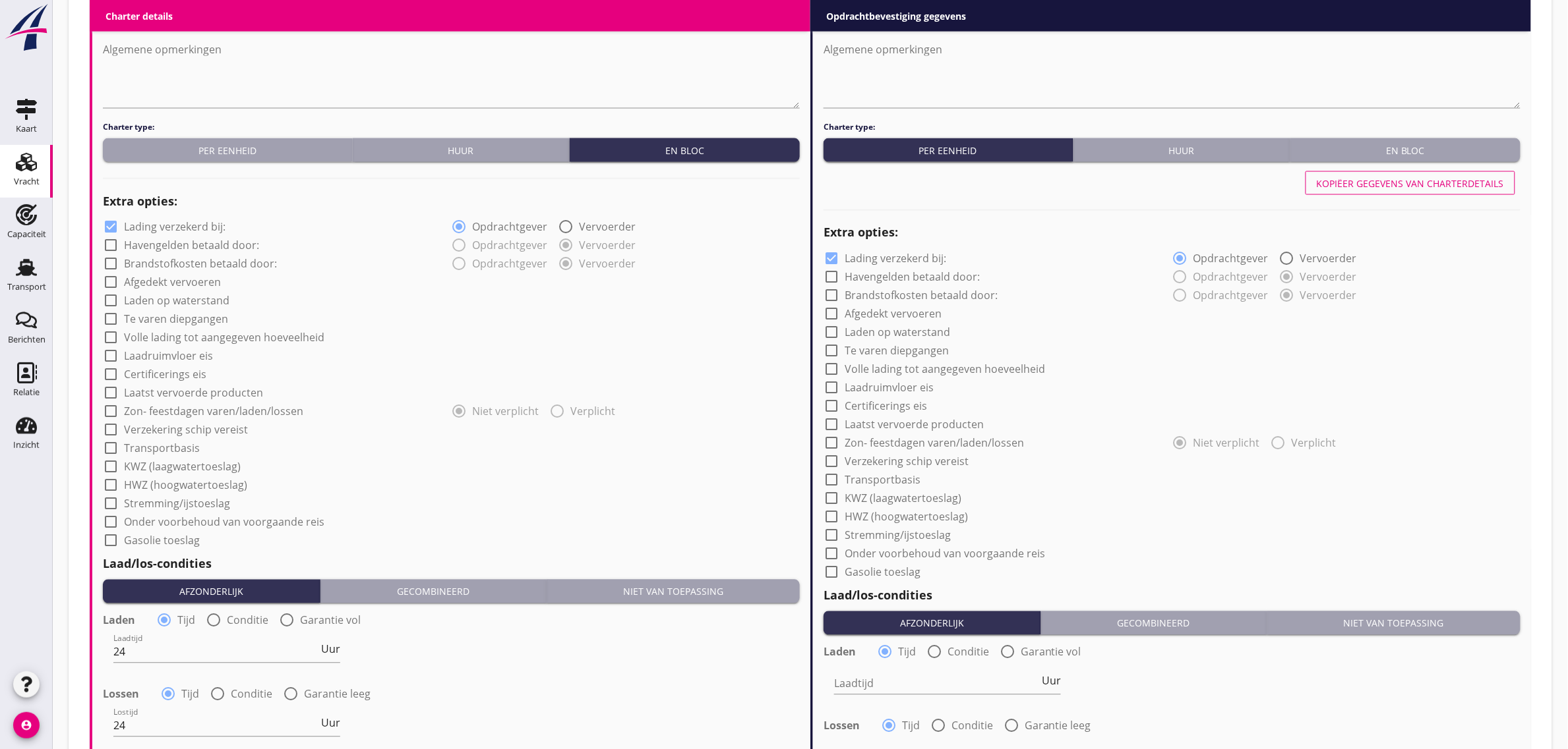
click at [178, 447] on label "Transportbasis" at bounding box center [161, 449] width 76 height 13
checkbox input "true"
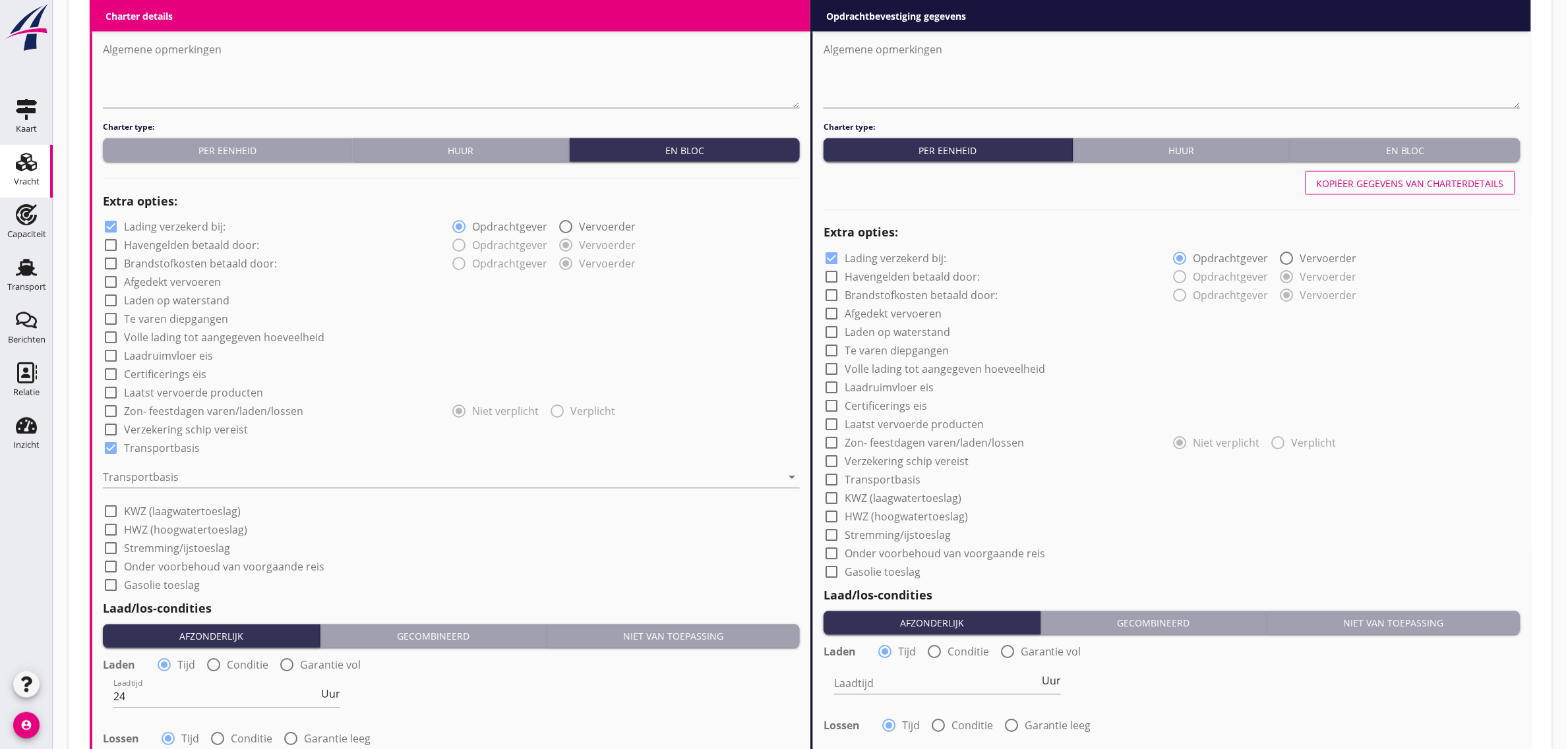
click at [156, 465] on div "Transportbasis arrow_drop_down" at bounding box center [450, 480] width 697 height 42
click at [153, 472] on div at bounding box center [442, 478] width 679 height 21
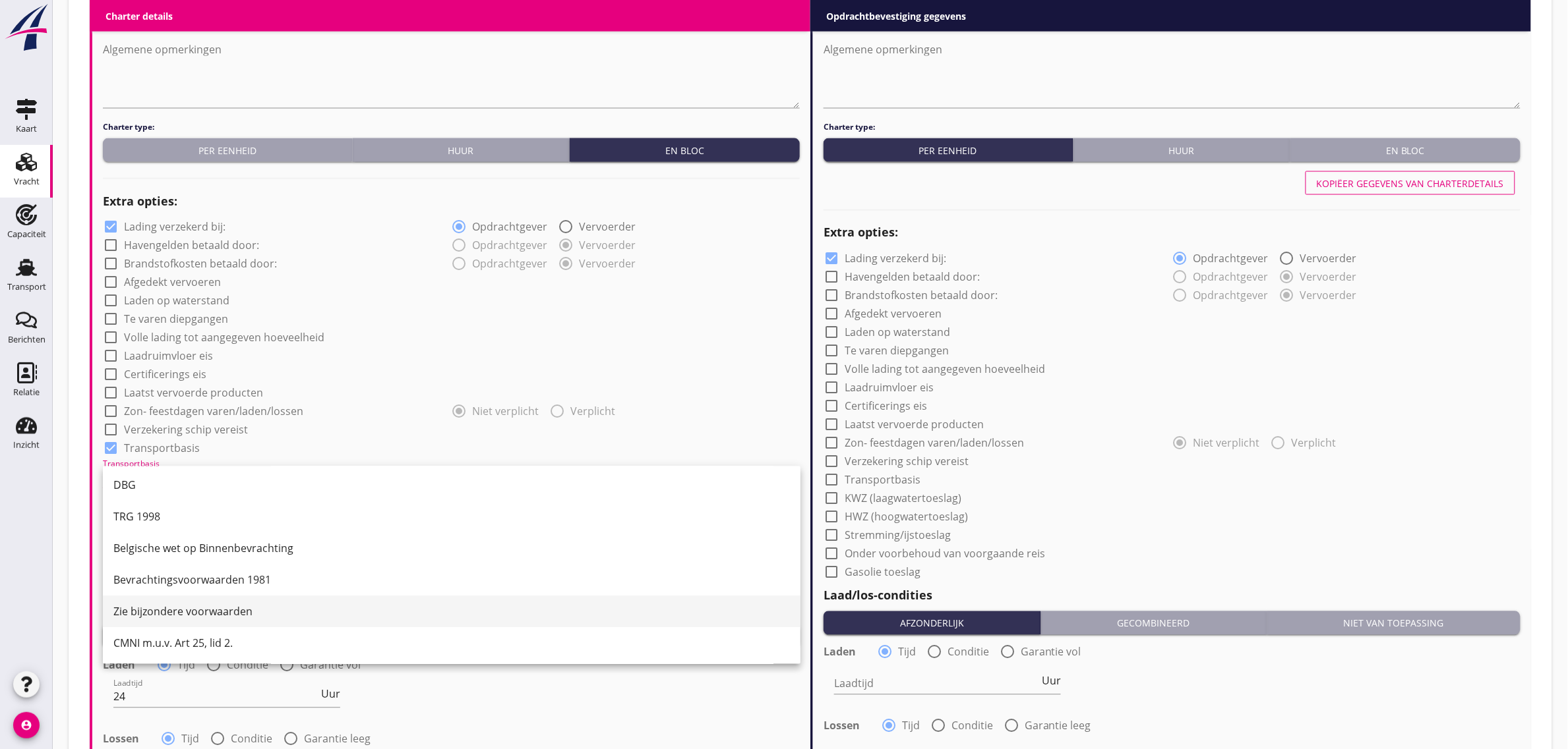
scroll to position [34, 0]
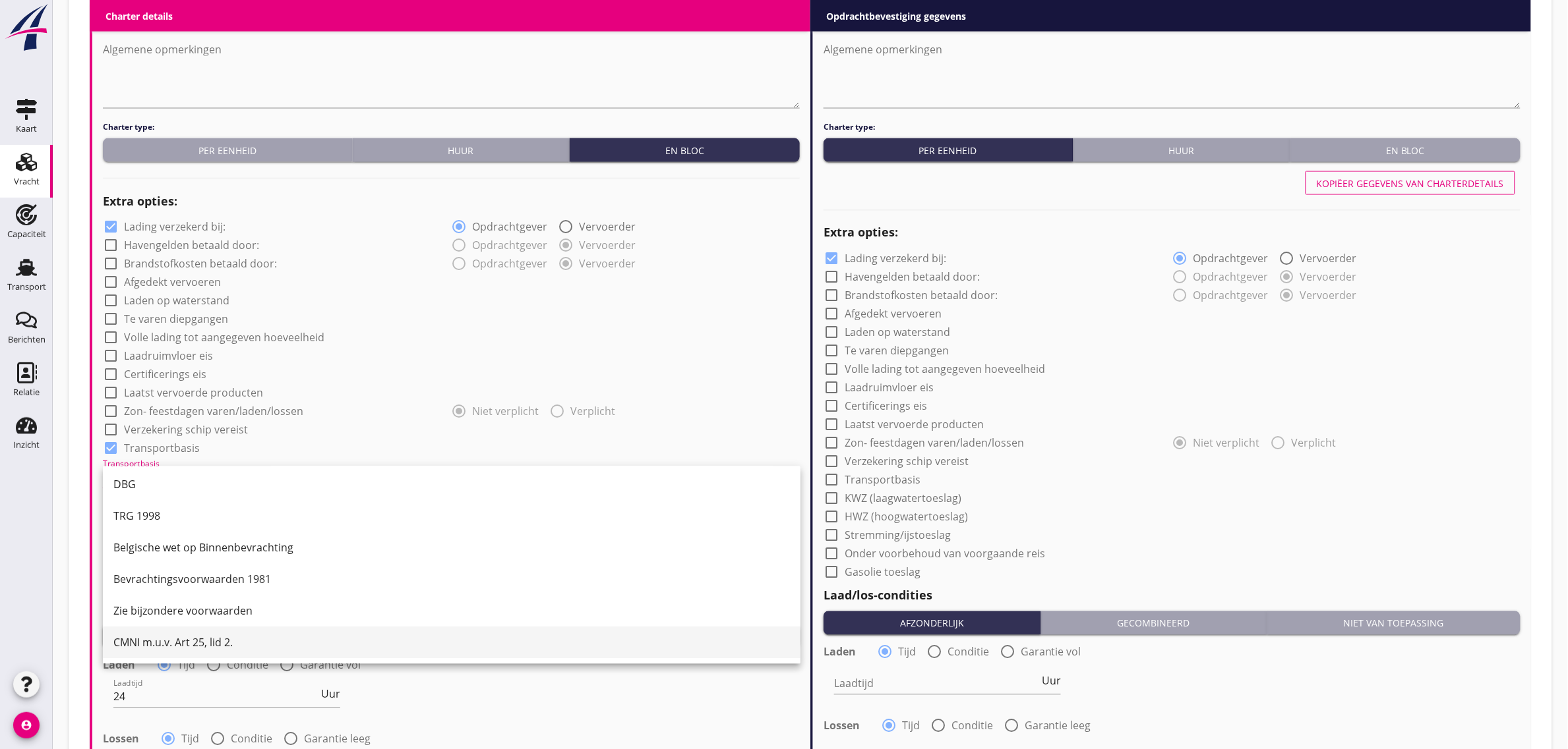
click at [199, 631] on div "CMNI m.u.v. Art 25, lid 2." at bounding box center [451, 643] width 676 height 31
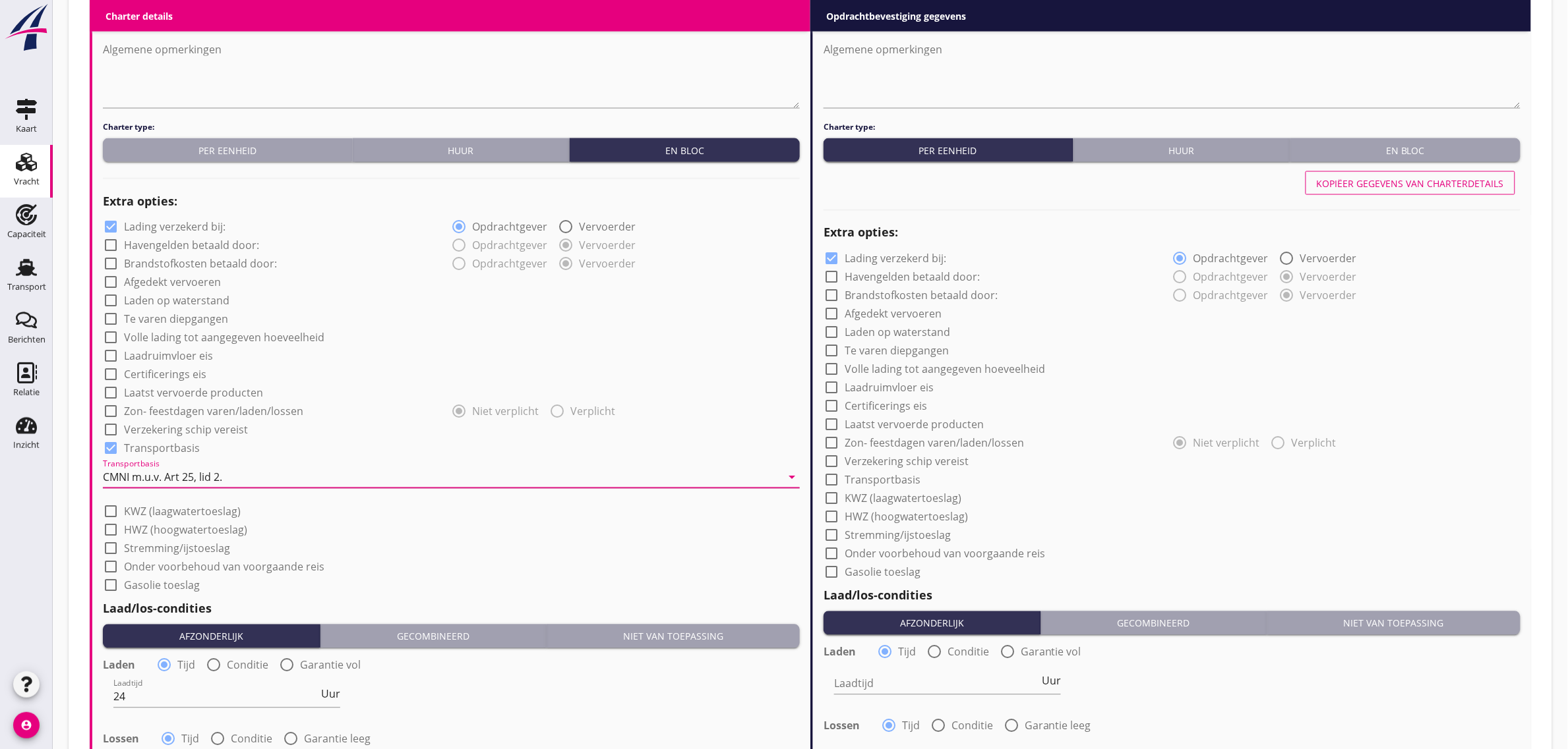
click at [426, 350] on div "check_box_outline_blank Laadruimvloer eis" at bounding box center [450, 355] width 697 height 19
drag, startPoint x: 151, startPoint y: 355, endPoint x: 145, endPoint y: 370, distance: 16.2
click at [148, 360] on label "Laadruimvloer eis" at bounding box center [169, 357] width 89 height 13
checkbox input "true"
click at [0, 0] on div at bounding box center [0, 0] width 0 height 0
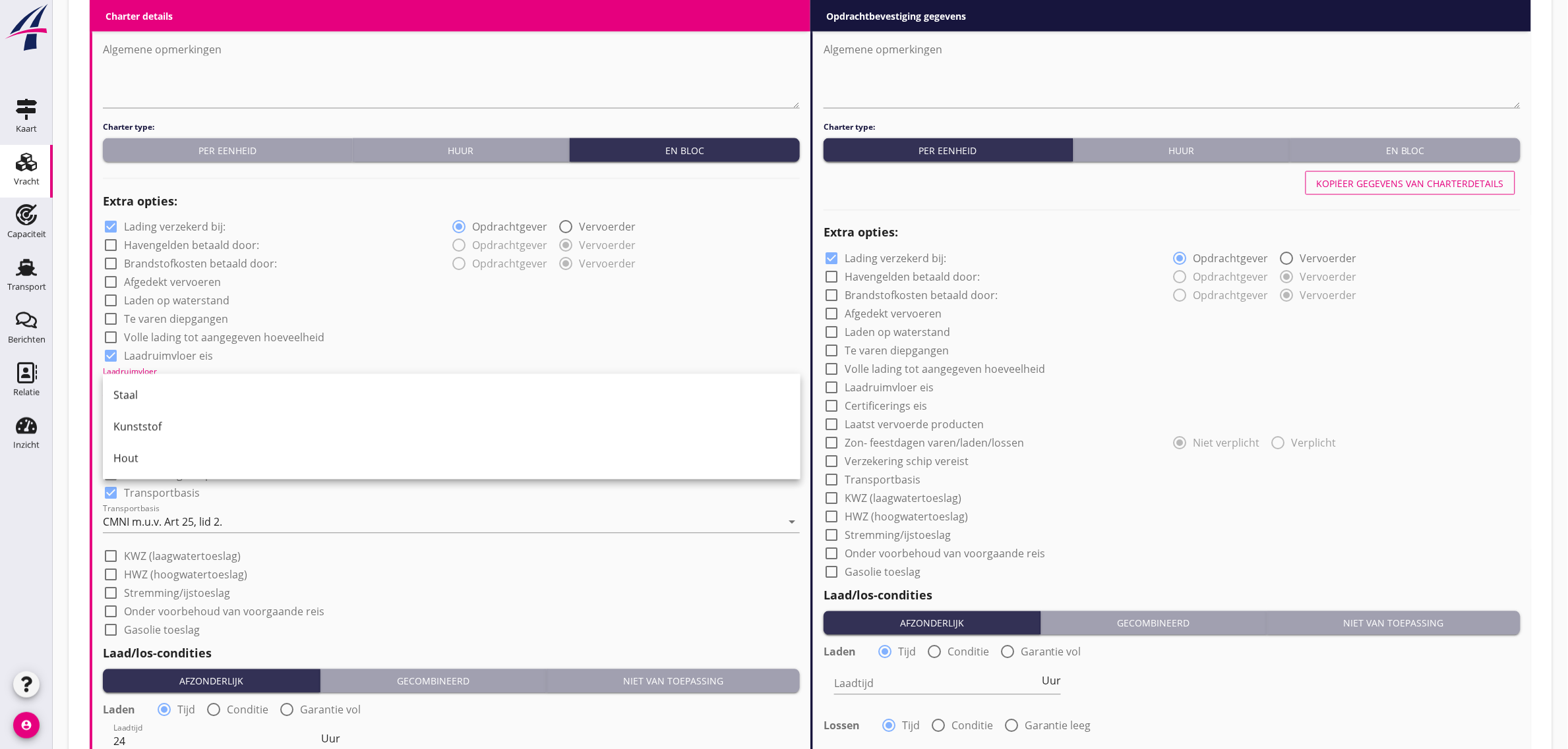
click at [144, 390] on div "Staal" at bounding box center [451, 396] width 676 height 16
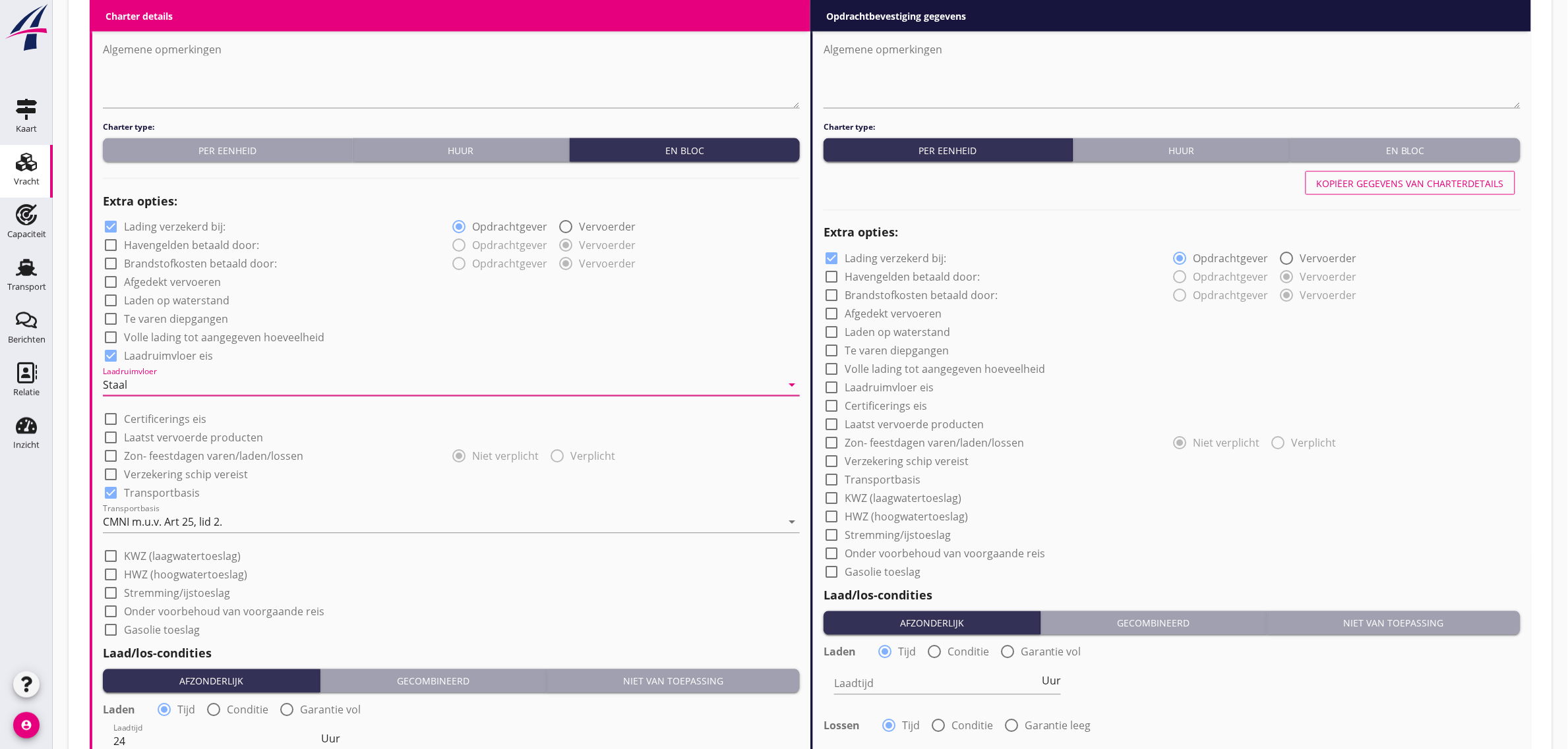
click at [470, 351] on div "check_box Laadruimvloer eis" at bounding box center [450, 355] width 697 height 19
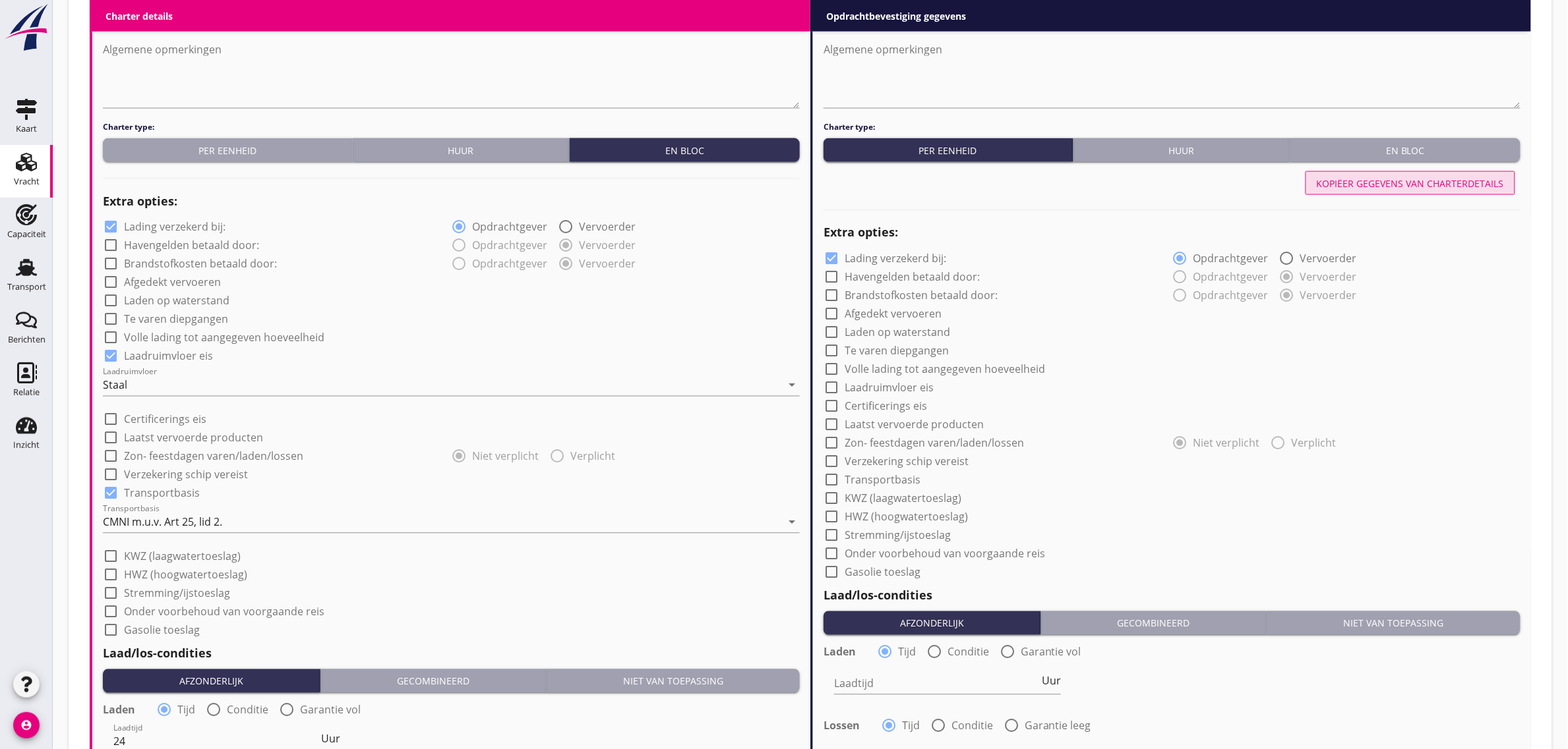
click at [1366, 173] on button "Kopiëer gegevens van charterdetails" at bounding box center [1410, 183] width 210 height 24
checkbox input "true"
type input "24"
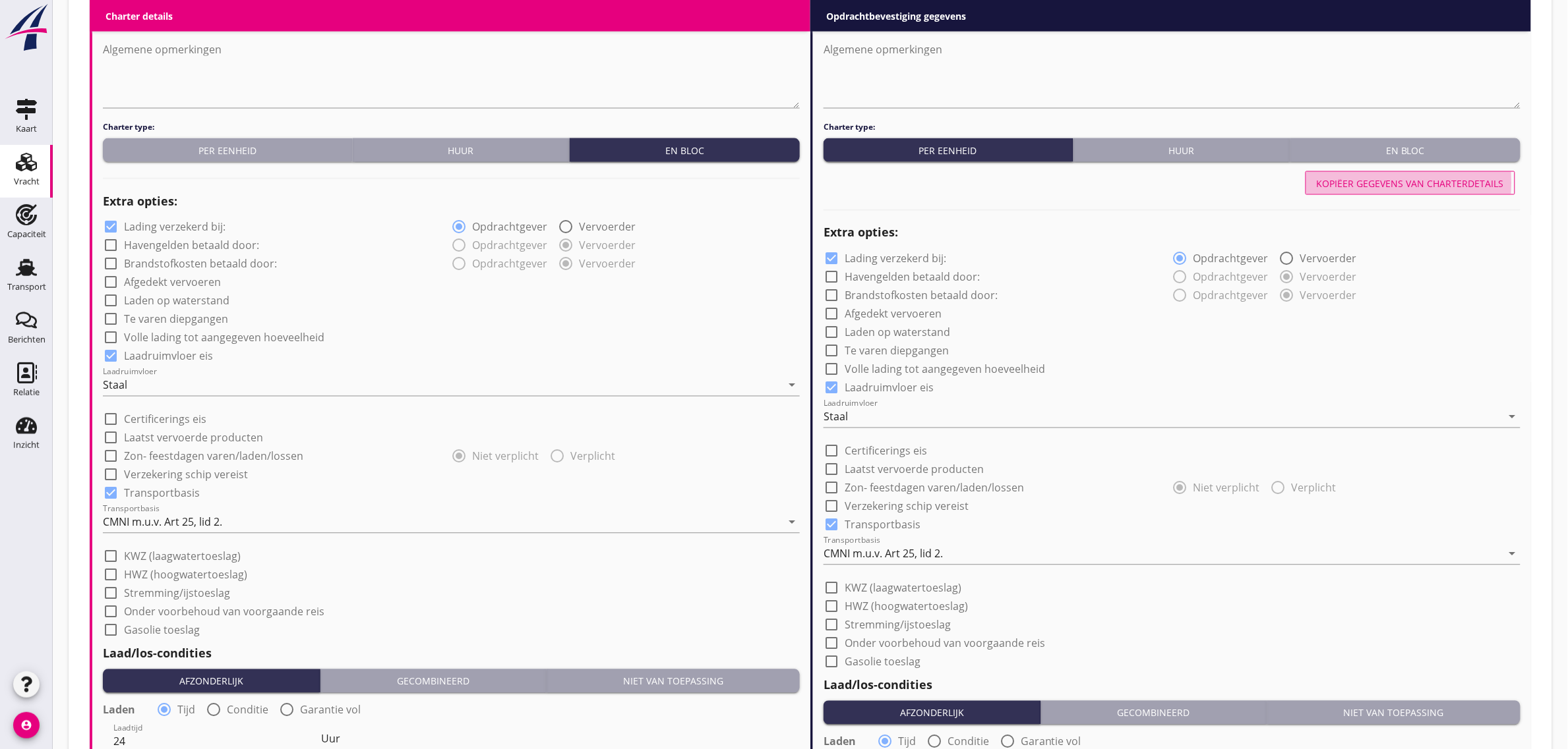
click at [1390, 151] on div "En bloc" at bounding box center [1406, 151] width 219 height 14
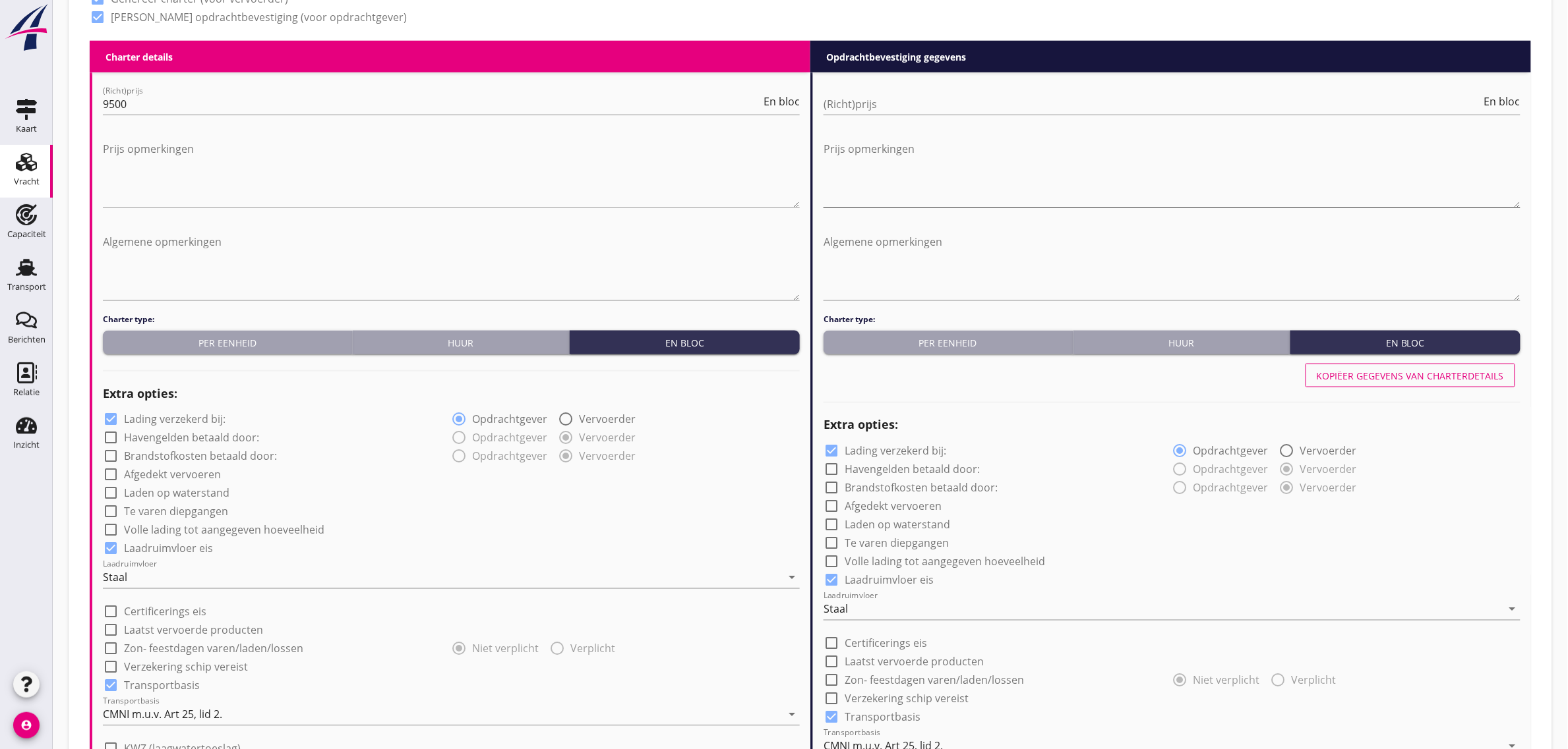
scroll to position [577, 0]
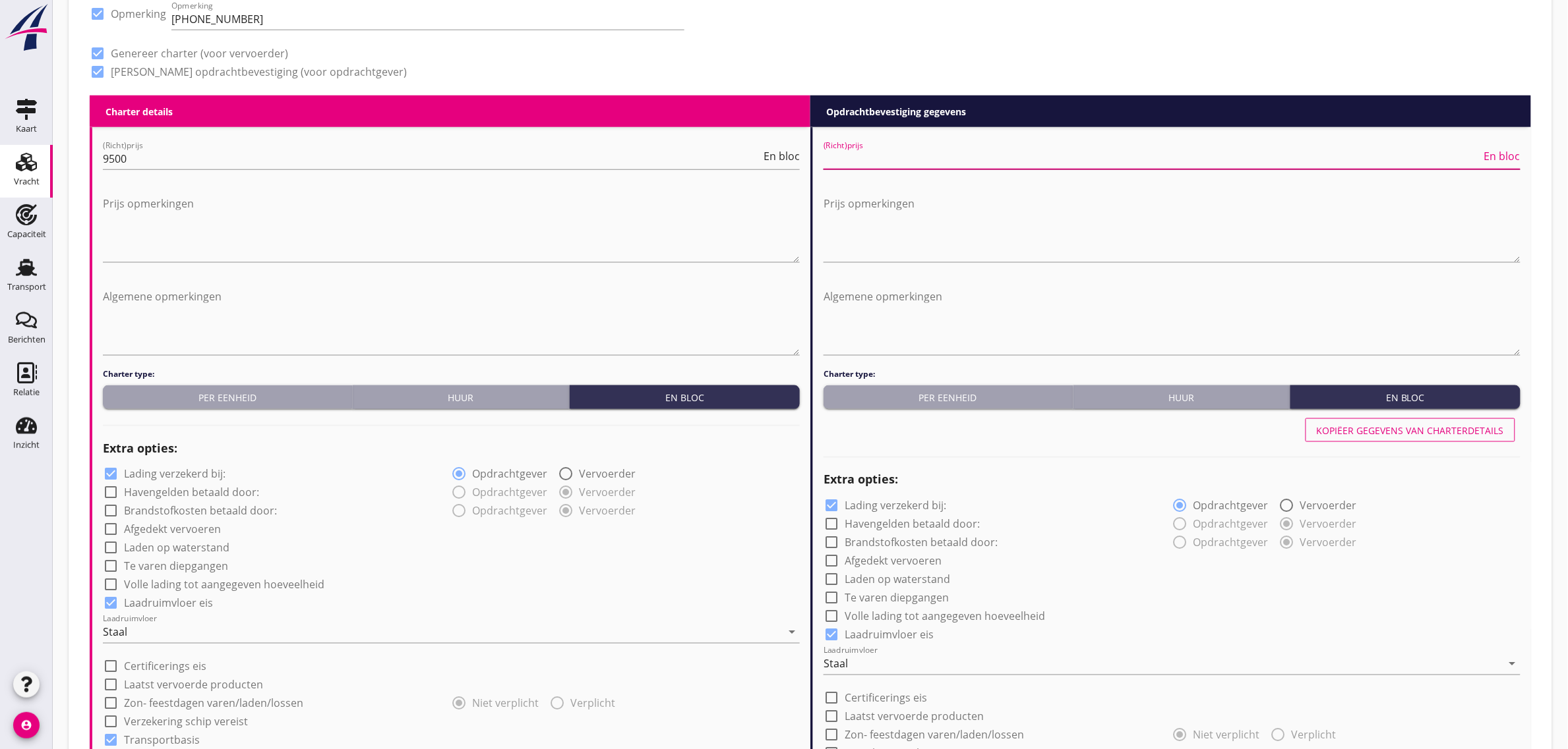
click at [920, 153] on input "(Richt)prijs" at bounding box center [1152, 159] width 658 height 21
type input "9500"
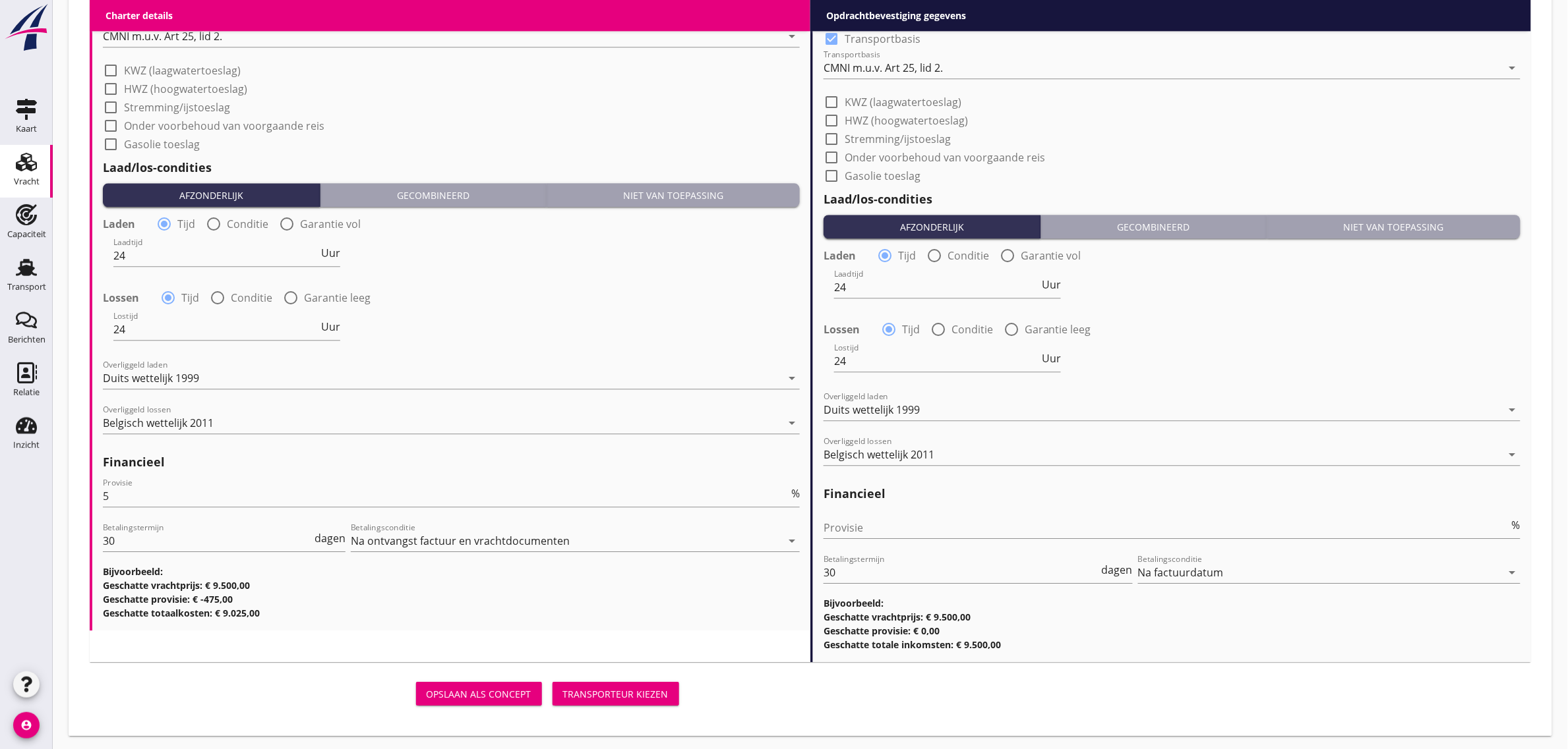
scroll to position [1312, 0]
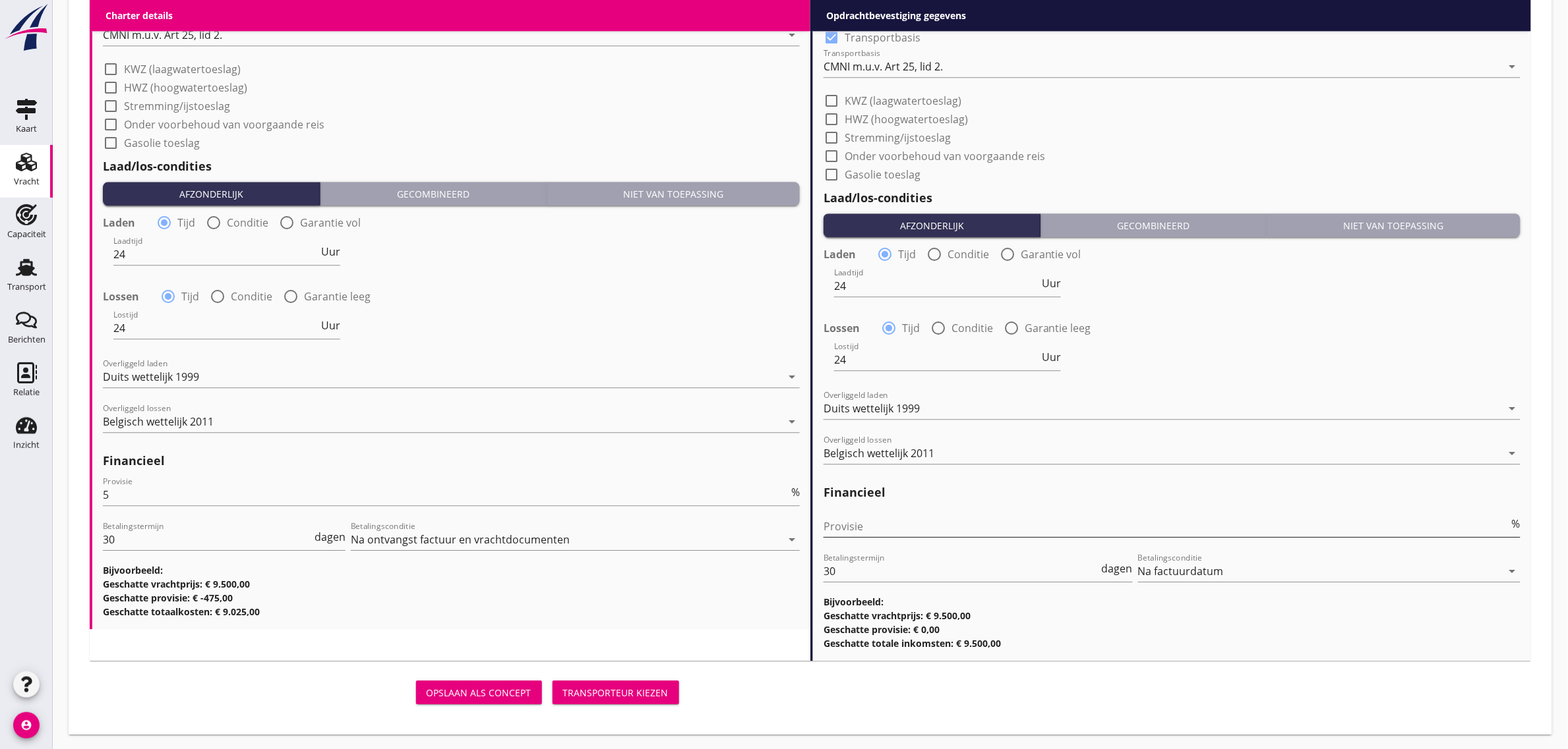
click at [865, 529] on input "Provisie" at bounding box center [1166, 527] width 686 height 21
type input "0"
click at [1359, 284] on div "Laadtijd 24 Uur" at bounding box center [1172, 287] width 699 height 47
drag, startPoint x: 638, startPoint y: 694, endPoint x: 424, endPoint y: 317, distance: 433.5
click at [638, 694] on div "Transporteur kiezen" at bounding box center [615, 694] width 105 height 14
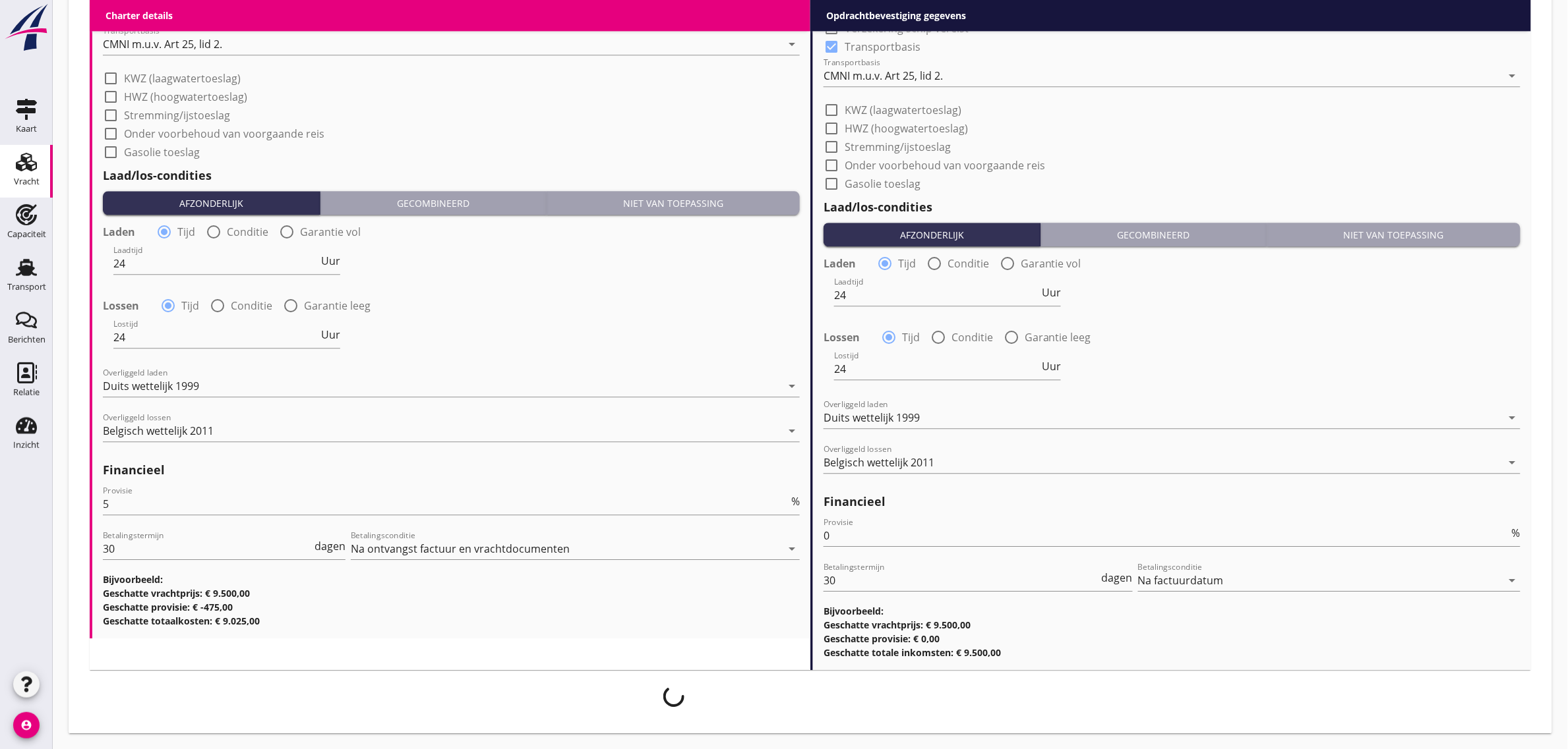
scroll to position [1300, 0]
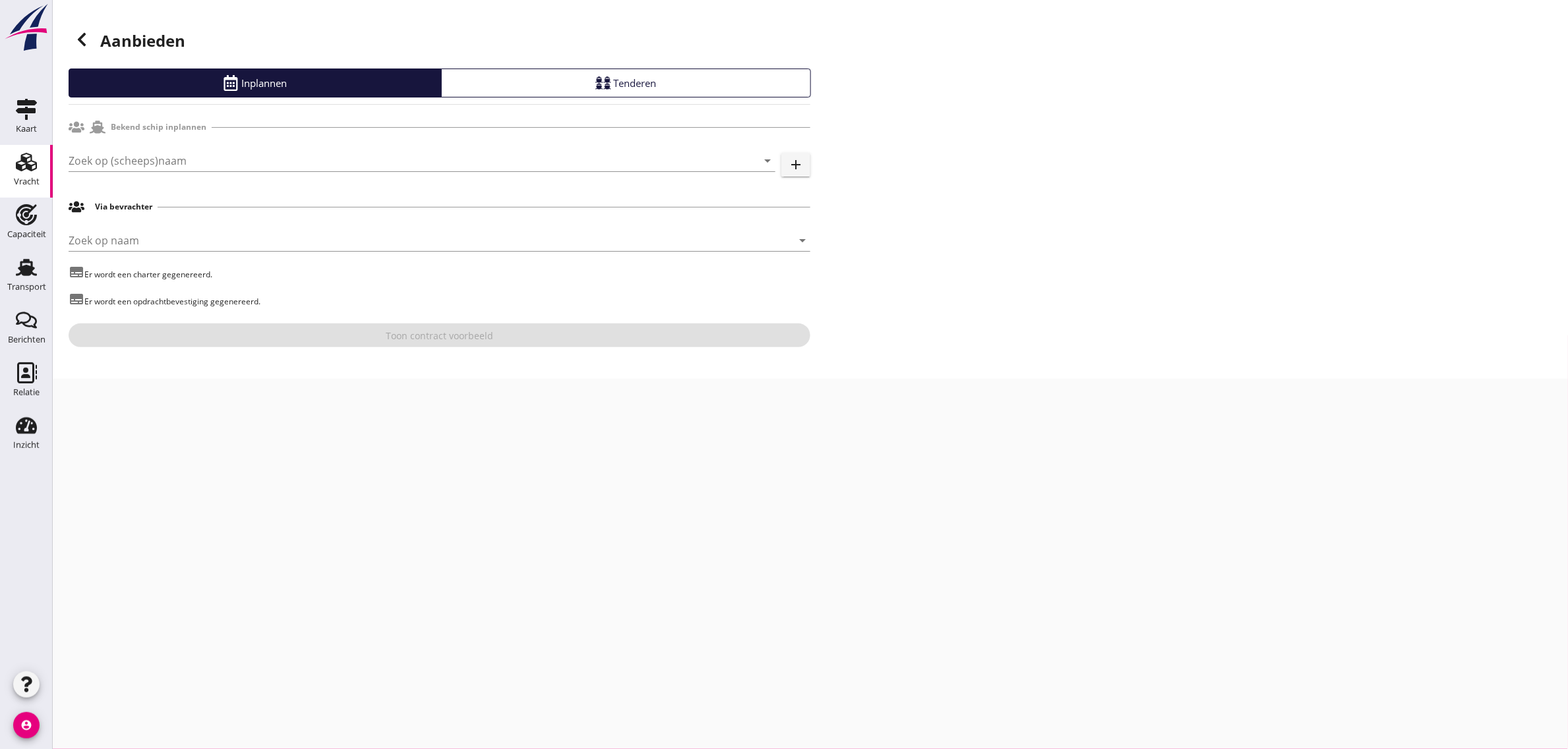
click at [125, 149] on div "Zoek op (scheeps)naam arrow_drop_down add" at bounding box center [440, 163] width 742 height 42
click at [109, 155] on input "Zoek op (scheeps)naam" at bounding box center [403, 161] width 670 height 21
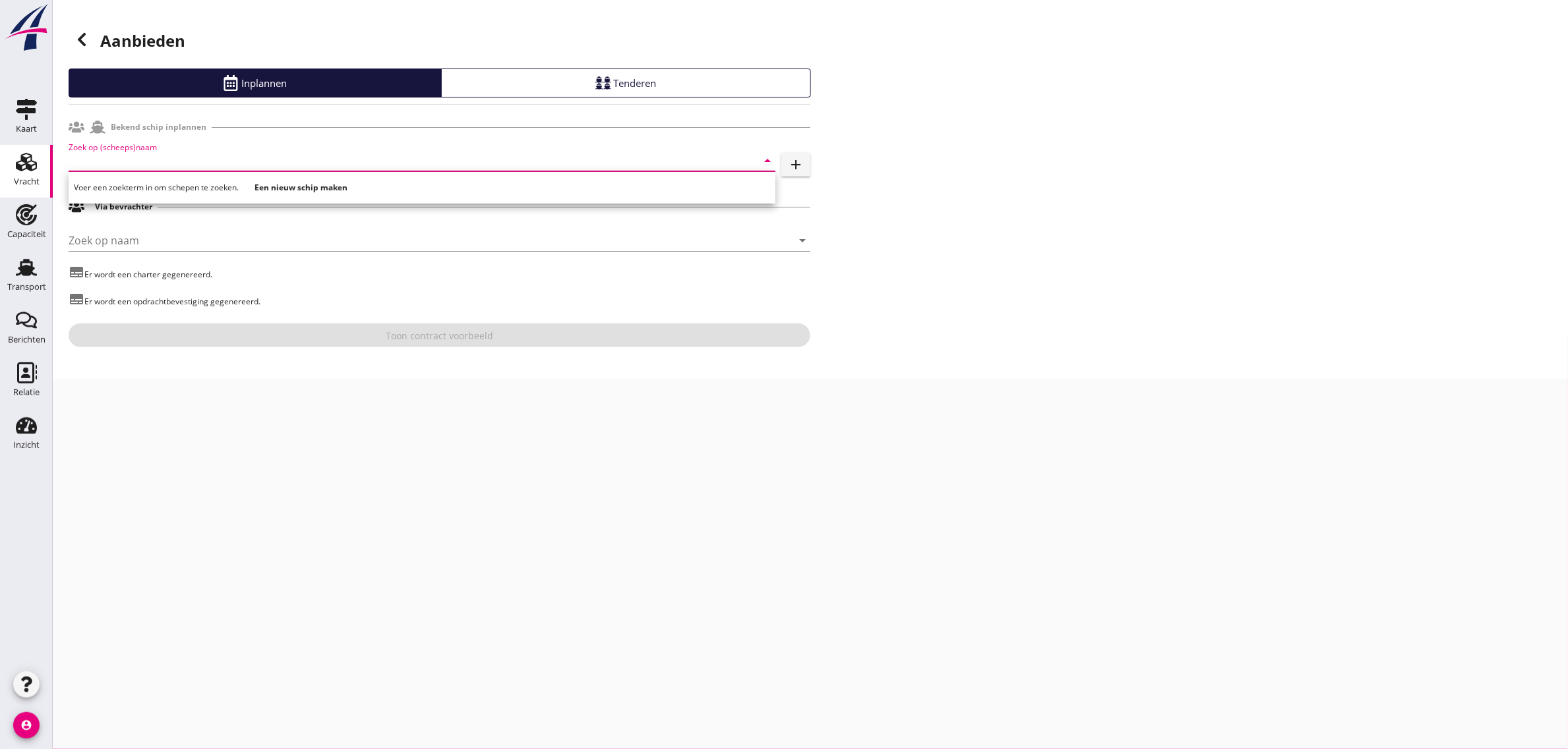
type input "n"
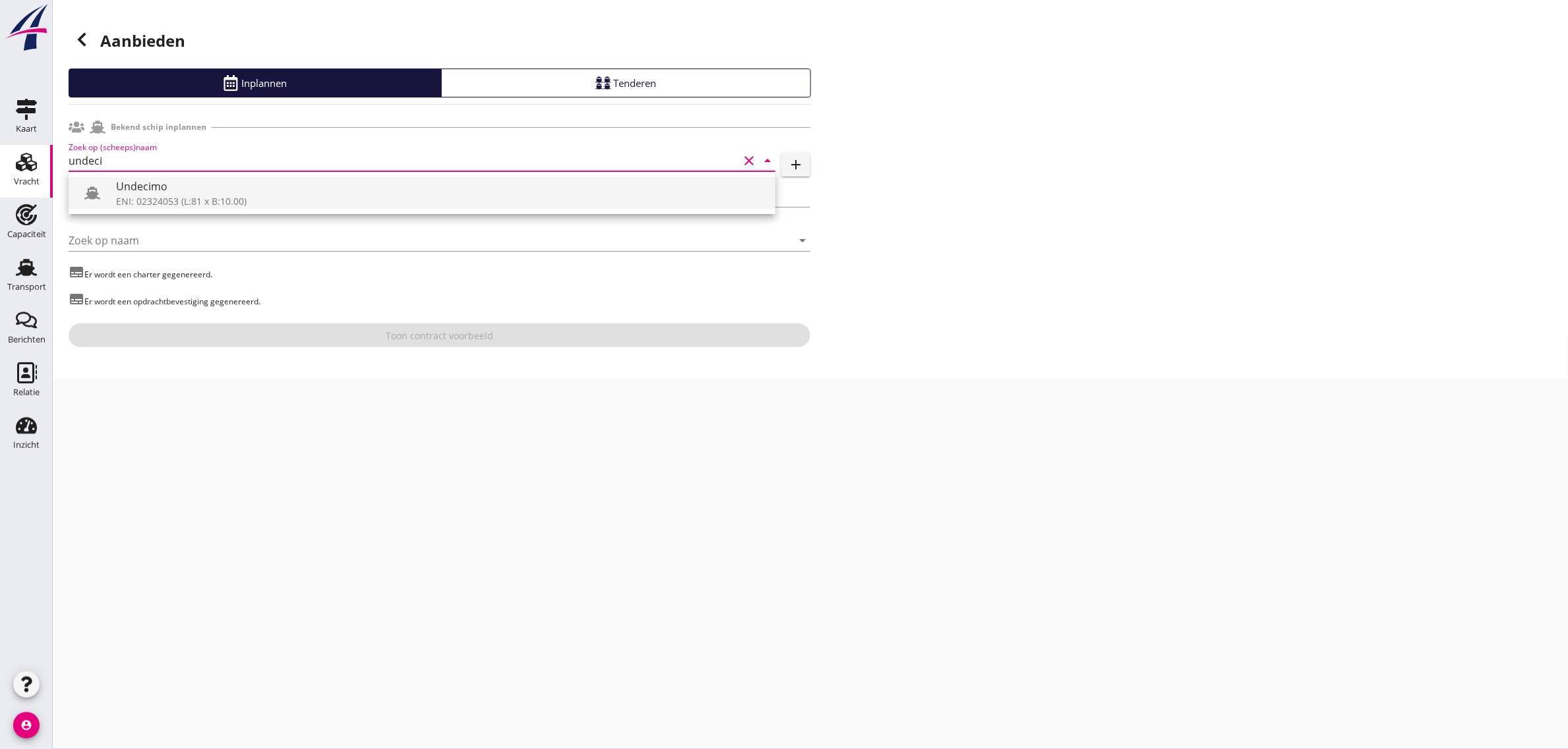
click at [133, 182] on div "Undecimo" at bounding box center [440, 186] width 648 height 16
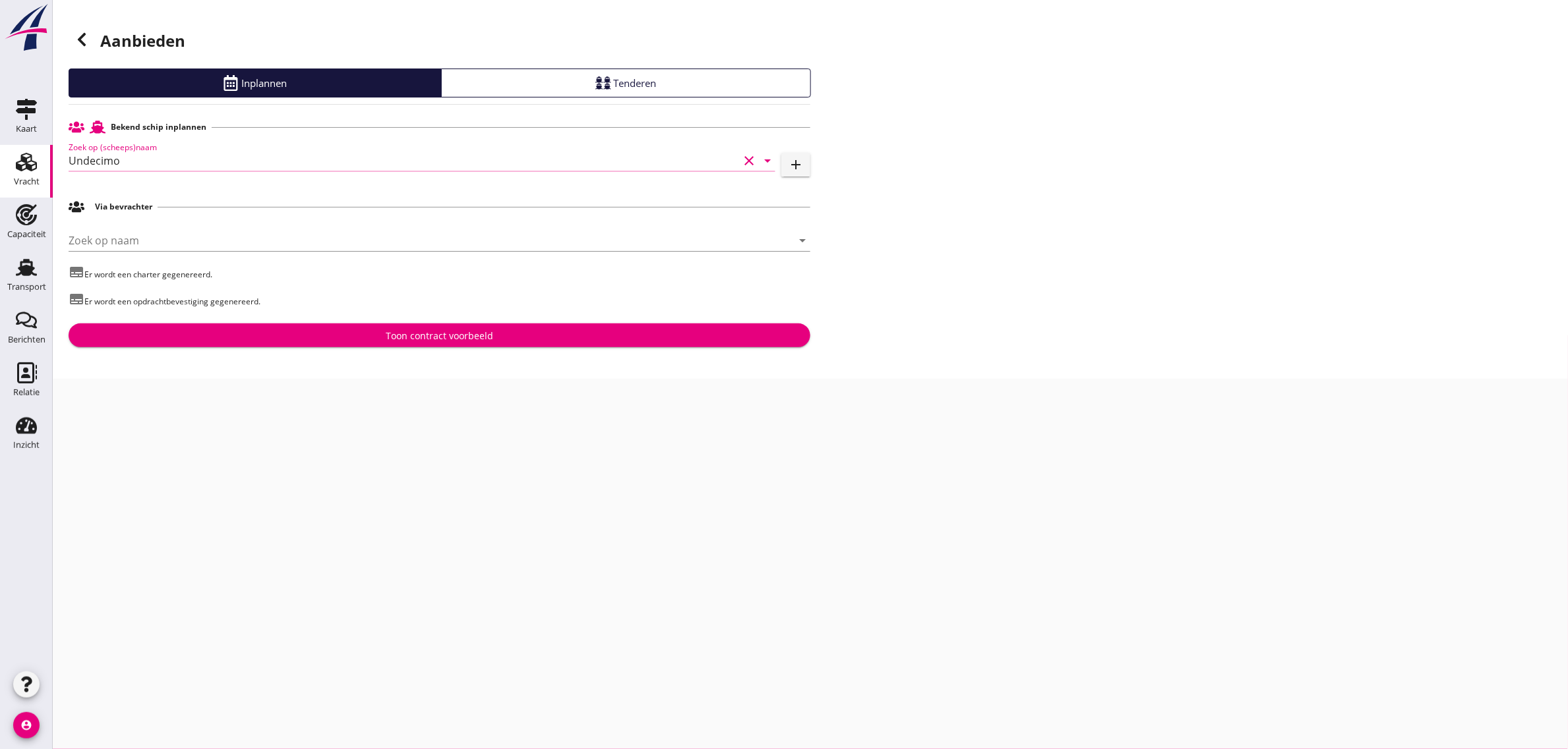
type input "Undecimo"
click at [269, 336] on div "Toon contract voorbeeld" at bounding box center [440, 336] width 721 height 14
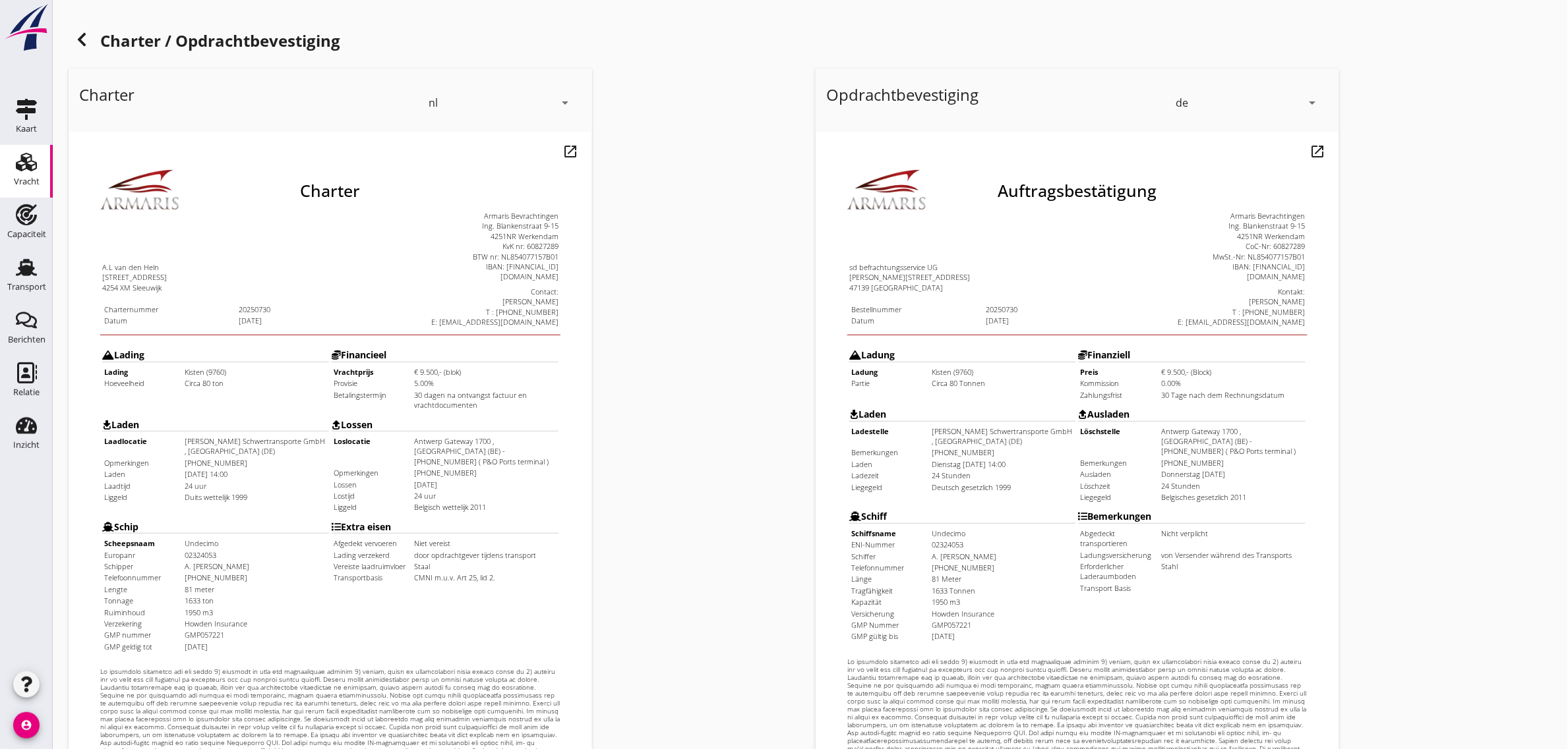
click at [1208, 104] on div "de" at bounding box center [1238, 103] width 126 height 21
click at [1194, 101] on div "nl" at bounding box center [1249, 100] width 139 height 16
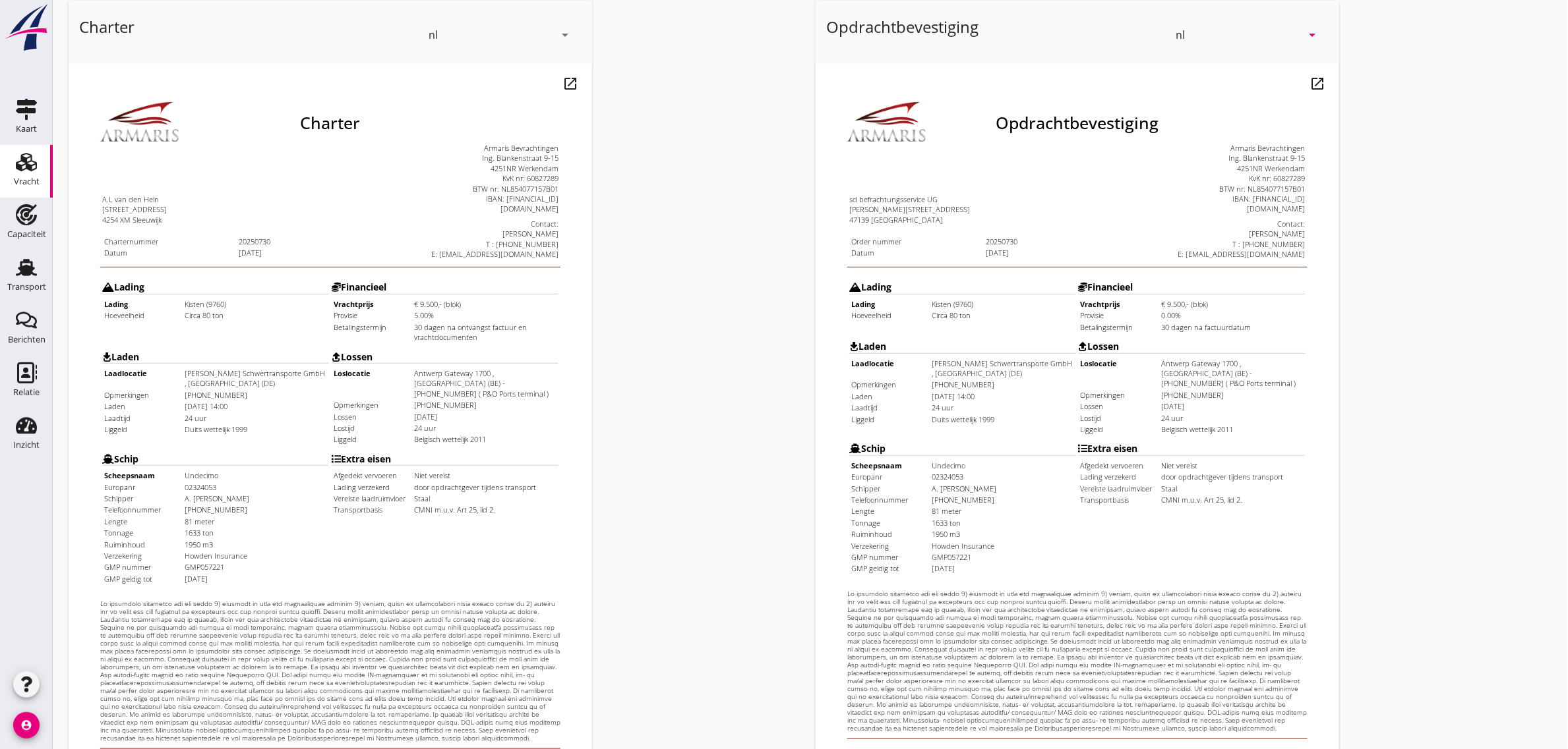
scroll to position [226, 0]
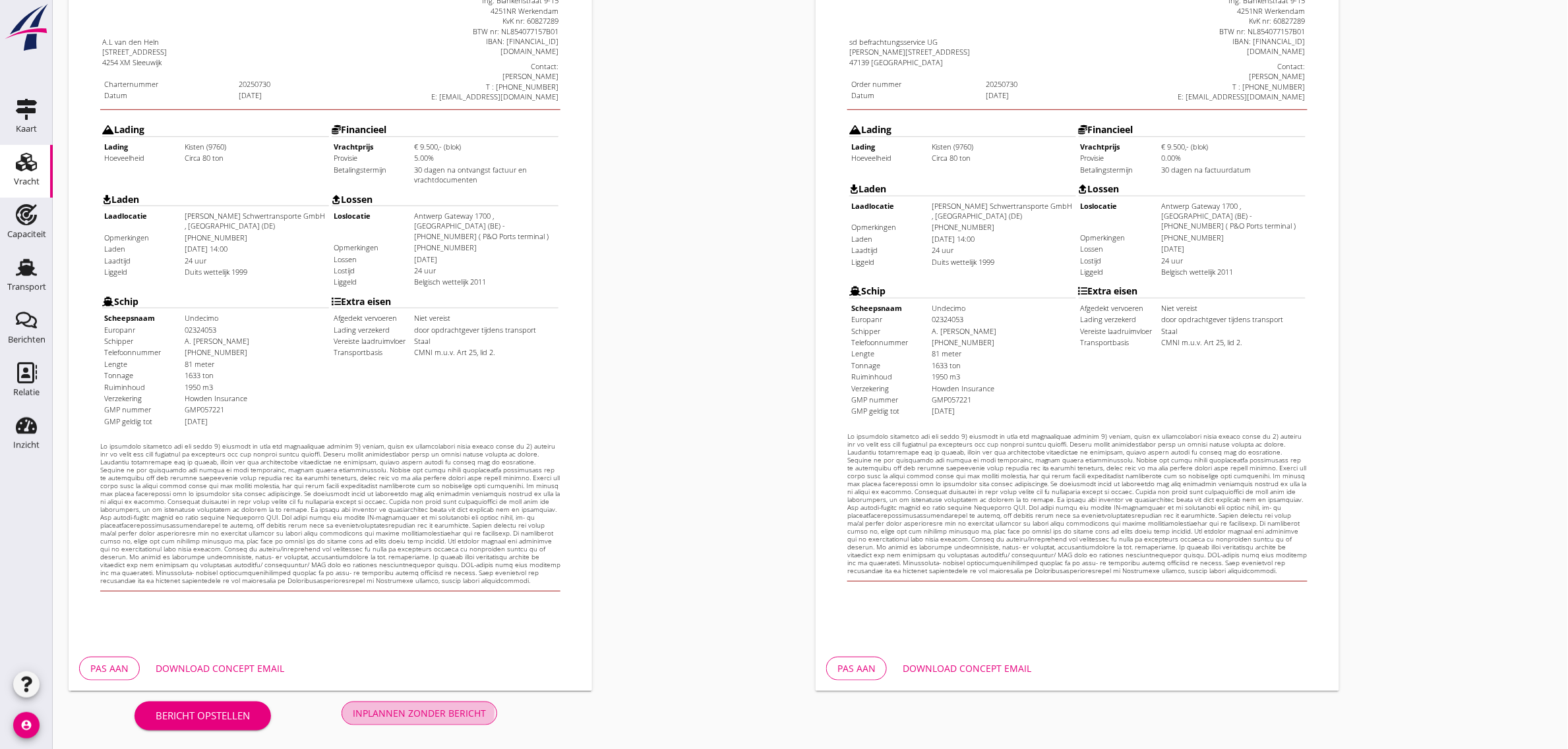
click at [445, 712] on div "Inplannen zonder bericht" at bounding box center [418, 713] width 133 height 14
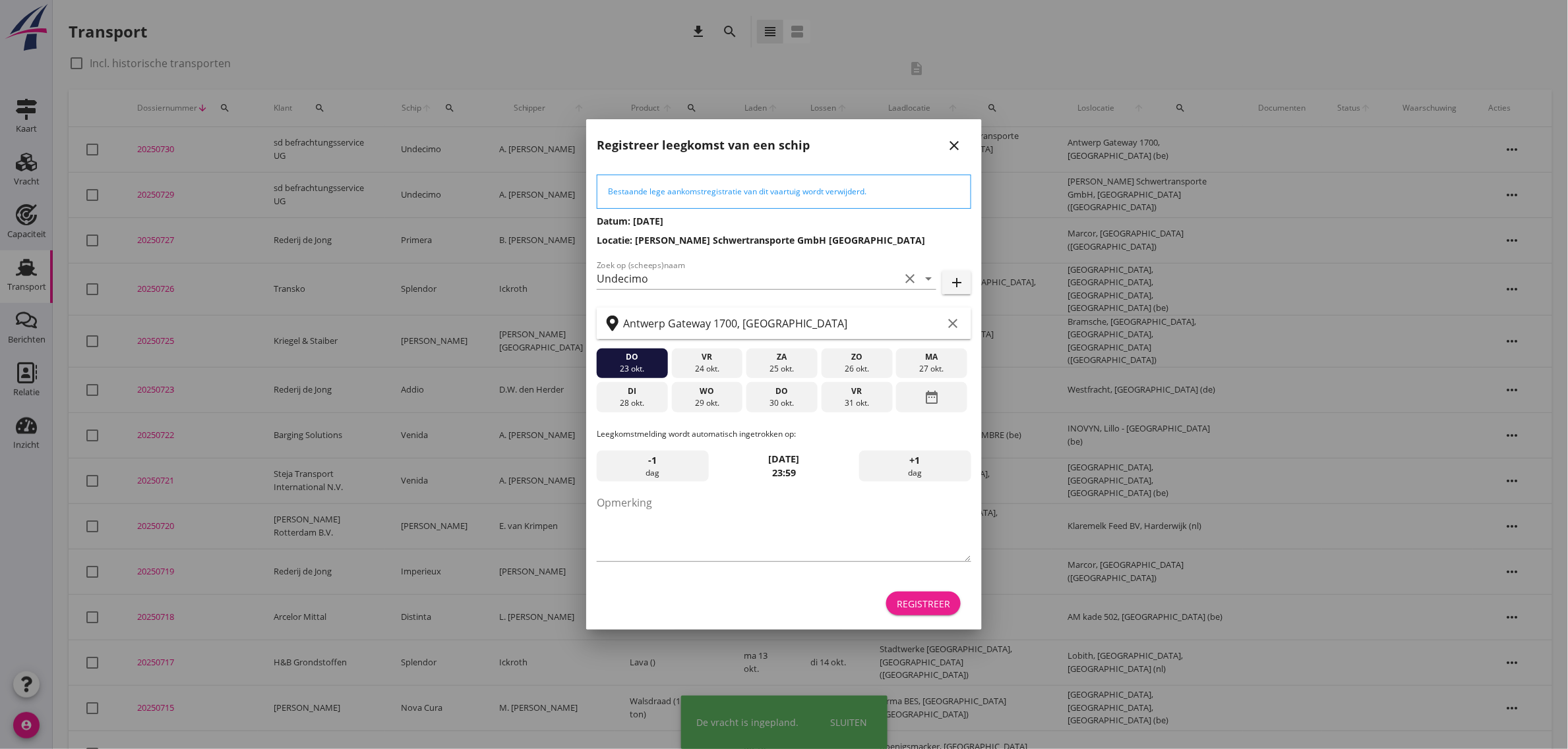
drag, startPoint x: 904, startPoint y: 608, endPoint x: 920, endPoint y: 572, distance: 39.4
click at [904, 608] on div "Registreer" at bounding box center [923, 605] width 54 height 14
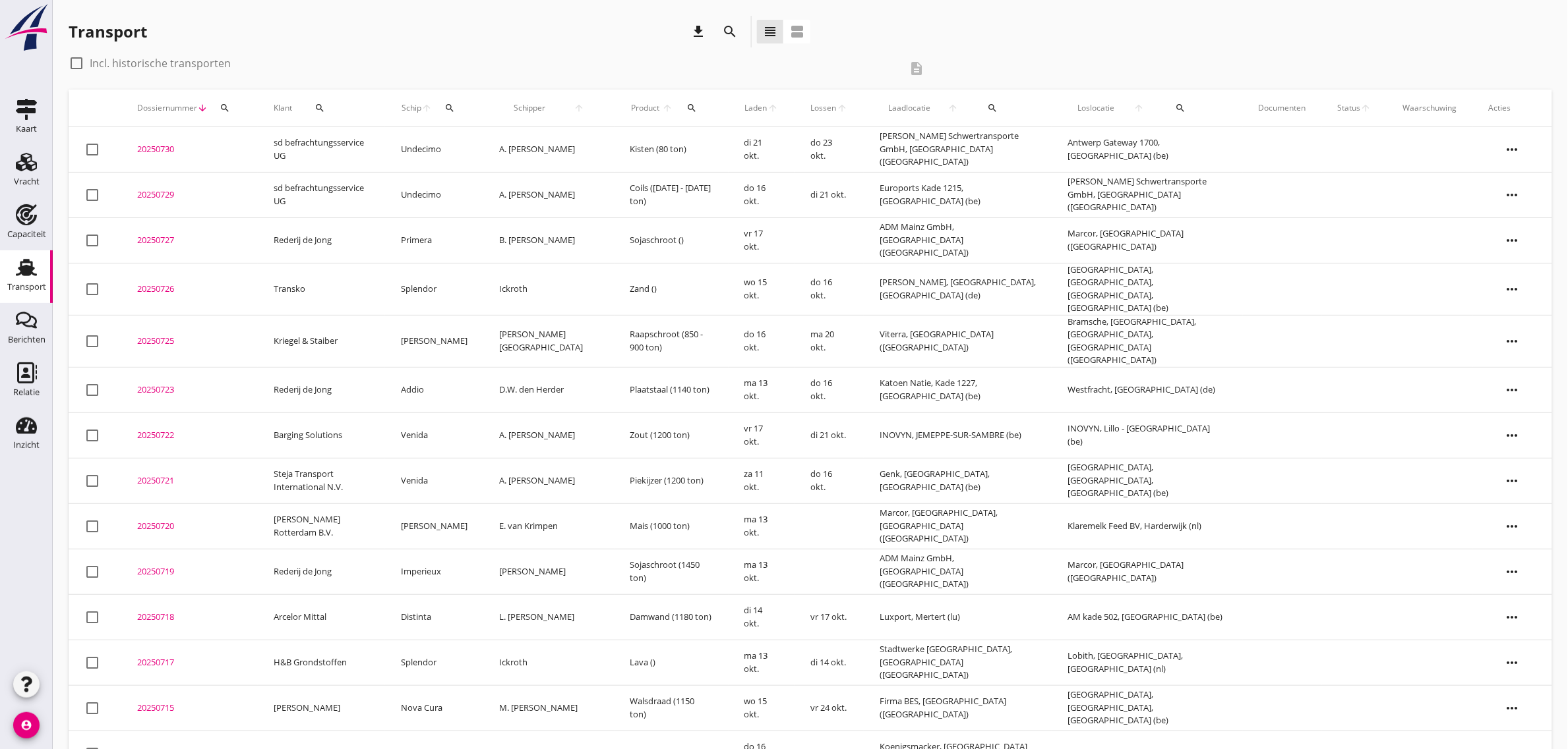
click at [313, 185] on td "sd befrachtungsservice UG" at bounding box center [321, 194] width 128 height 45
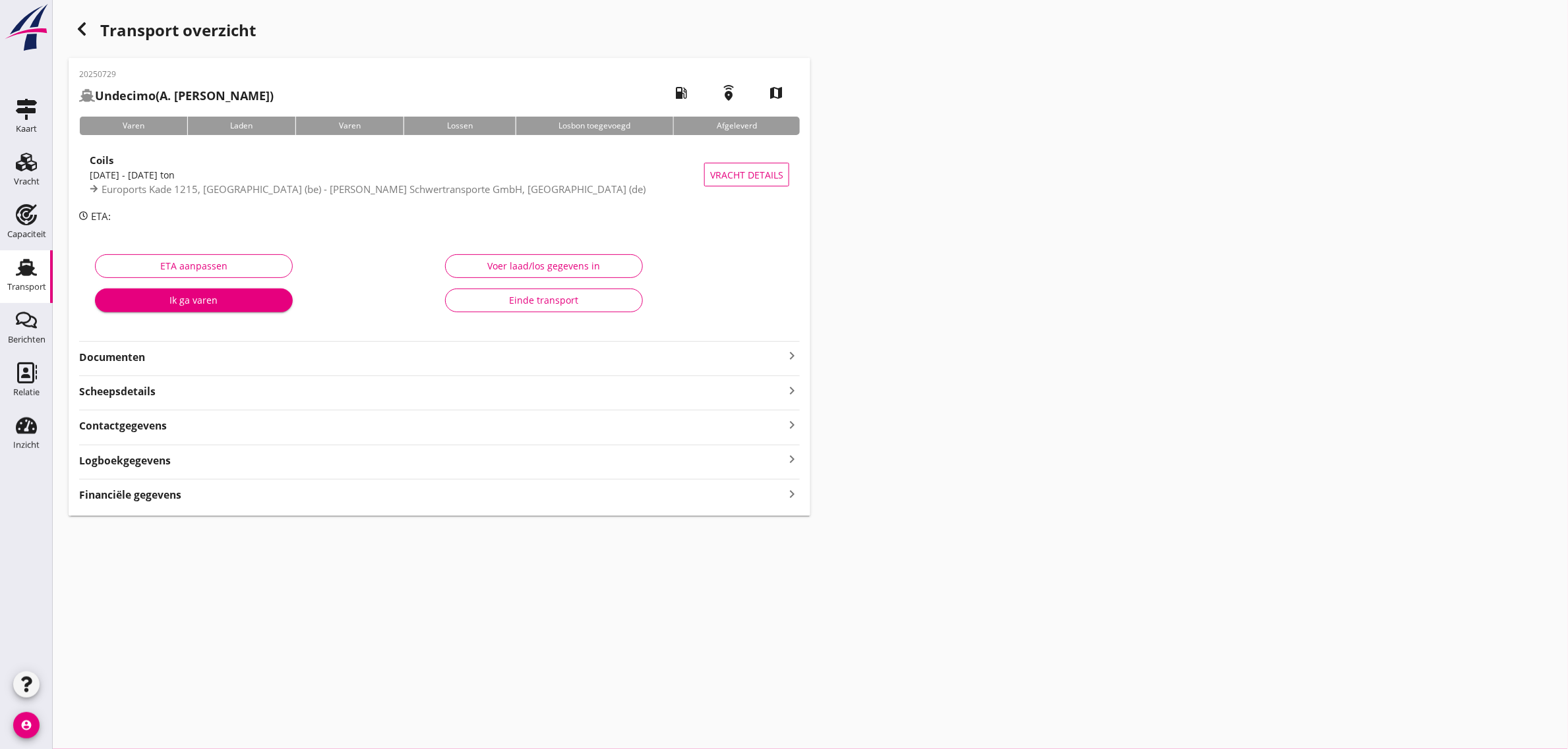
click at [112, 359] on strong "Documenten" at bounding box center [432, 358] width 705 height 15
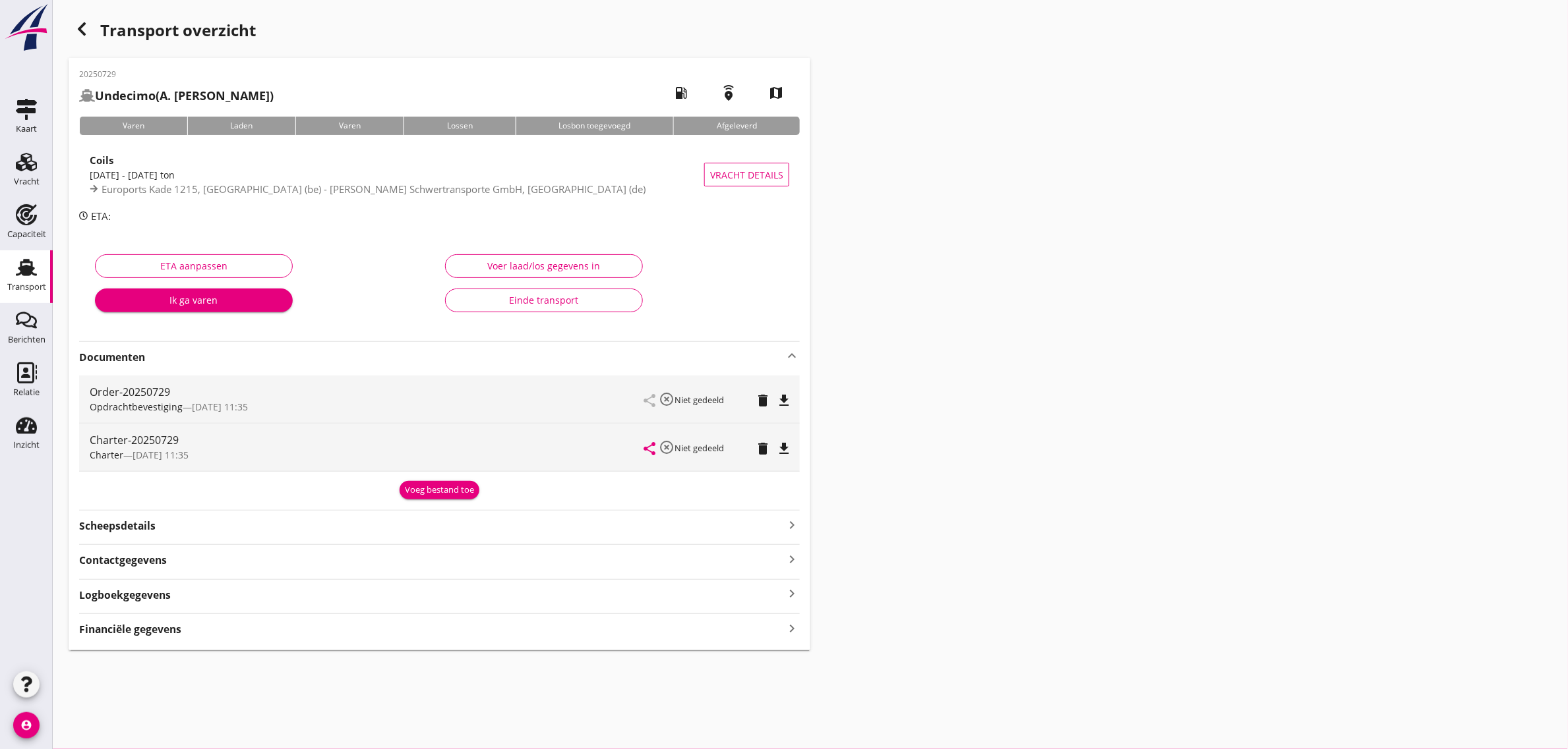
click at [788, 457] on button "file_download" at bounding box center [784, 449] width 19 height 19
click at [90, 29] on div "button" at bounding box center [82, 29] width 27 height 27
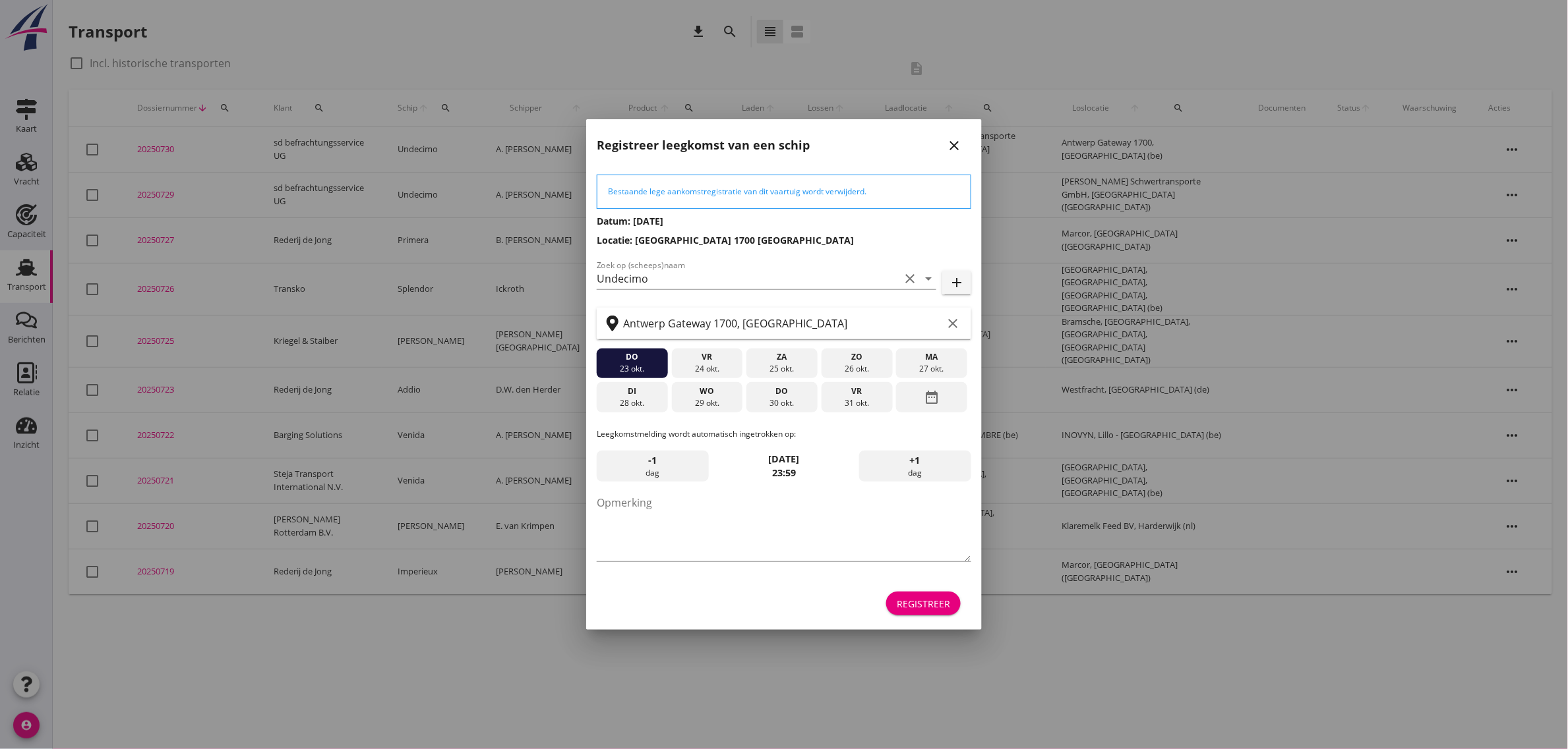
click at [957, 136] on button "close" at bounding box center [953, 145] width 24 height 24
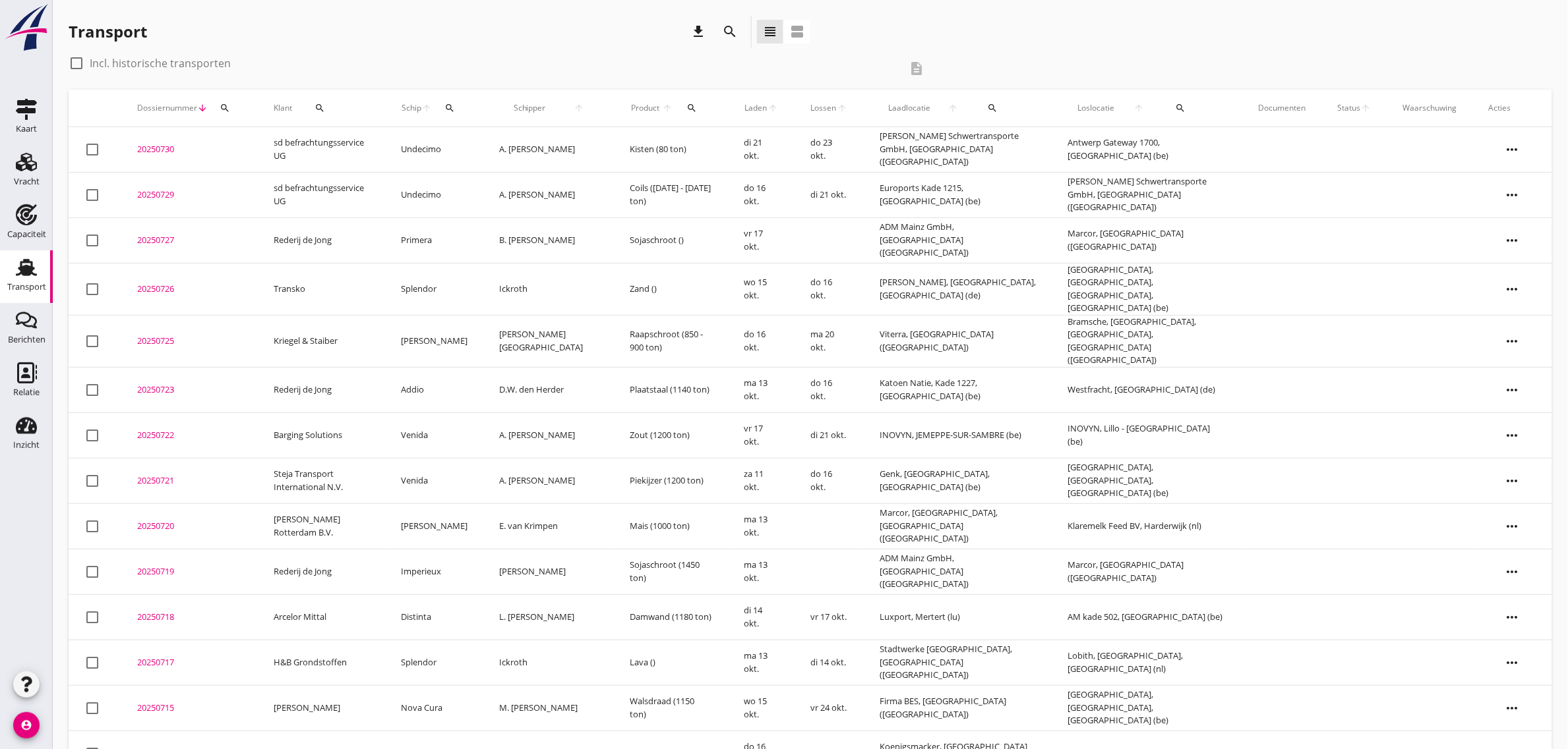
click at [999, 145] on td "[PERSON_NAME] Schwertransporte GmbH, [GEOGRAPHIC_DATA] ([GEOGRAPHIC_DATA])" at bounding box center [957, 150] width 188 height 45
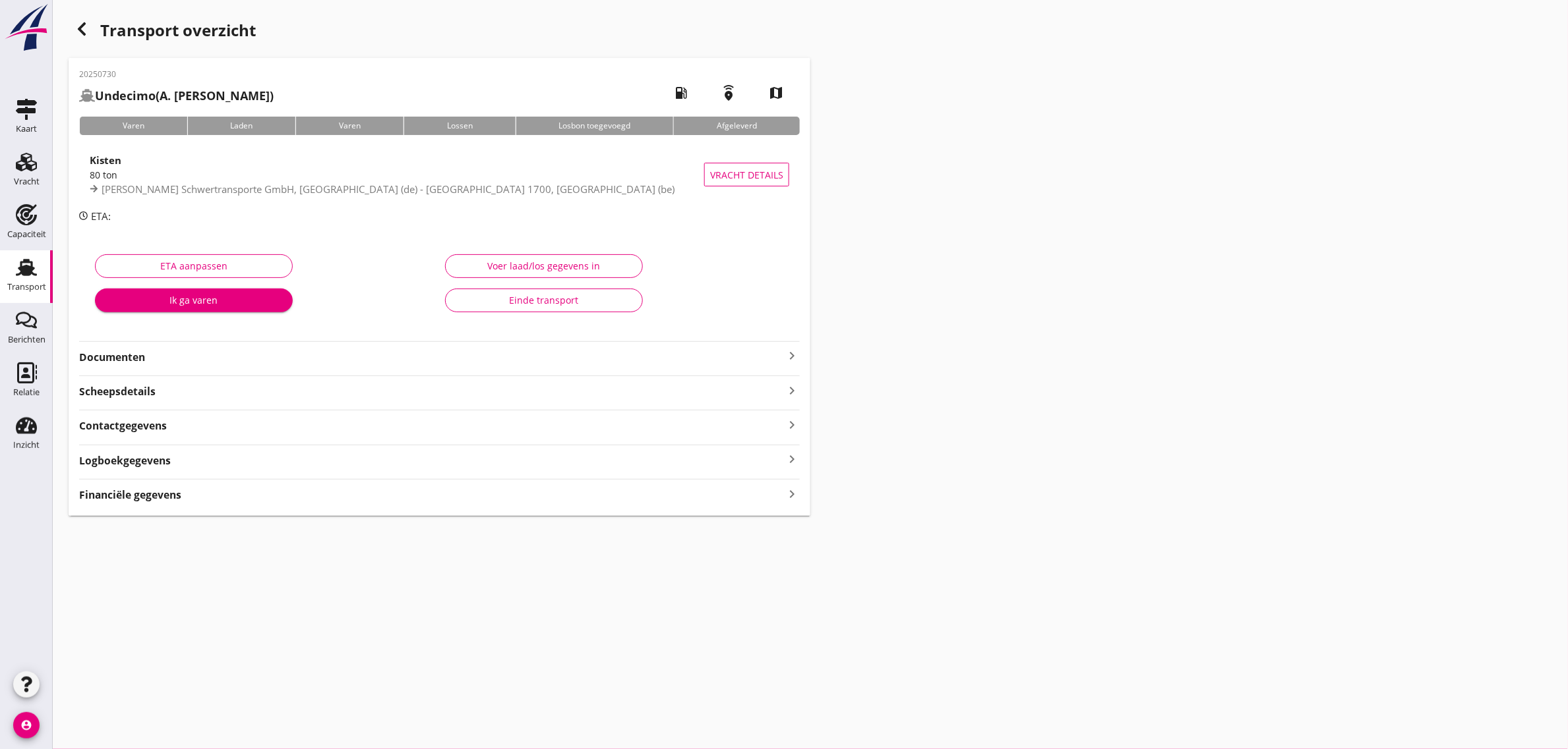
click at [315, 359] on strong "Documenten" at bounding box center [432, 358] width 705 height 15
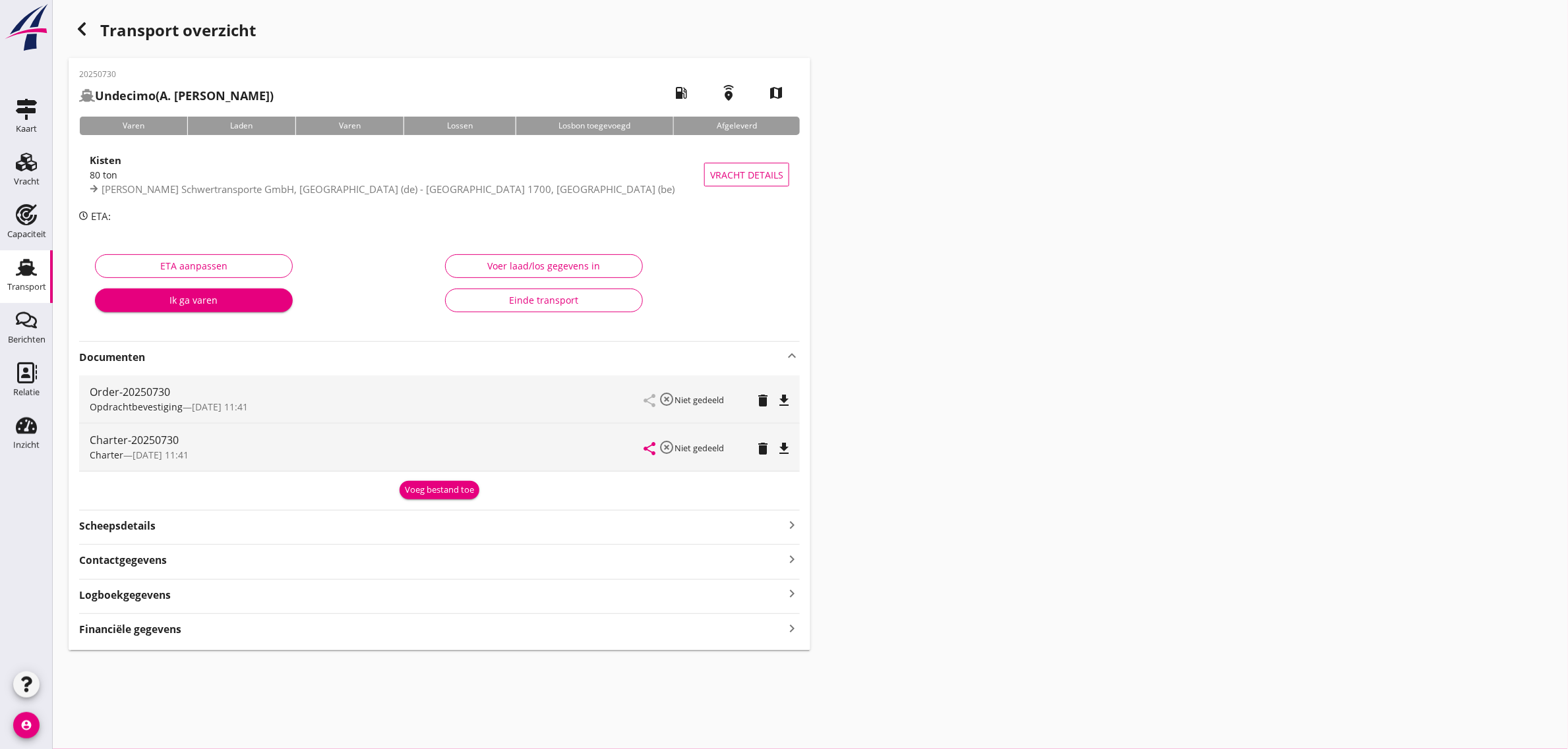
click at [778, 449] on icon "file_download" at bounding box center [784, 449] width 16 height 16
click at [966, 411] on div "Transport overzicht 20250730 Undecimo (A. van Weelden) local_gas_station emerge…" at bounding box center [810, 333] width 1515 height 666
click at [17, 278] on div "Transport" at bounding box center [27, 287] width 39 height 19
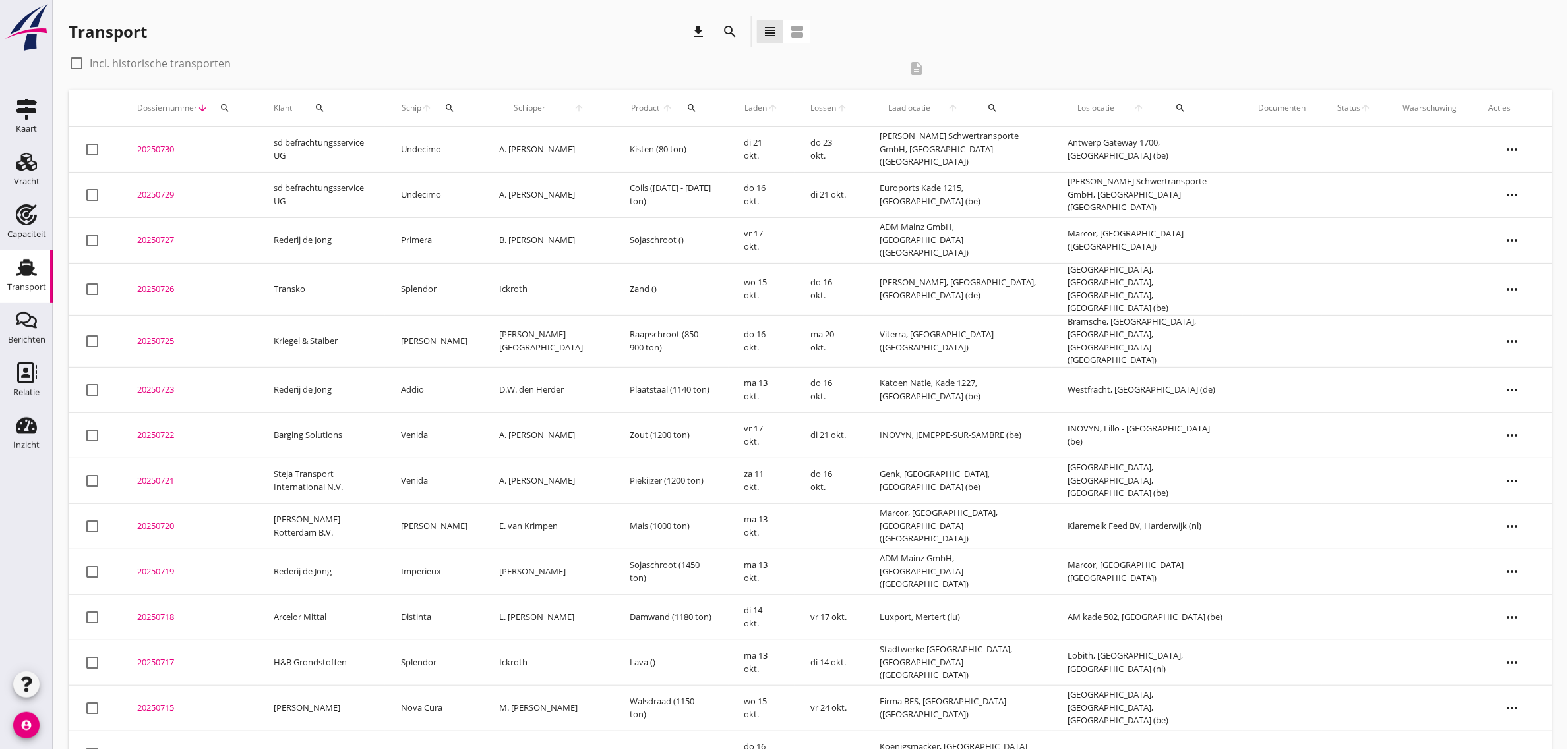
click at [836, 53] on div "check_box_outline_blank Incl. historische transporten" at bounding box center [484, 63] width 831 height 21
click at [30, 113] on icon "Kaart" at bounding box center [27, 110] width 21 height 21
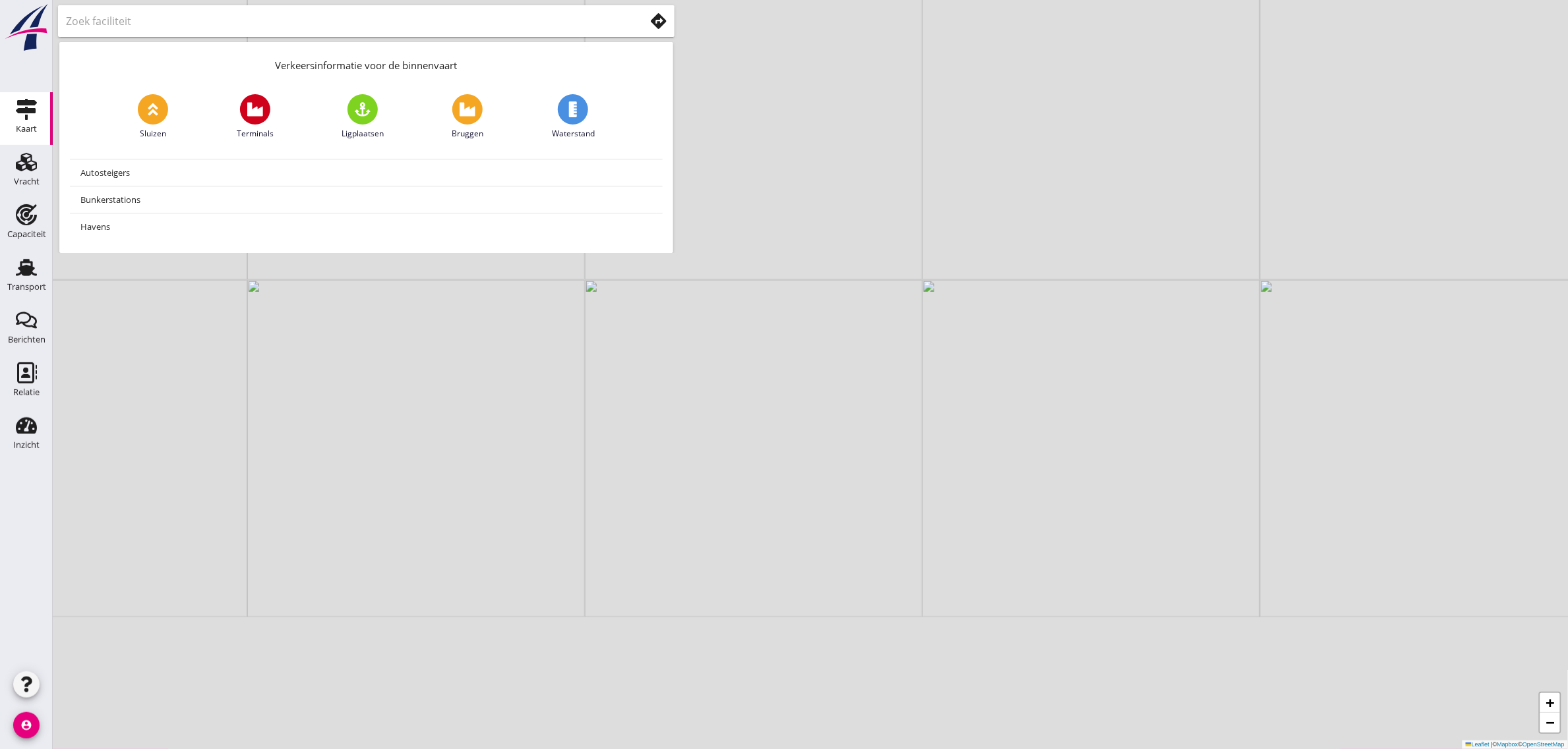
drag, startPoint x: 816, startPoint y: 351, endPoint x: 795, endPoint y: 231, distance: 121.8
click at [795, 223] on div "+ − Leaflet | © Mapbox © OpenStreetMap" at bounding box center [810, 374] width 1515 height 749
drag, startPoint x: 894, startPoint y: 574, endPoint x: 472, endPoint y: 278, distance: 515.5
click at [473, 279] on div "+ − Leaflet | © Mapbox © OpenStreetMap" at bounding box center [810, 374] width 1515 height 749
drag, startPoint x: 475, startPoint y: 420, endPoint x: 367, endPoint y: 472, distance: 119.9
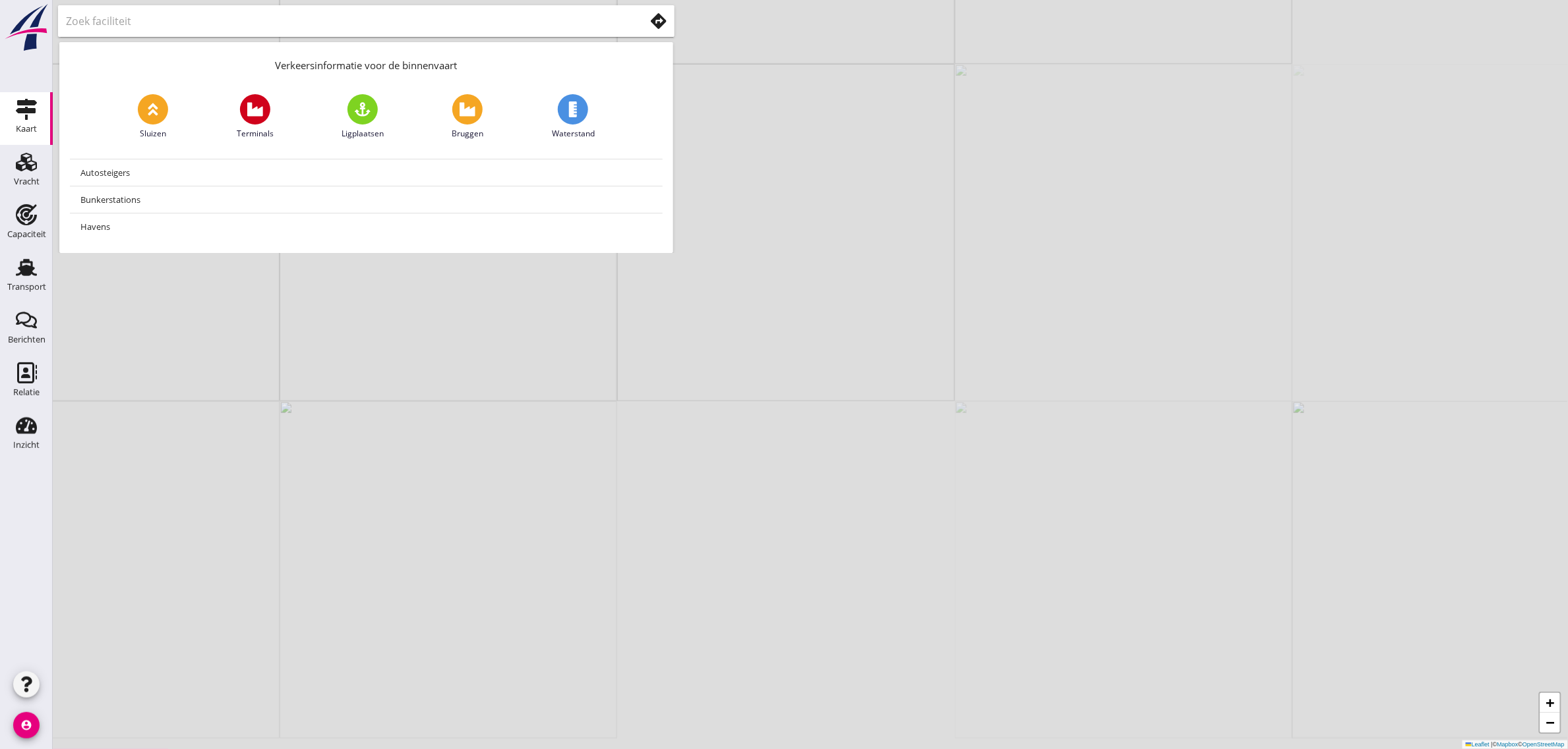
click at [348, 307] on div "+ − Leaflet | © Mapbox © OpenStreetMap" at bounding box center [810, 374] width 1515 height 749
drag, startPoint x: 322, startPoint y: 493, endPoint x: 206, endPoint y: 358, distance: 178.0
click at [206, 358] on div "+ − Leaflet | © Mapbox © OpenStreetMap" at bounding box center [810, 374] width 1515 height 749
drag, startPoint x: 318, startPoint y: 495, endPoint x: 416, endPoint y: 536, distance: 106.2
click at [406, 333] on div "+ − Leaflet | © Mapbox © OpenStreetMap" at bounding box center [810, 374] width 1515 height 749
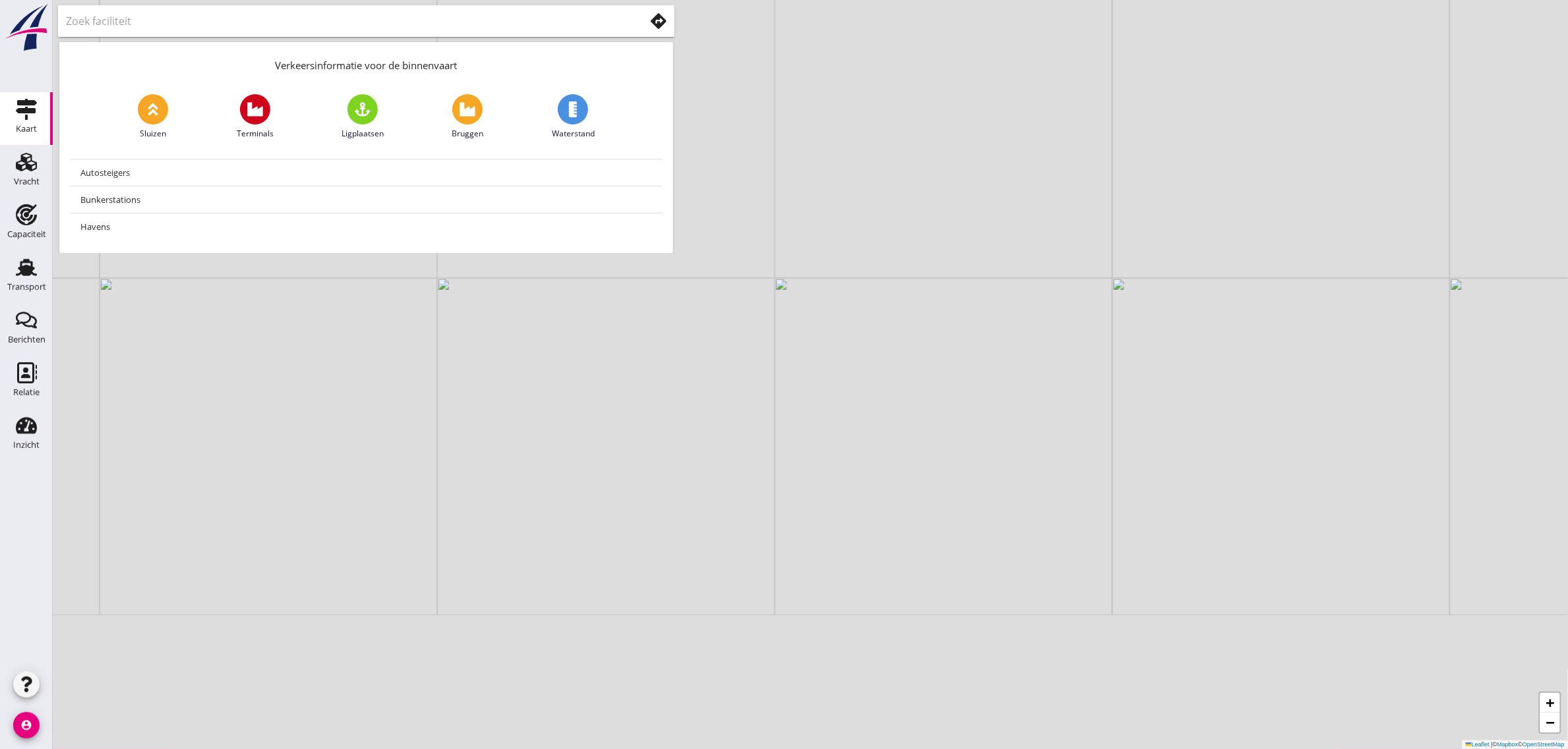
drag, startPoint x: 413, startPoint y: 621, endPoint x: 342, endPoint y: 514, distance: 128.4
click at [318, 452] on div "+ − Leaflet | © Mapbox © OpenStreetMap" at bounding box center [810, 374] width 1515 height 749
drag, startPoint x: 472, startPoint y: 578, endPoint x: 409, endPoint y: 466, distance: 128.5
click at [409, 466] on div "+ − Leaflet | © Mapbox © OpenStreetMap" at bounding box center [810, 374] width 1515 height 749
drag, startPoint x: 466, startPoint y: 455, endPoint x: 287, endPoint y: 297, distance: 238.8
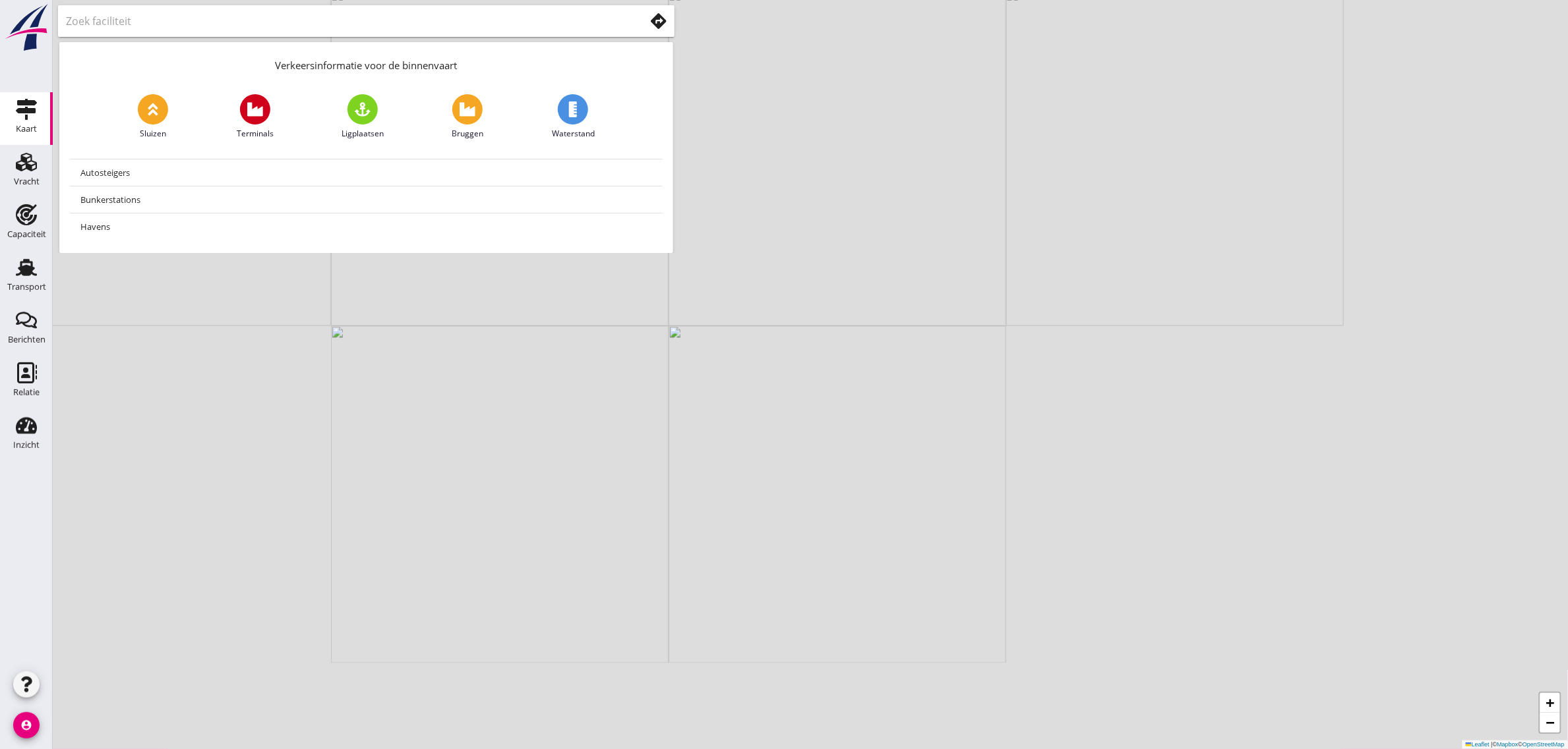
click at [287, 297] on div "+ − Leaflet | © Mapbox © OpenStreetMap" at bounding box center [810, 374] width 1515 height 749
drag, startPoint x: 487, startPoint y: 485, endPoint x: 307, endPoint y: 488, distance: 180.0
click at [307, 488] on div "+ − Leaflet | © Mapbox © OpenStreetMap" at bounding box center [810, 374] width 1515 height 749
drag, startPoint x: 574, startPoint y: 418, endPoint x: 582, endPoint y: 452, distance: 34.9
click at [582, 452] on div "+ − Leaflet | © Mapbox © OpenStreetMap" at bounding box center [810, 374] width 1515 height 749
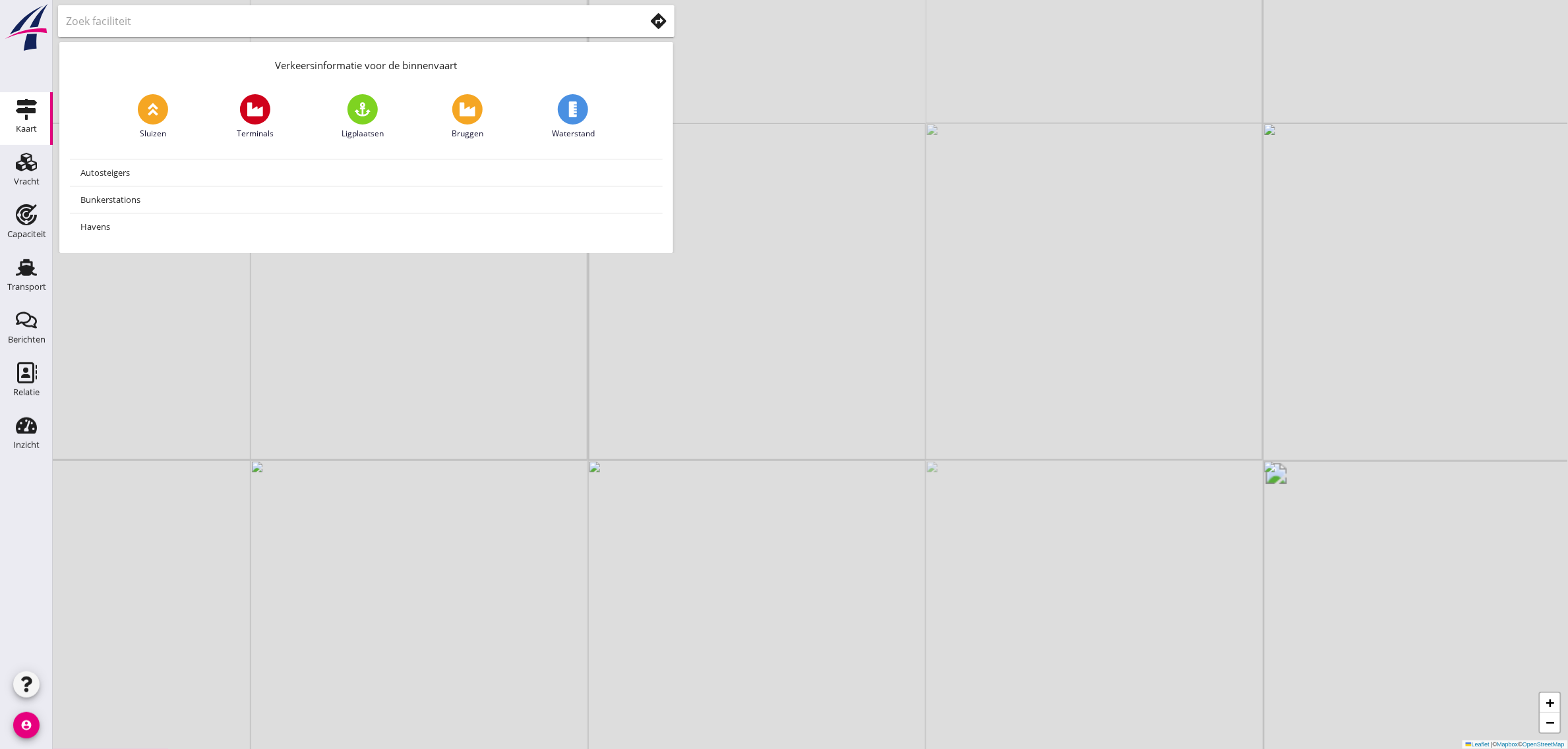
click at [252, 111] on use at bounding box center [255, 110] width 16 height 14
type input "Terminals"
click at [373, 572] on img at bounding box center [369, 571] width 23 height 28
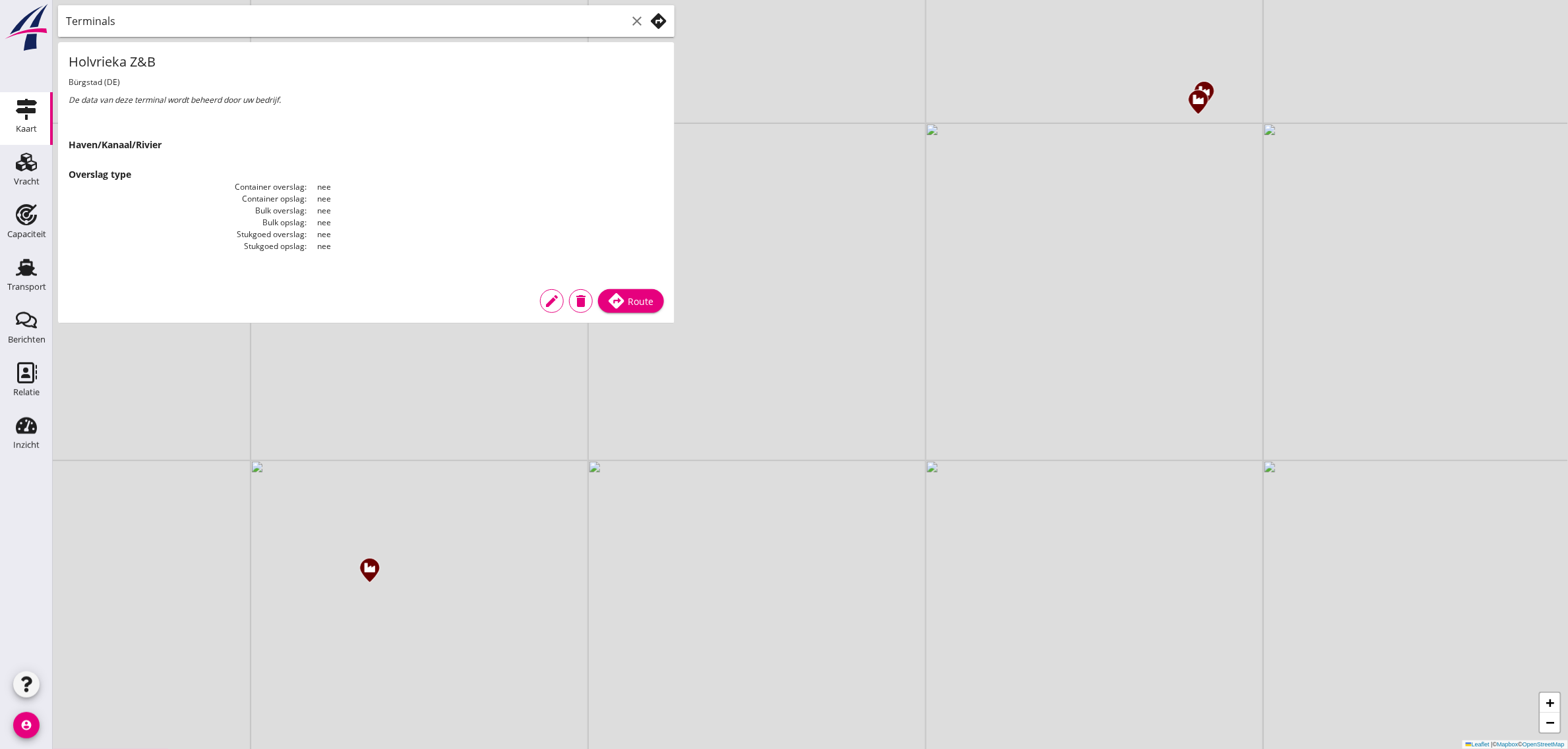
click at [388, 454] on div "+ − Leaflet | © Mapbox © OpenStreetMap" at bounding box center [810, 374] width 1515 height 749
